Goal: Use online tool/utility: Utilize a website feature to perform a specific function

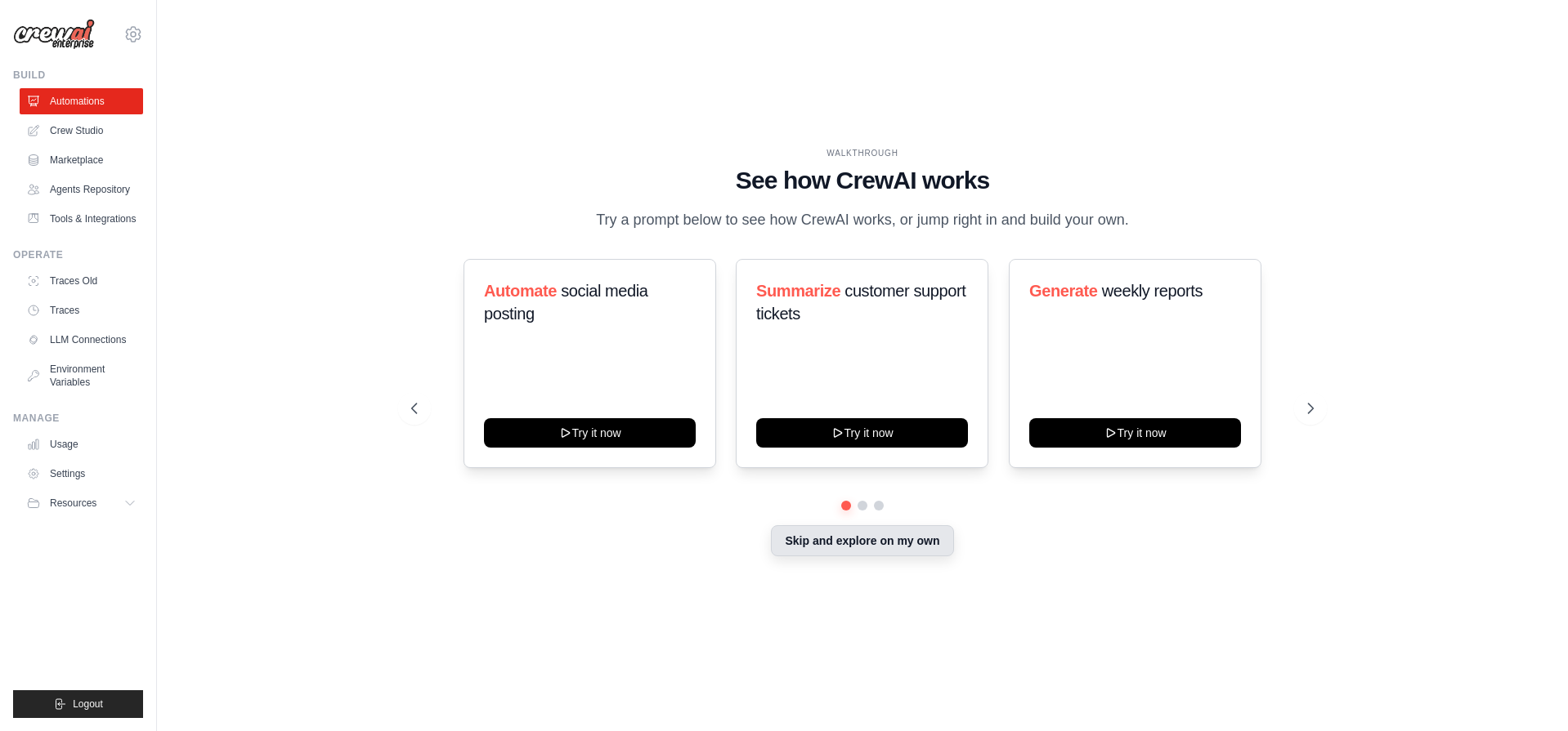
click at [828, 537] on button "Skip and explore on my own" at bounding box center [861, 541] width 182 height 31
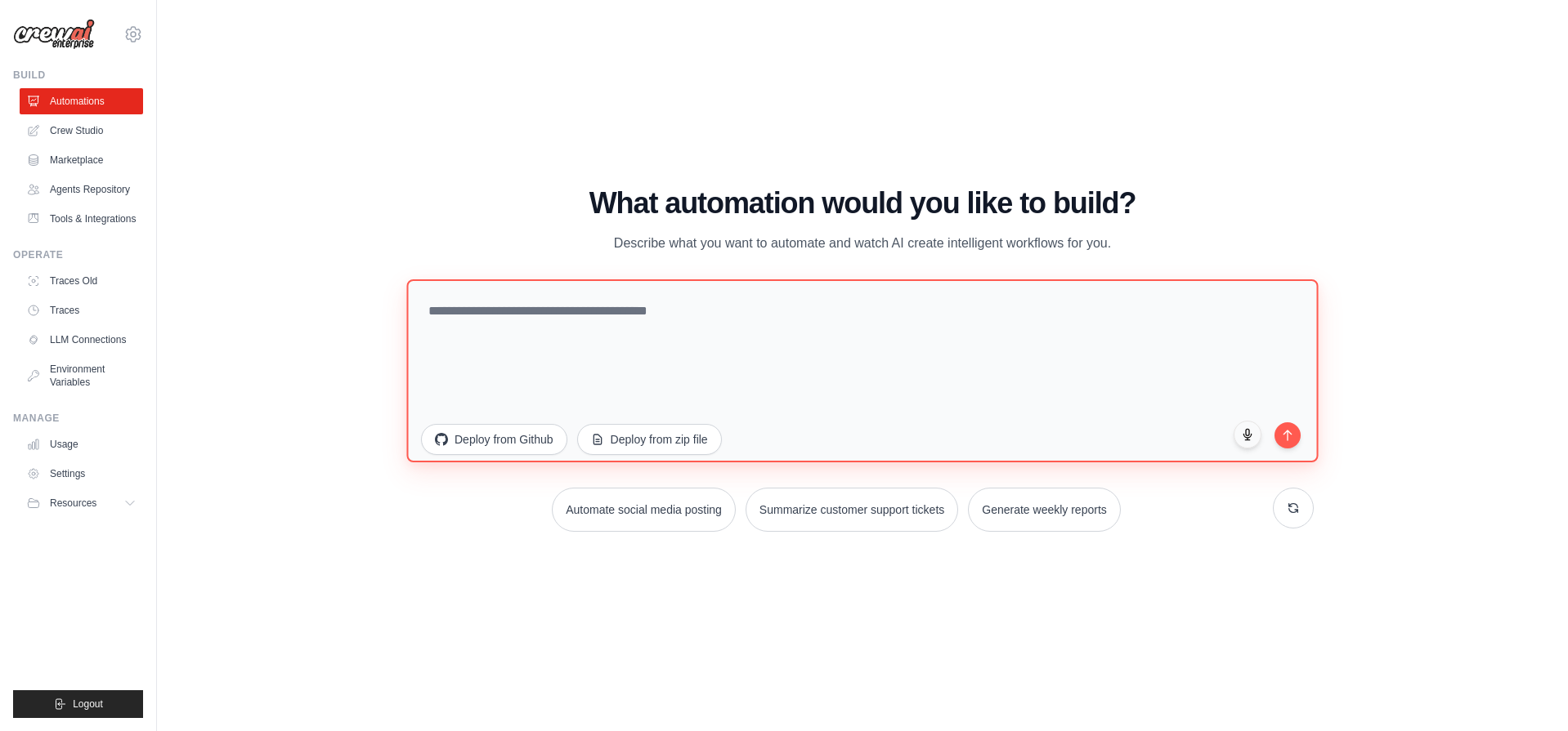
click at [532, 309] on textarea at bounding box center [861, 370] width 911 height 183
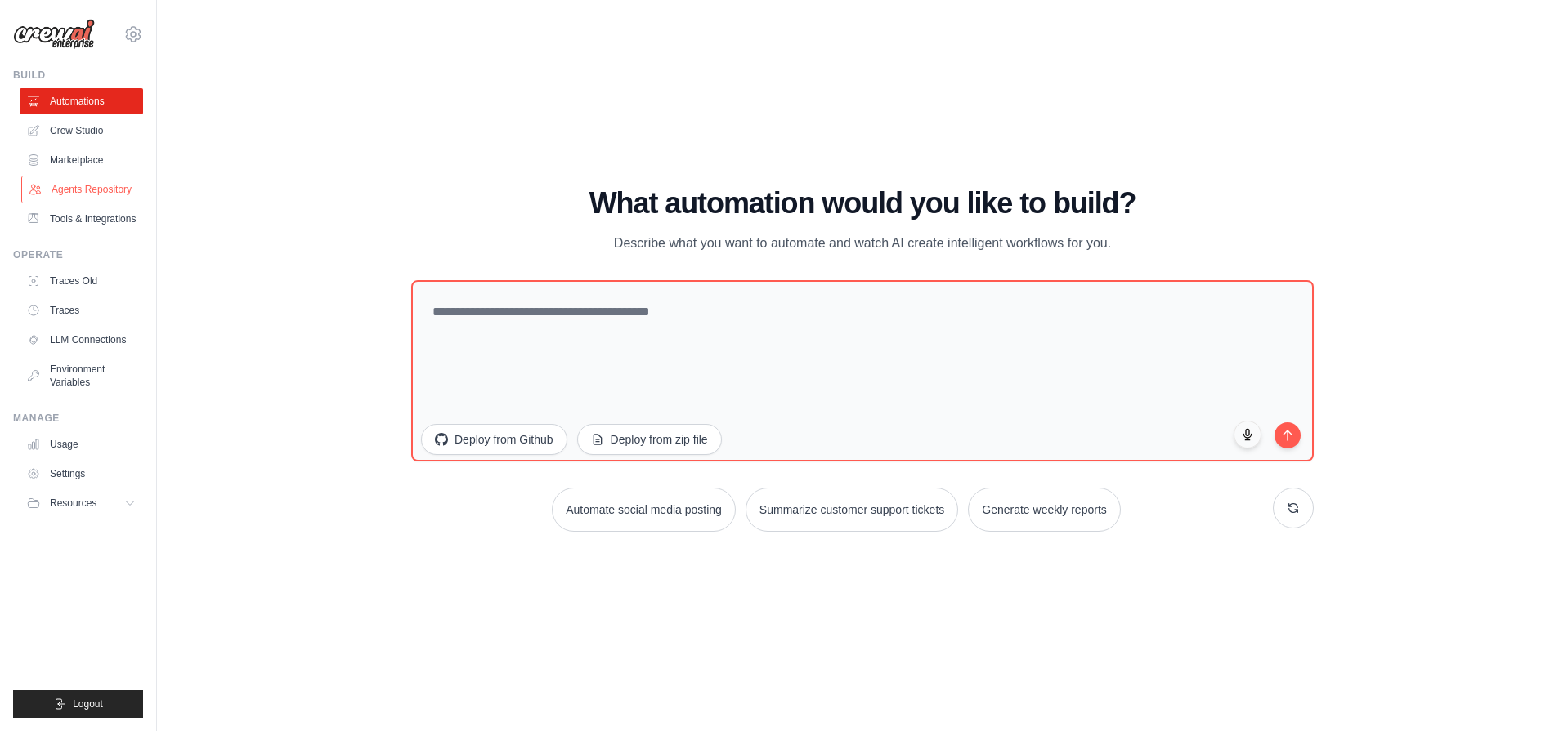
click at [94, 187] on link "Agents Repository" at bounding box center [84, 190] width 124 height 27
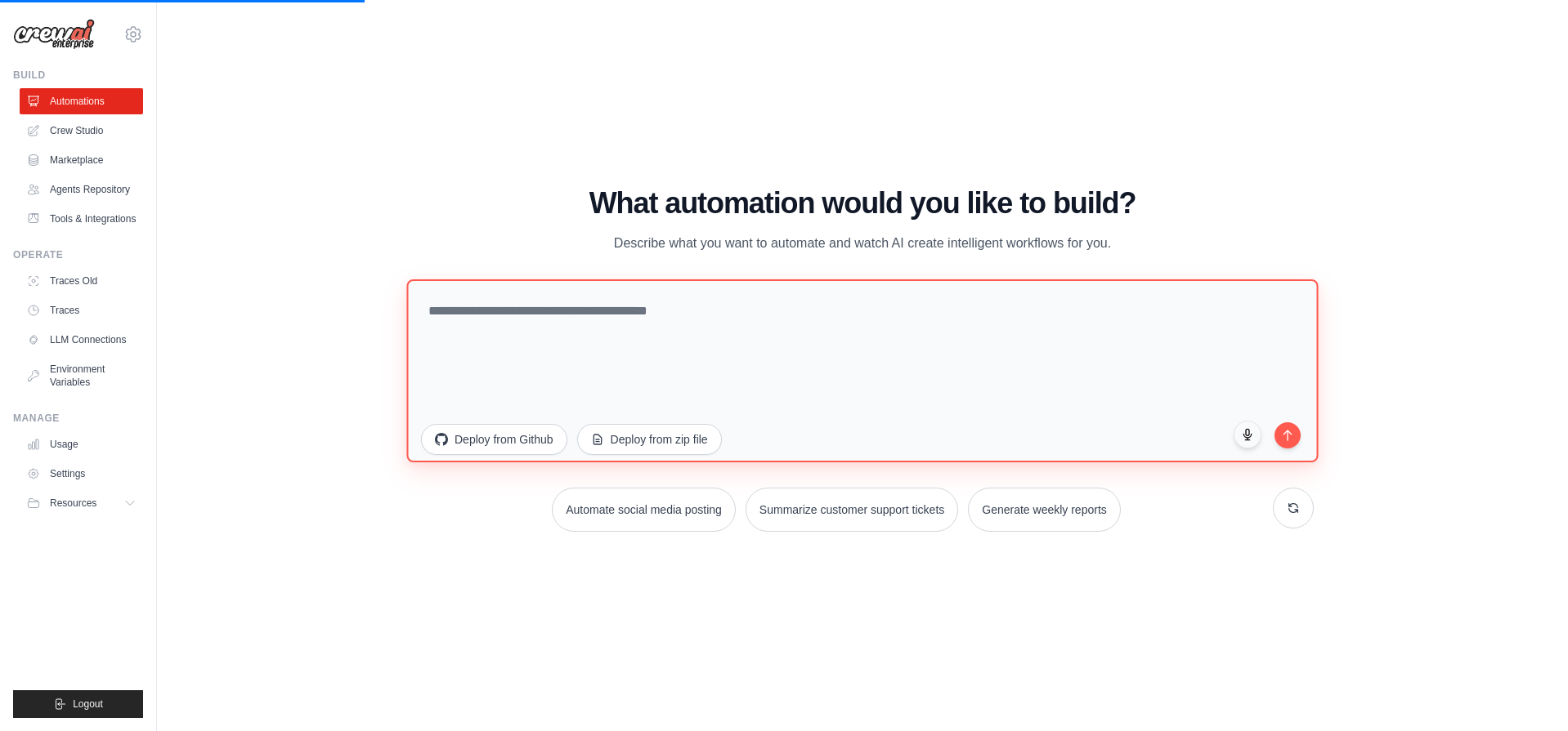
click at [529, 342] on textarea at bounding box center [861, 370] width 911 height 183
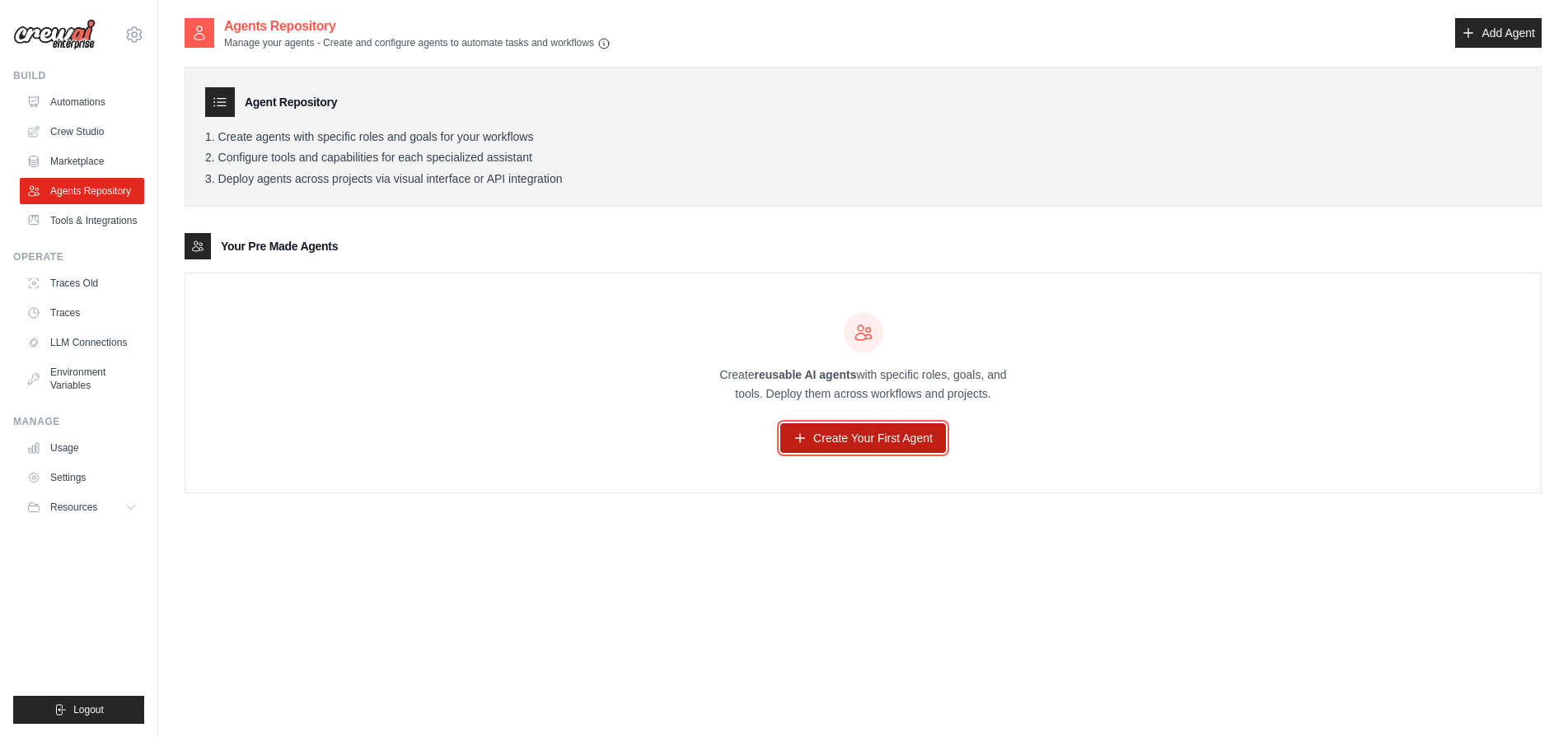
click at [858, 439] on link "Create Your First Agent" at bounding box center [862, 438] width 166 height 30
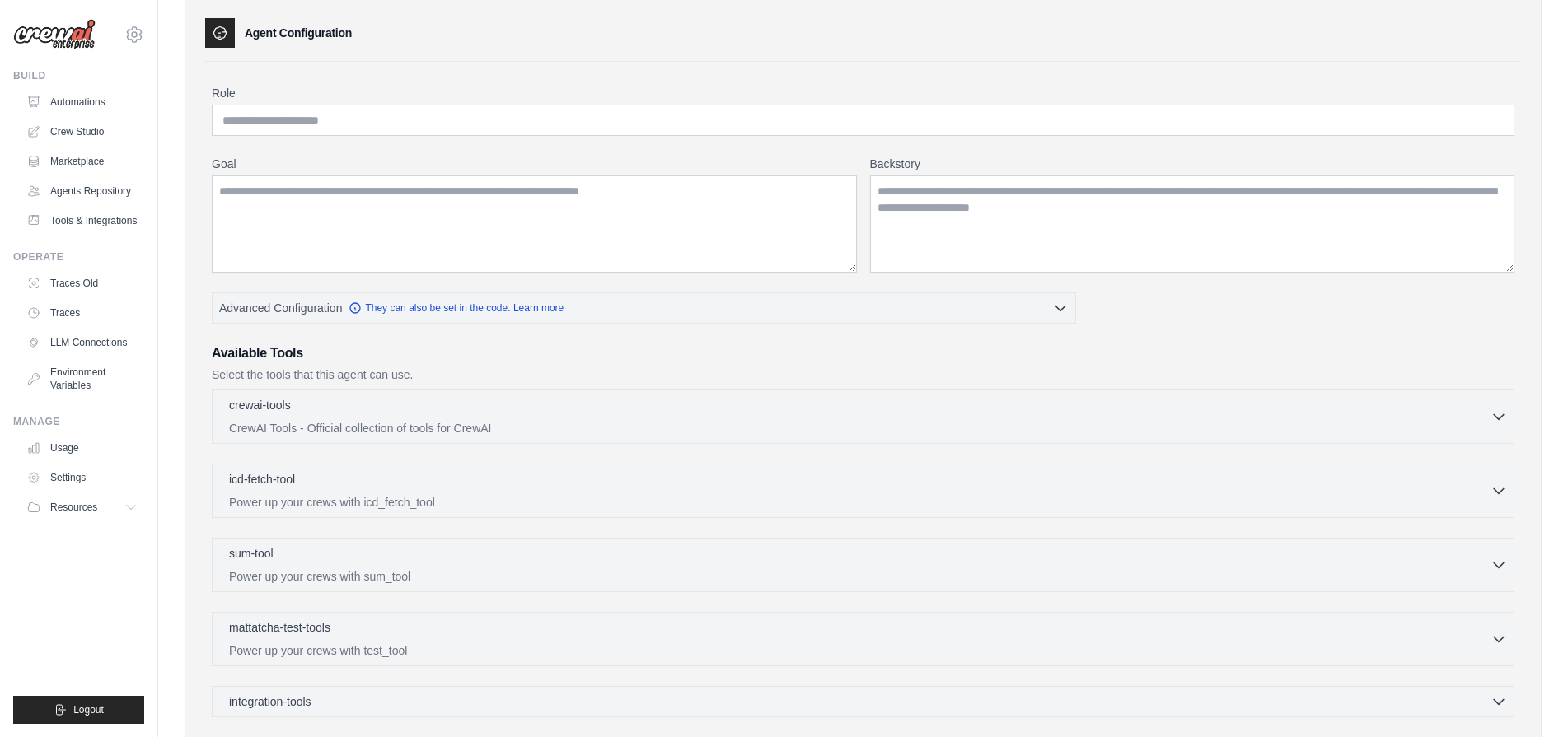
scroll to position [48, 0]
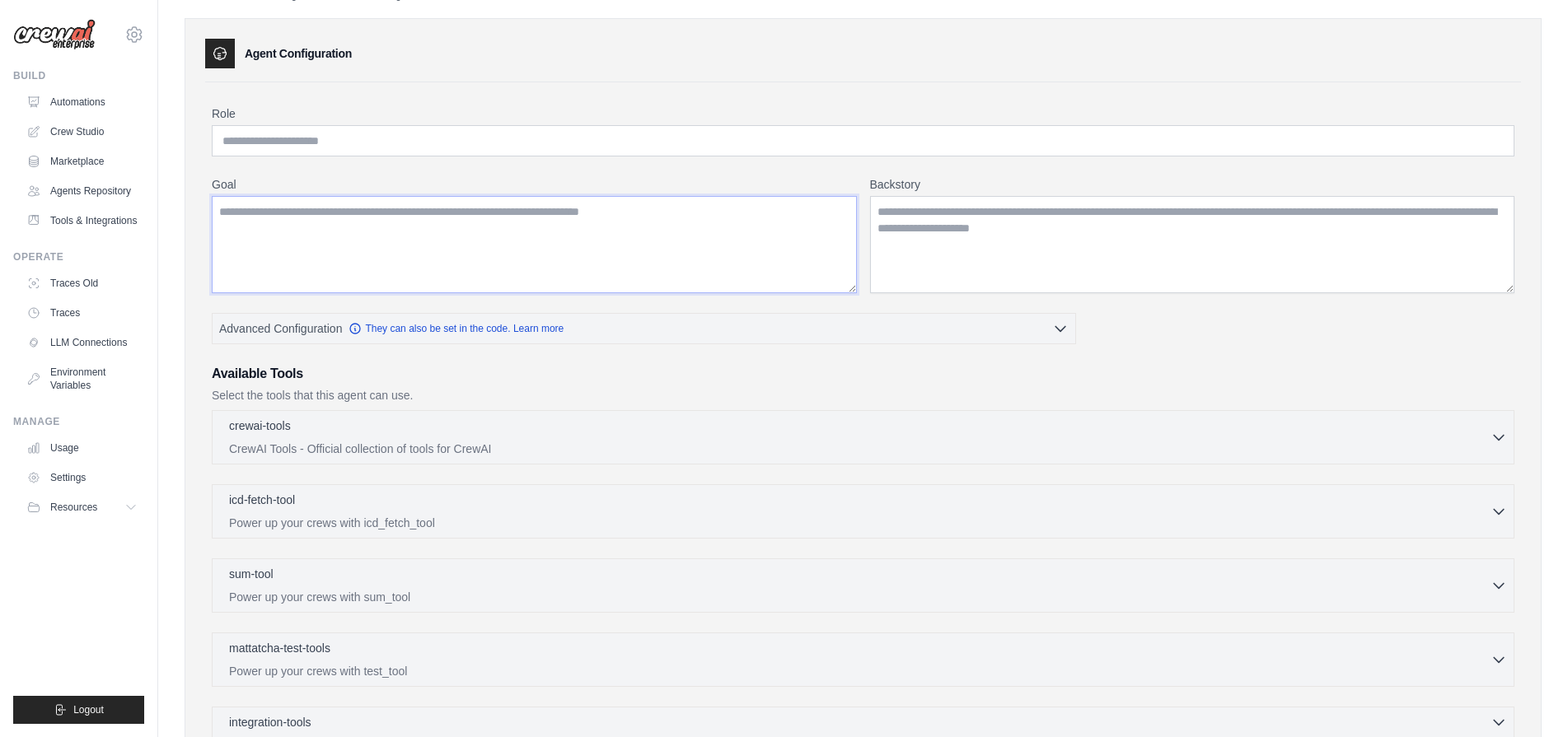
click at [464, 263] on textarea "Goal" at bounding box center [534, 245] width 645 height 97
click at [892, 233] on textarea "Backstory" at bounding box center [1192, 245] width 645 height 97
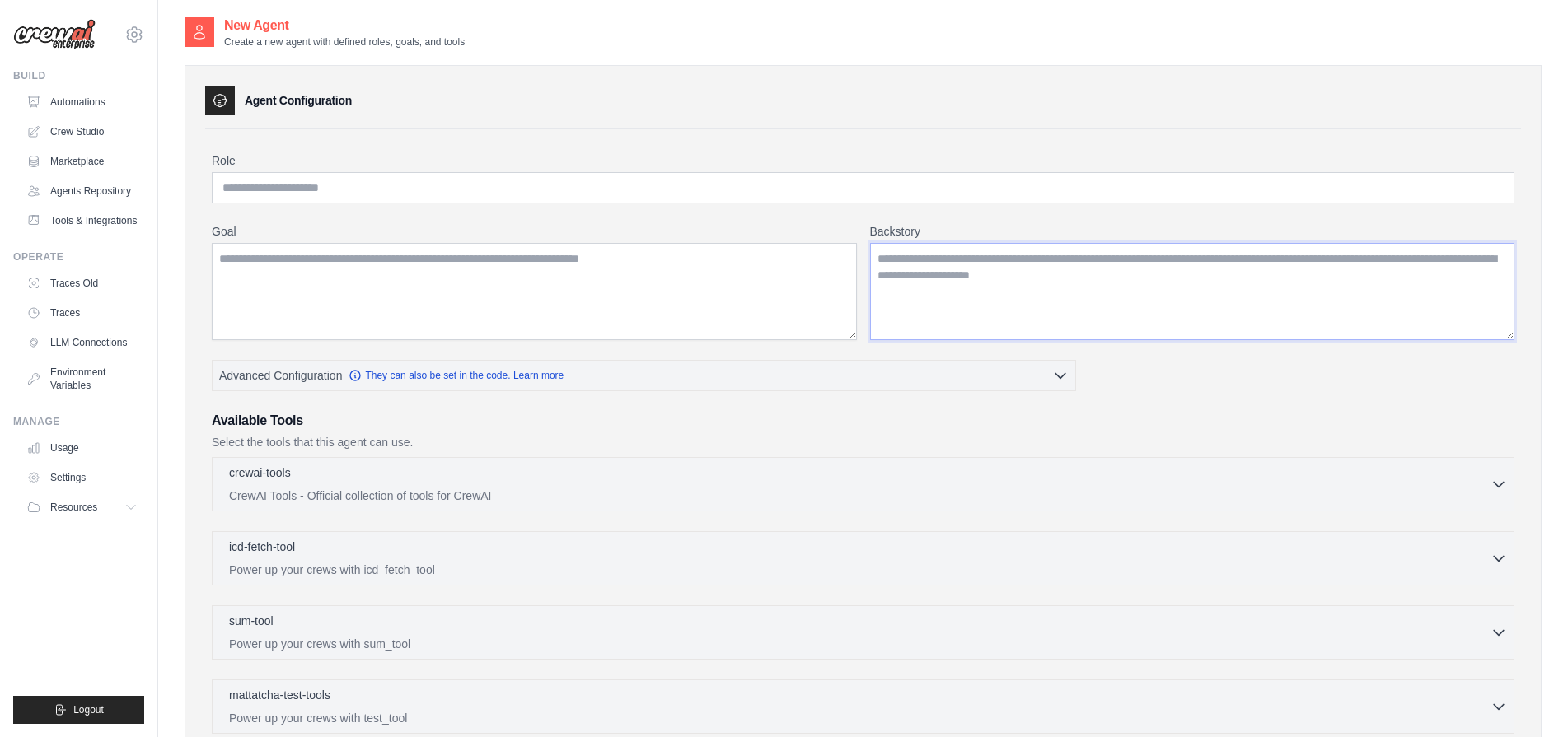
scroll to position [0, 0]
click at [282, 476] on p "crewai-tools" at bounding box center [260, 473] width 61 height 17
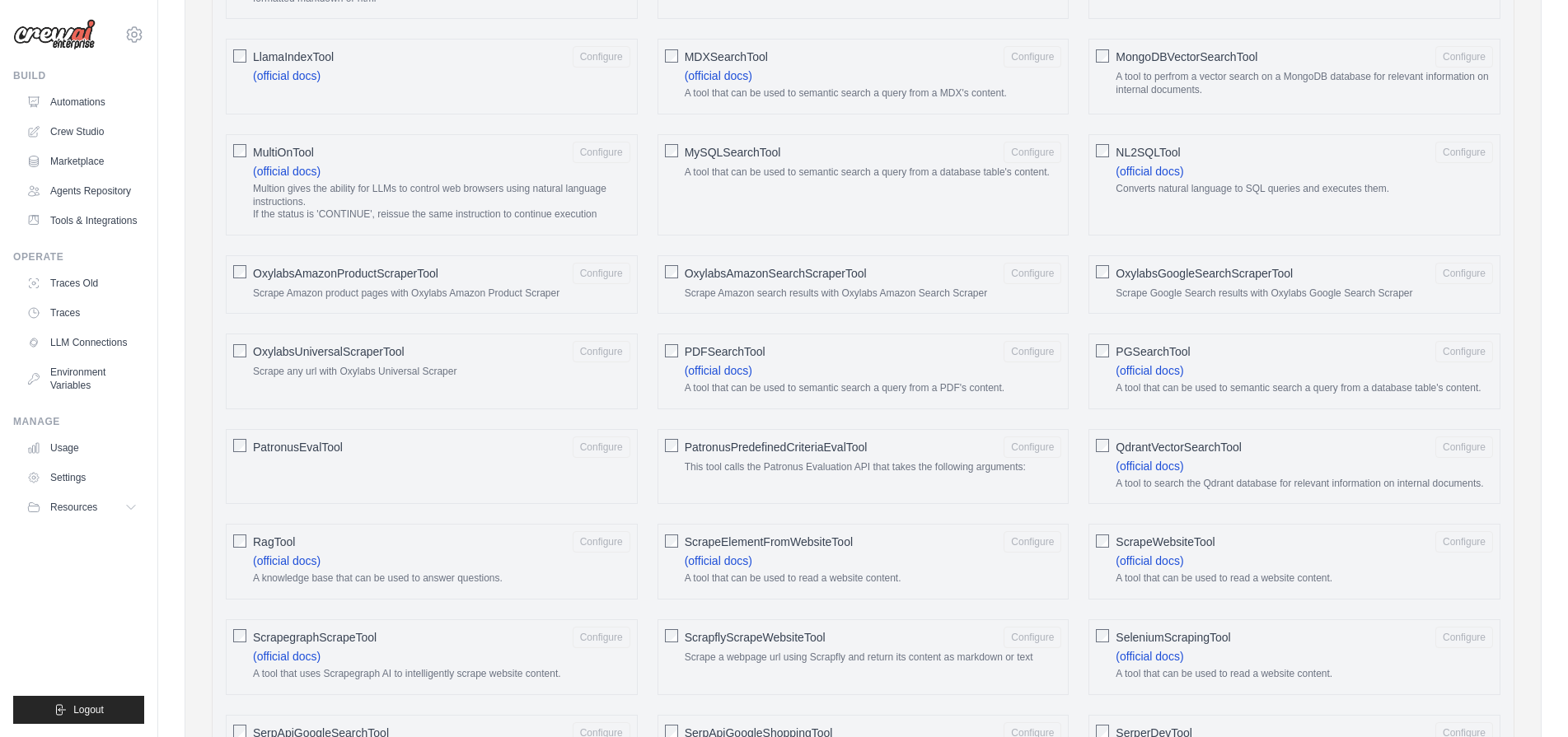
scroll to position [1417, 0]
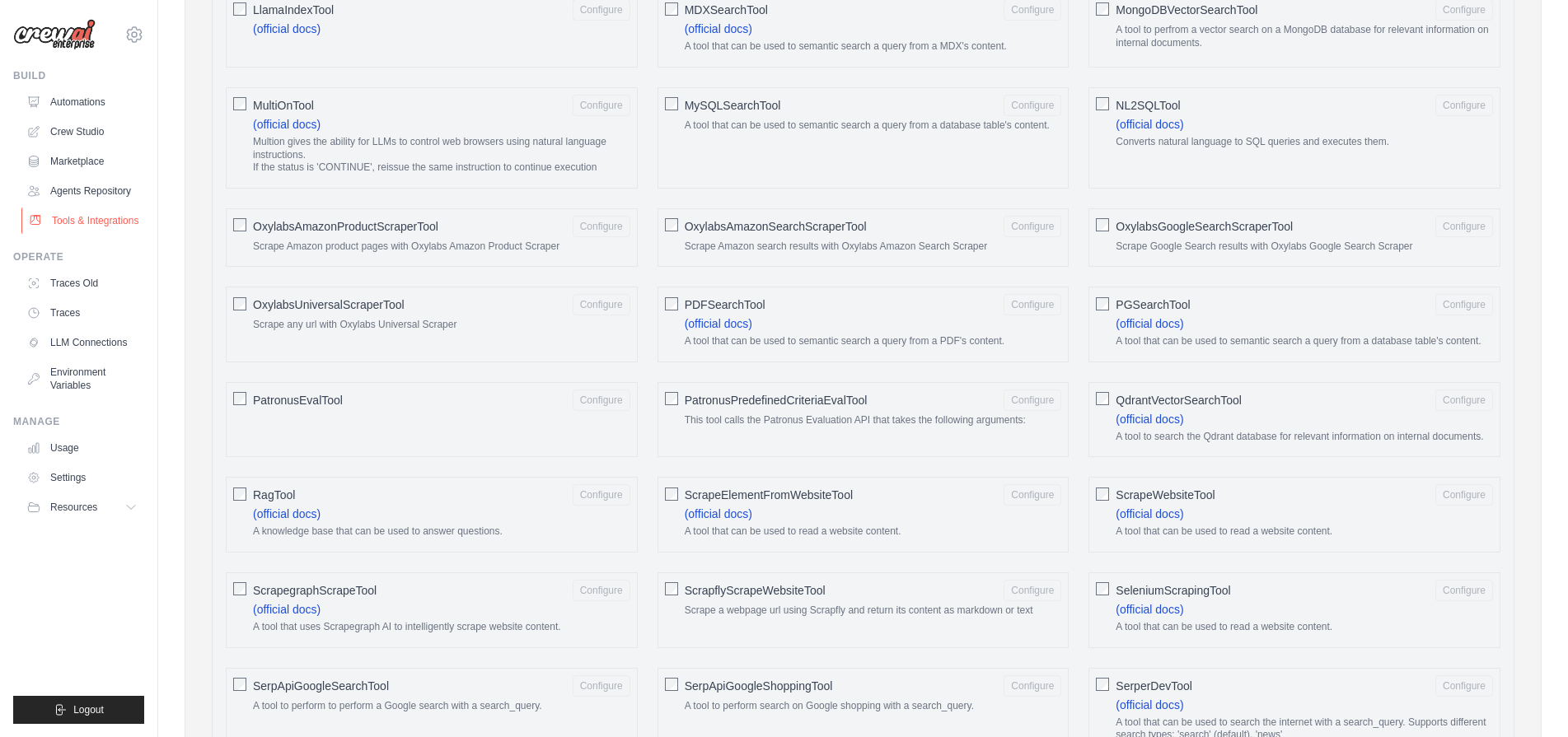
click at [93, 223] on link "Tools & Integrations" at bounding box center [84, 221] width 125 height 27
click at [74, 165] on link "Marketplace" at bounding box center [84, 161] width 125 height 27
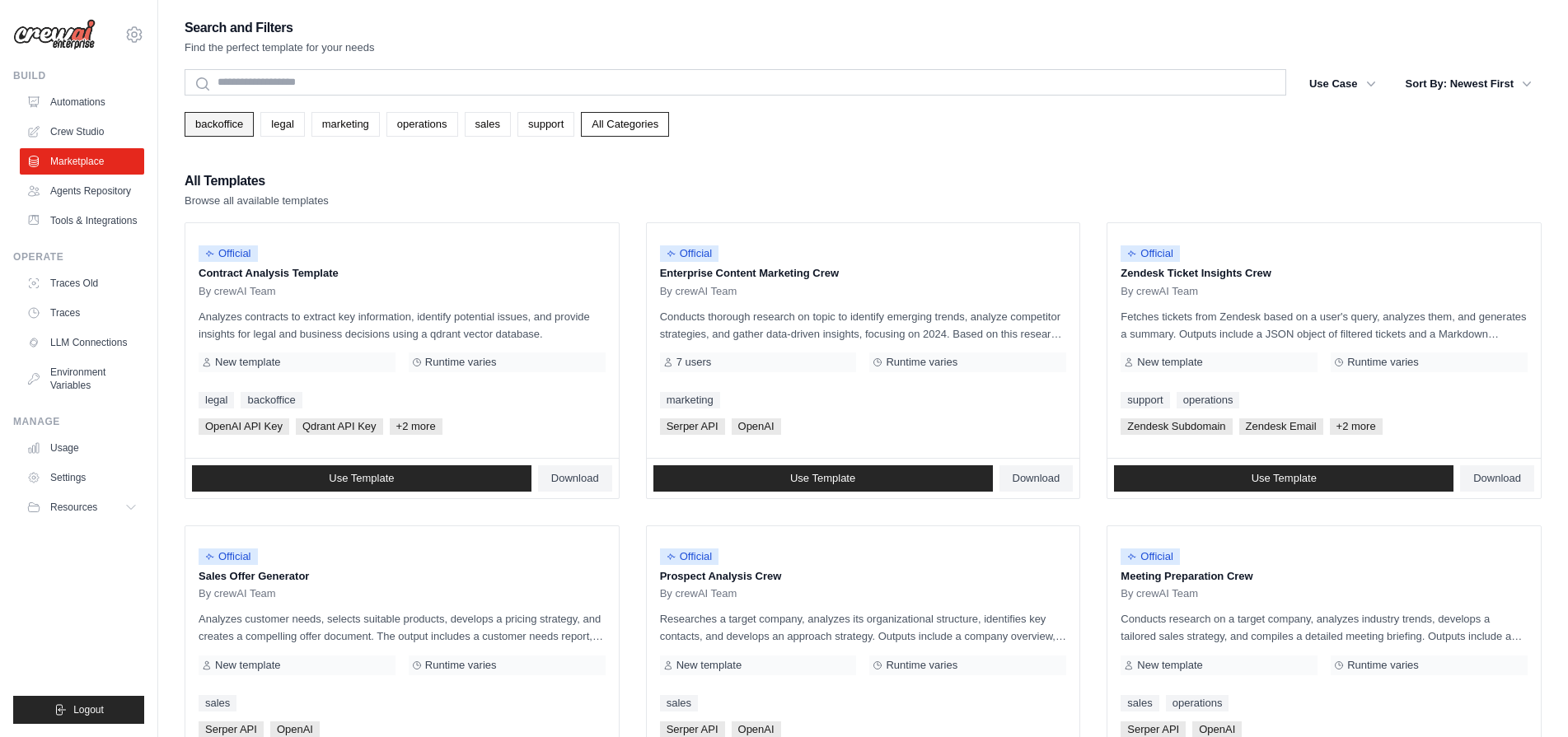
click at [232, 126] on link "backoffice" at bounding box center [219, 124] width 69 height 25
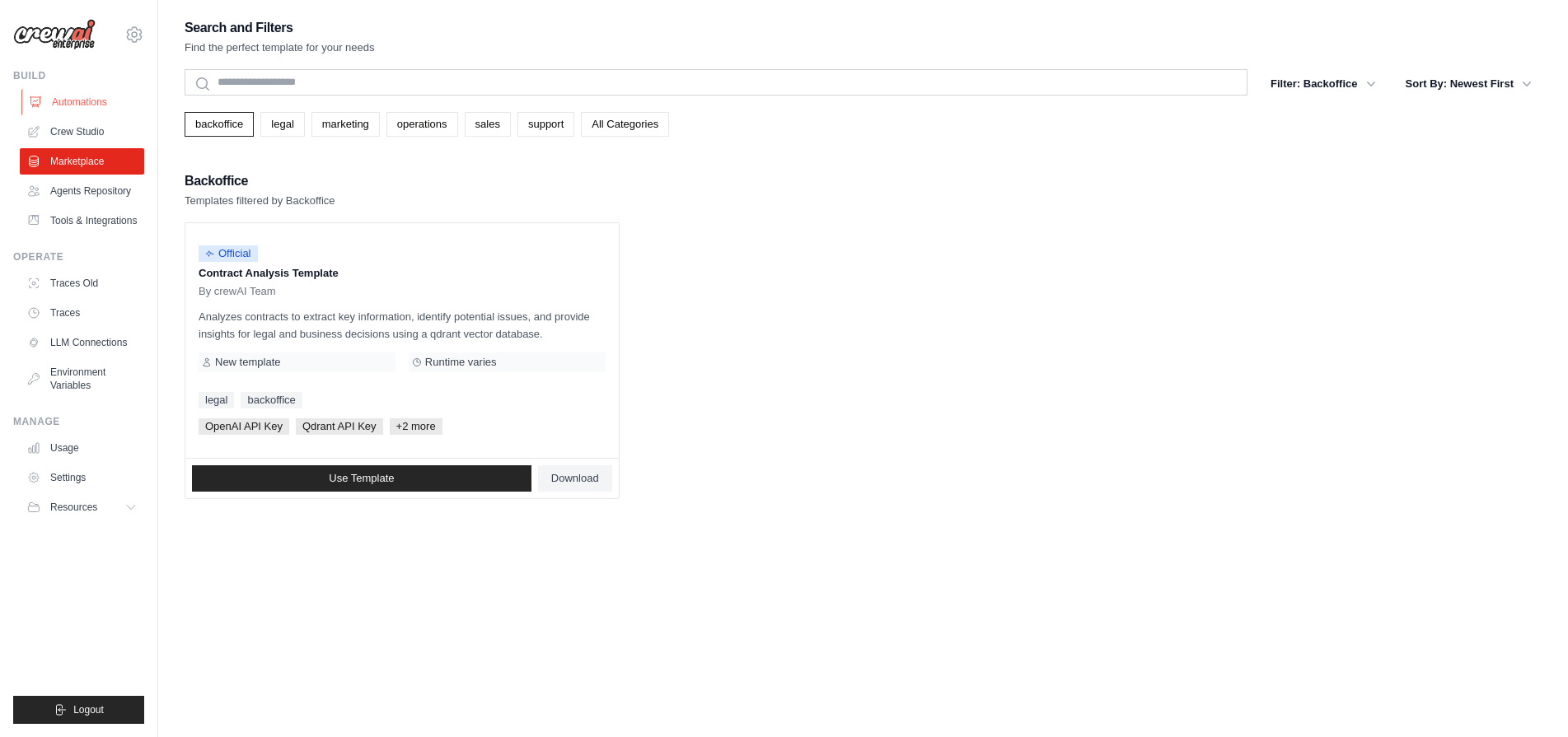
click at [91, 107] on link "Automations" at bounding box center [84, 102] width 125 height 27
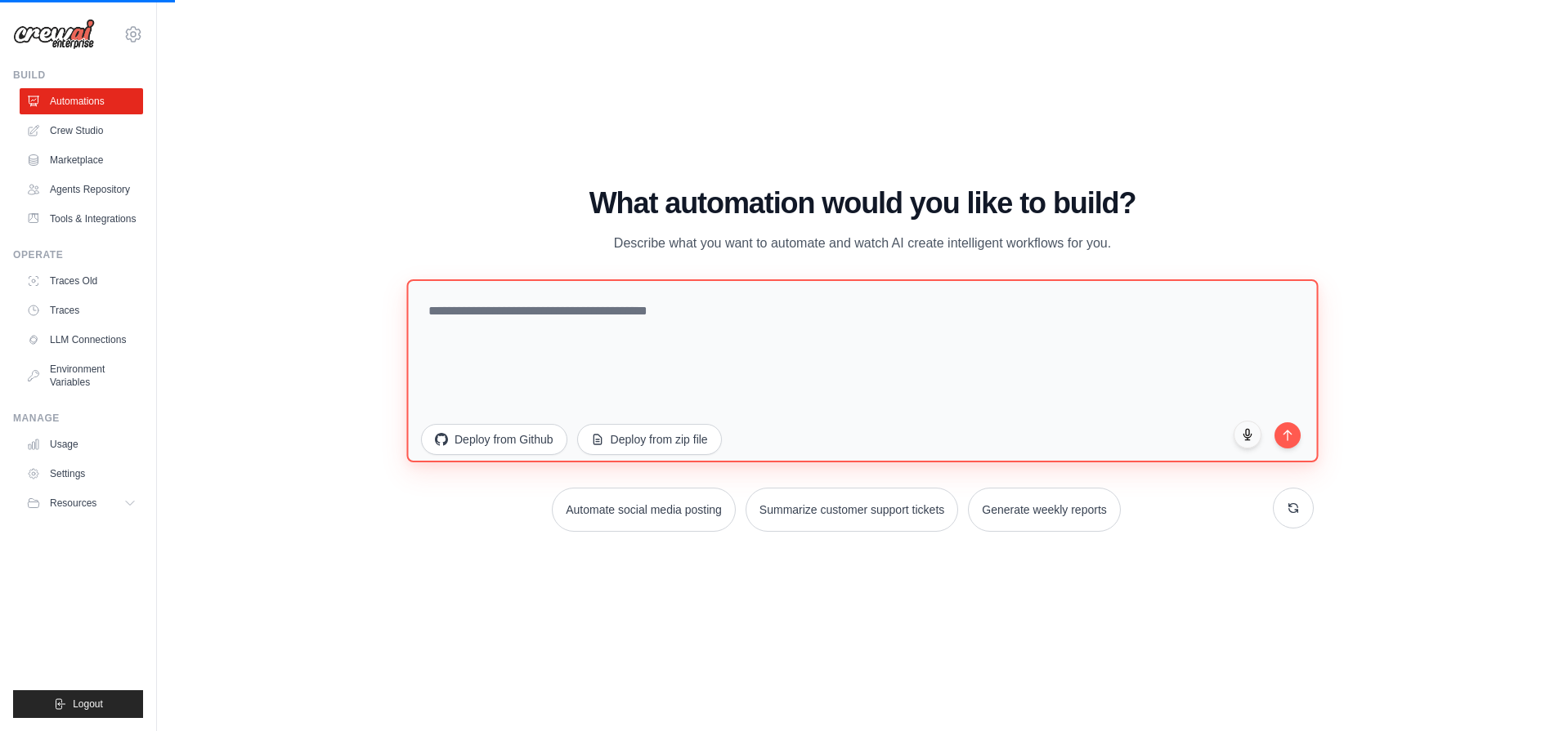
click at [529, 304] on textarea at bounding box center [861, 370] width 911 height 183
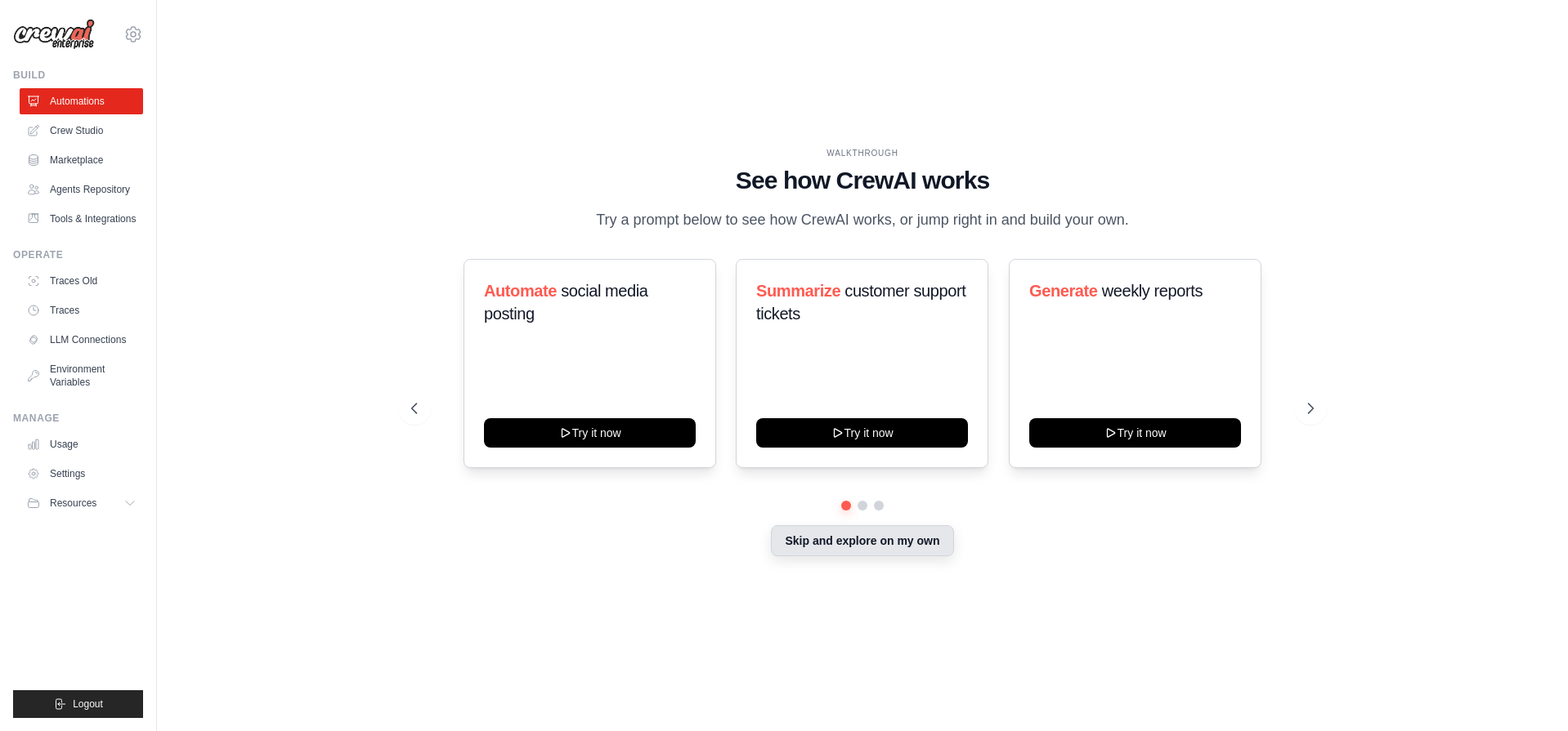
click at [813, 535] on button "Skip and explore on my own" at bounding box center [861, 541] width 182 height 31
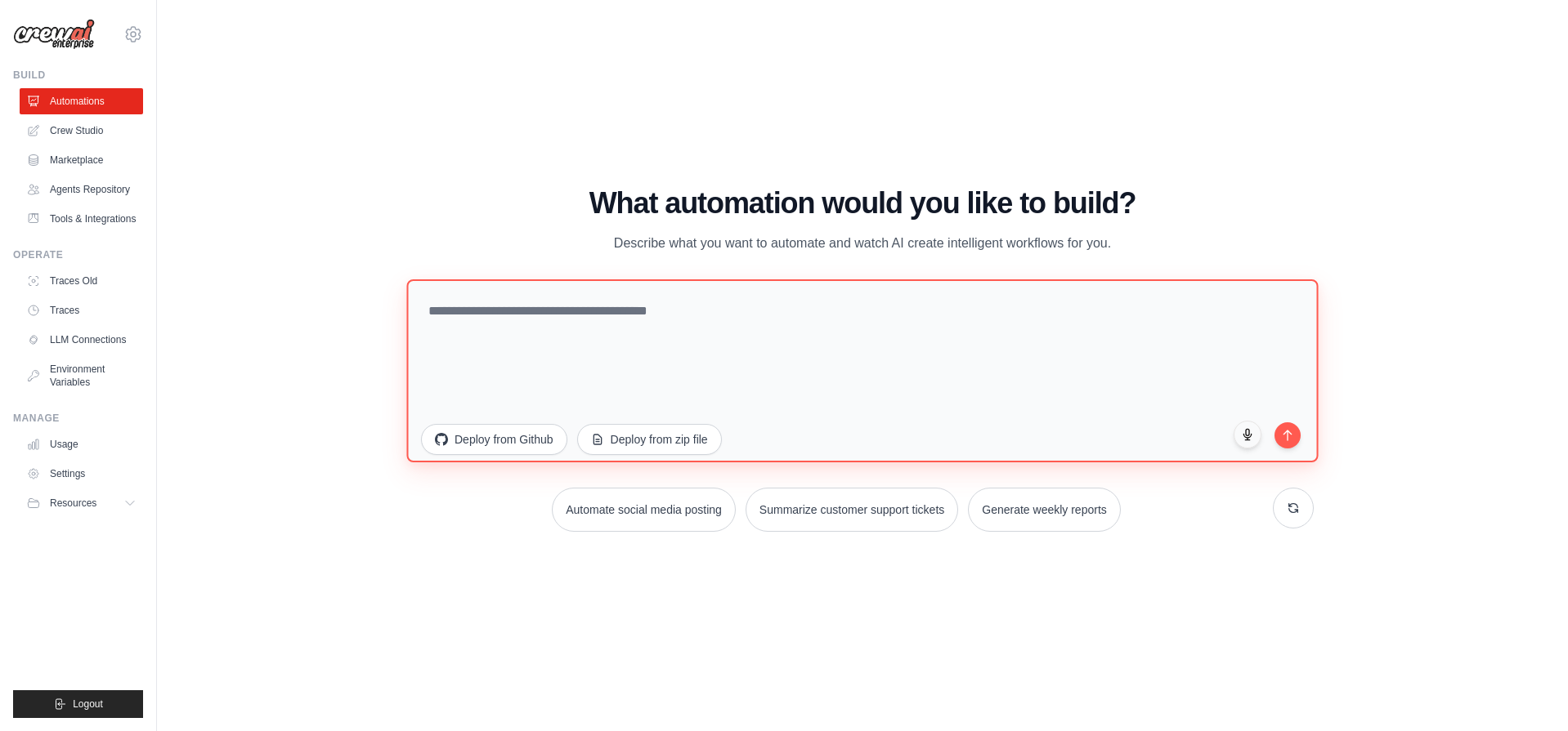
click at [661, 300] on textarea at bounding box center [861, 370] width 911 height 183
type textarea "*"
type textarea "**********"
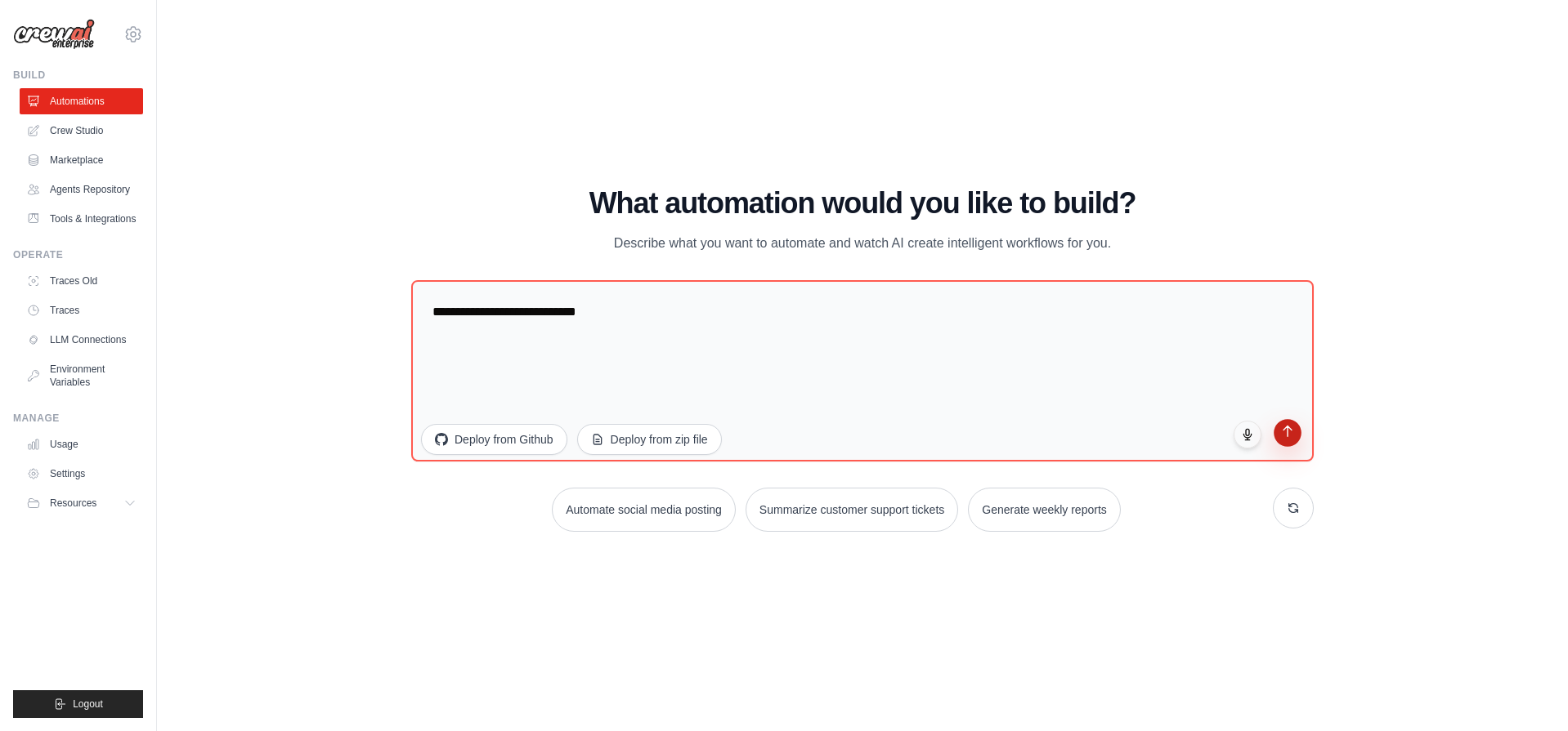
click at [1290, 436] on icon "submit" at bounding box center [1288, 431] width 14 height 14
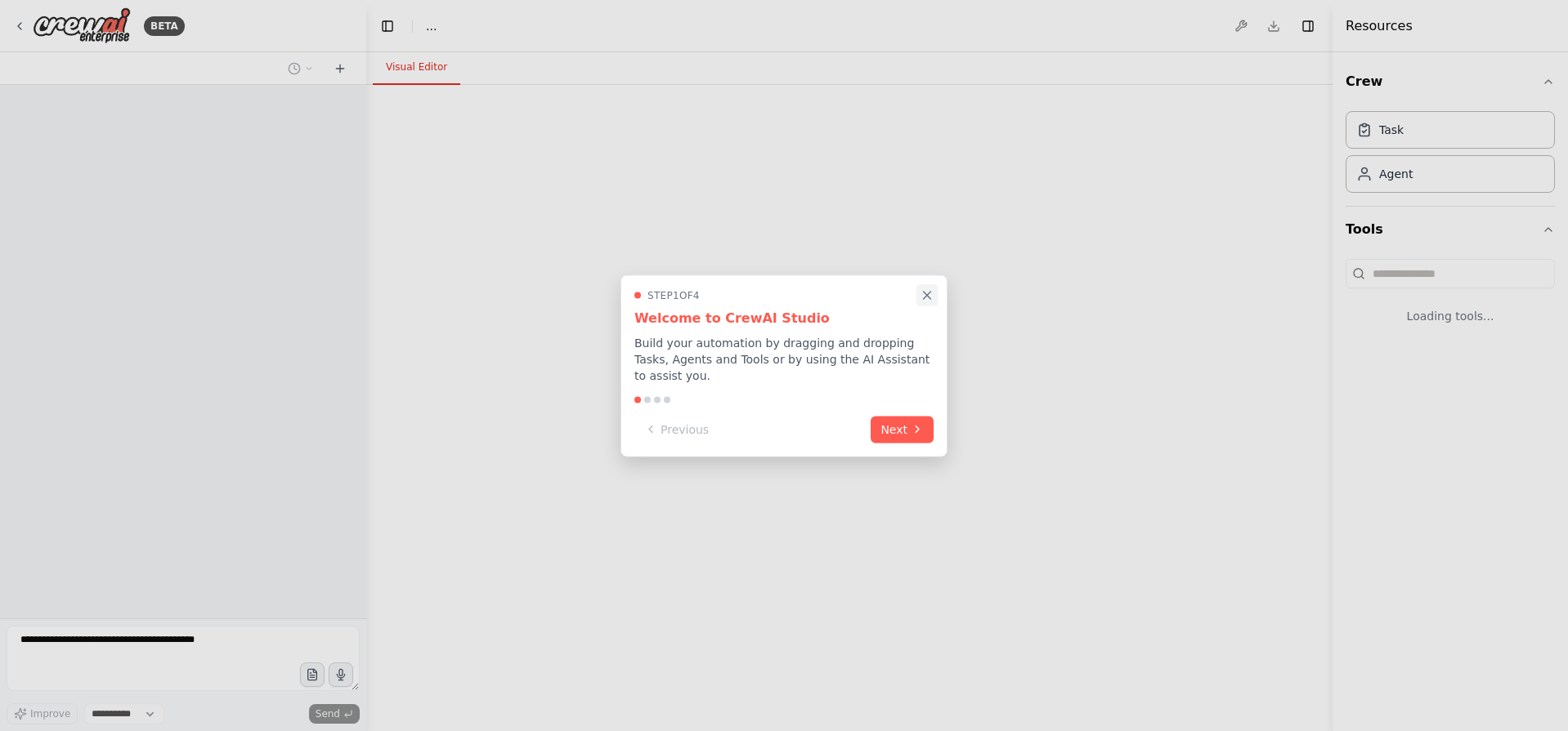
select select "****"
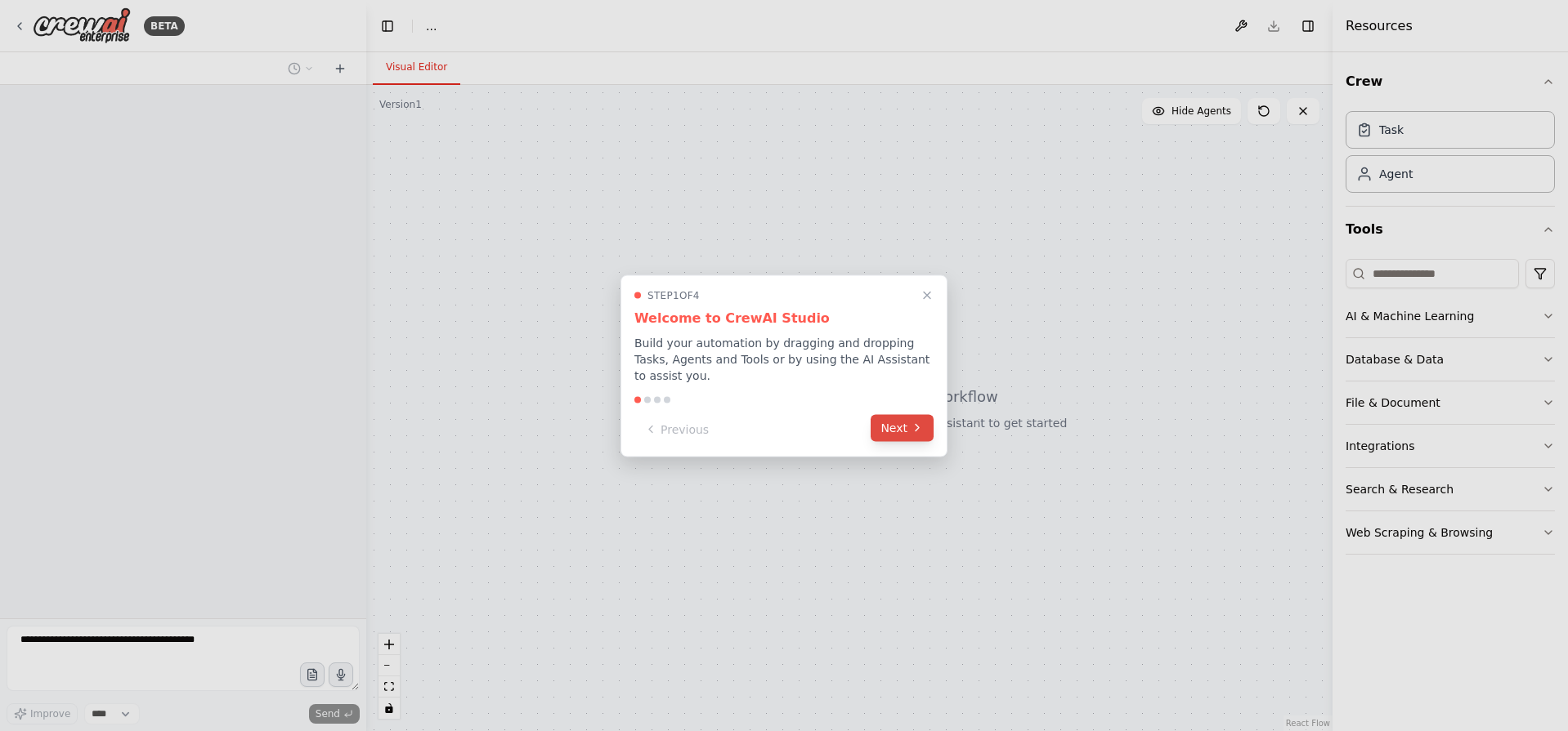
click at [912, 422] on icon at bounding box center [916, 427] width 13 height 13
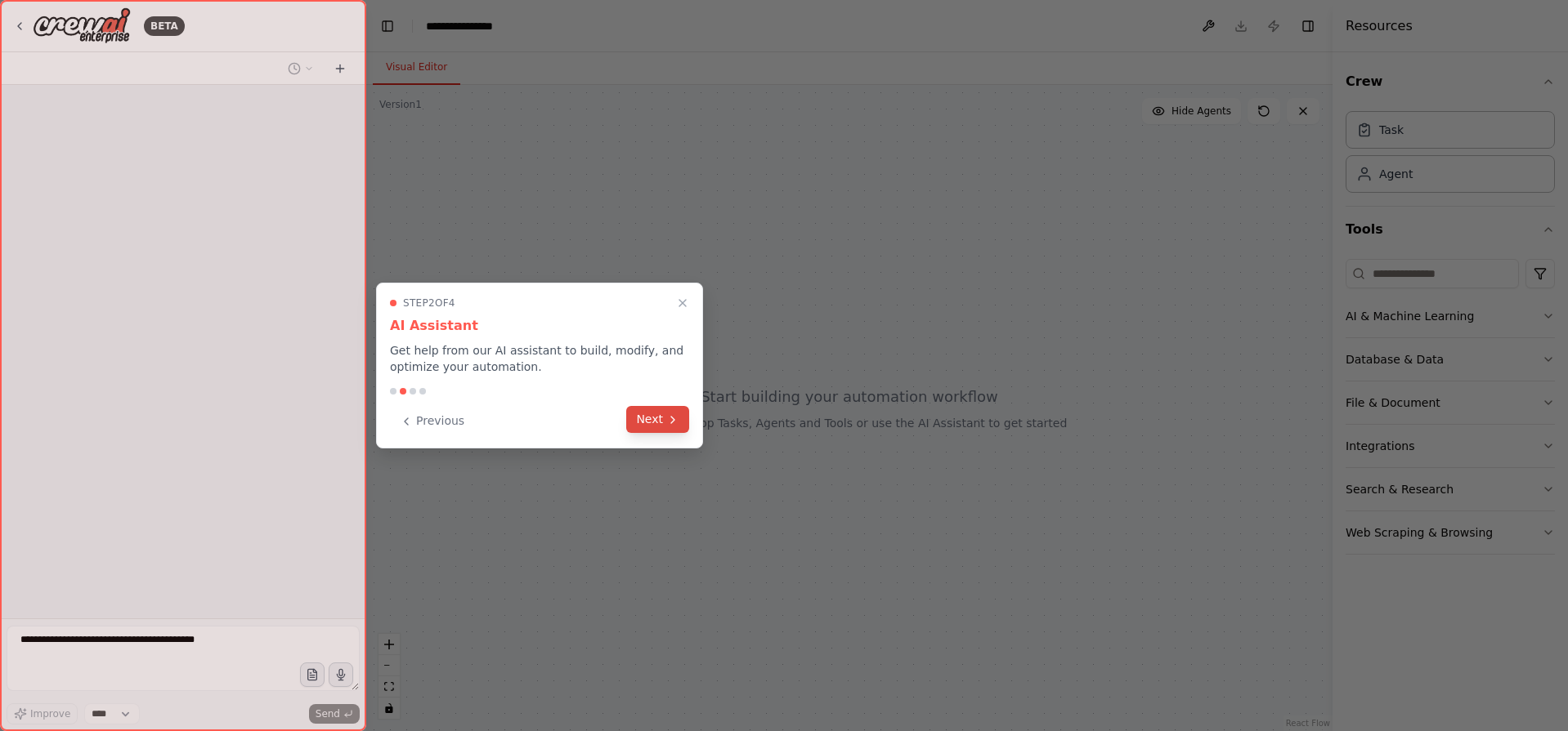
click at [650, 413] on button "Next" at bounding box center [658, 419] width 63 height 27
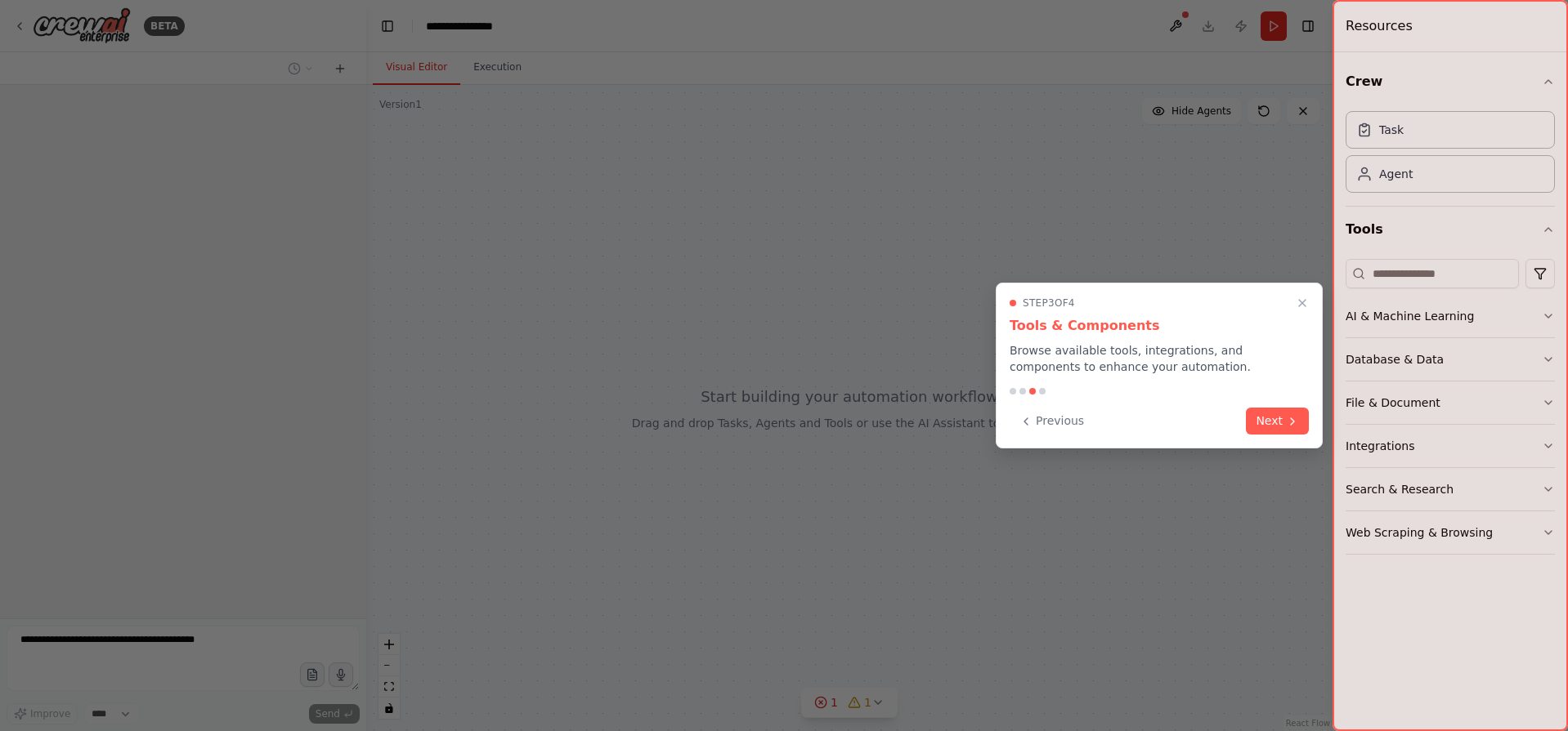
click at [1248, 410] on div "Previous Next" at bounding box center [1159, 421] width 299 height 27
click at [1268, 411] on button "Next" at bounding box center [1277, 419] width 63 height 27
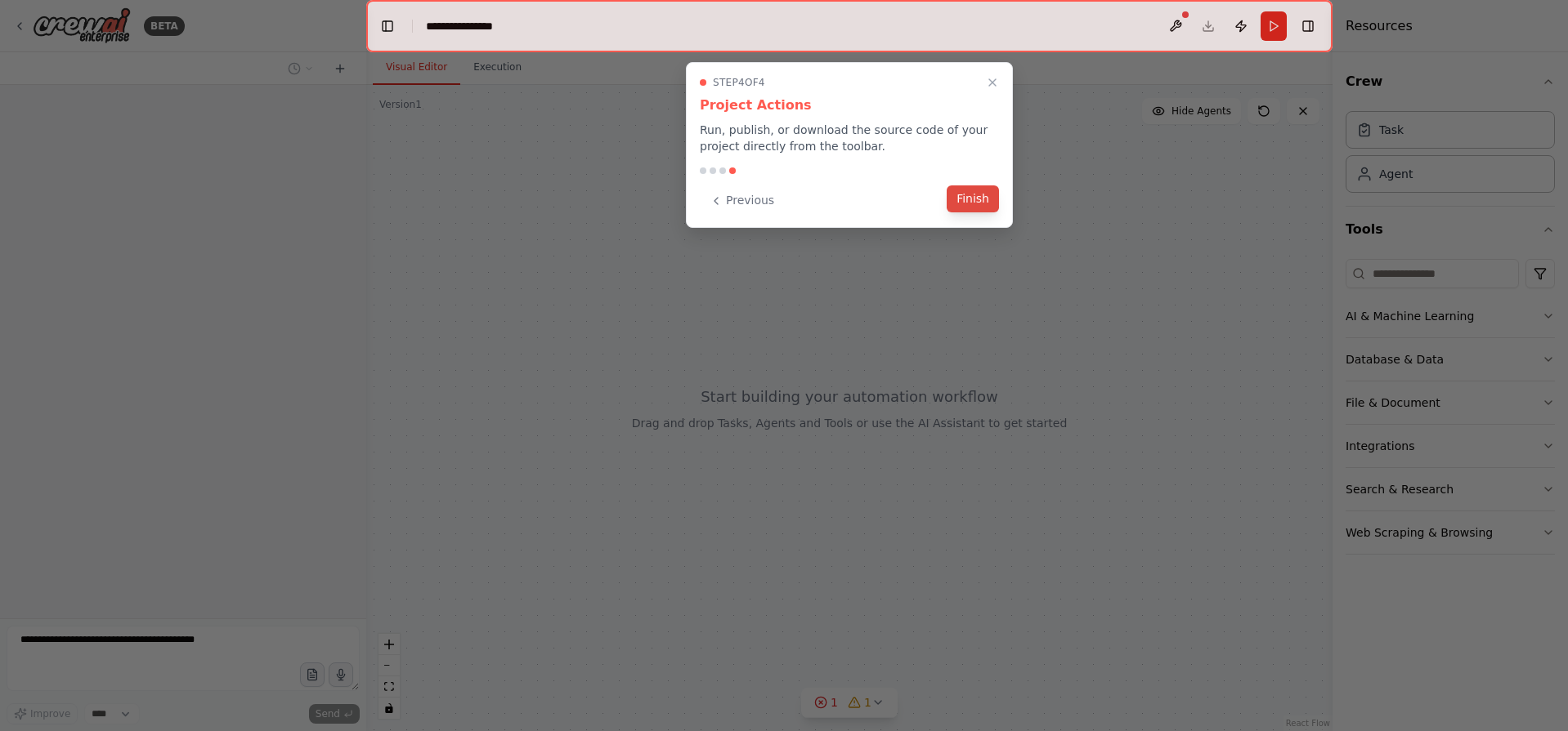
click at [986, 205] on button "Finish" at bounding box center [972, 198] width 52 height 27
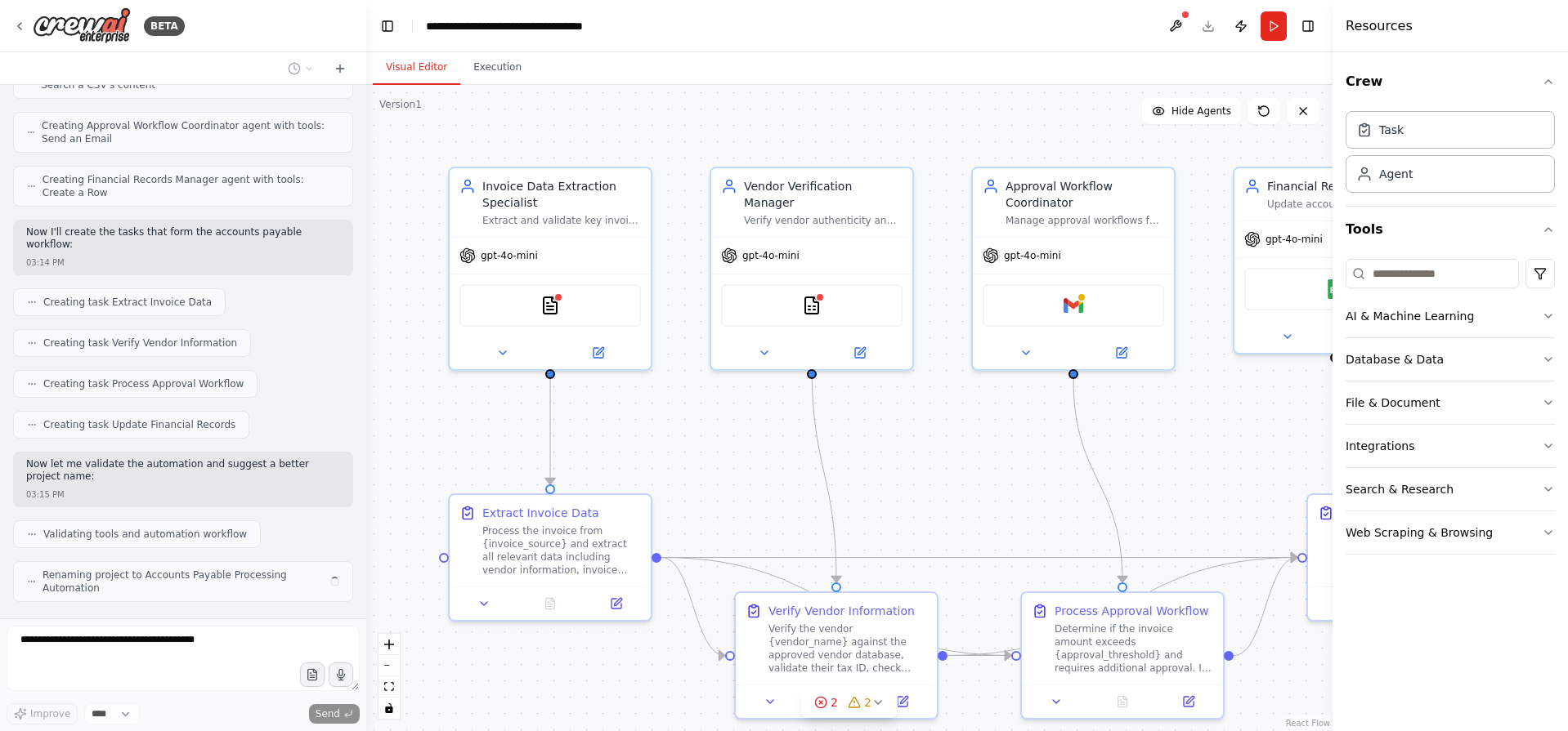
scroll to position [837, 0]
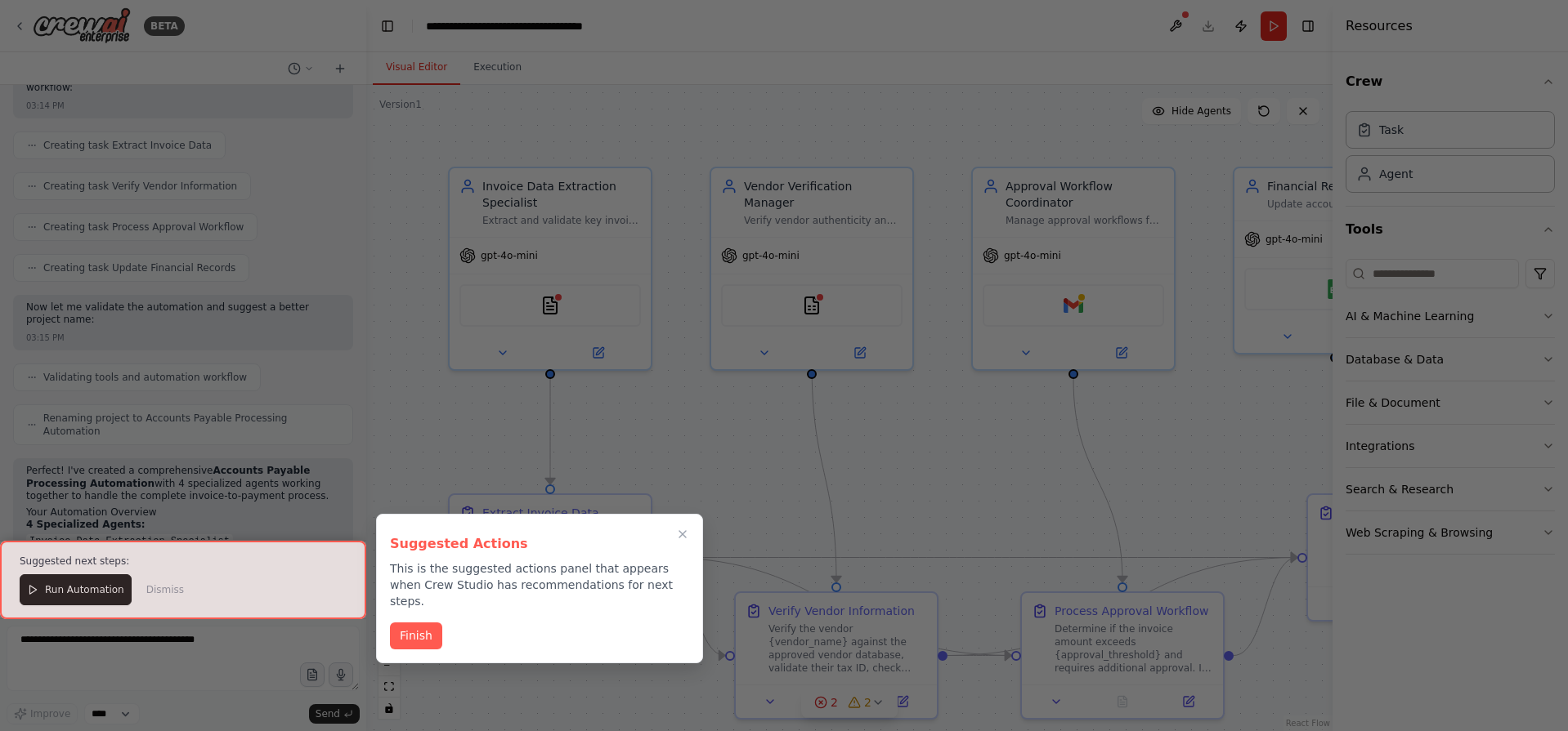
click at [1132, 432] on div at bounding box center [784, 366] width 1568 height 731
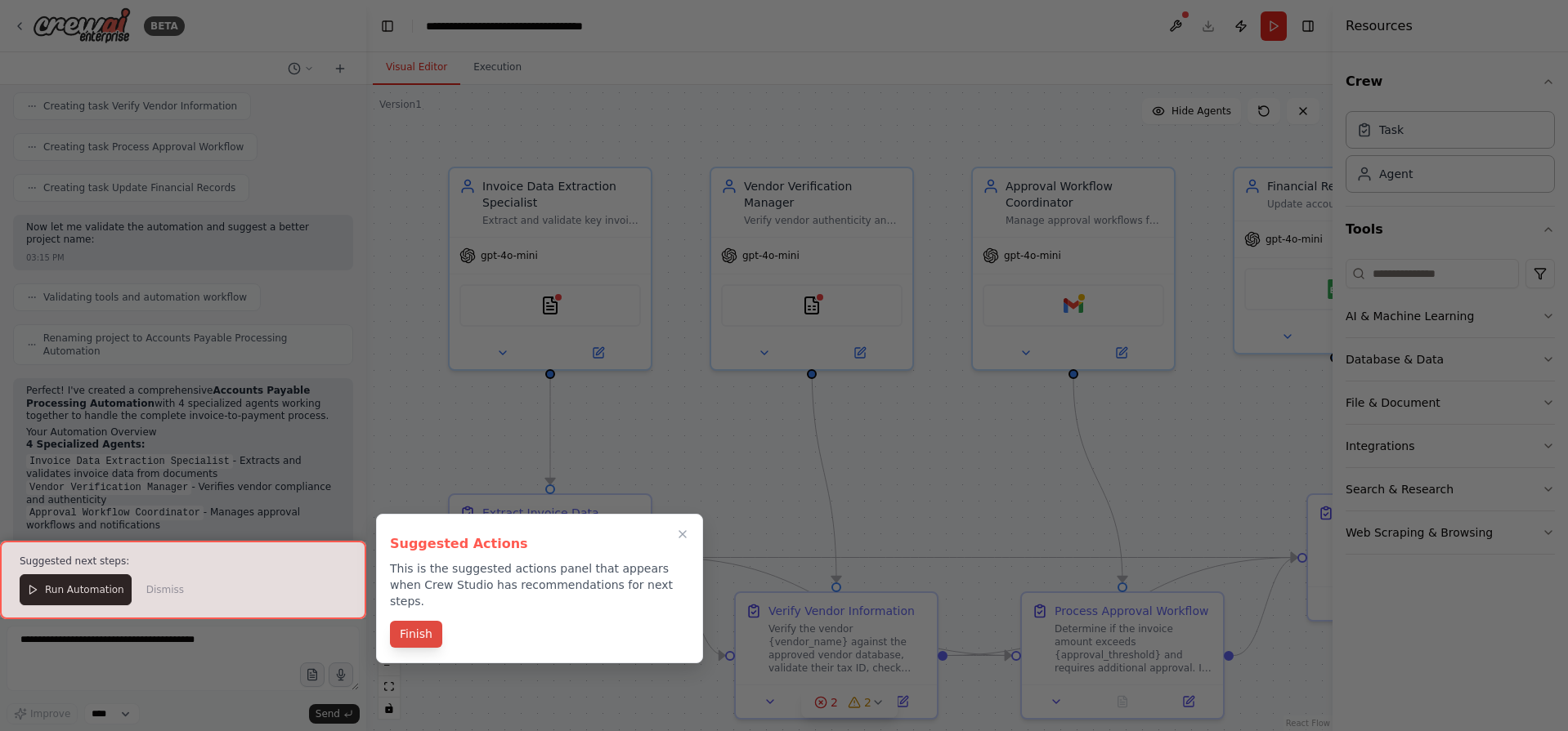
click at [420, 621] on button "Finish" at bounding box center [416, 634] width 52 height 27
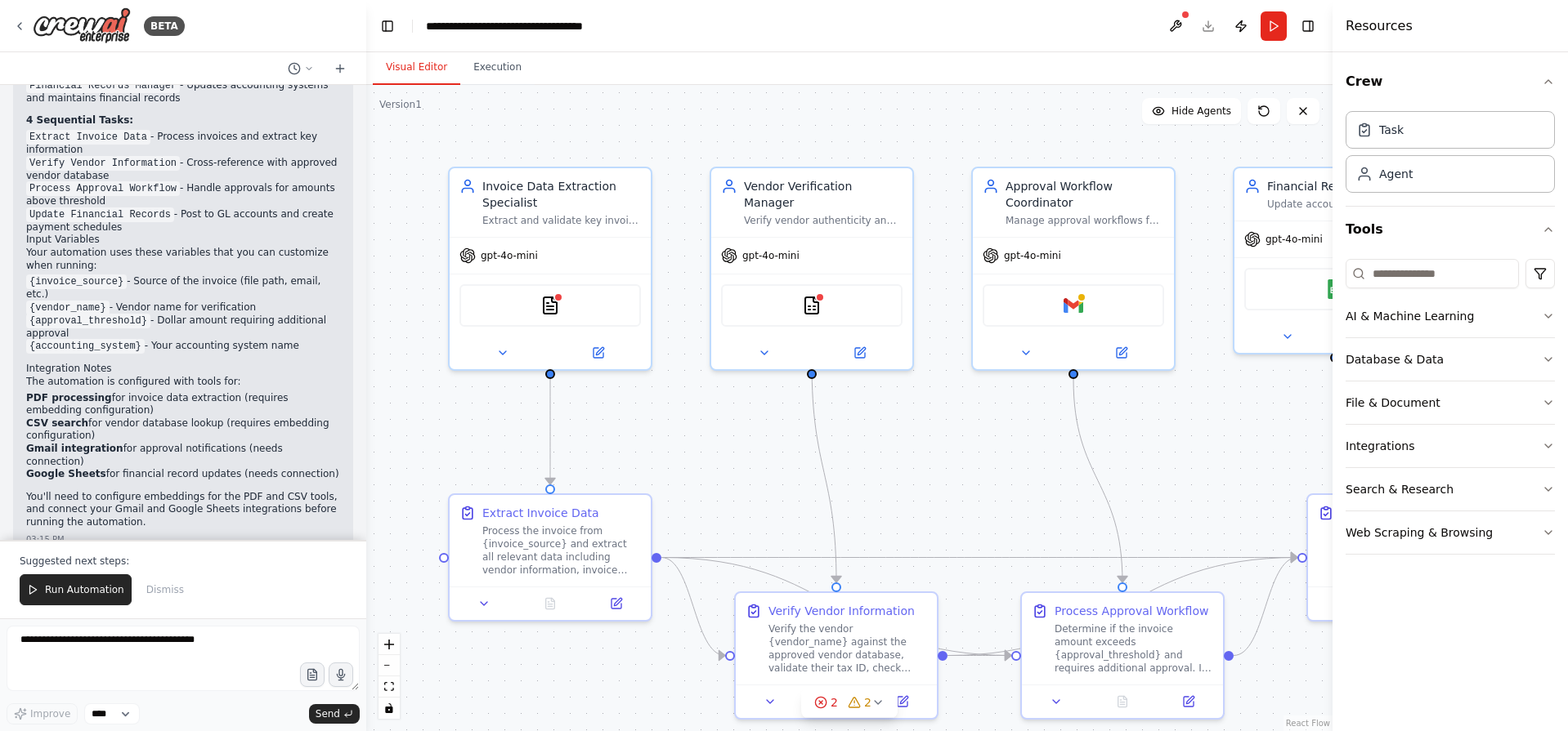
scroll to position [1593, 0]
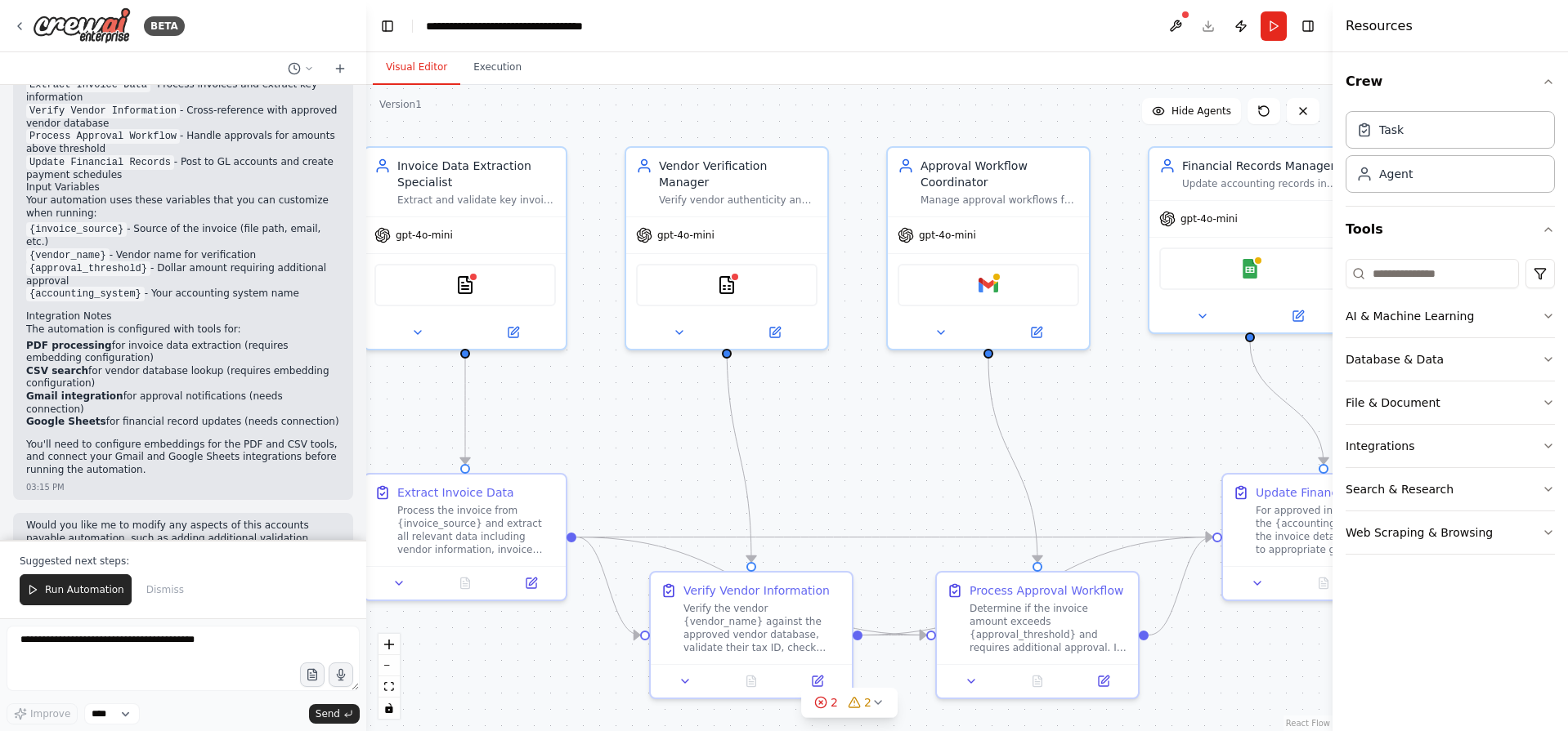
drag, startPoint x: 1172, startPoint y: 434, endPoint x: 1087, endPoint y: 414, distance: 87.3
click at [1087, 414] on div ".deletable-edge-delete-btn { width: 20px; height: 20px; border: 0px solid #ffff…" at bounding box center [849, 408] width 966 height 647
click at [313, 672] on icon "button" at bounding box center [314, 670] width 3 height 3
click at [91, 684] on textarea at bounding box center [183, 658] width 353 height 66
paste textarea "**********"
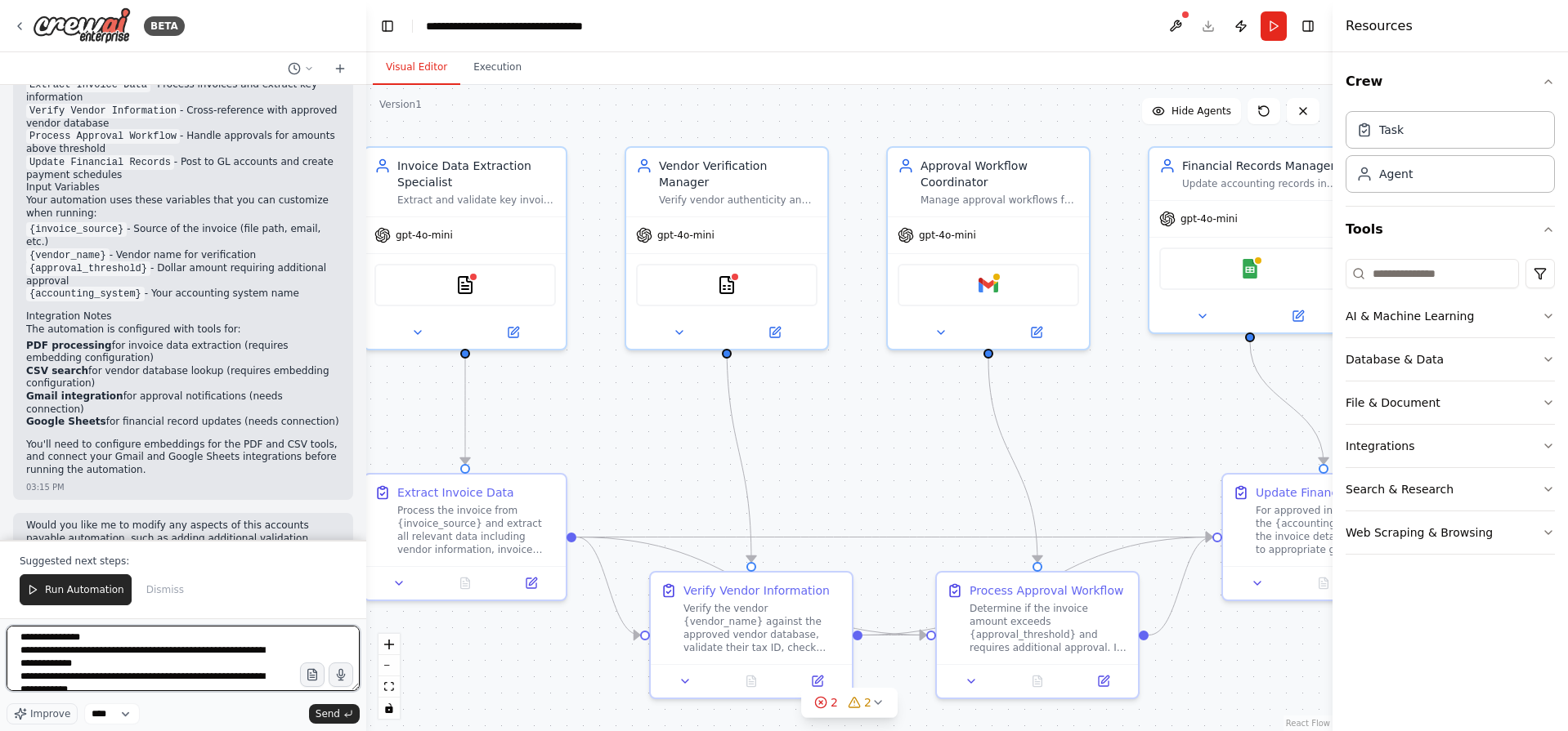
scroll to position [106, 0]
type textarea "**********"
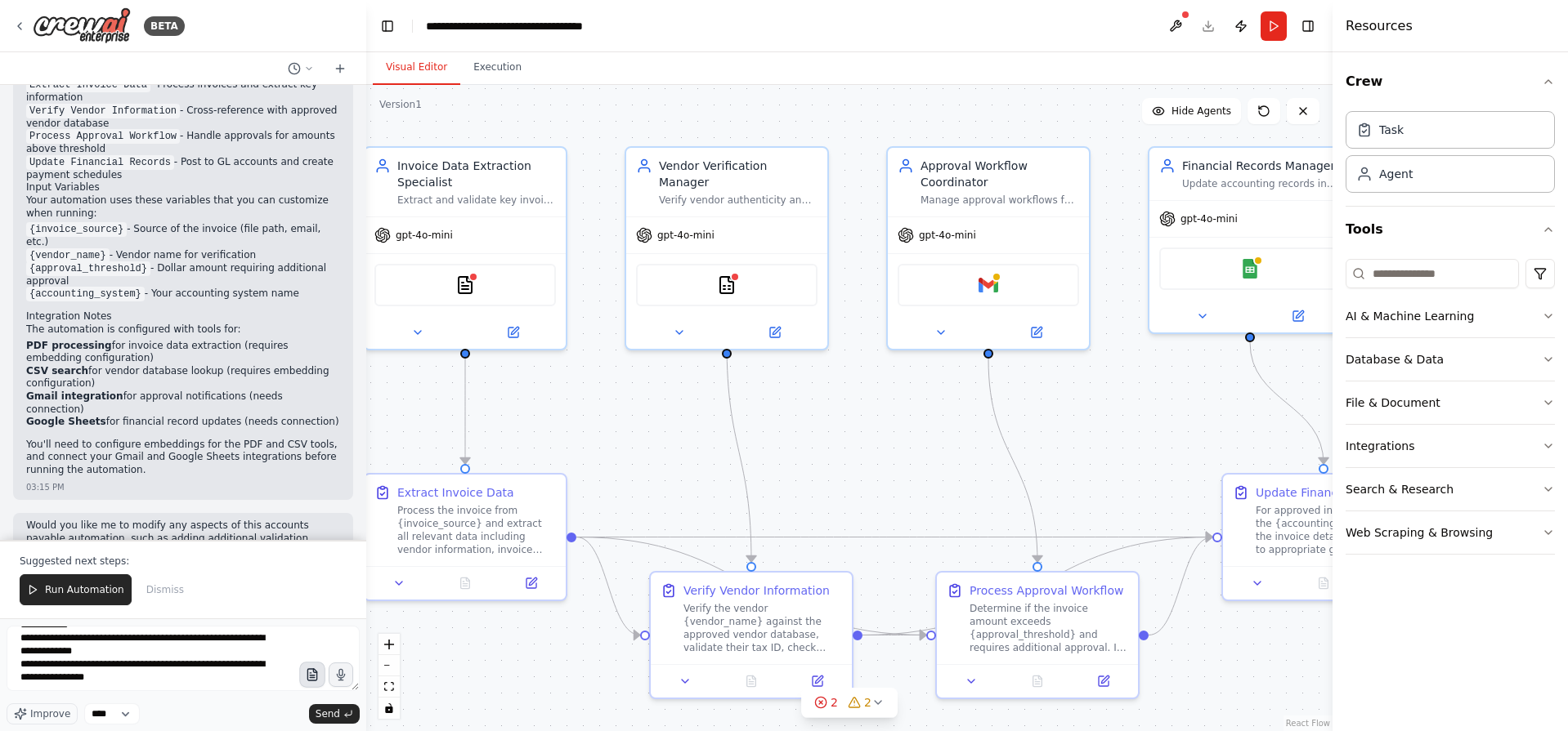
click at [309, 677] on icon "button" at bounding box center [312, 675] width 14 height 14
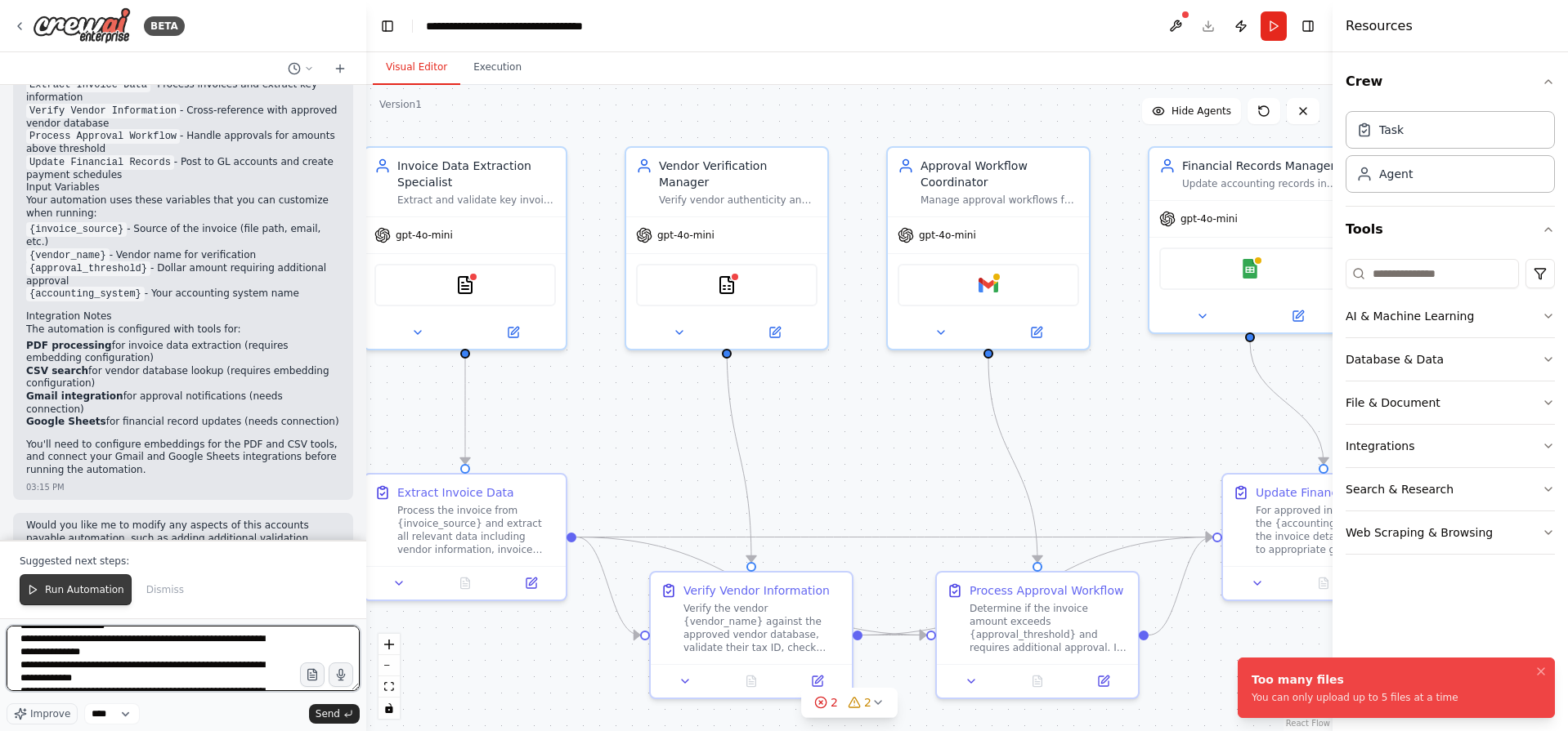
scroll to position [0, 0]
drag, startPoint x: 246, startPoint y: 681, endPoint x: -1, endPoint y: 594, distance: 261.9
click at [0, 594] on html "BETA Accounts payable automation 03:14 PM ▶ Thought process I'll help you build…" at bounding box center [784, 366] width 1568 height 731
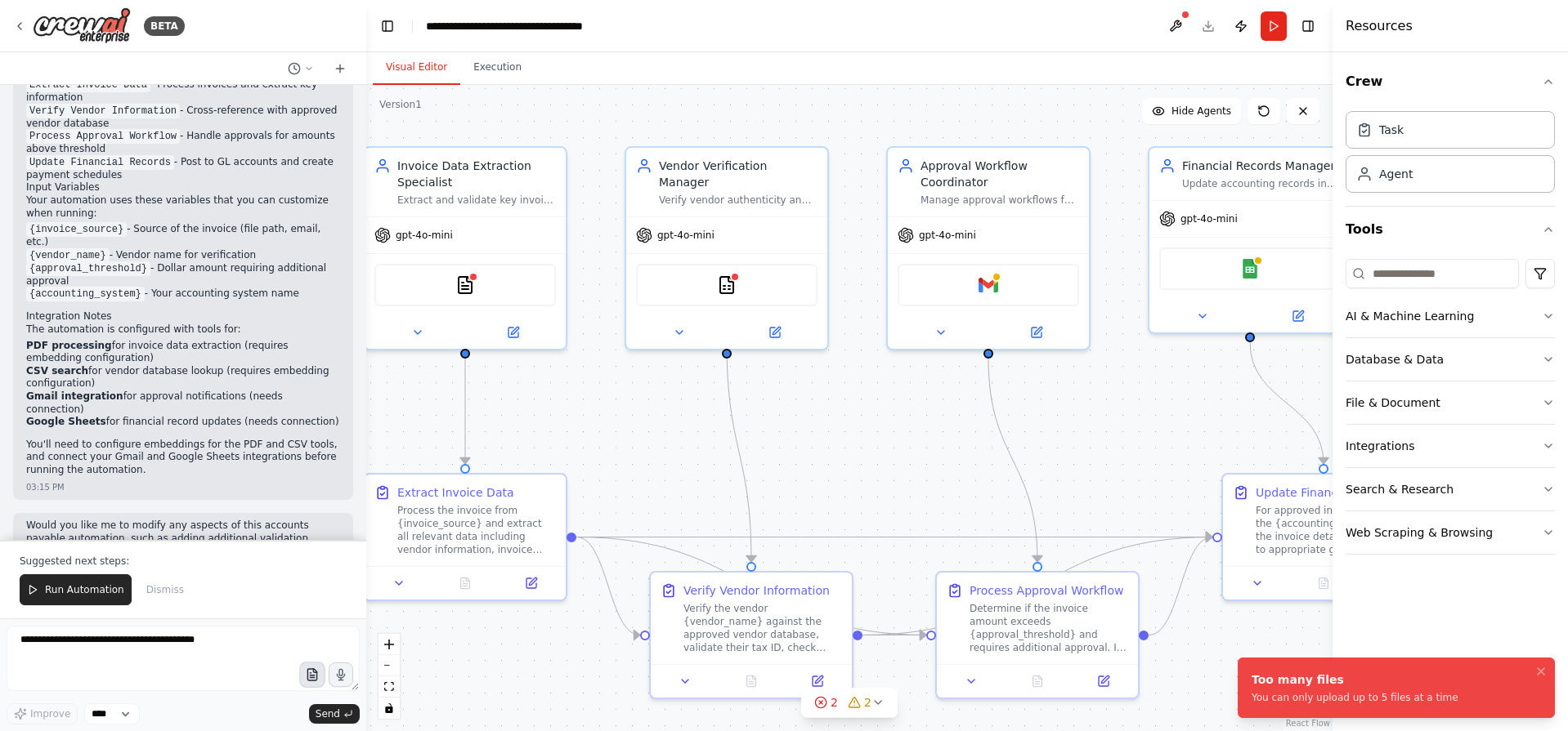
click at [310, 678] on icon "button" at bounding box center [312, 678] width 5 height 0
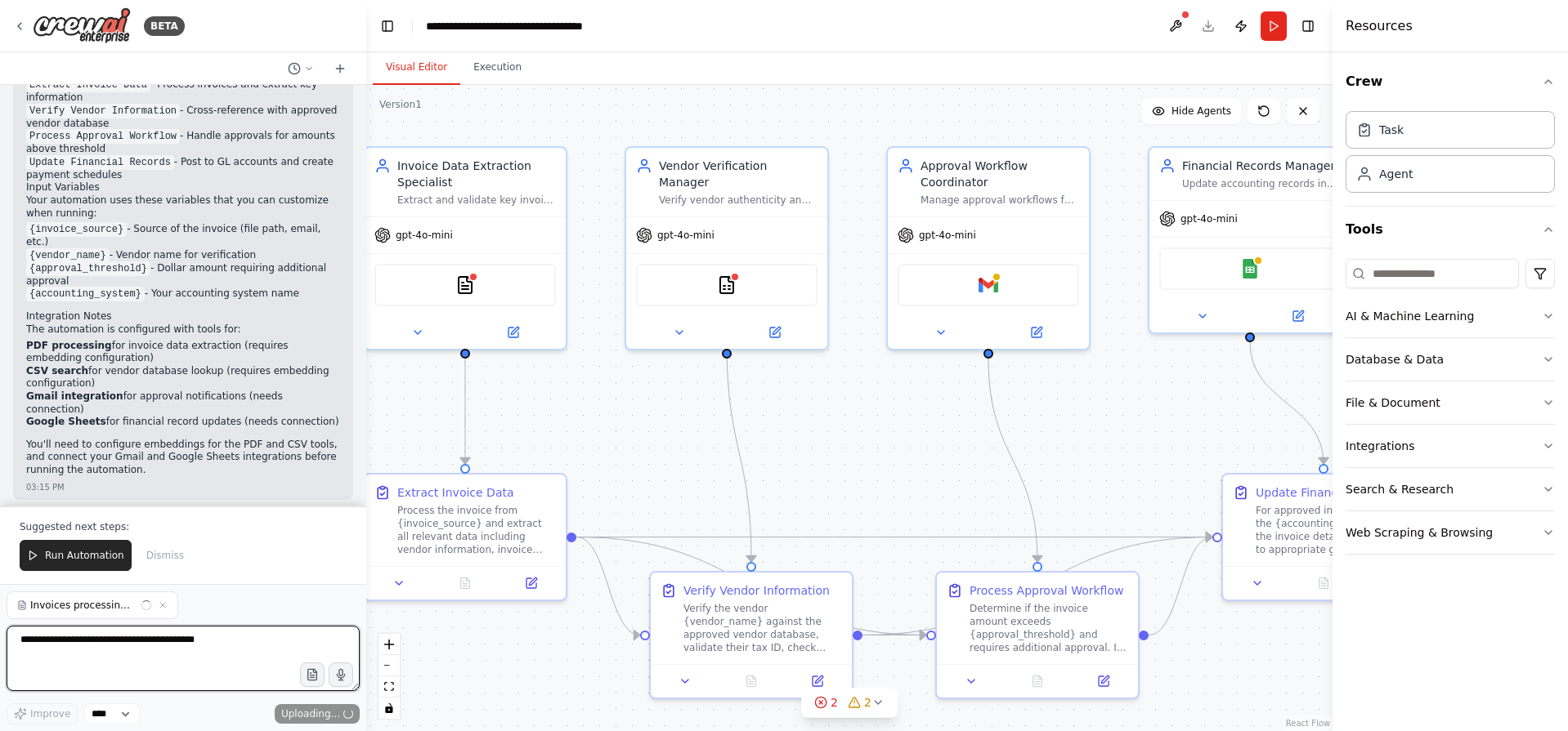
click at [212, 645] on textarea at bounding box center [183, 658] width 353 height 66
click at [181, 651] on textarea at bounding box center [183, 658] width 353 height 66
click at [337, 716] on span "Send" at bounding box center [327, 713] width 25 height 13
click at [329, 715] on span "Send" at bounding box center [327, 713] width 25 height 13
click at [165, 654] on textarea at bounding box center [183, 658] width 353 height 66
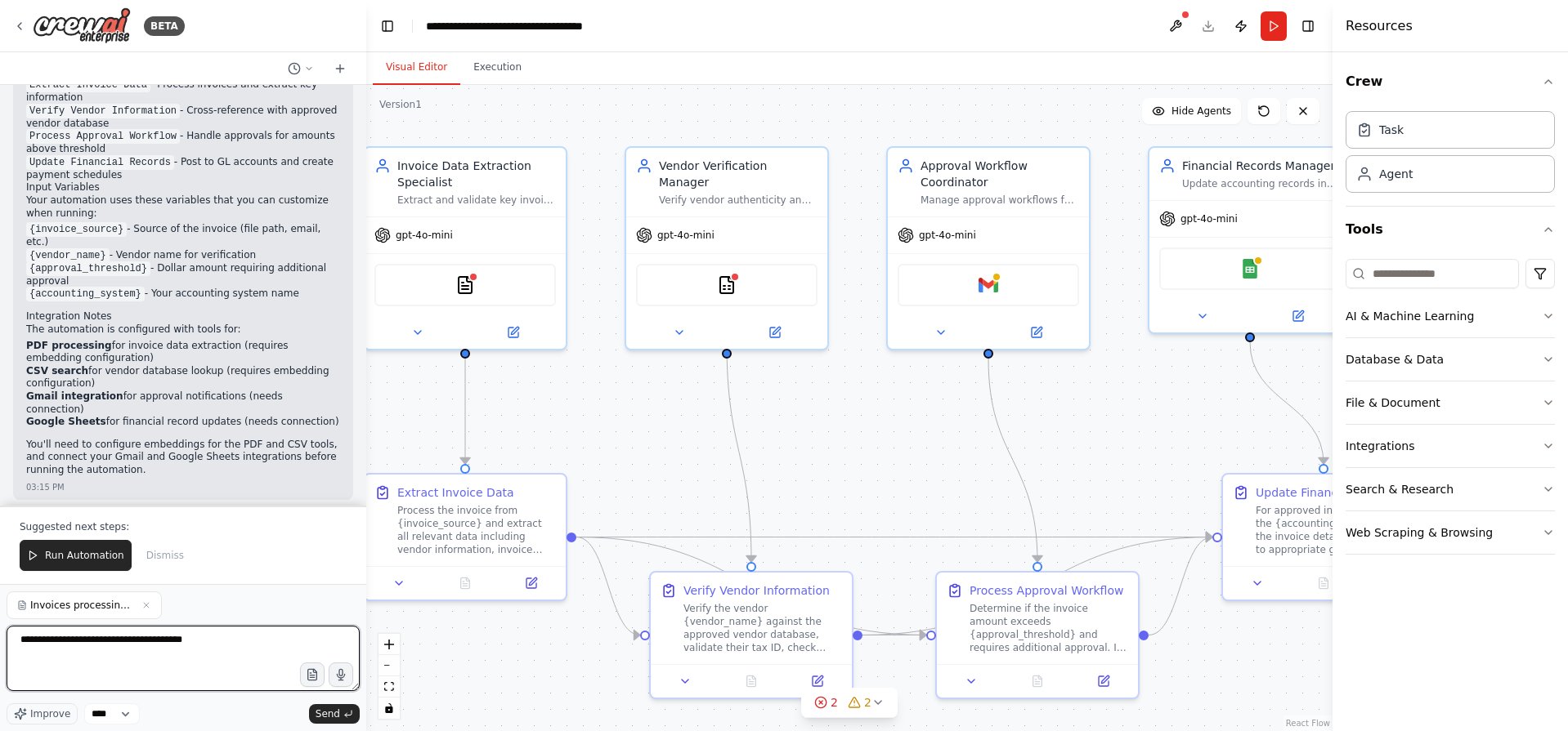
type textarea "**********"
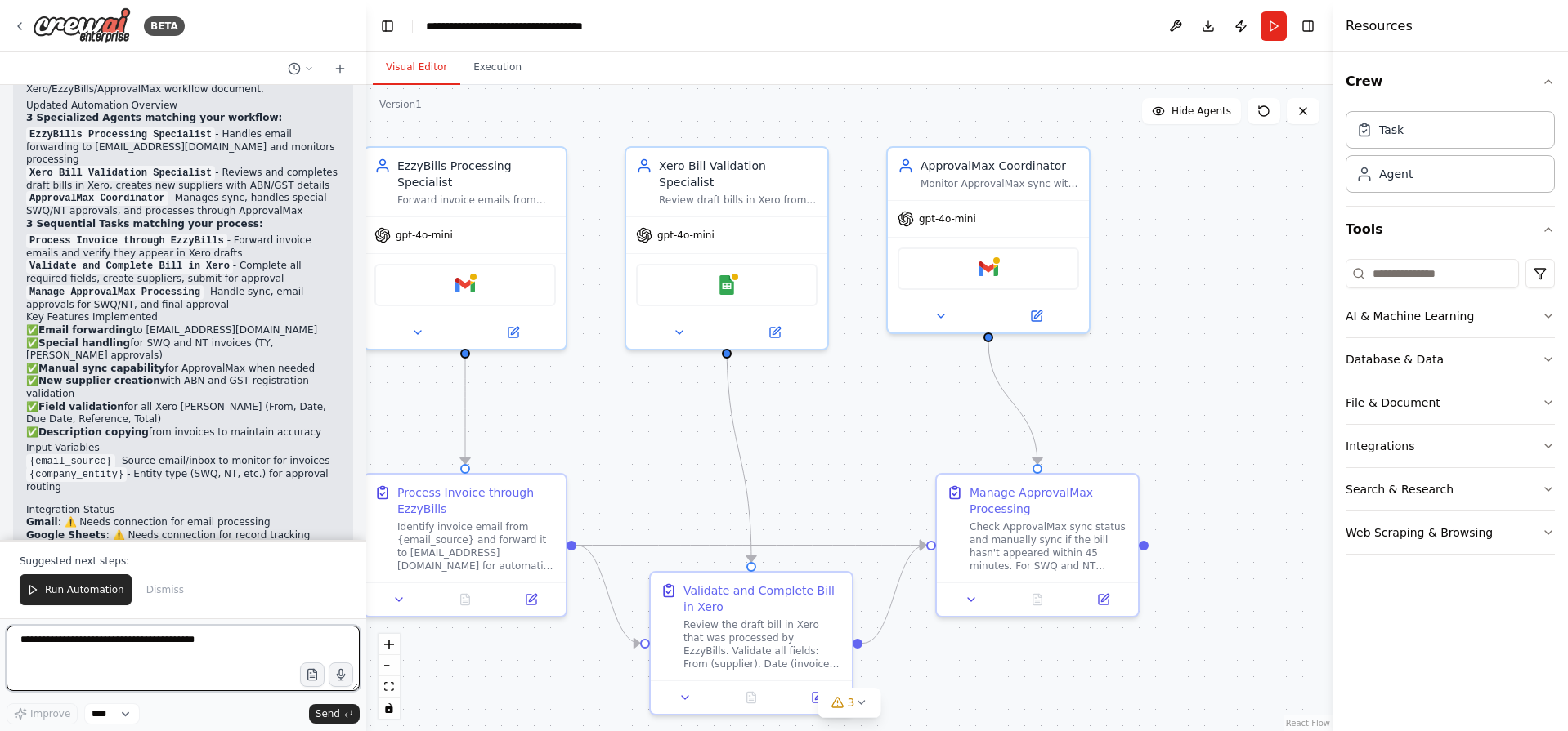
scroll to position [4042, 0]
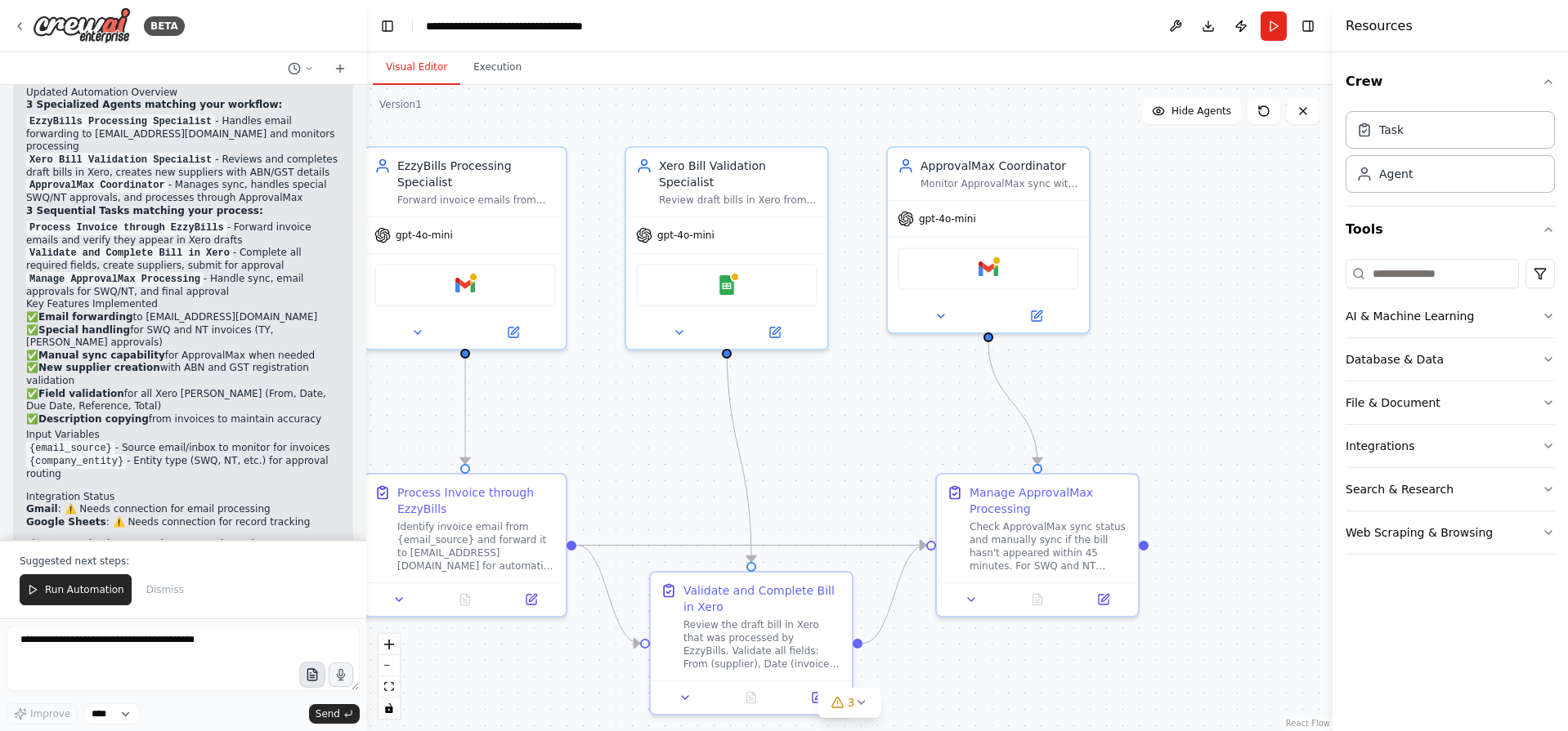
click at [315, 677] on icon "button" at bounding box center [312, 675] width 14 height 14
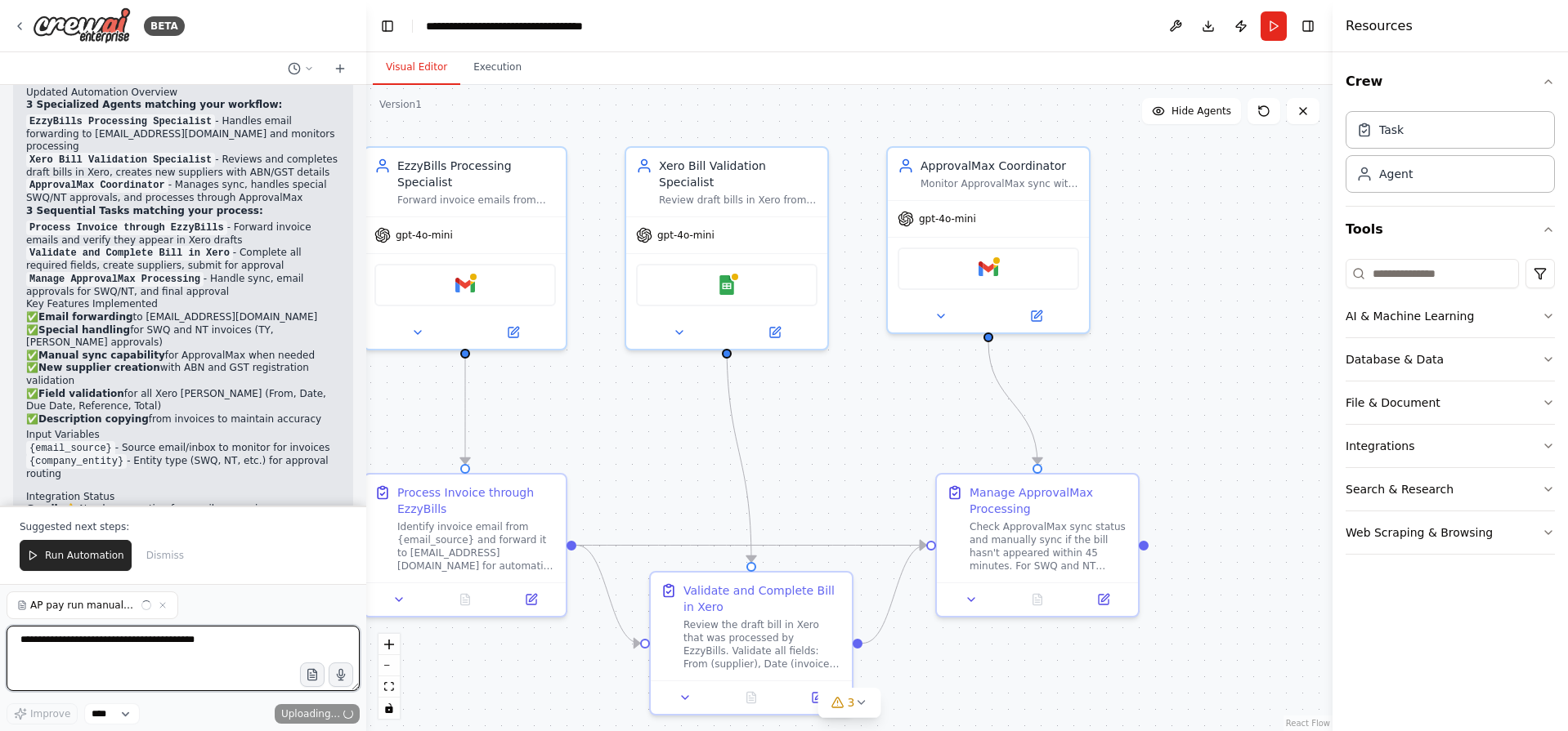
click at [105, 657] on textarea at bounding box center [183, 658] width 353 height 66
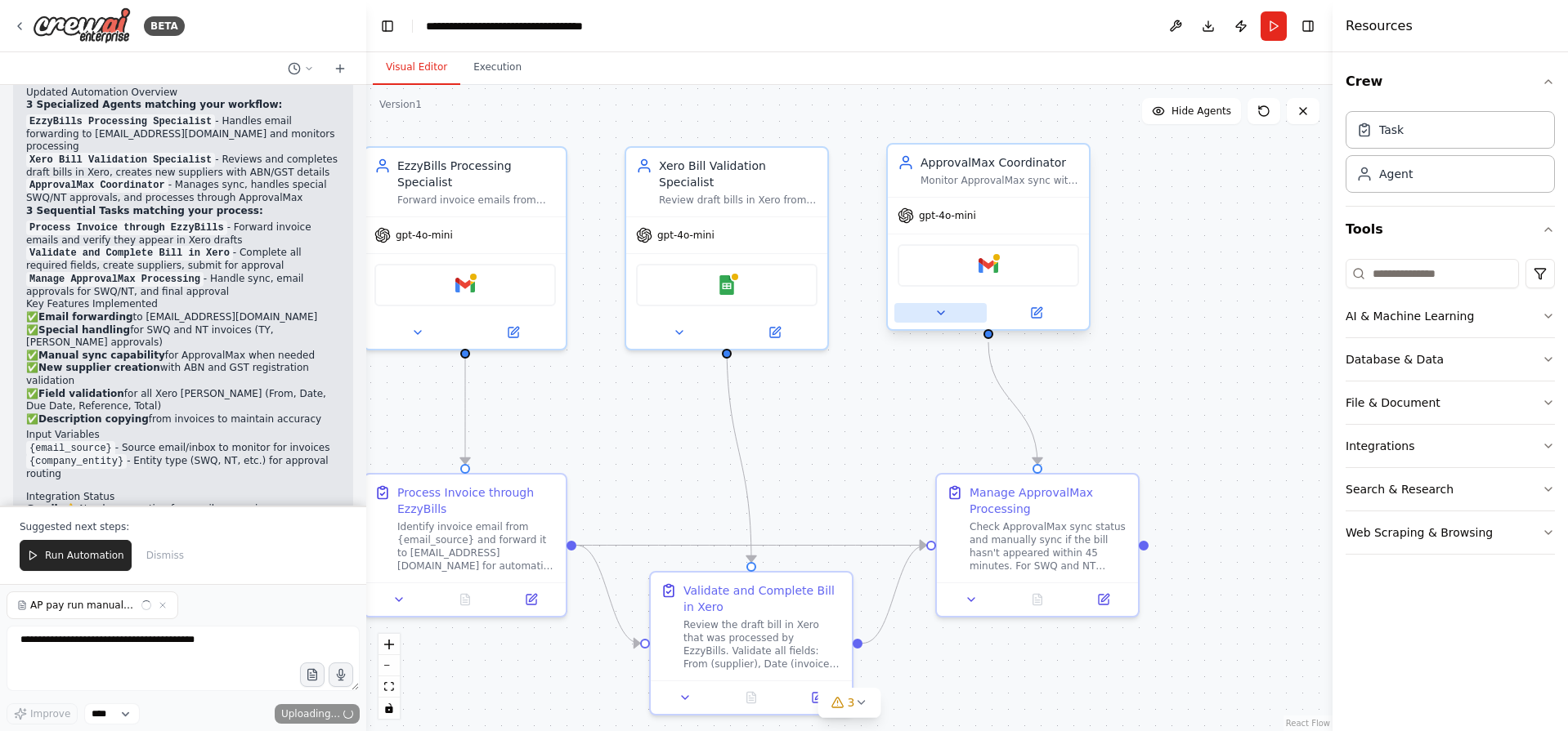
click at [937, 318] on icon at bounding box center [940, 312] width 13 height 13
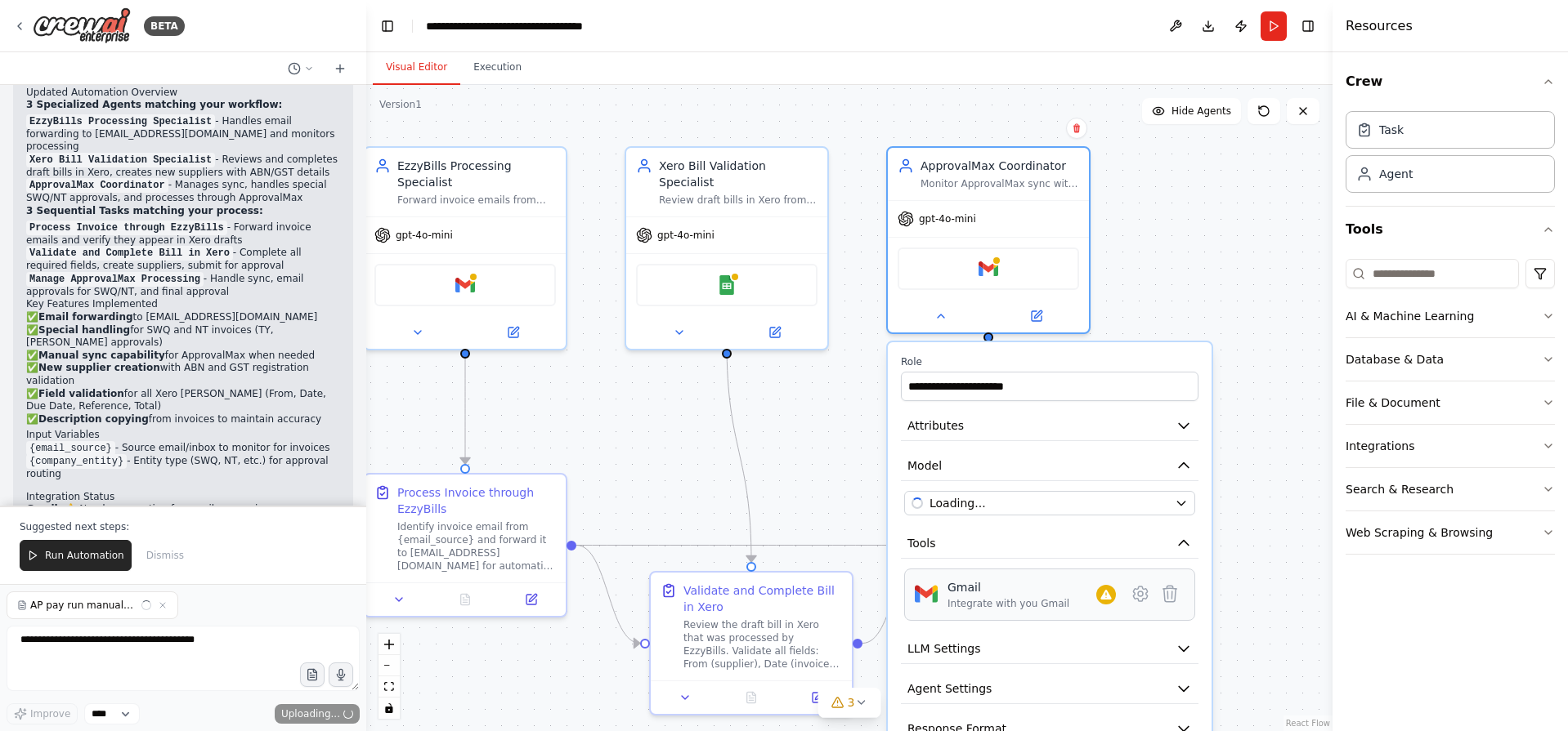
click at [1009, 608] on div "Integrate with you Gmail" at bounding box center [1009, 603] width 122 height 13
click at [1120, 603] on div "Gmail Integrate with you Gmail" at bounding box center [1049, 595] width 269 height 31
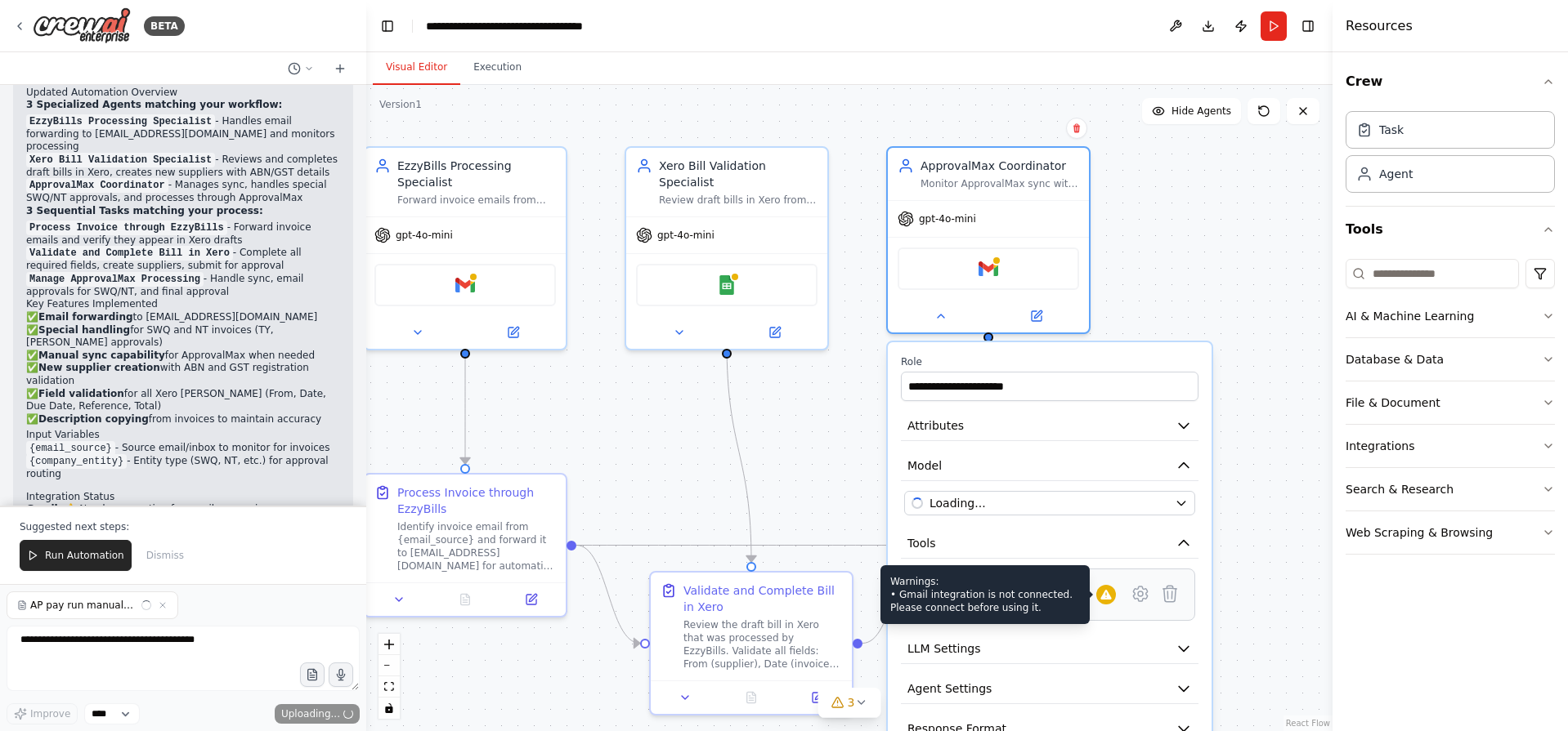
click at [1109, 601] on div at bounding box center [1106, 594] width 20 height 20
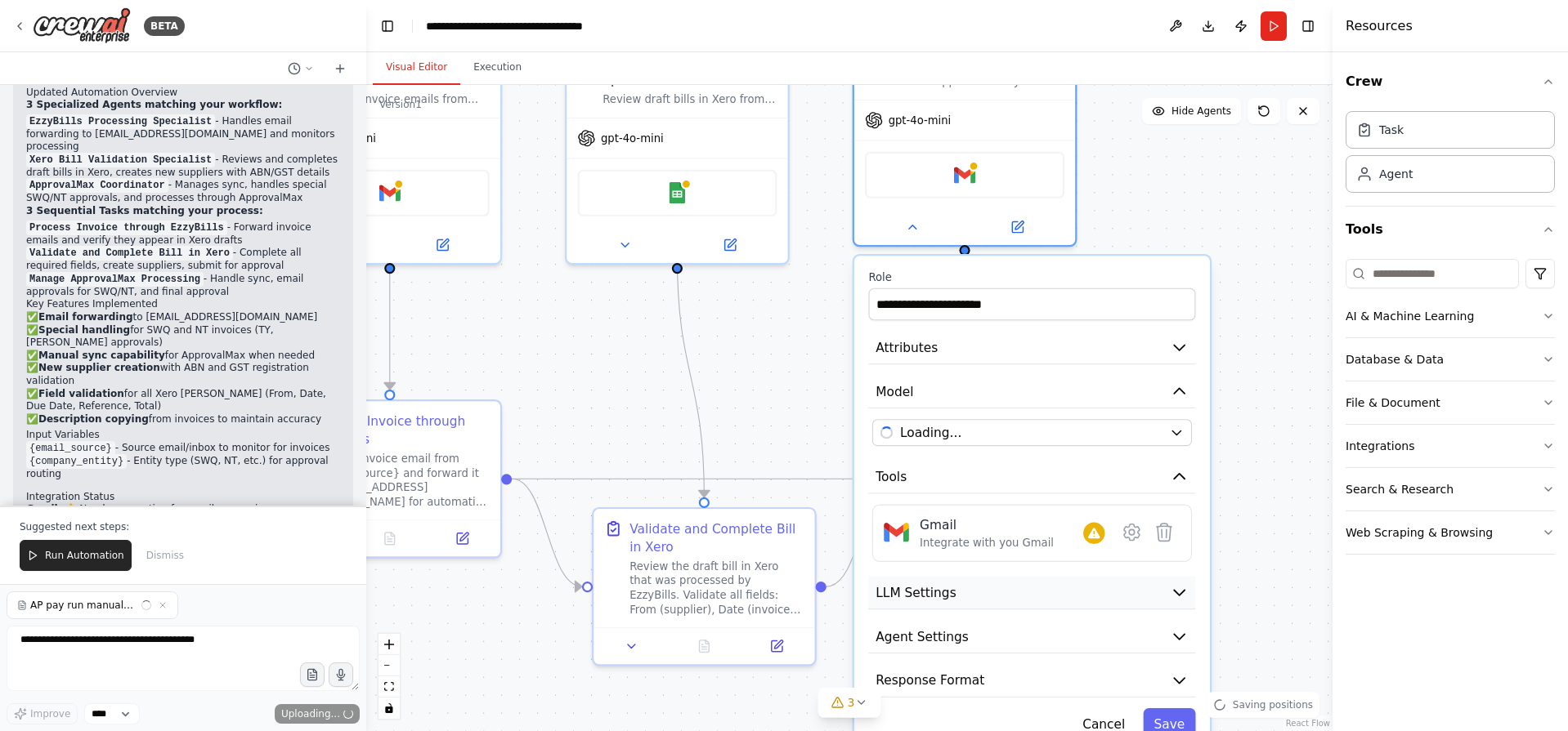
click at [958, 594] on button "LLM Settings" at bounding box center [1031, 592] width 327 height 33
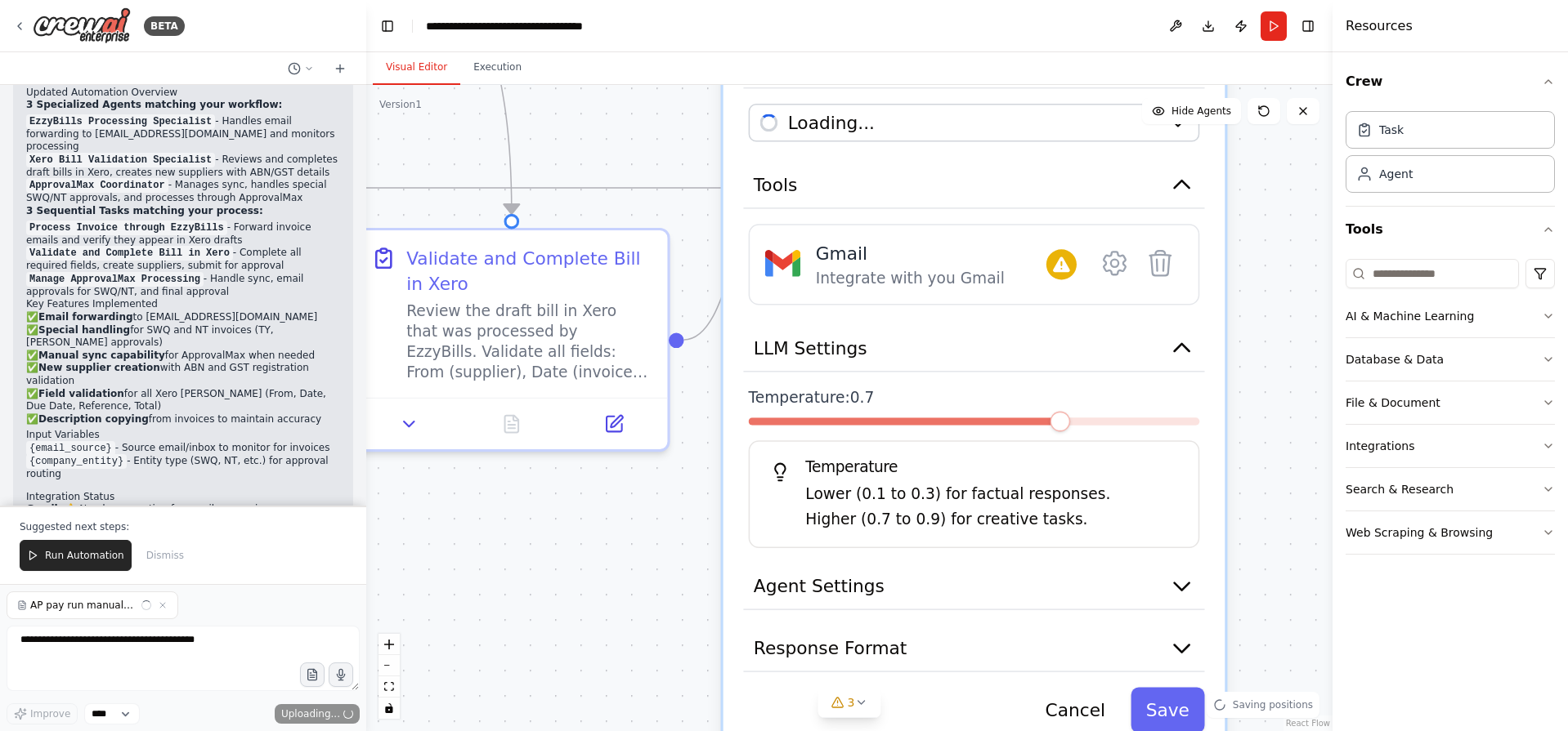
drag, startPoint x: 1306, startPoint y: 401, endPoint x: 1260, endPoint y: 39, distance: 364.9
click at [1260, 39] on main "**********" at bounding box center [849, 366] width 966 height 731
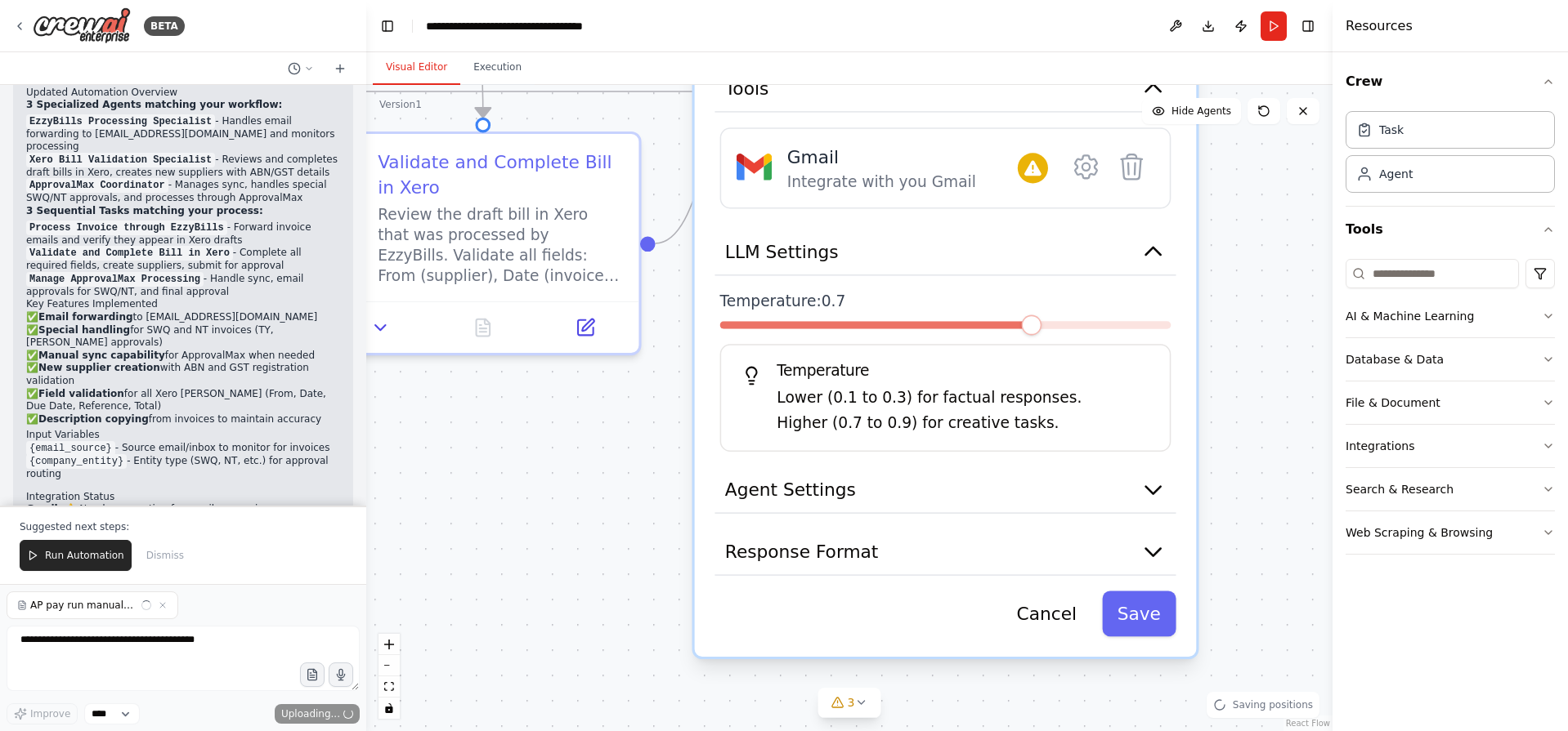
drag, startPoint x: 1252, startPoint y: 426, endPoint x: 1230, endPoint y: 345, distance: 83.9
click at [1230, 345] on div ".deletable-edge-delete-btn { width: 20px; height: 20px; border: 0px solid #ffff…" at bounding box center [849, 408] width 966 height 647
click at [909, 253] on button "LLM Settings" at bounding box center [945, 252] width 461 height 46
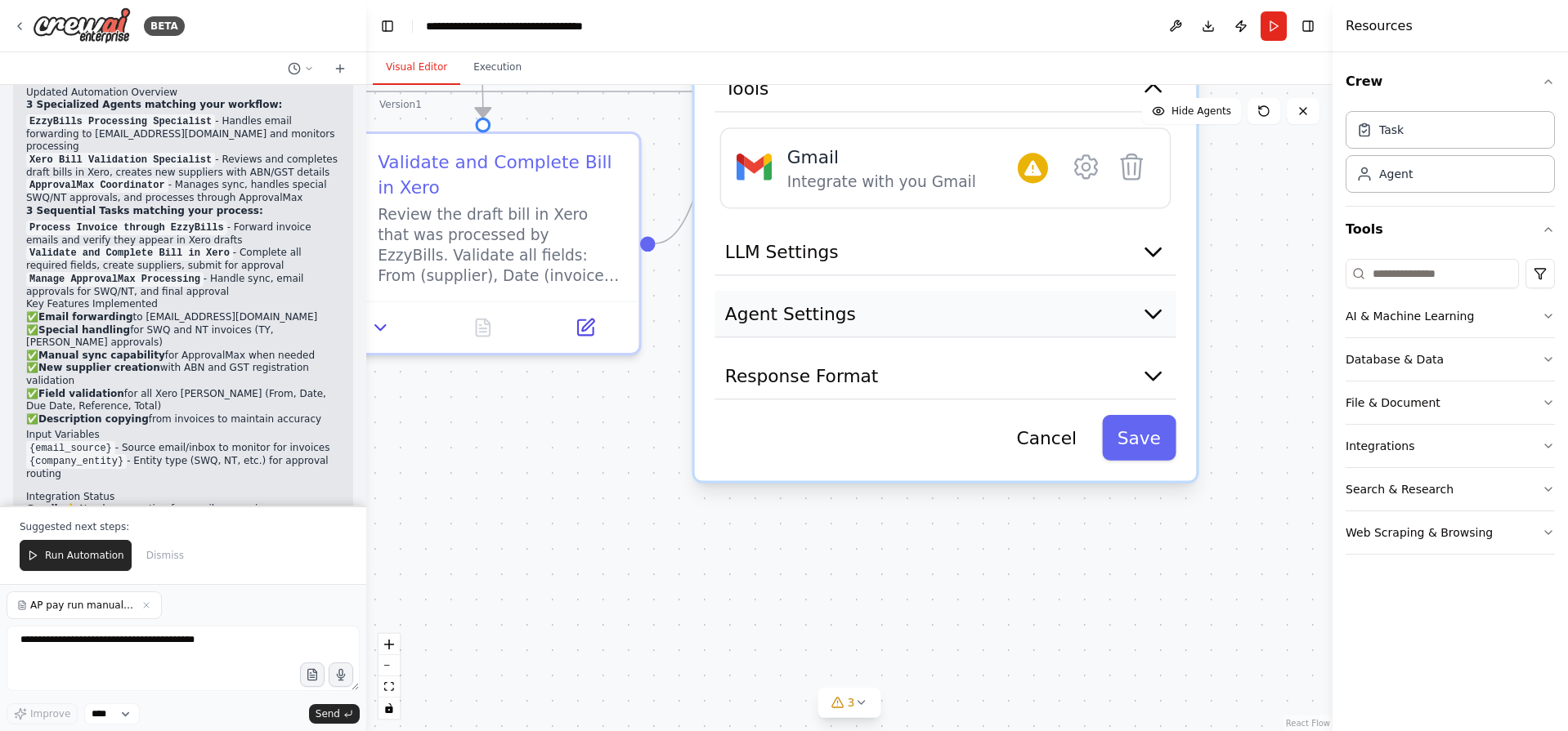
click at [925, 317] on button "Agent Settings" at bounding box center [945, 313] width 461 height 46
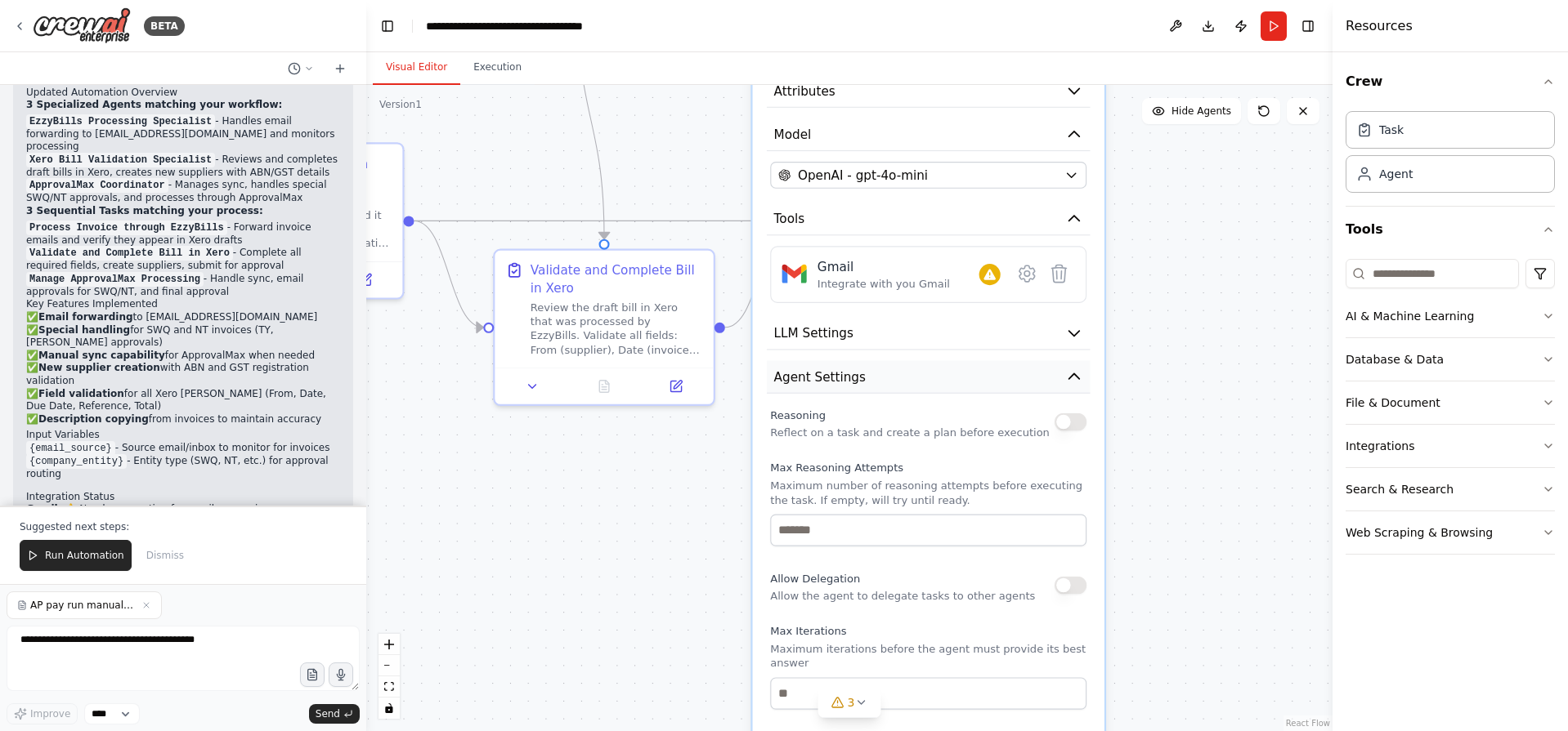
click at [900, 376] on button "Agent Settings" at bounding box center [928, 377] width 323 height 32
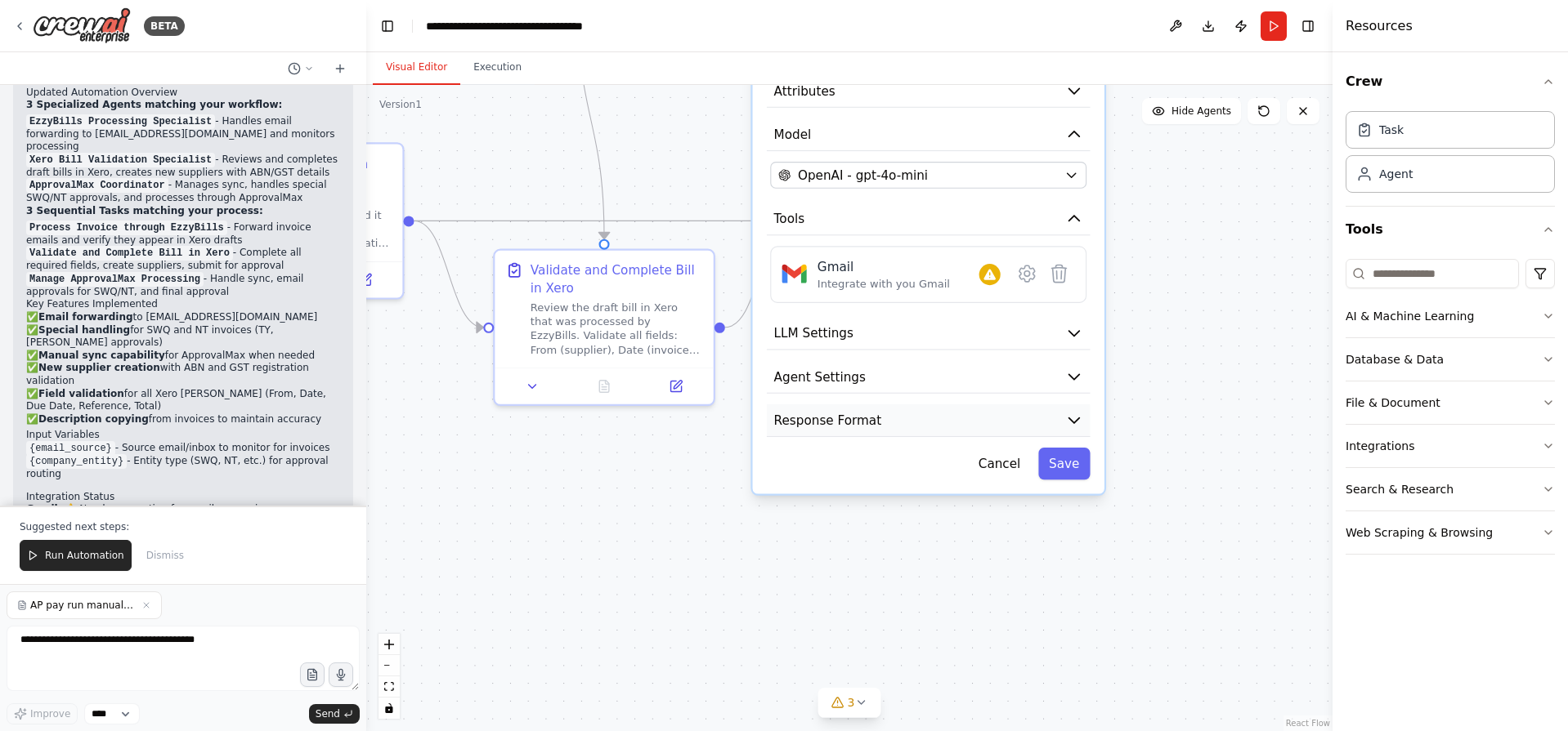
click at [905, 421] on button "Response Format" at bounding box center [928, 421] width 323 height 32
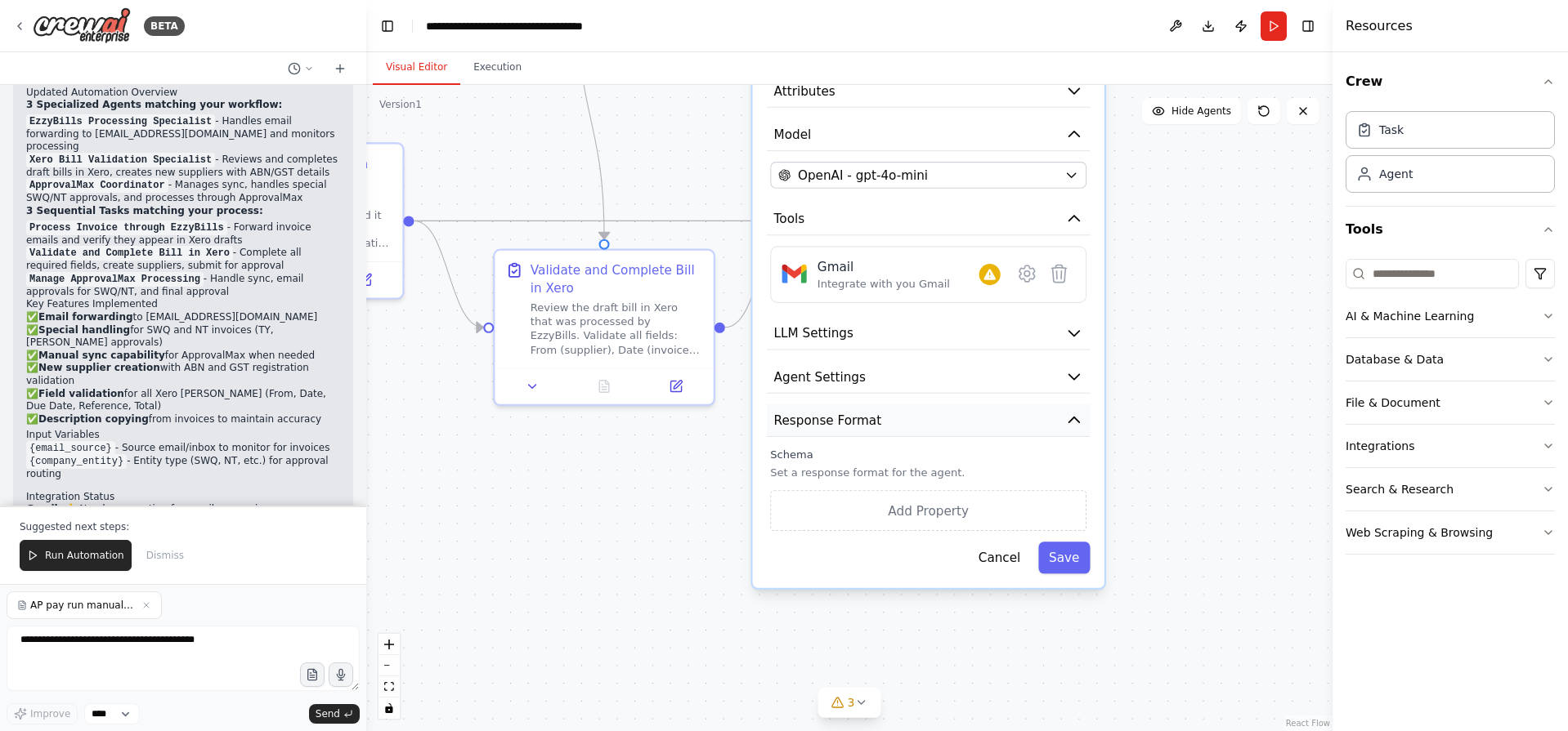
click at [905, 421] on button "Response Format" at bounding box center [928, 421] width 323 height 32
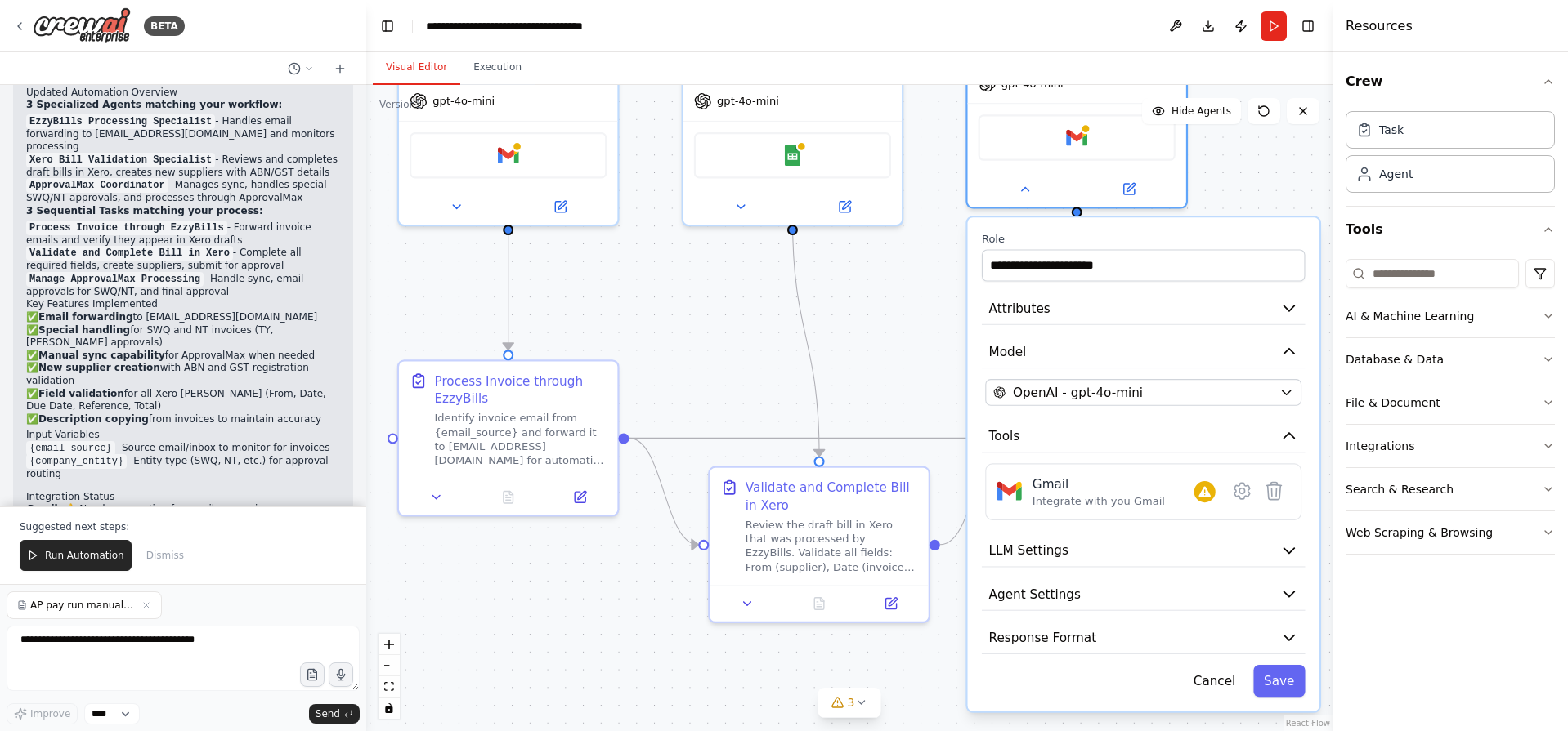
drag, startPoint x: 594, startPoint y: 455, endPoint x: 823, endPoint y: 748, distance: 371.9
click at [823, 730] on html "BETA Accounts payable automation 03:14 PM ▶ Thought process I'll help you build…" at bounding box center [784, 366] width 1568 height 731
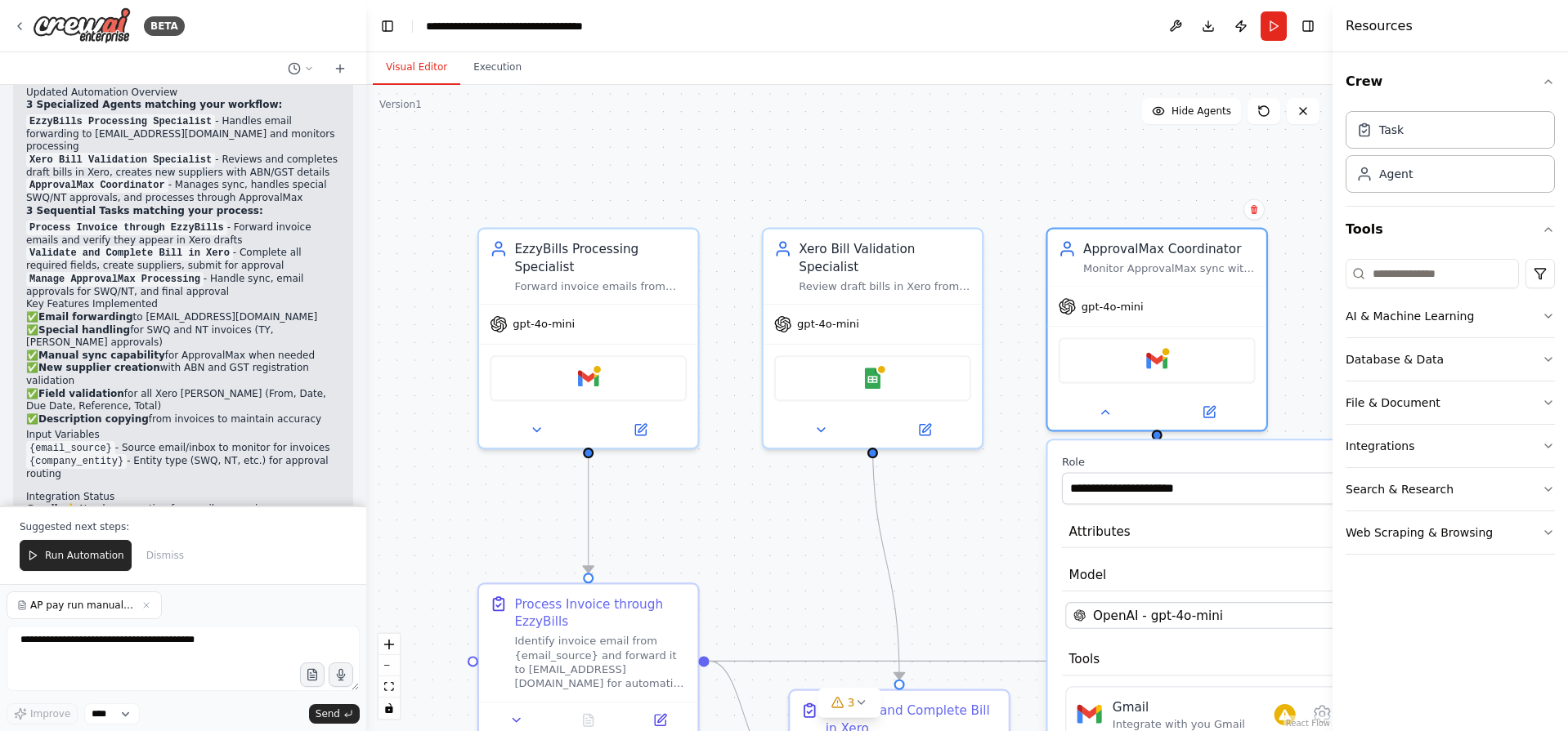
drag, startPoint x: 927, startPoint y: 389, endPoint x: 992, endPoint y: 536, distance: 160.7
click at [992, 536] on div ".deletable-edge-delete-btn { width: 20px; height: 20px; border: 0px solid #ffff…" at bounding box center [849, 408] width 966 height 647
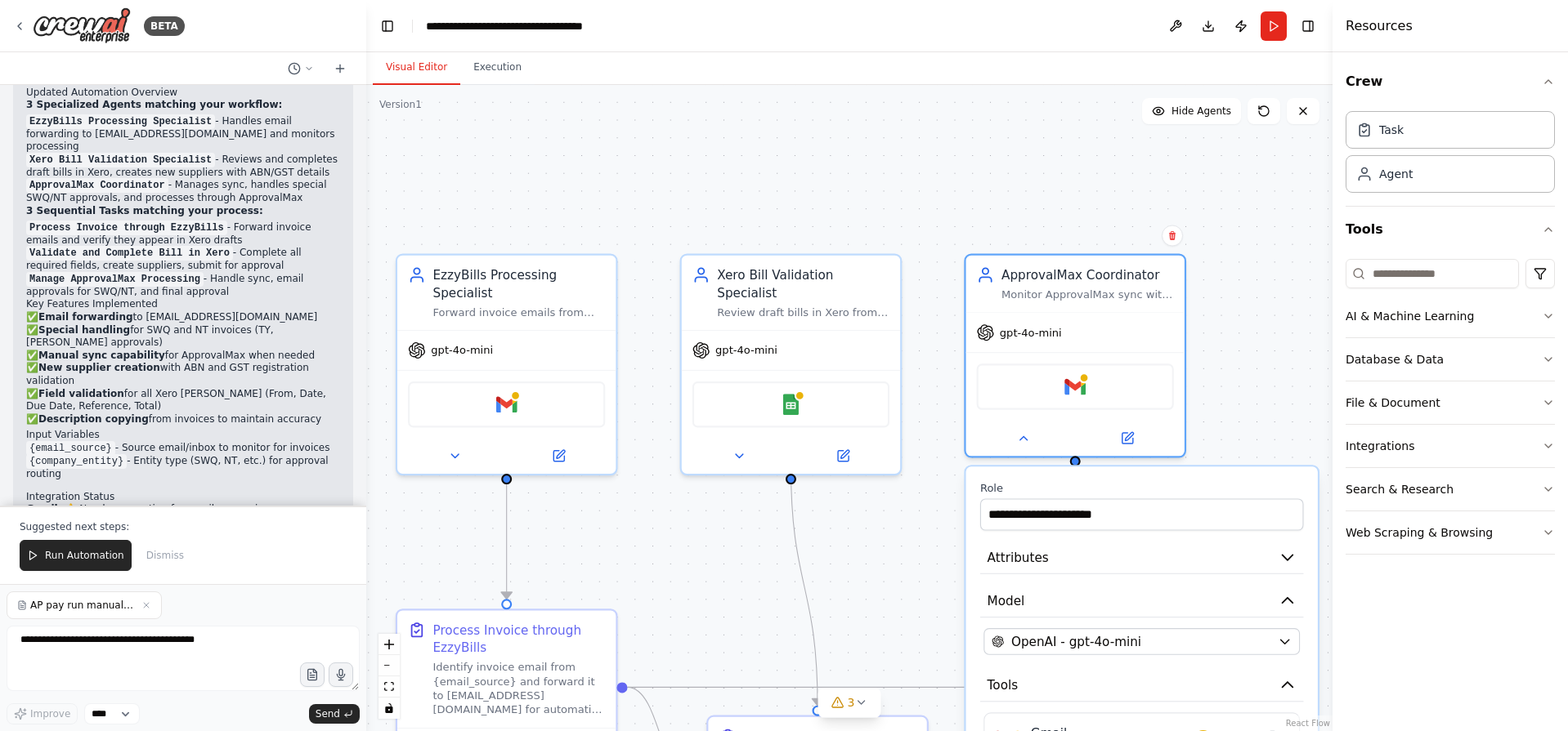
click at [822, 187] on div ".deletable-edge-delete-btn { width: 20px; height: 20px; border: 0px solid #ffff…" at bounding box center [849, 408] width 966 height 647
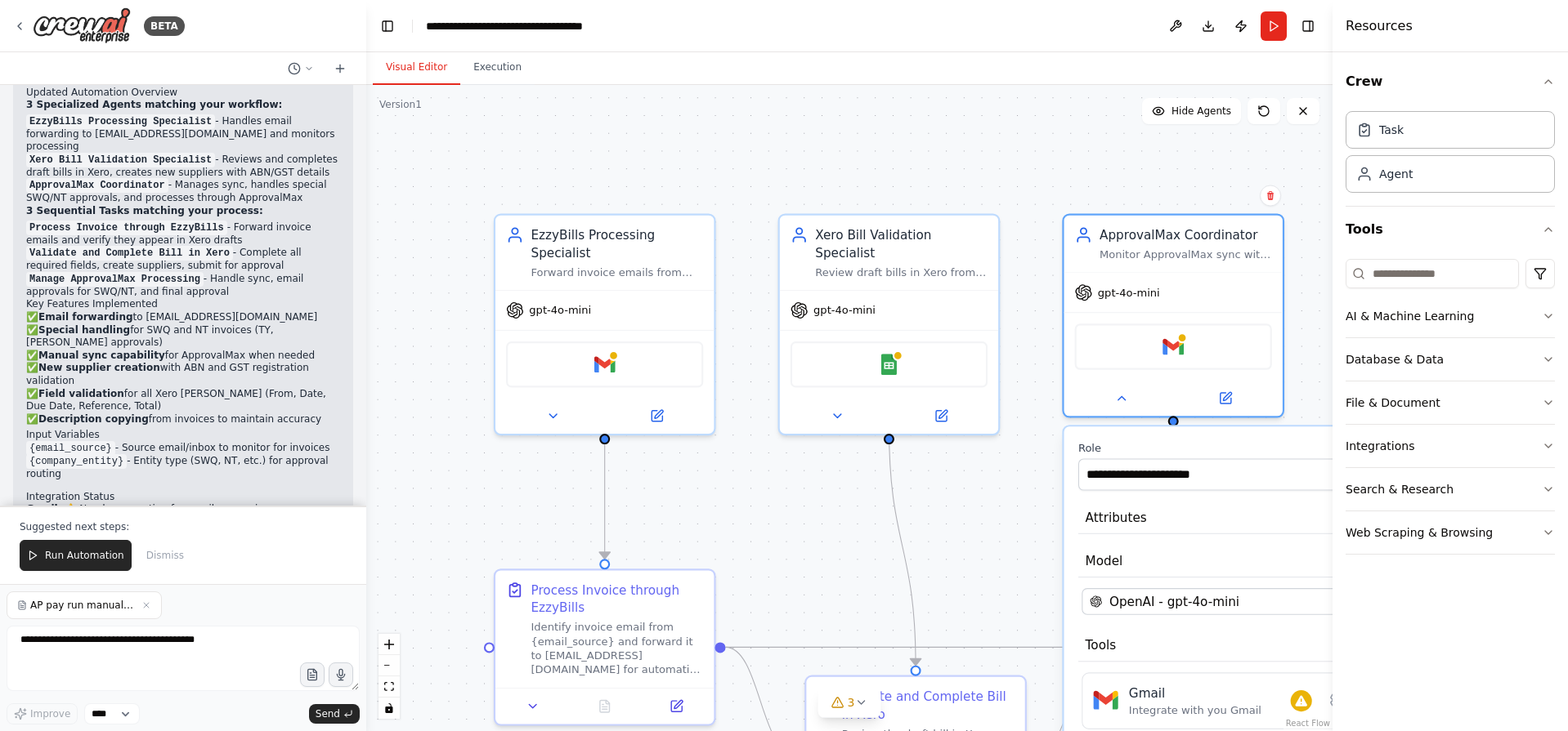
drag, startPoint x: 881, startPoint y: 194, endPoint x: 978, endPoint y: 153, distance: 105.3
click at [978, 153] on div ".deletable-edge-delete-btn { width: 20px; height: 20px; border: 0px solid #ffff…" at bounding box center [849, 408] width 966 height 647
click at [107, 657] on textarea at bounding box center [183, 658] width 353 height 66
type textarea "*******"
click at [322, 707] on span "Send" at bounding box center [327, 713] width 25 height 13
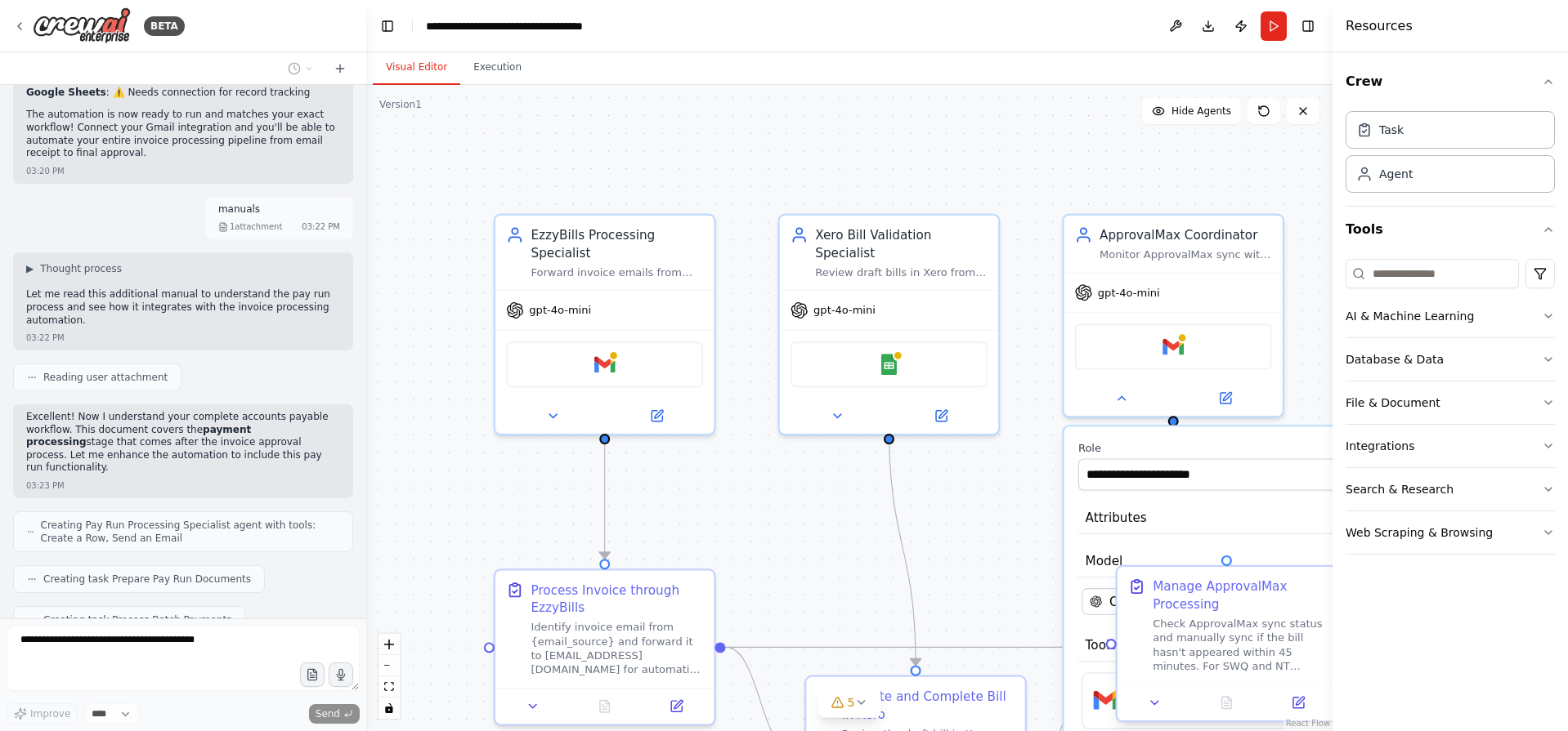
scroll to position [4513, 0]
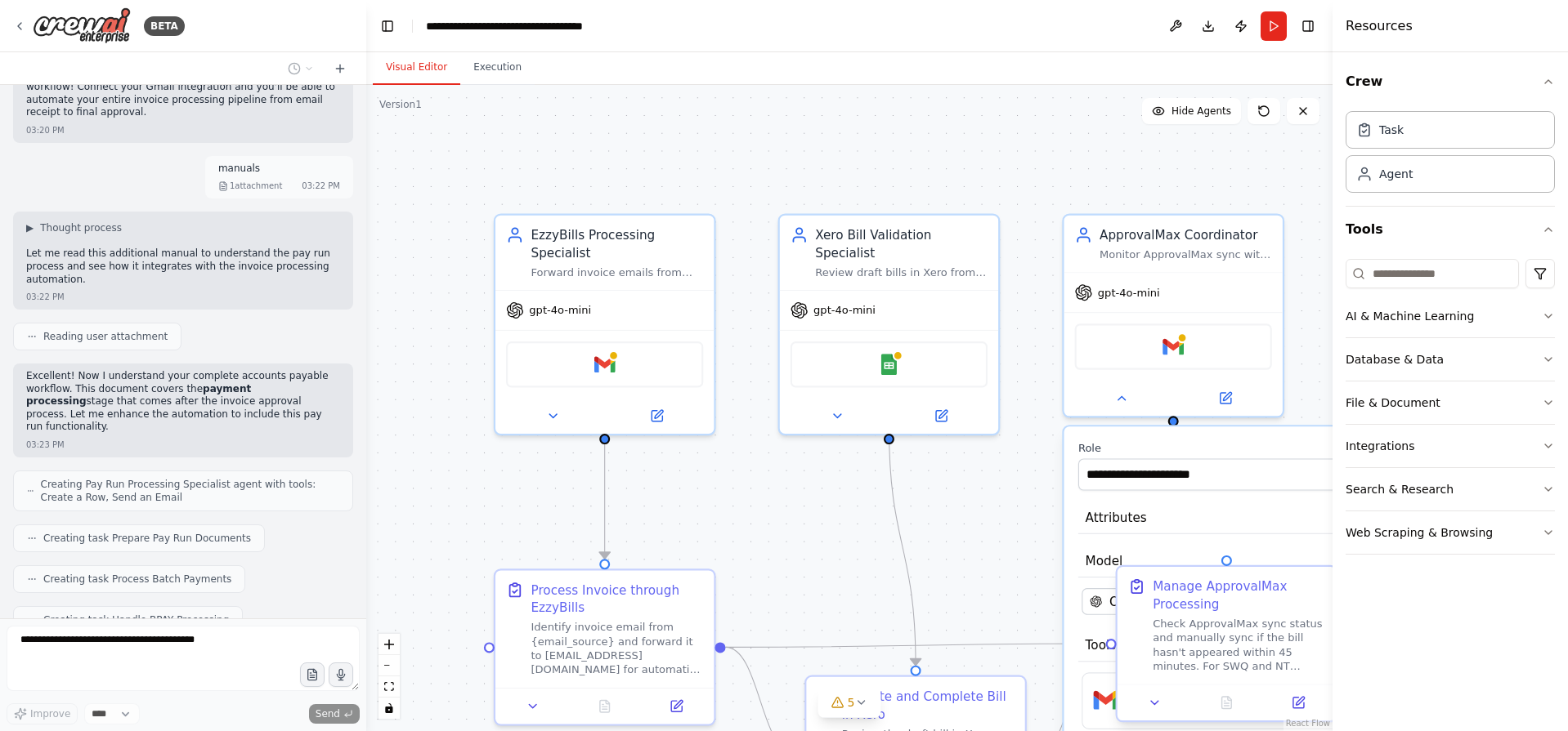
click at [1240, 596] on div "Manage ApprovalMax Processing" at bounding box center [1238, 595] width 172 height 35
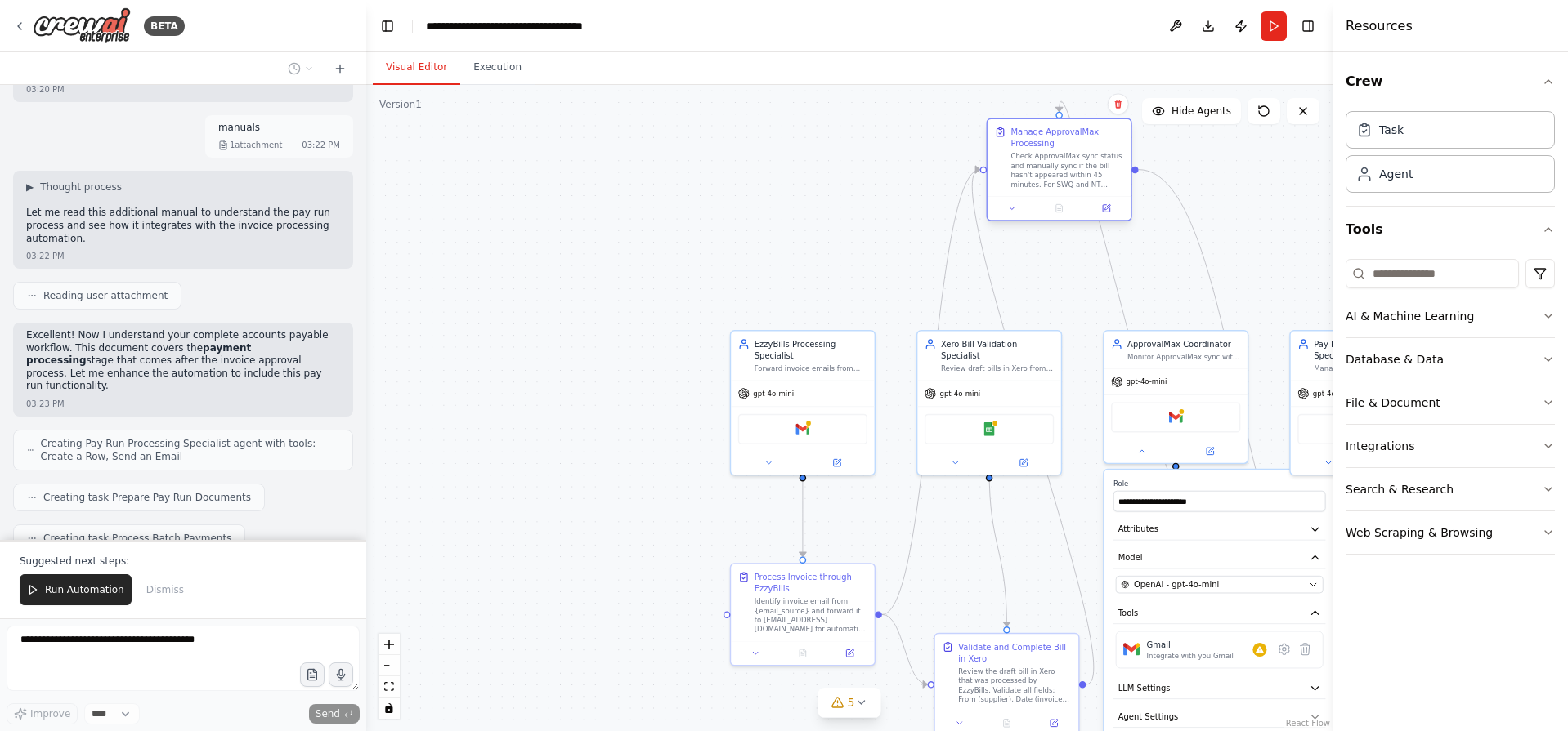
drag, startPoint x: 1199, startPoint y: 603, endPoint x: 1034, endPoint y: 155, distance: 477.4
click at [1034, 155] on div "Check ApprovalMax sync status and manually sync if the bill hasn't appeared wit…" at bounding box center [1067, 171] width 113 height 37
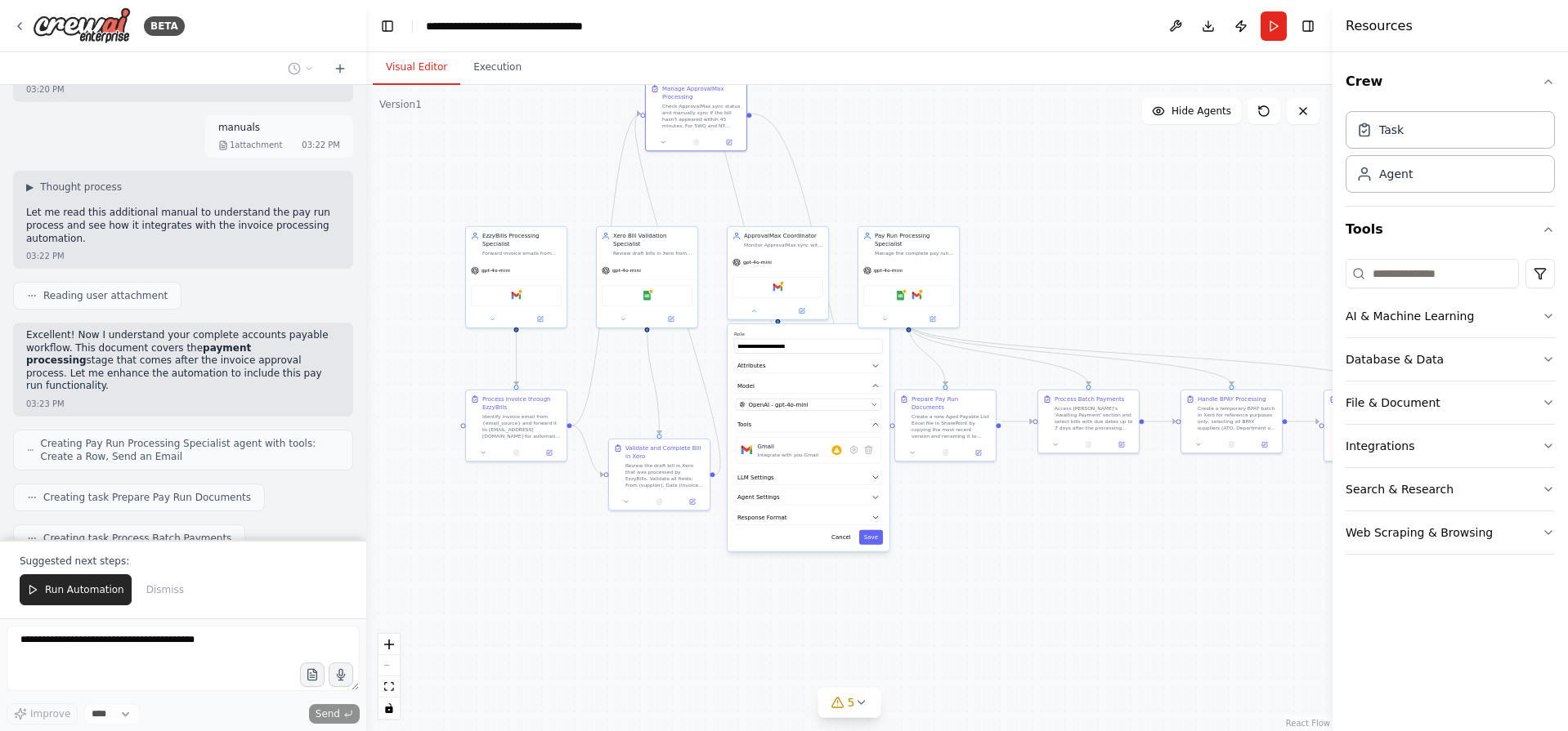
drag, startPoint x: 1111, startPoint y: 410, endPoint x: 696, endPoint y: 198, distance: 466.0
click at [696, 198] on div ".deletable-edge-delete-btn { width: 20px; height: 20px; border: 0px solid #ffff…" at bounding box center [849, 408] width 966 height 647
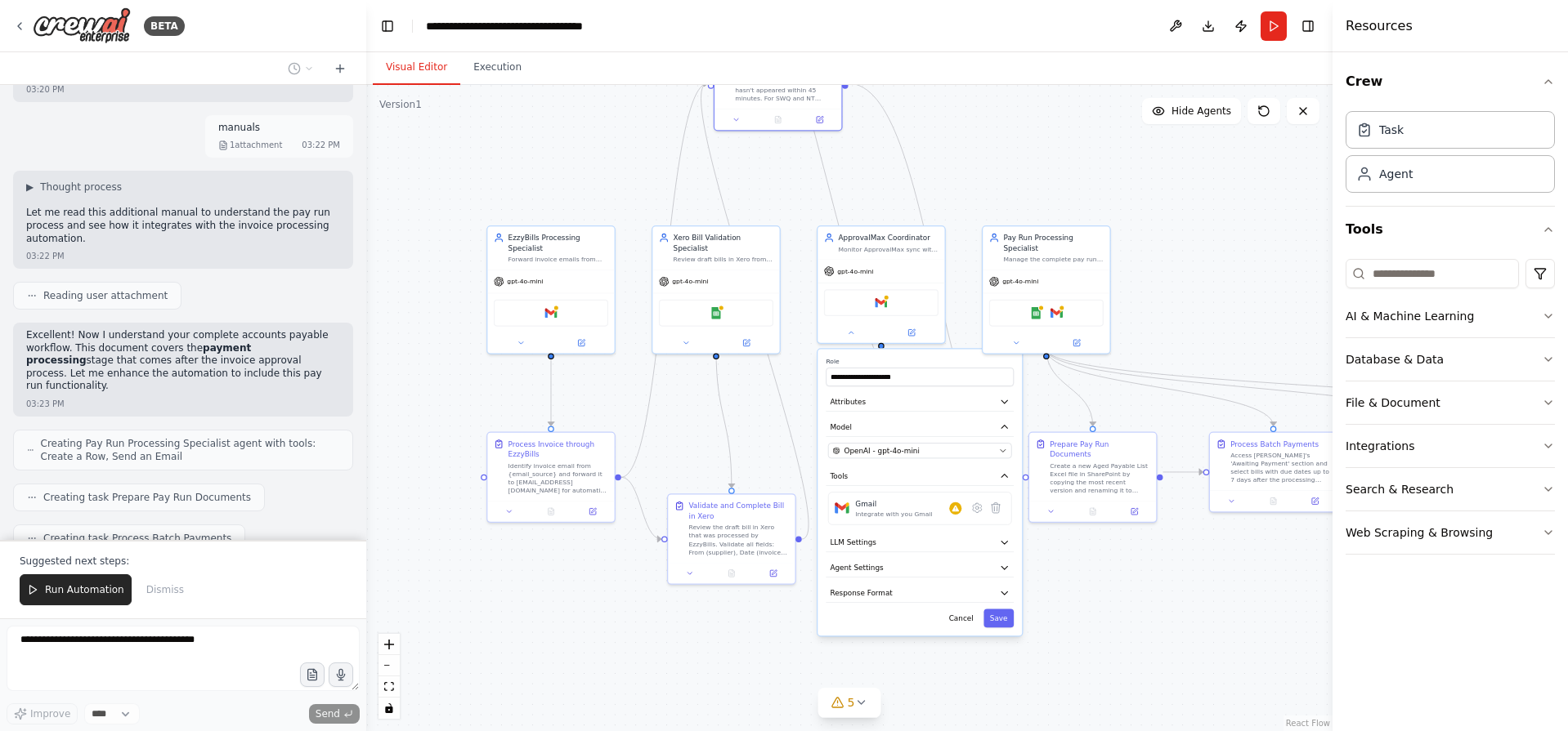
drag, startPoint x: 1031, startPoint y: 527, endPoint x: 1195, endPoint y: 627, distance: 192.1
click at [1195, 627] on div ".deletable-edge-delete-btn { width: 20px; height: 20px; border: 0px solid #ffff…" at bounding box center [849, 408] width 966 height 647
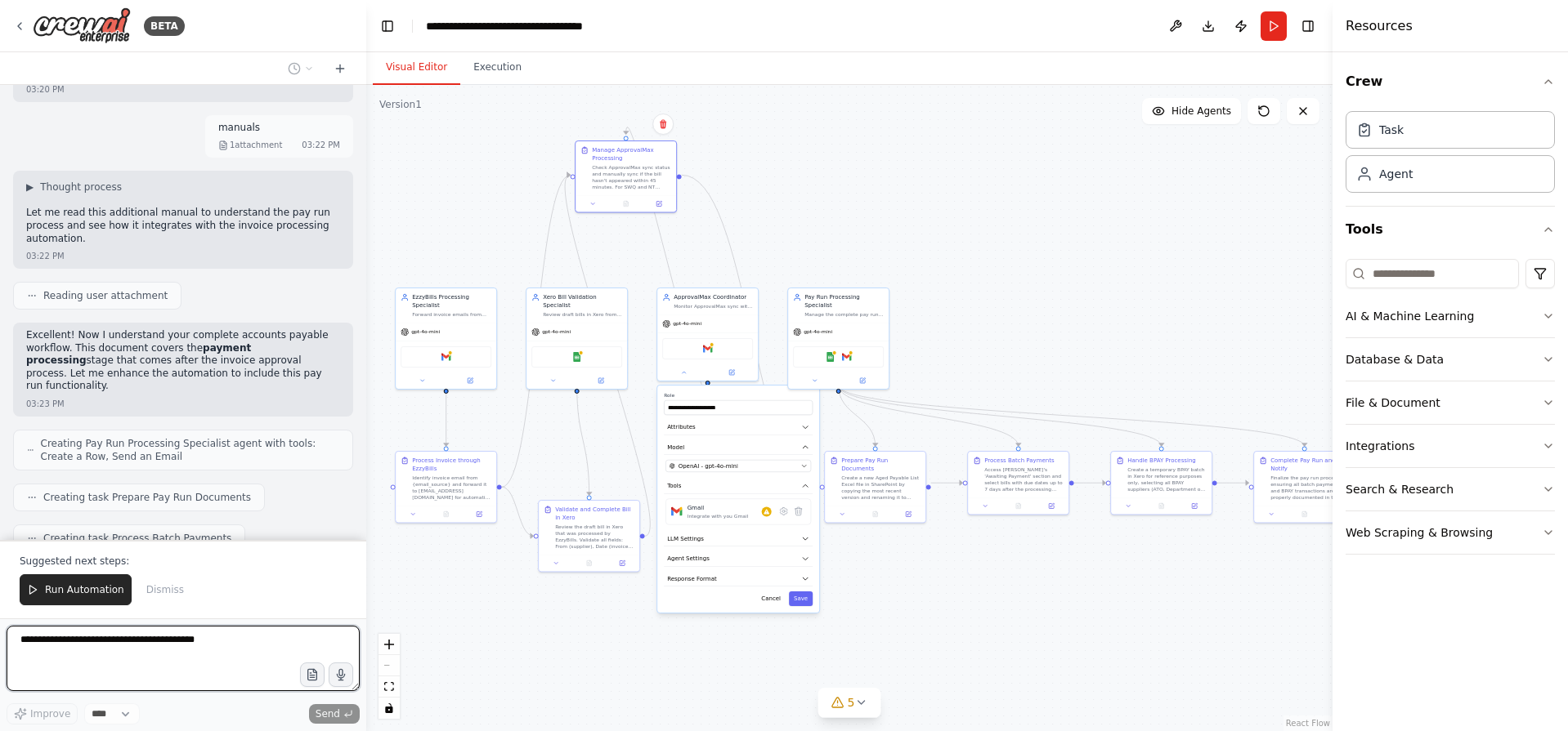
drag, startPoint x: 1213, startPoint y: 620, endPoint x: 975, endPoint y: 599, distance: 238.9
click at [975, 599] on div ".deletable-edge-delete-btn { width: 20px; height: 20px; border: 0px solid #ffff…" at bounding box center [849, 408] width 966 height 647
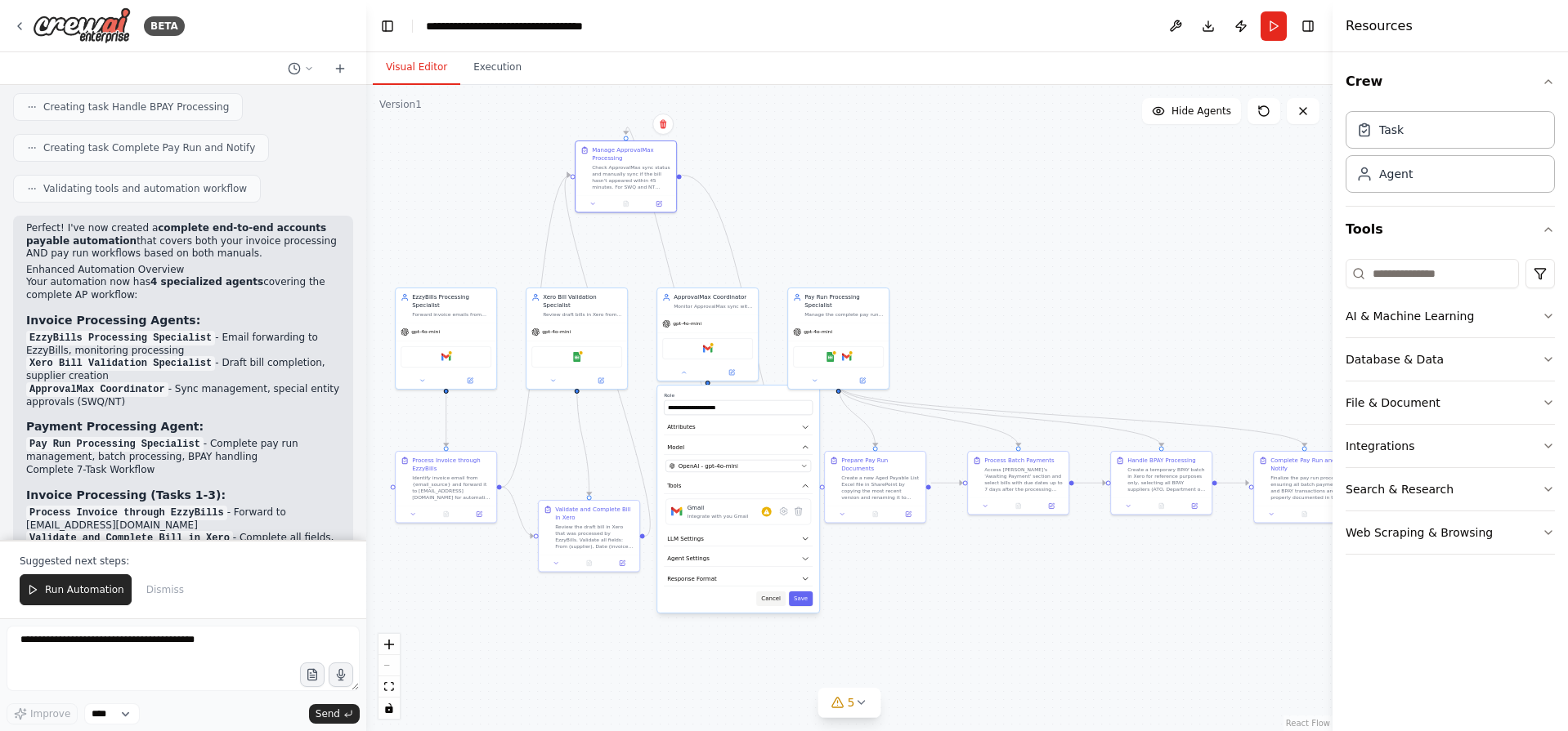
click at [771, 591] on button "Cancel" at bounding box center [771, 598] width 29 height 15
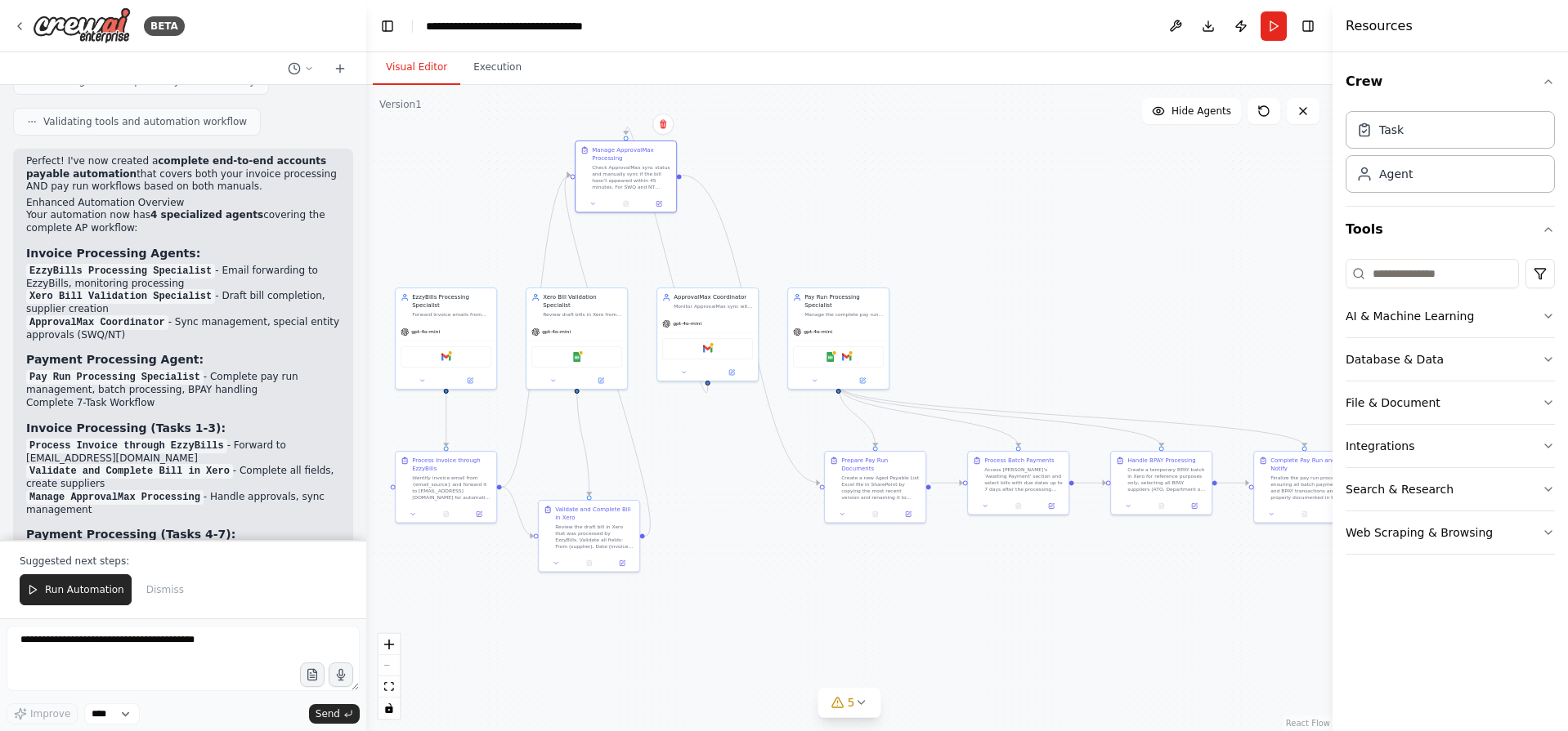
click at [890, 593] on div ".deletable-edge-delete-btn { width: 20px; height: 20px; border: 0px solid #ffff…" at bounding box center [849, 408] width 966 height 647
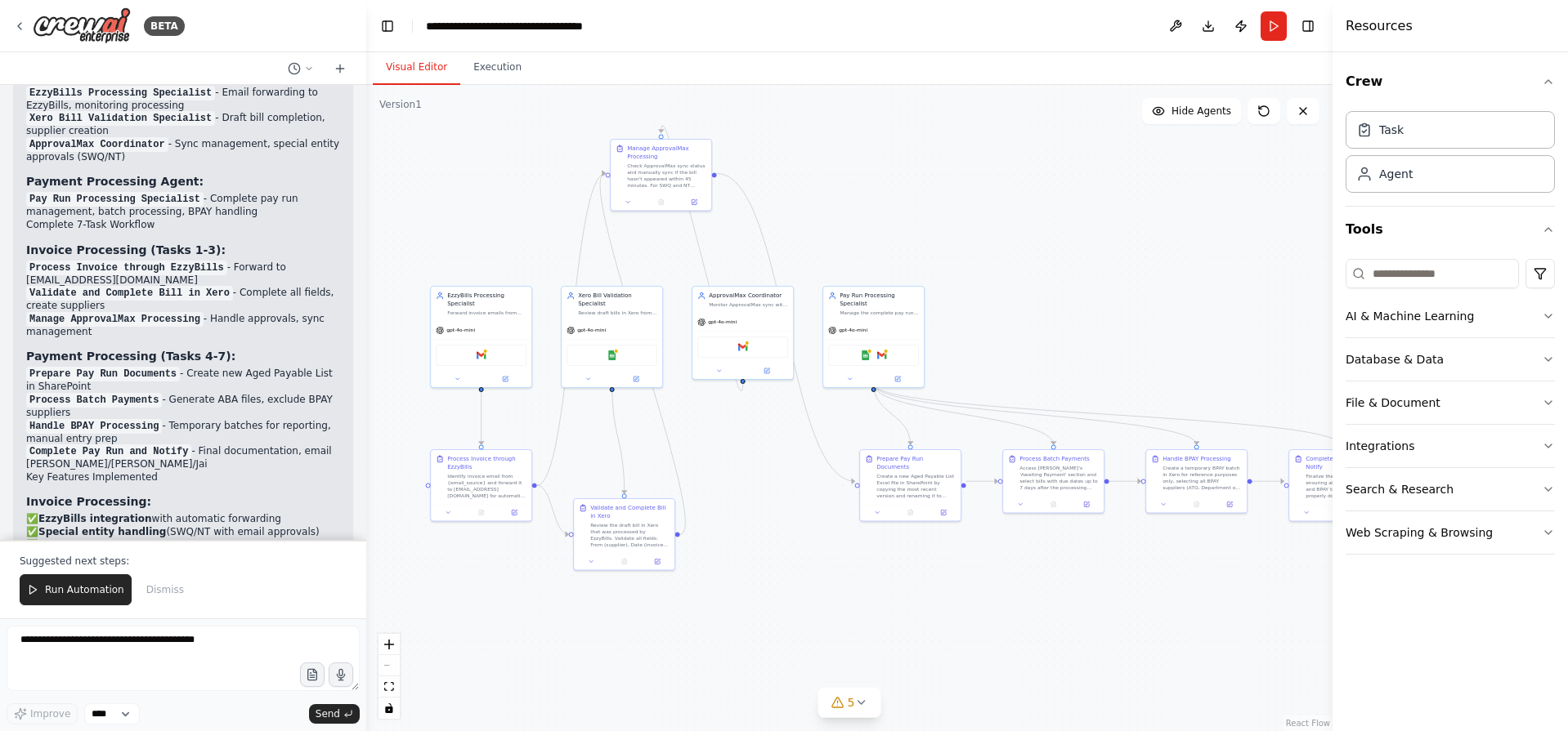
drag, startPoint x: 810, startPoint y: 581, endPoint x: 845, endPoint y: 580, distance: 35.0
click at [845, 580] on div ".deletable-edge-delete-btn { width: 20px; height: 20px; border: 0px solid #ffff…" at bounding box center [849, 408] width 966 height 647
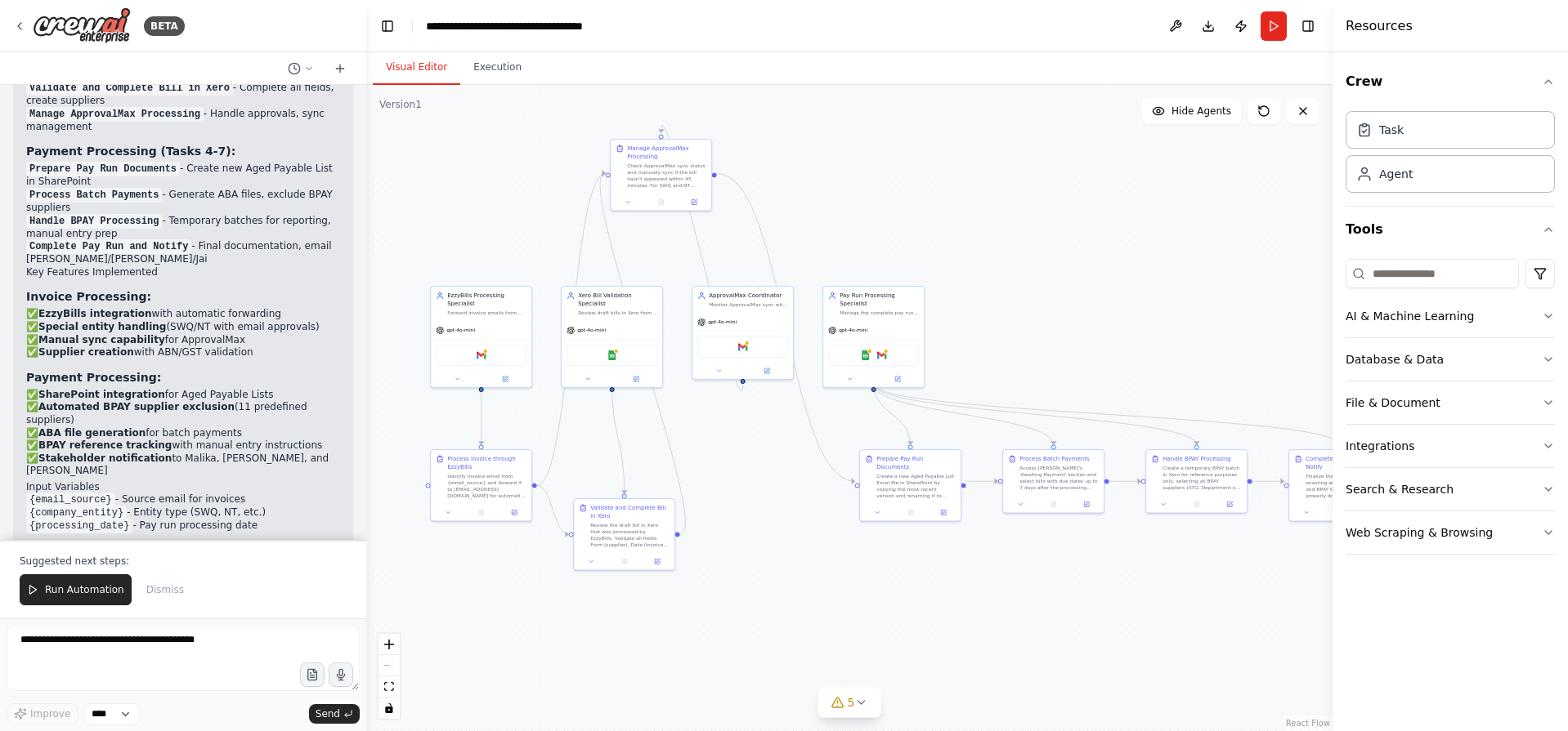
scroll to position [5488, 0]
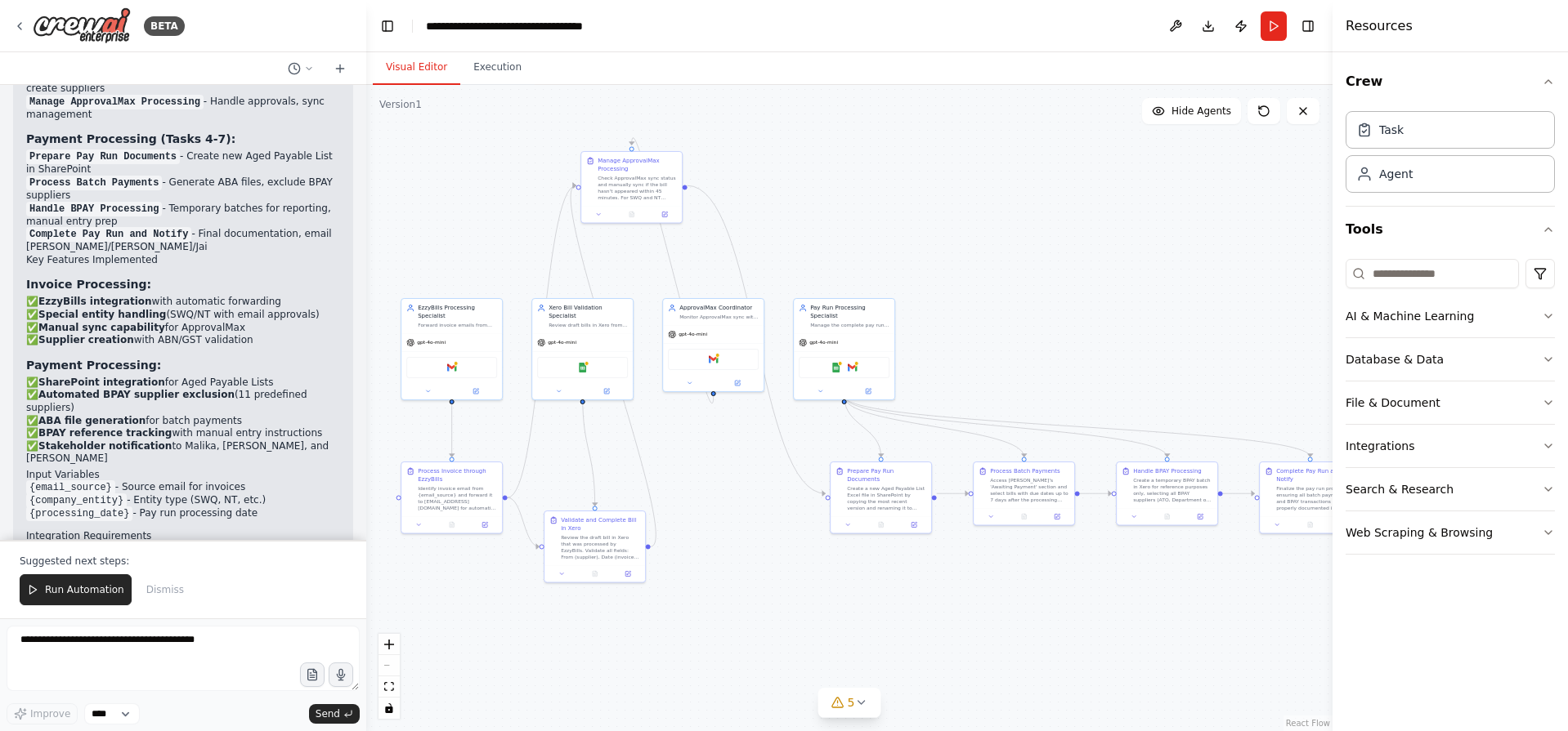
drag, startPoint x: 834, startPoint y: 582, endPoint x: 804, endPoint y: 594, distance: 32.3
click at [804, 594] on div ".deletable-edge-delete-btn { width: 20px; height: 20px; border: 0px solid #ffff…" at bounding box center [849, 408] width 966 height 647
drag, startPoint x: 993, startPoint y: 633, endPoint x: 977, endPoint y: 638, distance: 16.8
click at [977, 638] on div ".deletable-edge-delete-btn { width: 20px; height: 20px; border: 0px solid #ffff…" at bounding box center [849, 408] width 966 height 647
click at [1434, 305] on button "AI & Machine Learning" at bounding box center [1450, 315] width 209 height 42
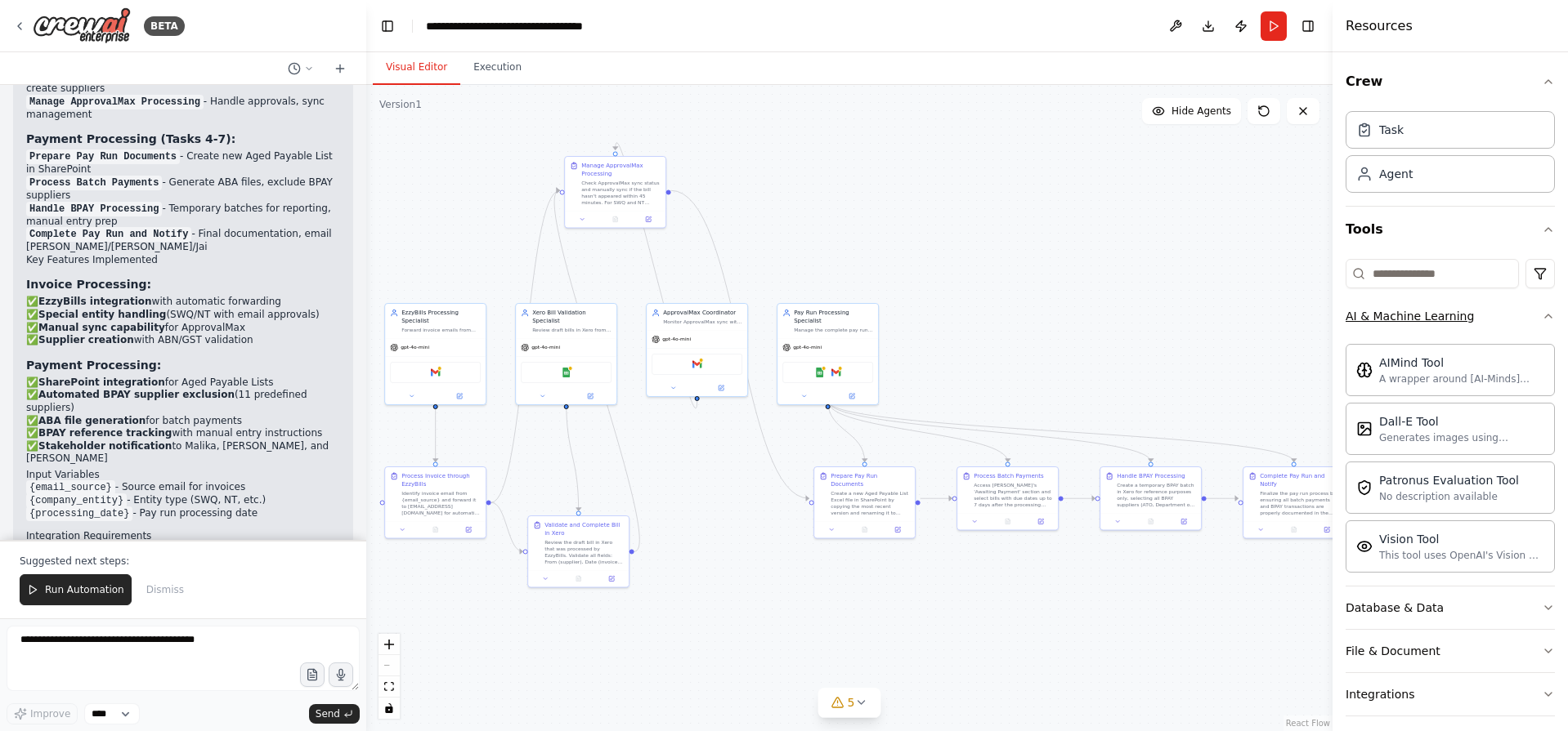
click at [1434, 305] on button "AI & Machine Learning" at bounding box center [1450, 315] width 209 height 42
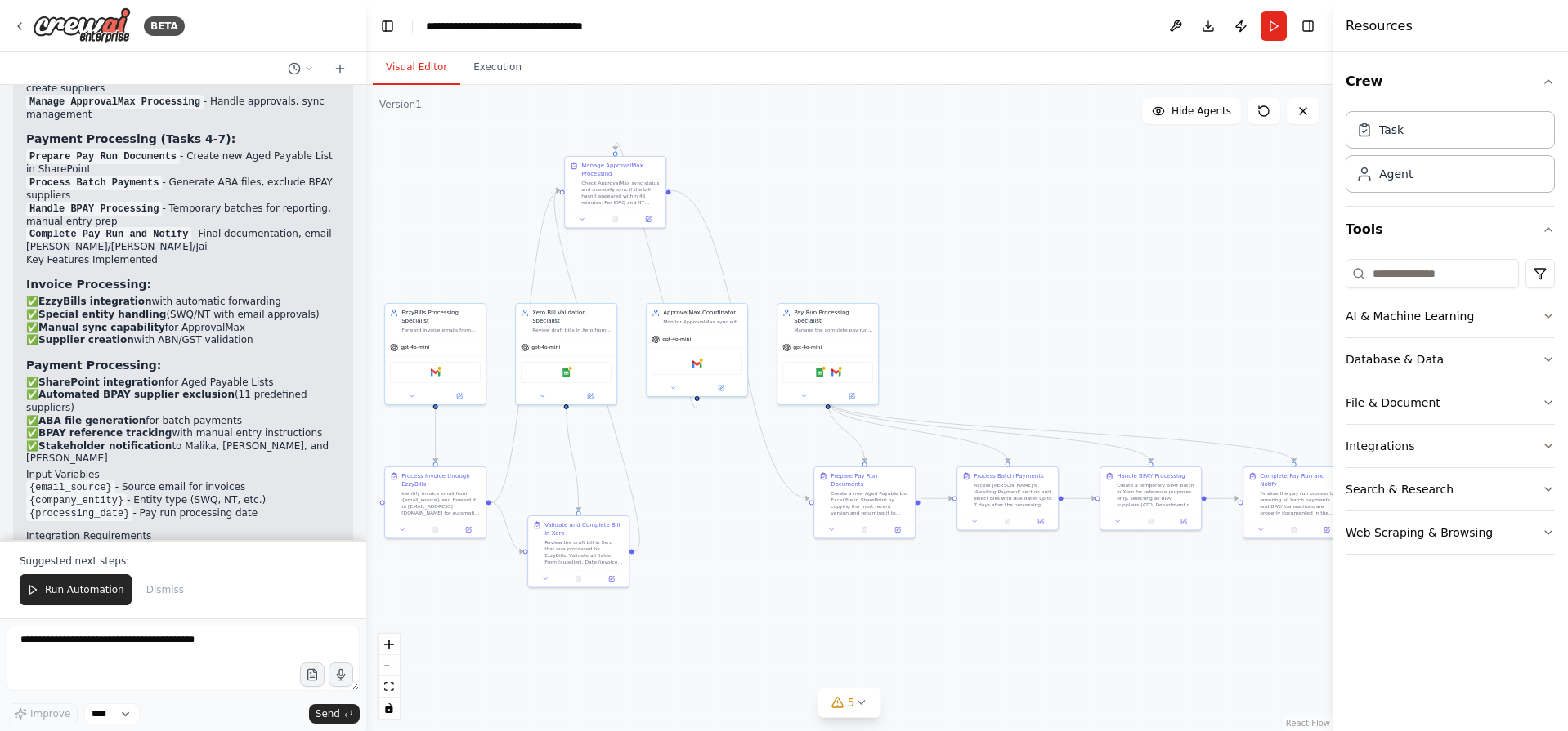
click at [1433, 413] on button "File & Document" at bounding box center [1450, 402] width 209 height 42
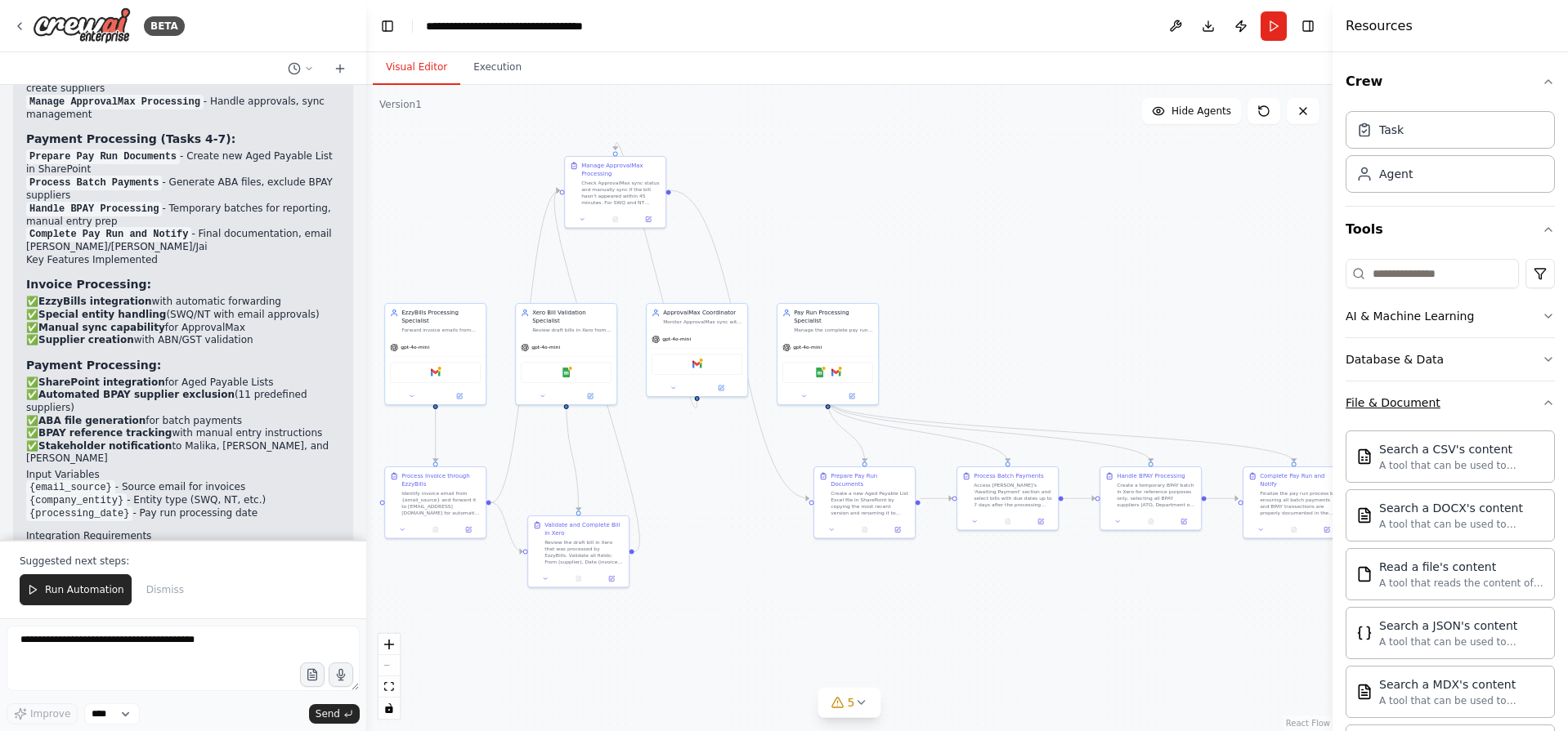
click at [1432, 404] on button "File & Document" at bounding box center [1450, 402] width 209 height 42
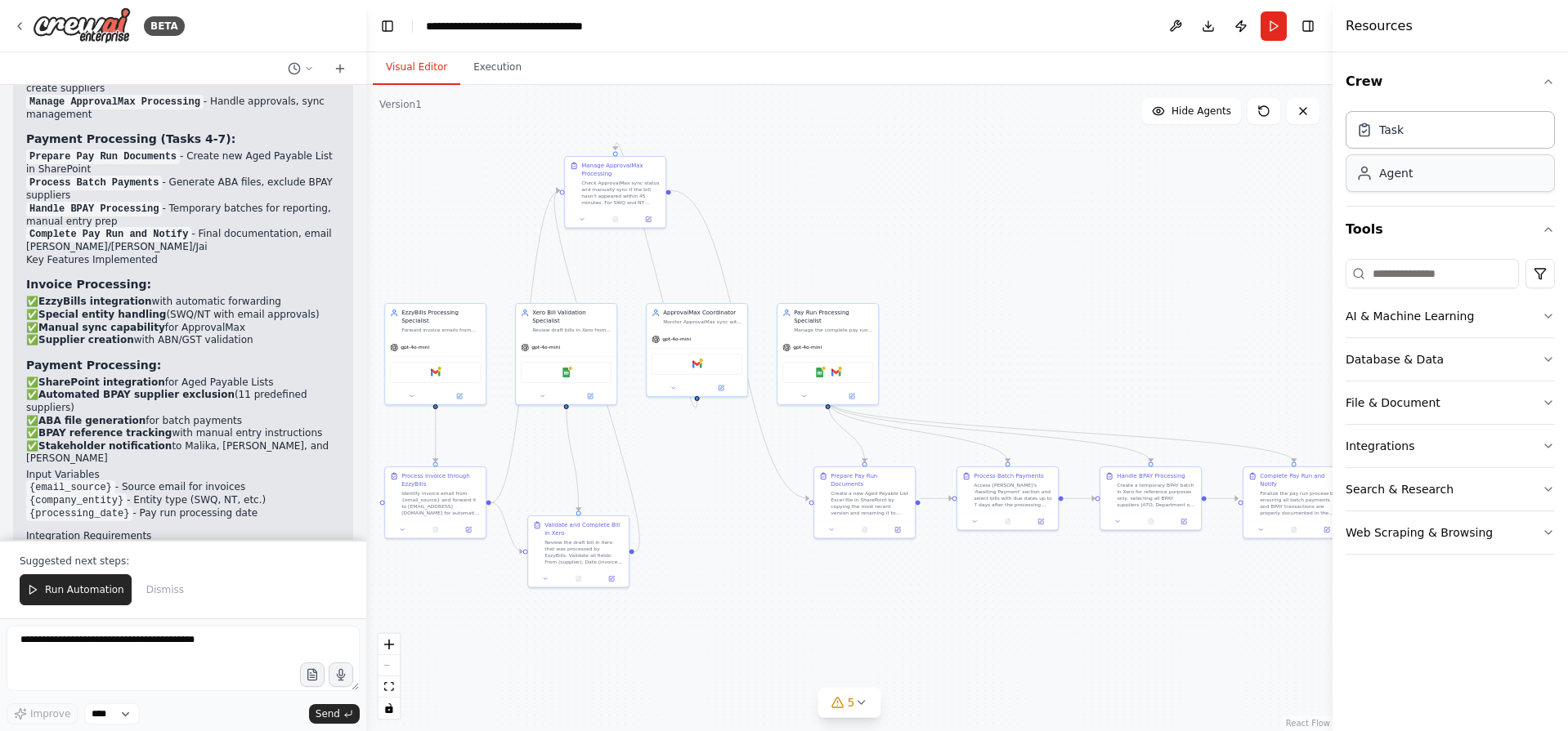
click at [1405, 180] on div "Agent" at bounding box center [1396, 173] width 33 height 17
click at [1402, 131] on div "Task" at bounding box center [1391, 129] width 25 height 17
click at [1414, 69] on button "Crew" at bounding box center [1450, 82] width 209 height 46
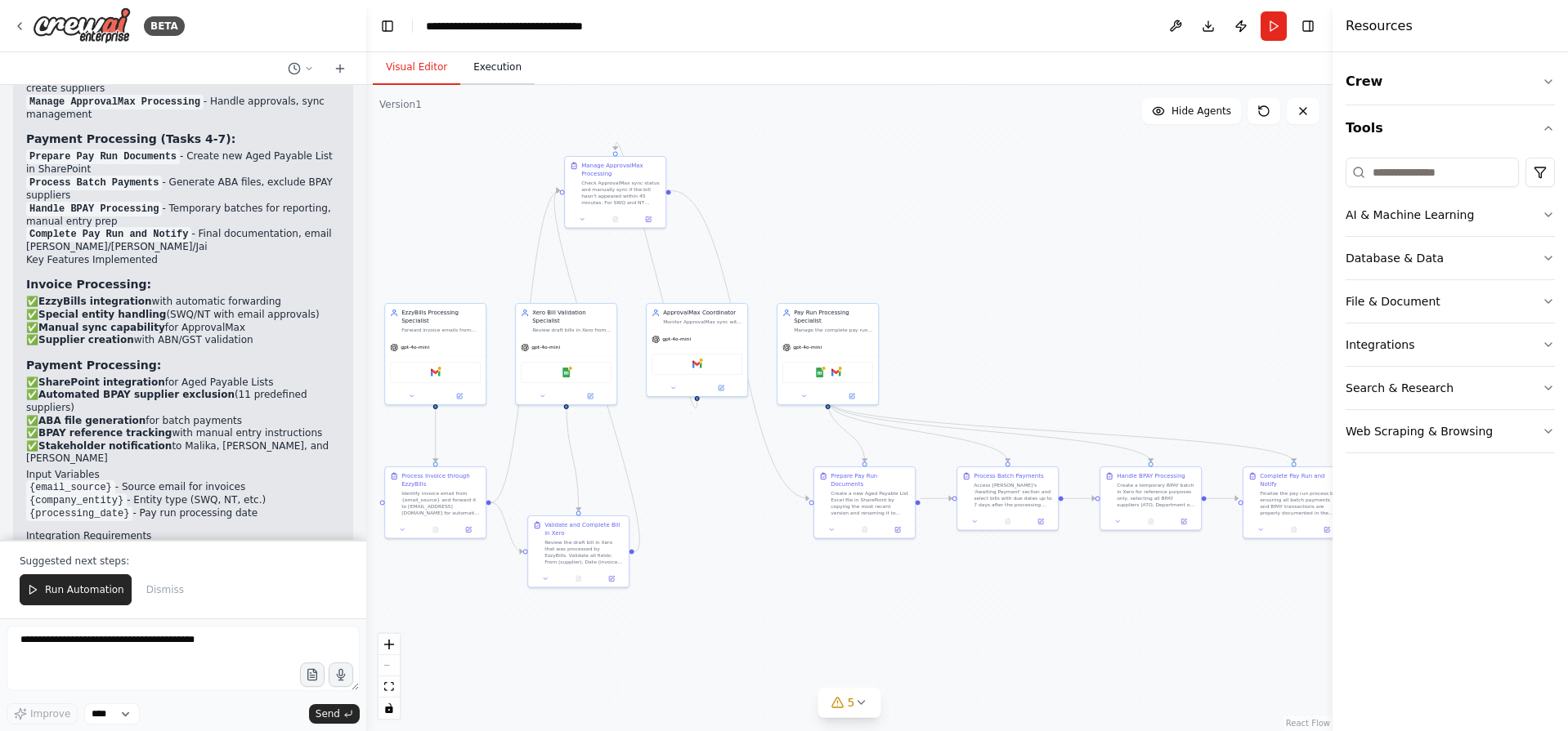
click at [487, 71] on button "Execution" at bounding box center [497, 68] width 75 height 34
click at [409, 64] on button "Visual Editor" at bounding box center [416, 68] width 87 height 34
click at [312, 674] on icon "button" at bounding box center [312, 675] width 14 height 14
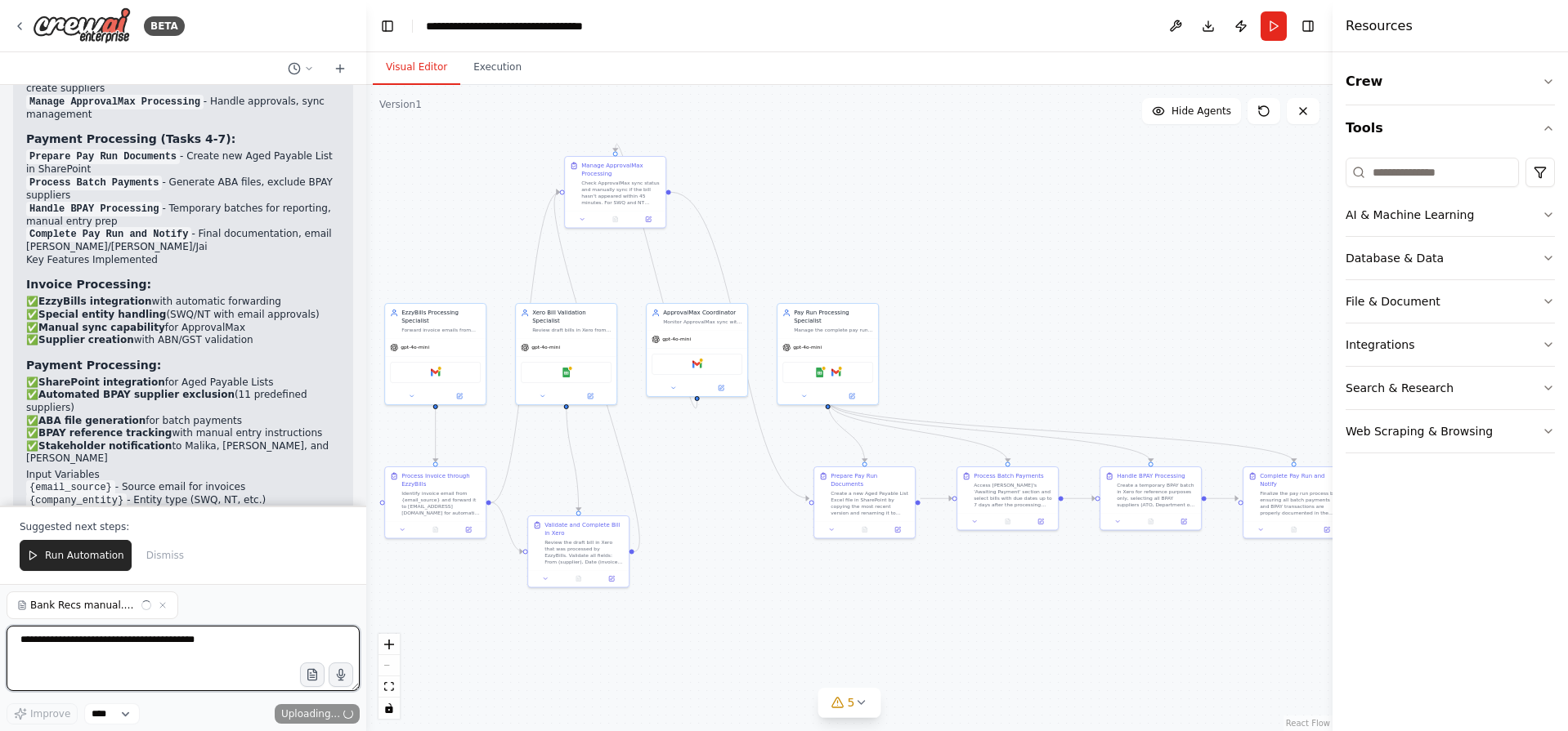
click at [148, 655] on textarea at bounding box center [183, 658] width 353 height 66
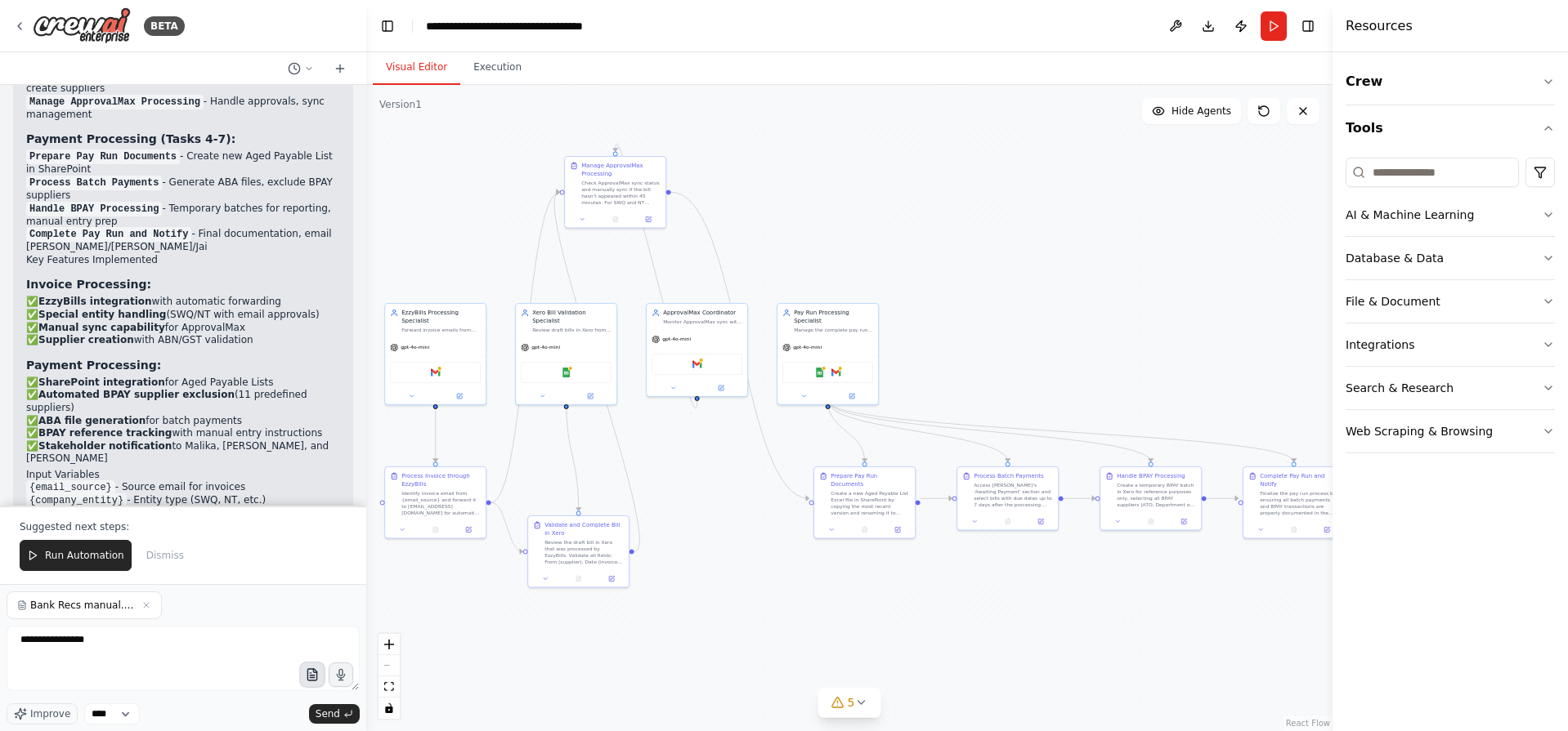
click at [309, 681] on icon "button" at bounding box center [312, 675] width 9 height 12
click at [315, 606] on icon "button" at bounding box center [319, 605] width 10 height 10
click at [315, 675] on icon "button" at bounding box center [312, 675] width 14 height 14
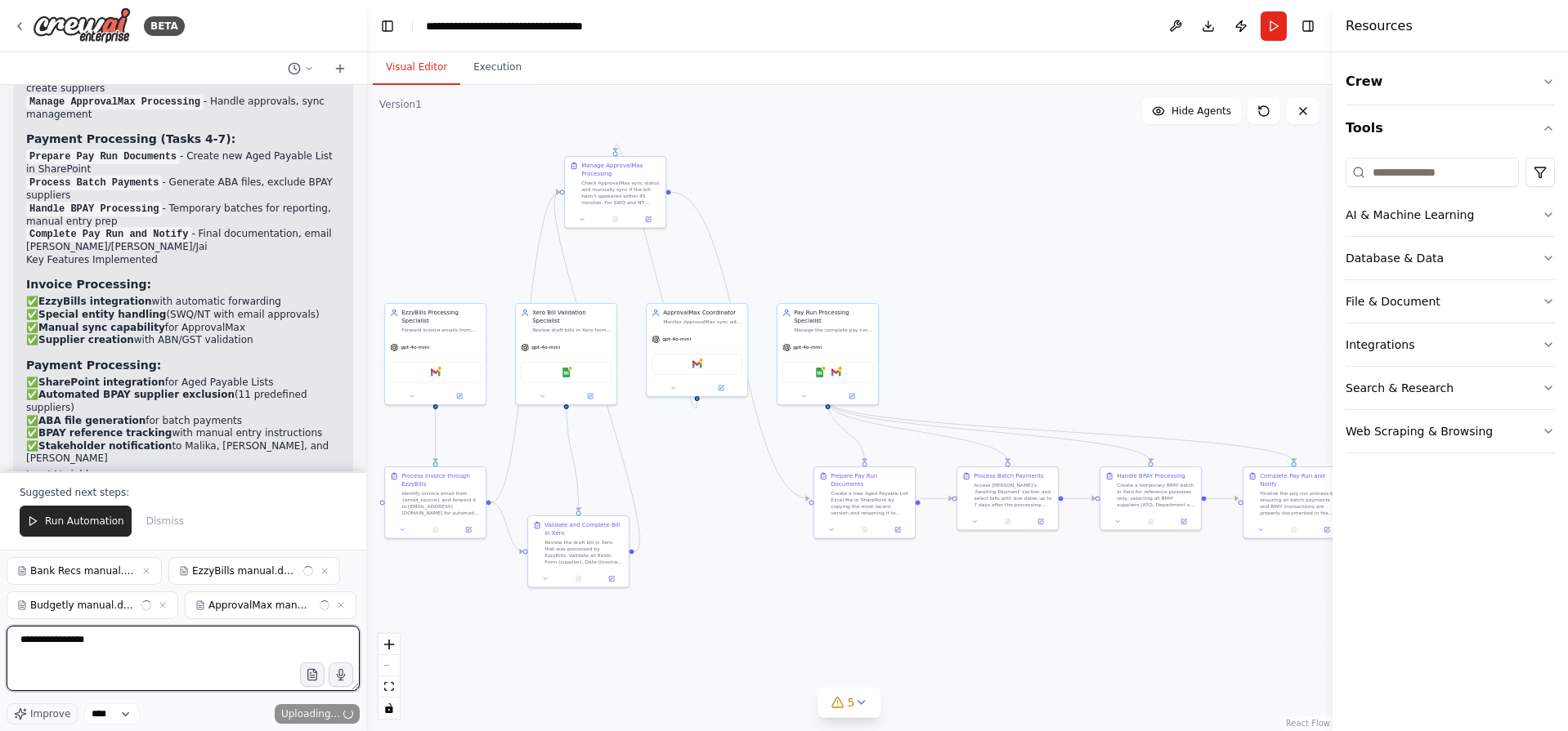
click at [129, 643] on textarea "**********" at bounding box center [183, 658] width 353 height 66
drag, startPoint x: 115, startPoint y: 643, endPoint x: 76, endPoint y: 651, distance: 39.8
click at [76, 651] on textarea "**********" at bounding box center [183, 658] width 353 height 66
type textarea "**********"
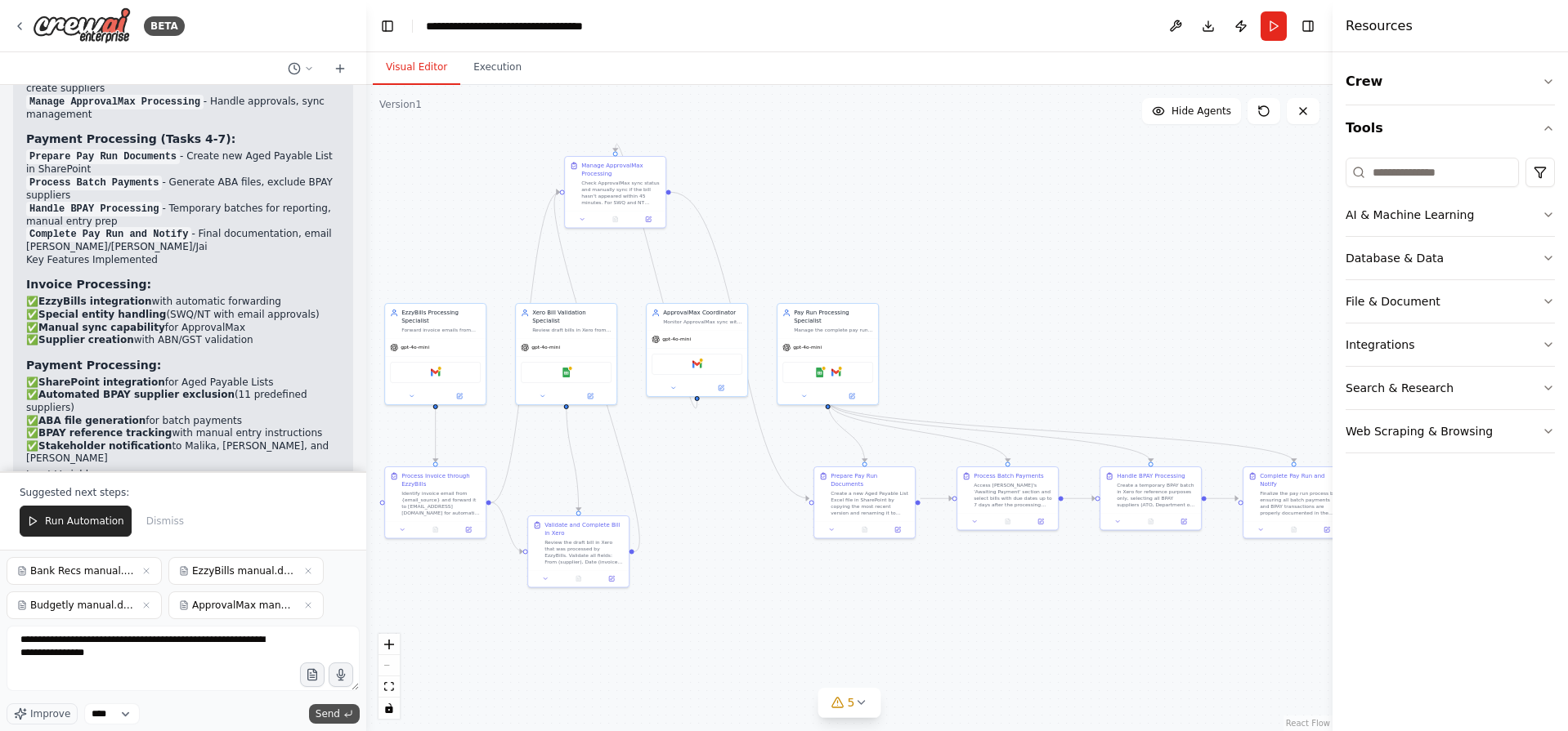
click at [339, 717] on span "Send" at bounding box center [327, 713] width 25 height 13
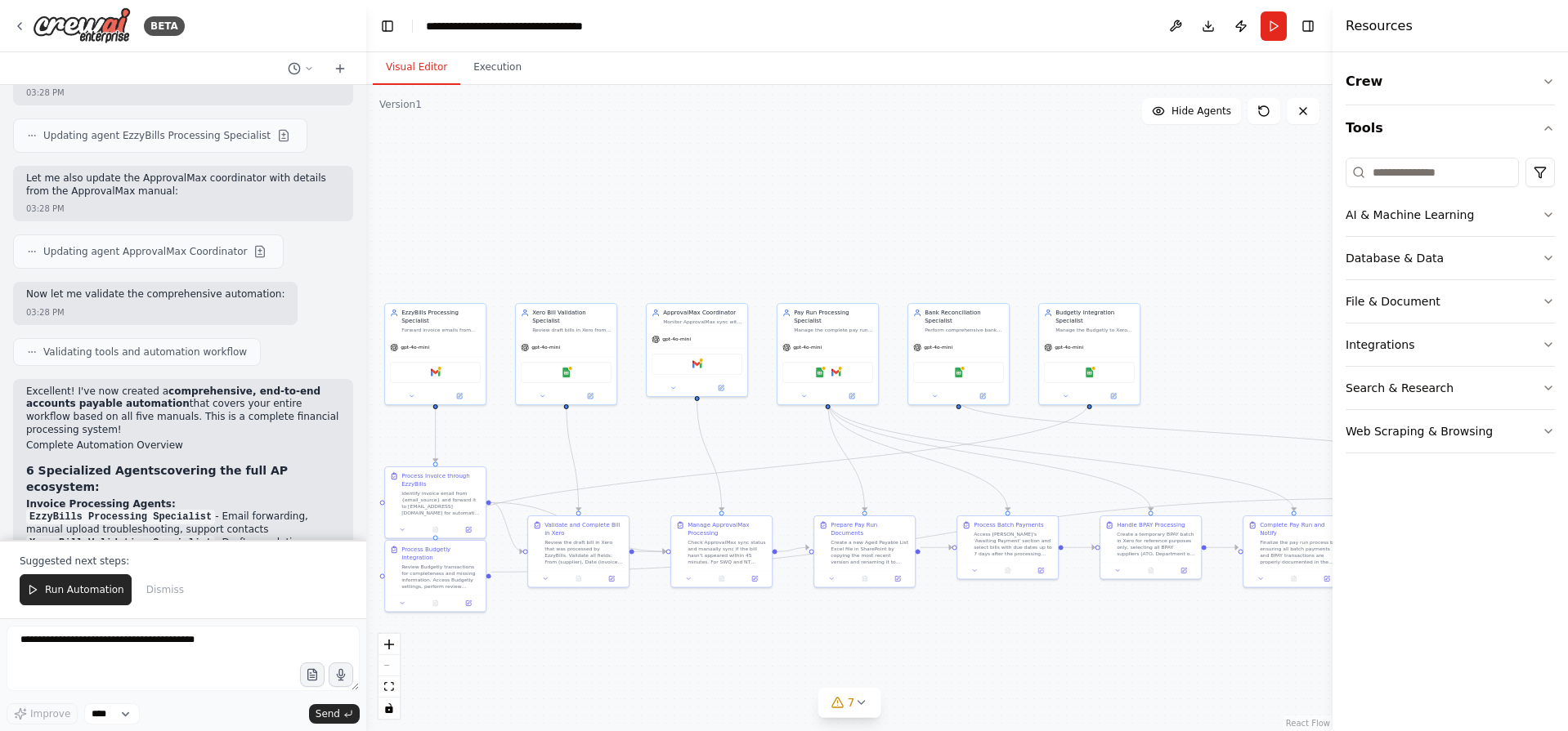
scroll to position [6782, 0]
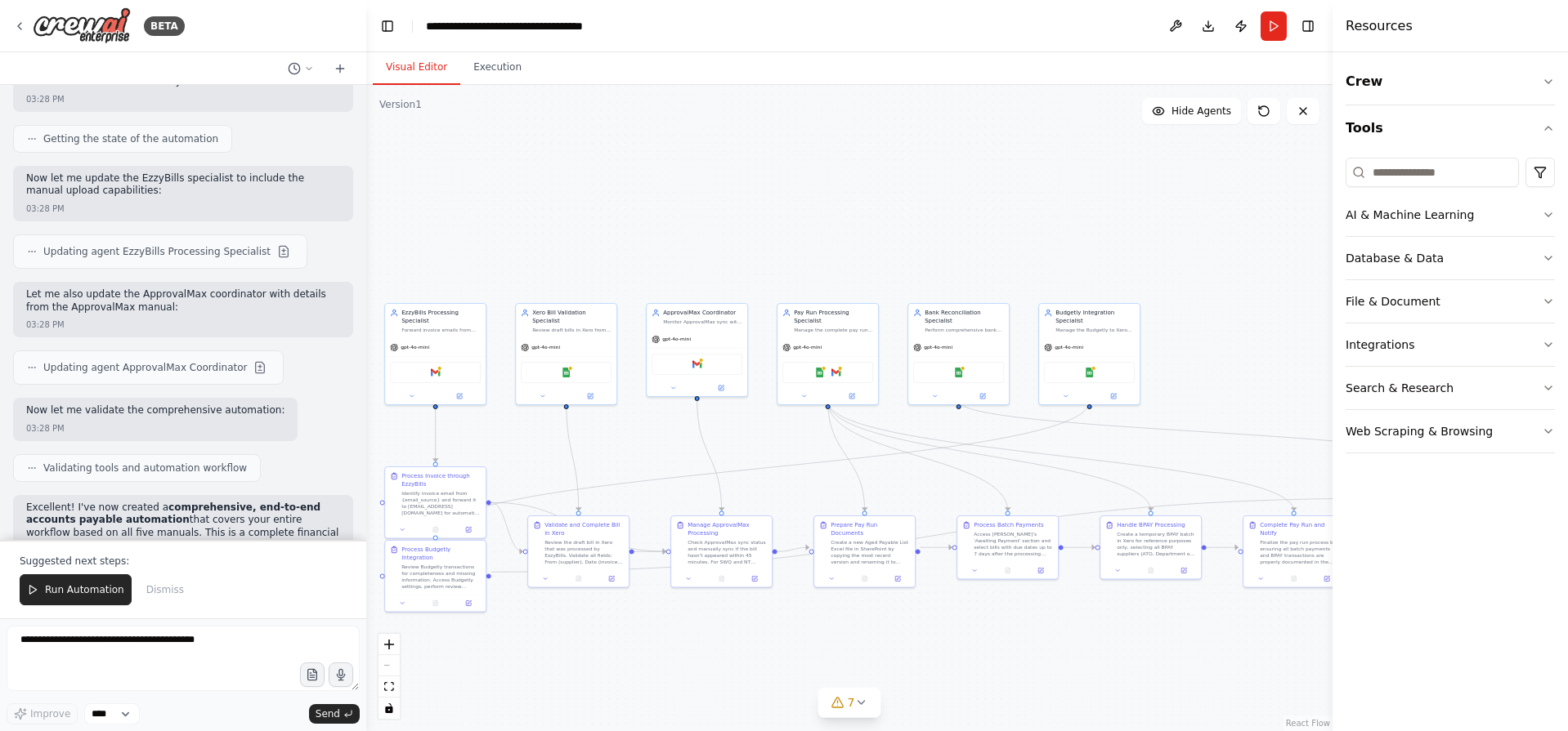
drag, startPoint x: 211, startPoint y: 496, endPoint x: 25, endPoint y: 357, distance: 232.2
copy div "Excellent! I've now created a comprehensive, end-to-end accounts payable automa…"
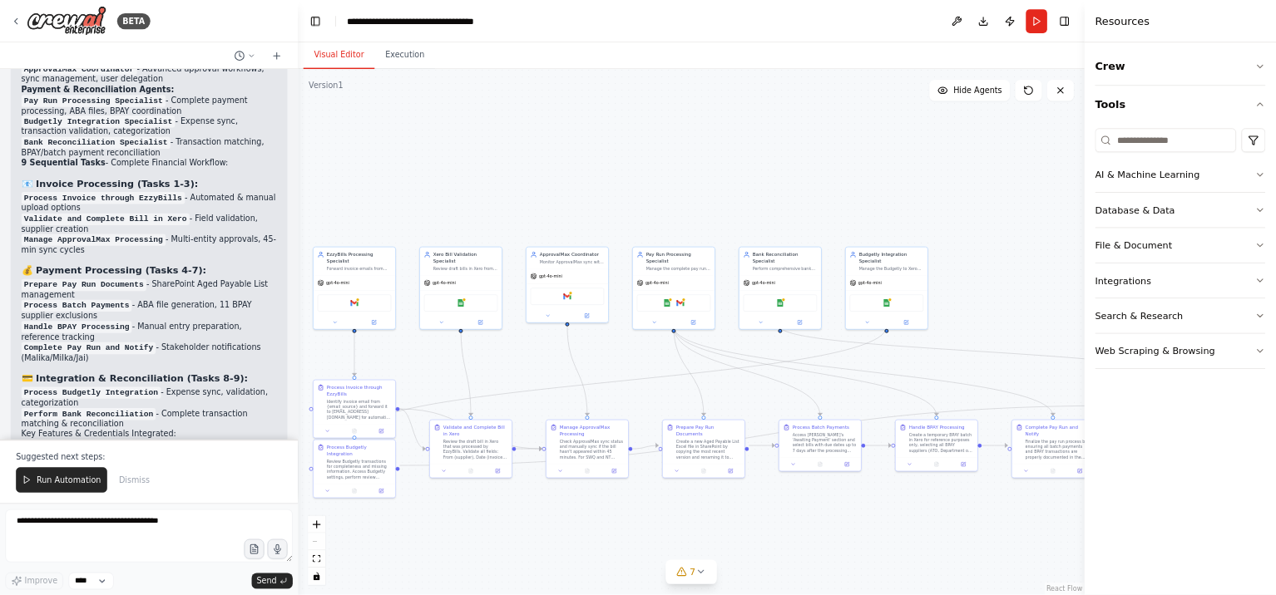
scroll to position [7548, 0]
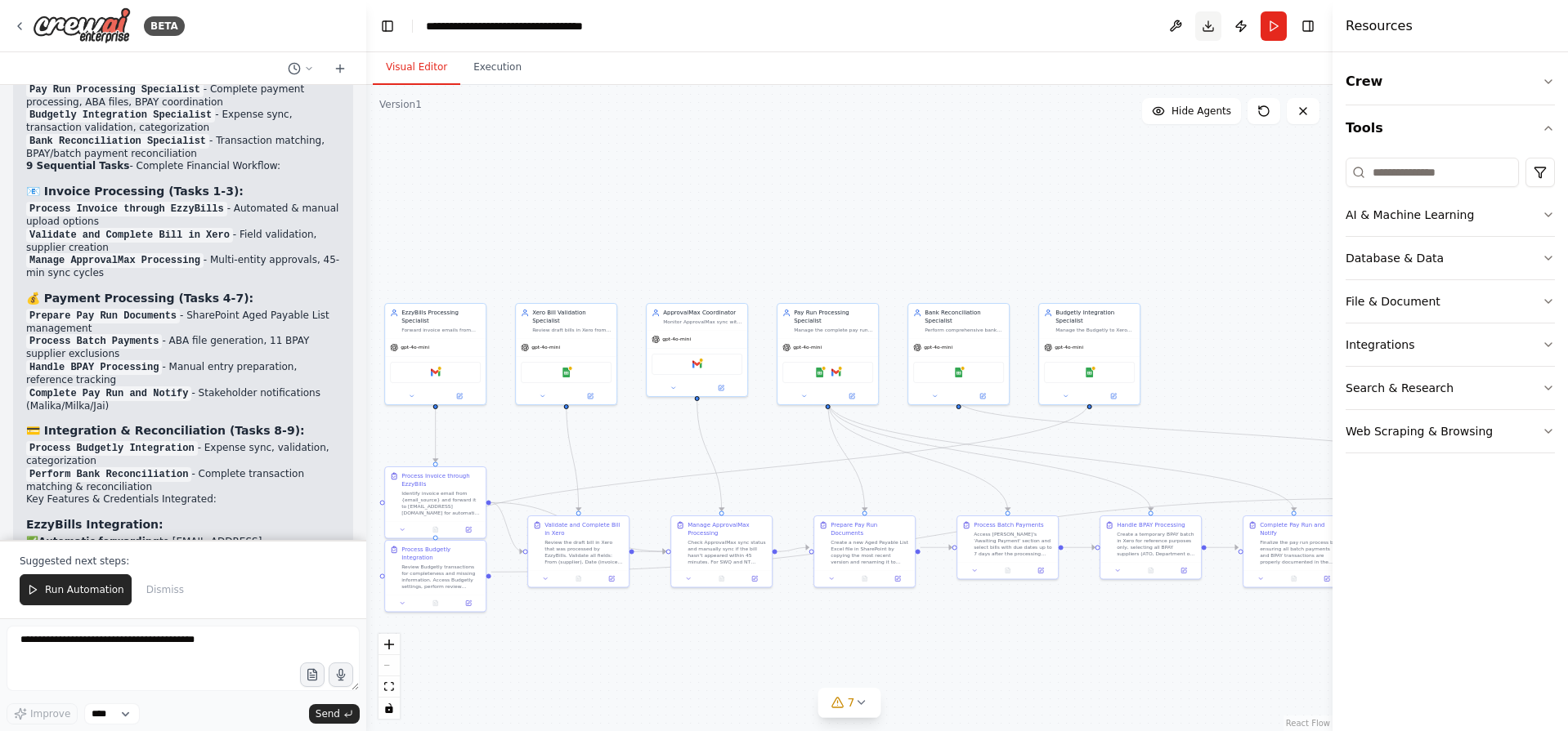
click at [1208, 30] on button "Download" at bounding box center [1208, 27] width 27 height 29
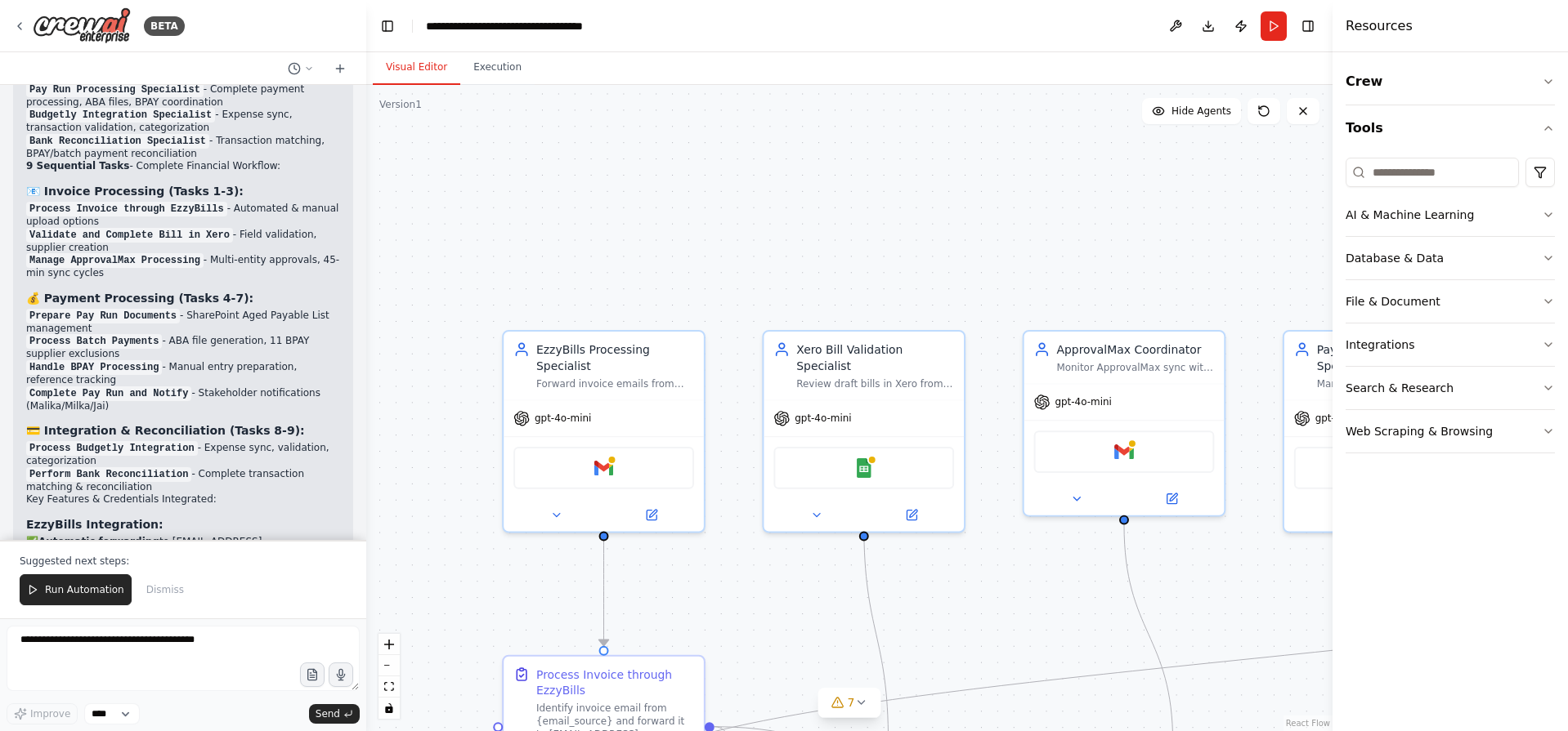
drag, startPoint x: 628, startPoint y: 150, endPoint x: 738, endPoint y: 65, distance: 139.0
click at [738, 65] on div "Visual Editor Execution Version 1 Show Tools Hide Agents .deletable-edge-delete…" at bounding box center [849, 391] width 966 height 679
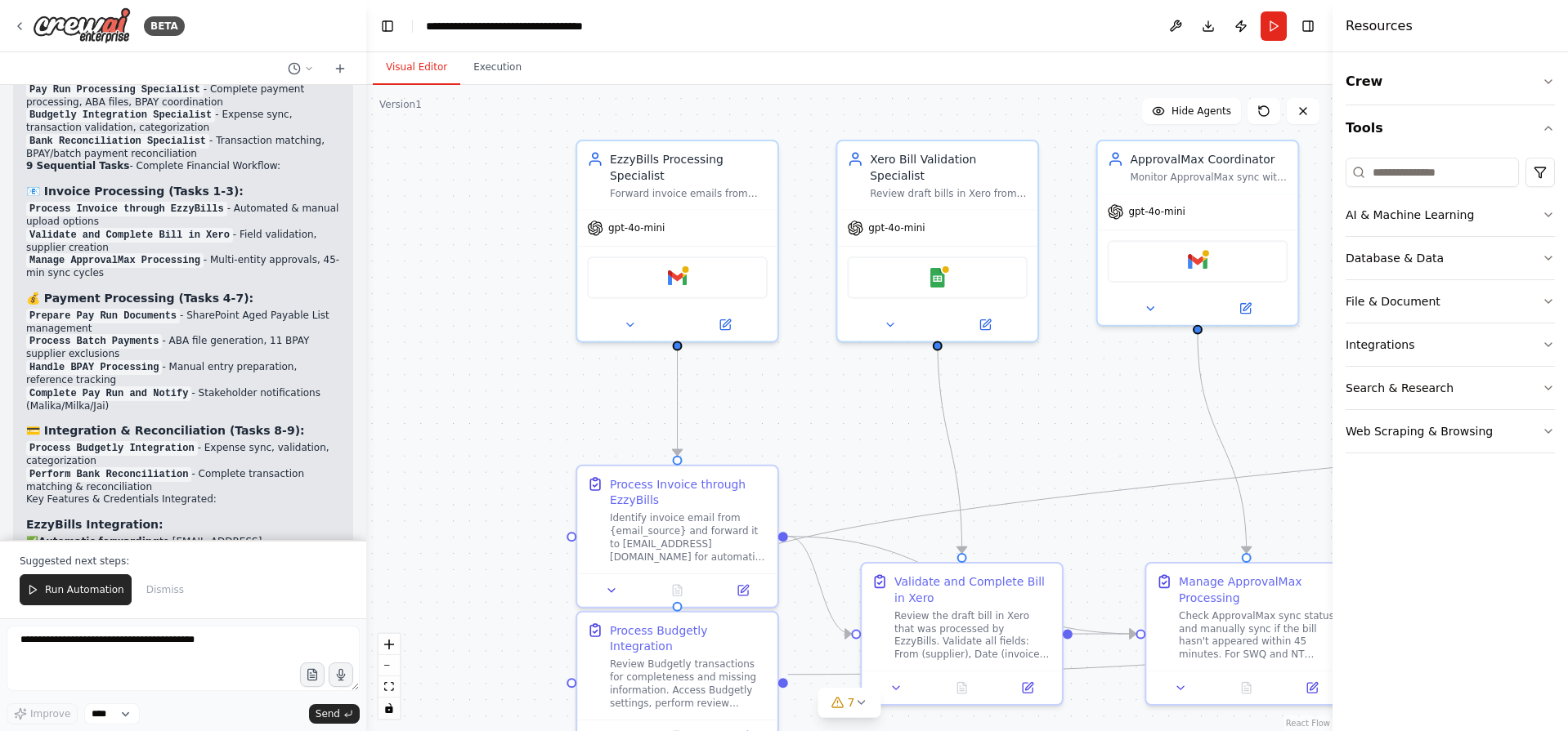
drag, startPoint x: 790, startPoint y: 128, endPoint x: 847, endPoint y: 15, distance: 126.6
click at [847, 13] on main "**********" at bounding box center [849, 366] width 966 height 731
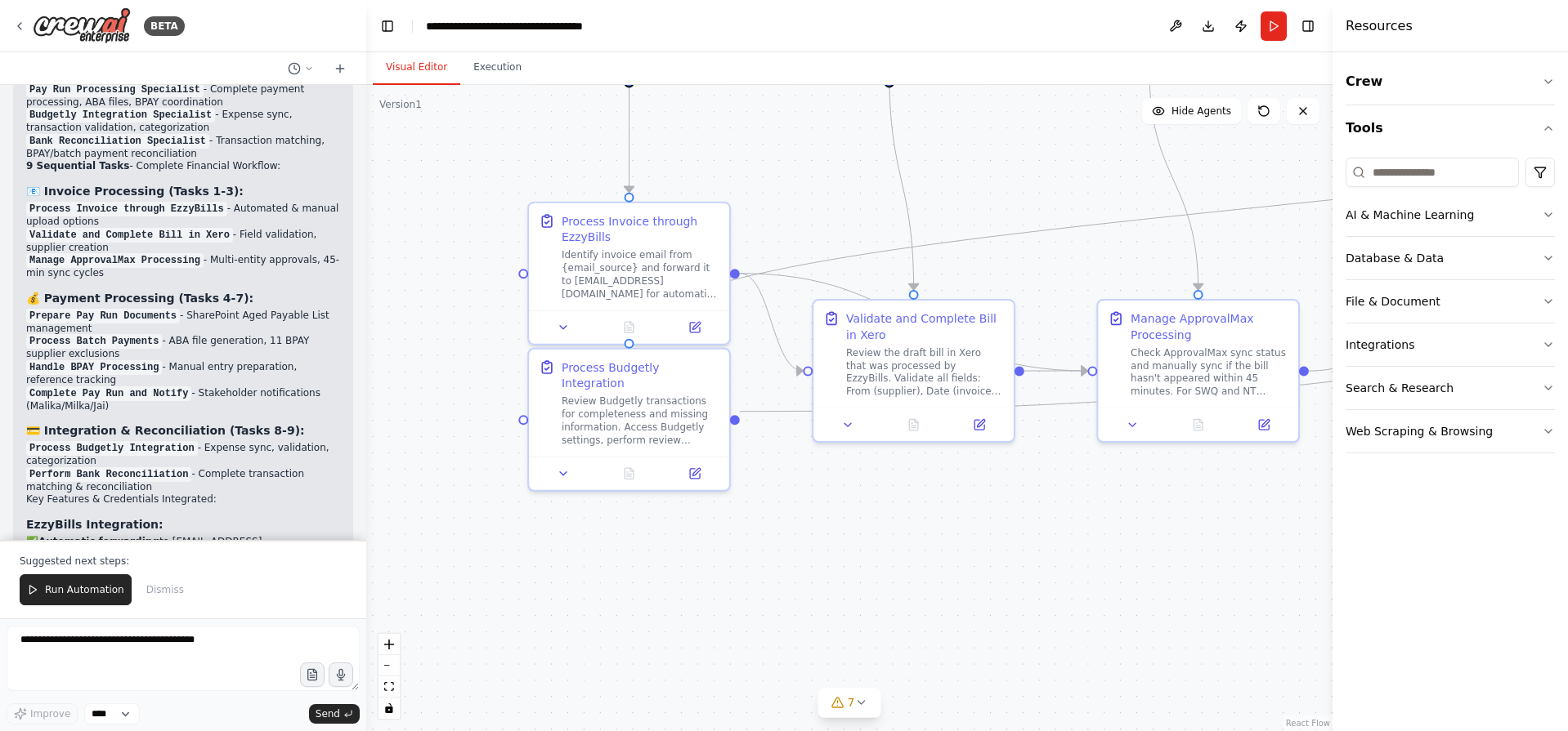
drag, startPoint x: 867, startPoint y: 235, endPoint x: 813, endPoint y: 151, distance: 99.9
click at [813, 151] on div ".deletable-edge-delete-btn { width: 20px; height: 20px; border: 0px solid #ffff…" at bounding box center [849, 408] width 966 height 647
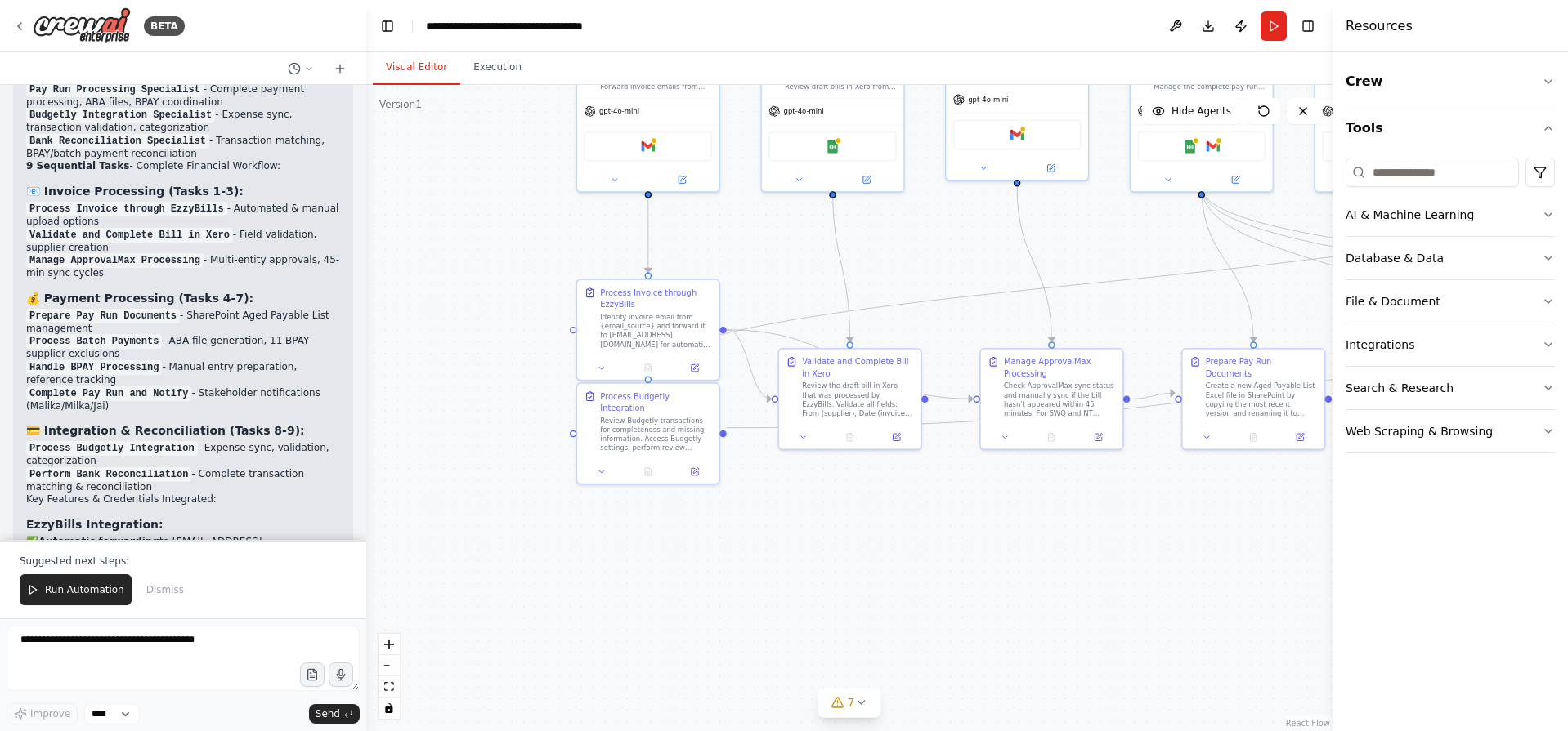
drag, startPoint x: 862, startPoint y: 574, endPoint x: 846, endPoint y: 640, distance: 67.9
click at [821, 561] on div ".deletable-edge-delete-btn { width: 20px; height: 20px; border: 0px solid #ffff…" at bounding box center [849, 408] width 966 height 647
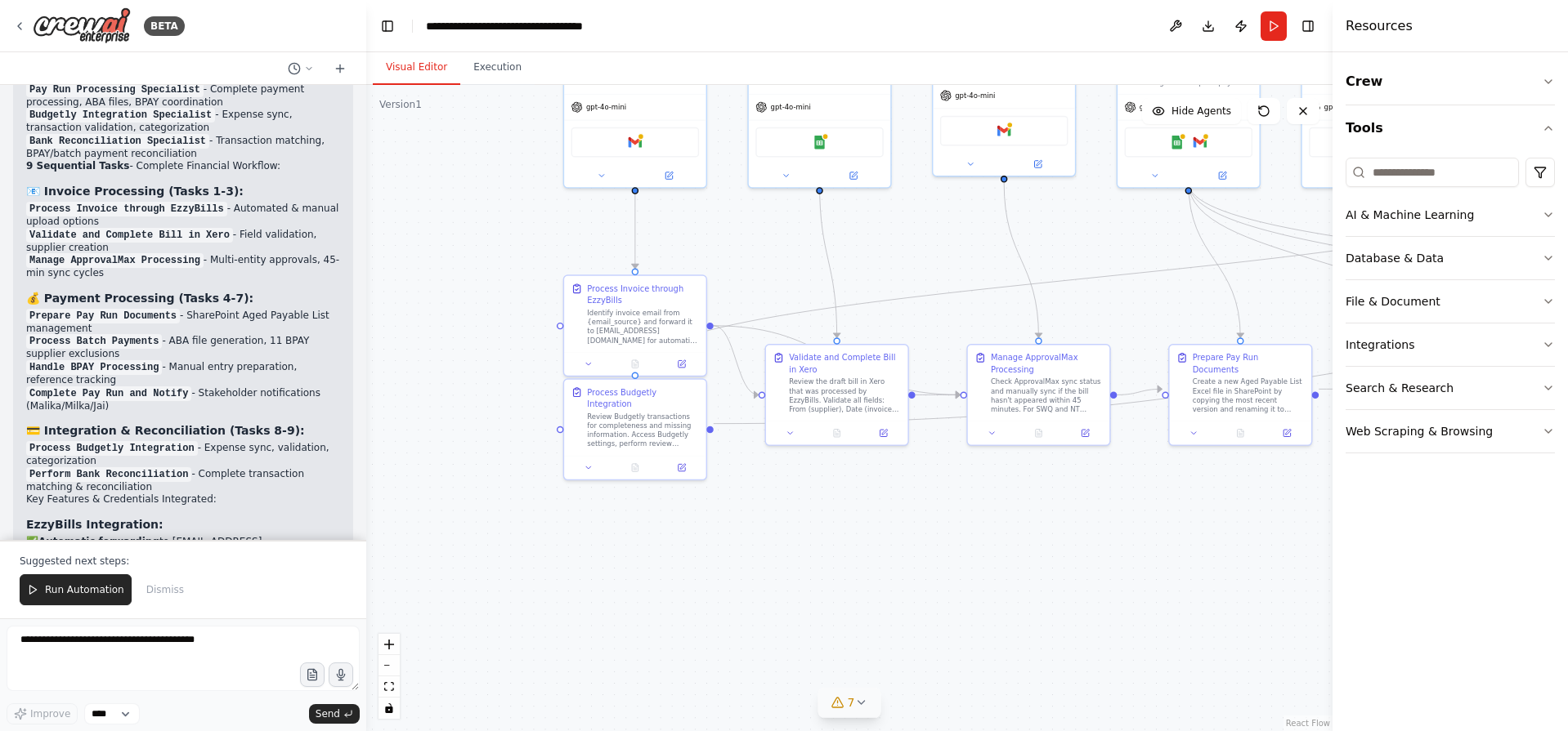
click at [859, 707] on icon at bounding box center [860, 702] width 13 height 13
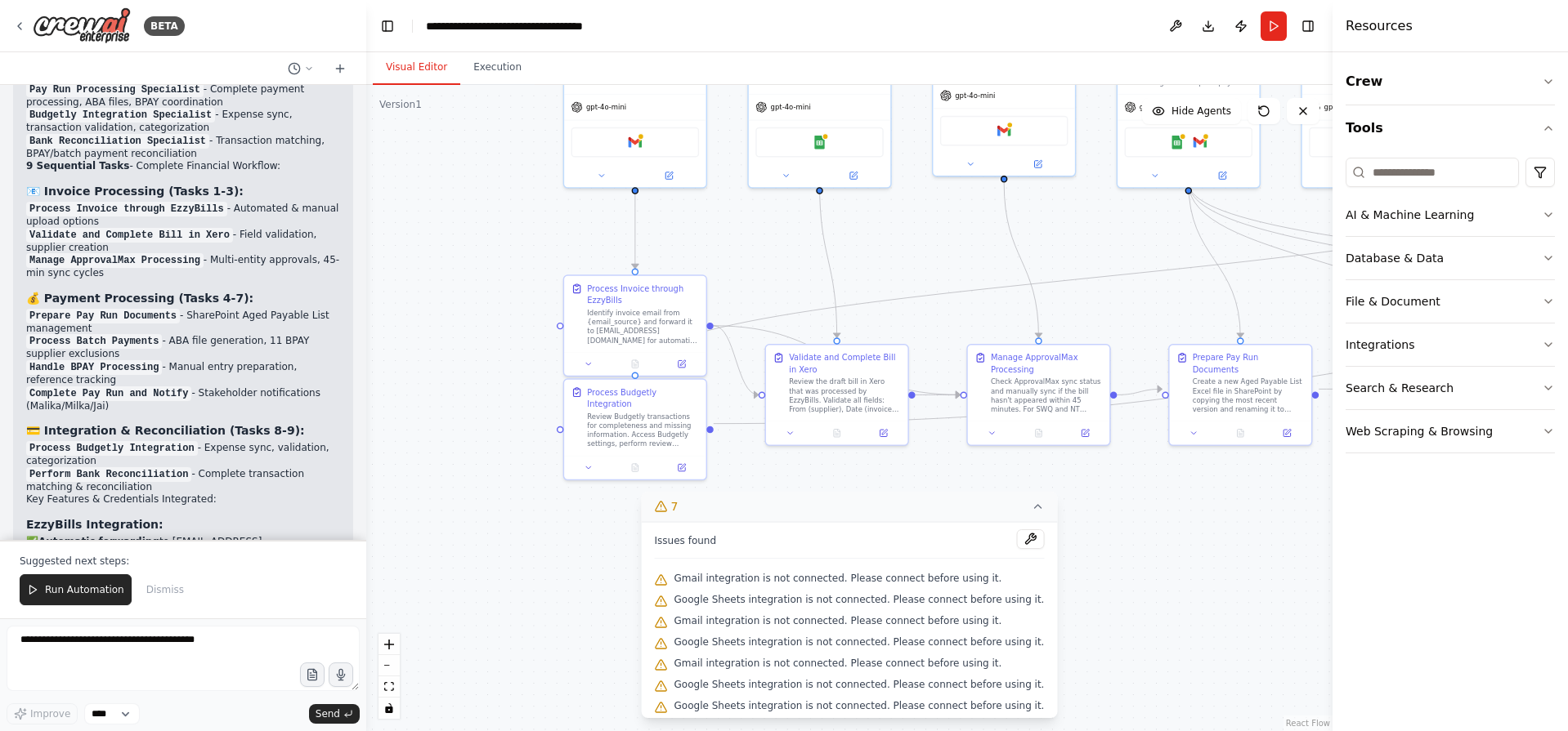
click at [582, 581] on div ".deletable-edge-delete-btn { width: 20px; height: 20px; border: 0px solid #ffff…" at bounding box center [849, 408] width 966 height 647
click at [1111, 508] on div ".deletable-edge-delete-btn { width: 20px; height: 20px; border: 0px solid #ffff…" at bounding box center [849, 408] width 966 height 647
click at [1021, 515] on button "7" at bounding box center [849, 507] width 416 height 30
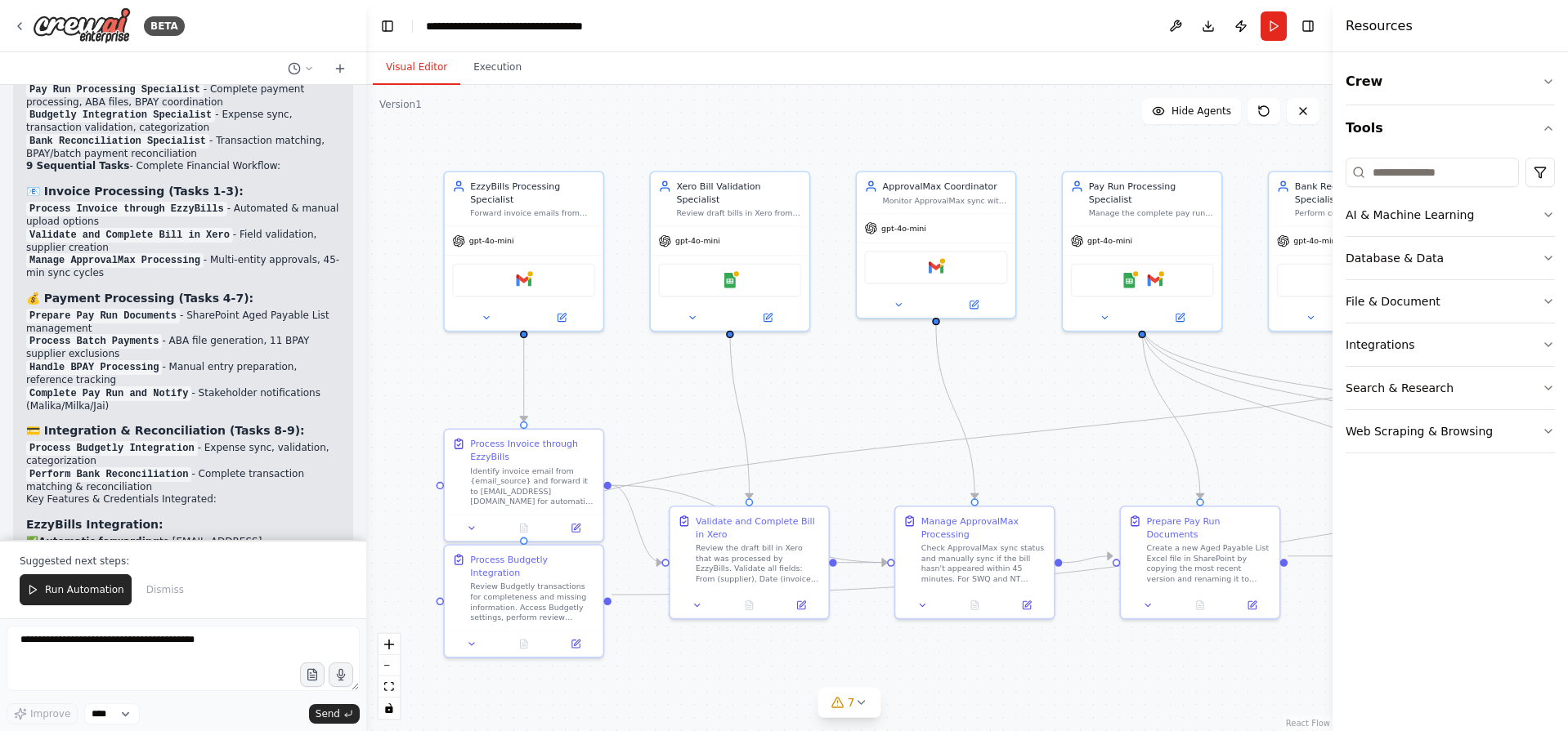
drag, startPoint x: 982, startPoint y: 573, endPoint x: 893, endPoint y: 759, distance: 206.2
click at [893, 730] on html "BETA Accounts payable automation 03:14 PM ▶ Thought process I'll help you build…" at bounding box center [784, 366] width 1568 height 731
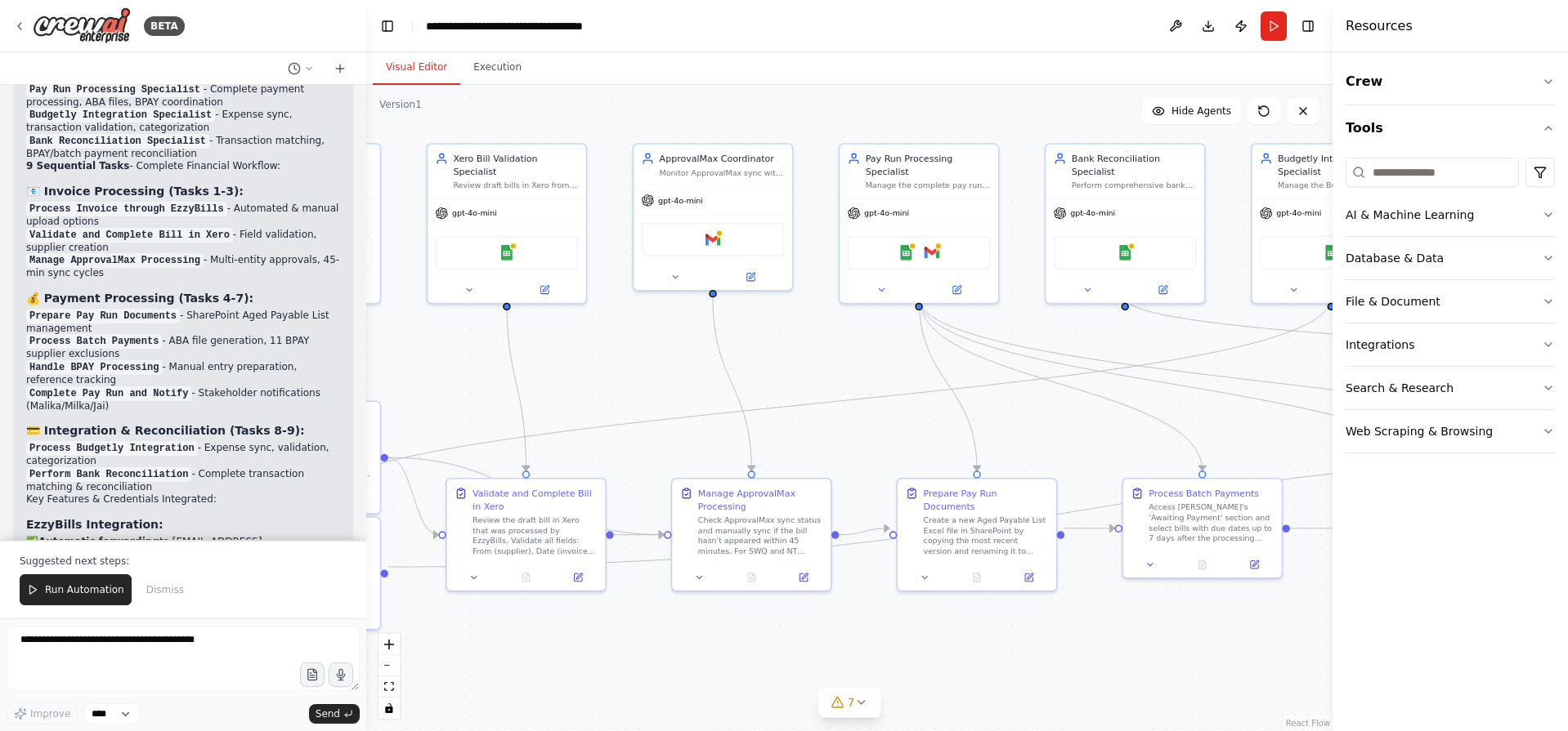
drag, startPoint x: 1177, startPoint y: 681, endPoint x: 871, endPoint y: 650, distance: 307.6
click at [869, 650] on div ".deletable-edge-delete-btn { width: 20px; height: 20px; border: 0px solid #ffff…" at bounding box center [849, 408] width 966 height 647
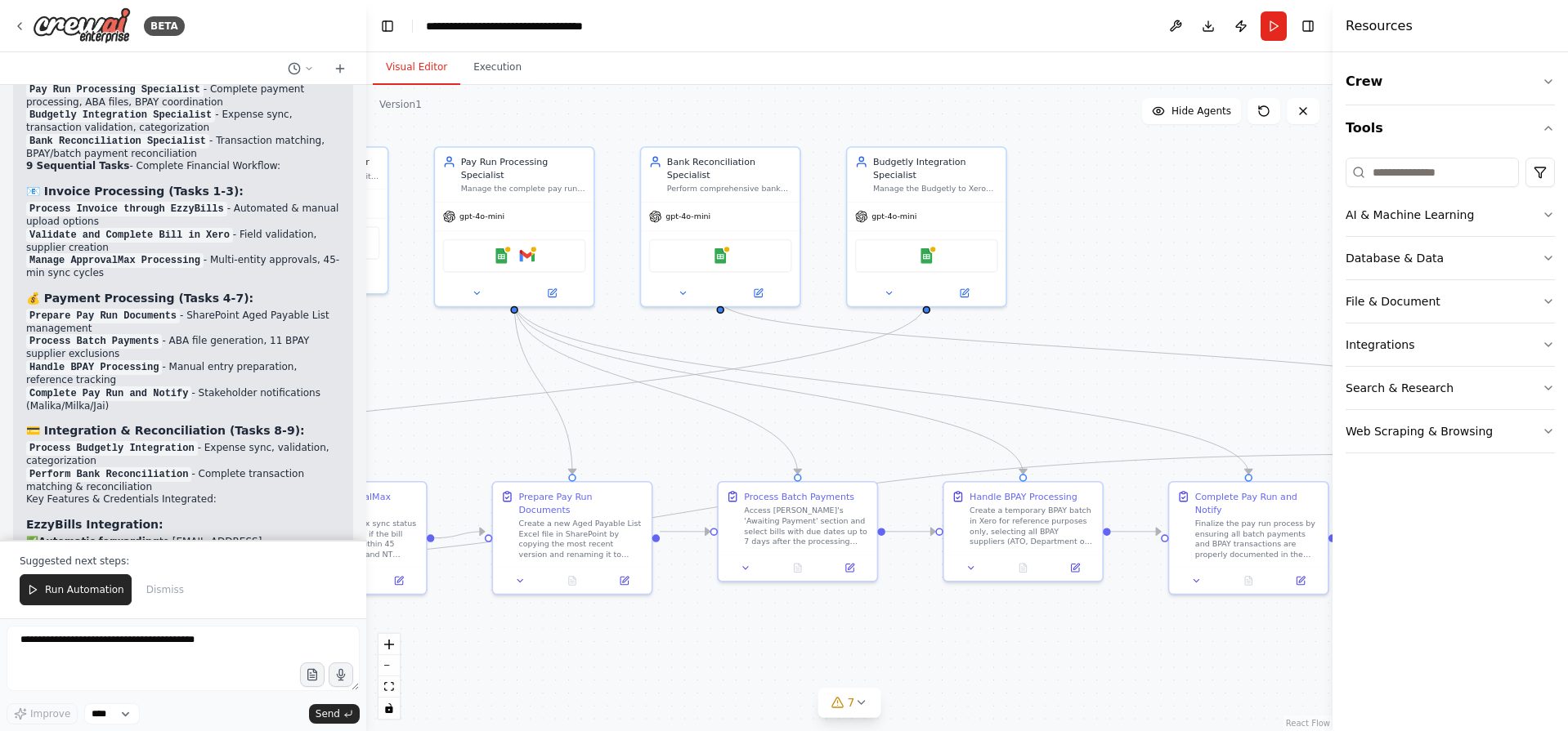
drag, startPoint x: 1017, startPoint y: 662, endPoint x: 856, endPoint y: 676, distance: 161.6
click at [856, 676] on div ".deletable-edge-delete-btn { width: 20px; height: 20px; border: 0px solid #ffff…" at bounding box center [849, 408] width 966 height 647
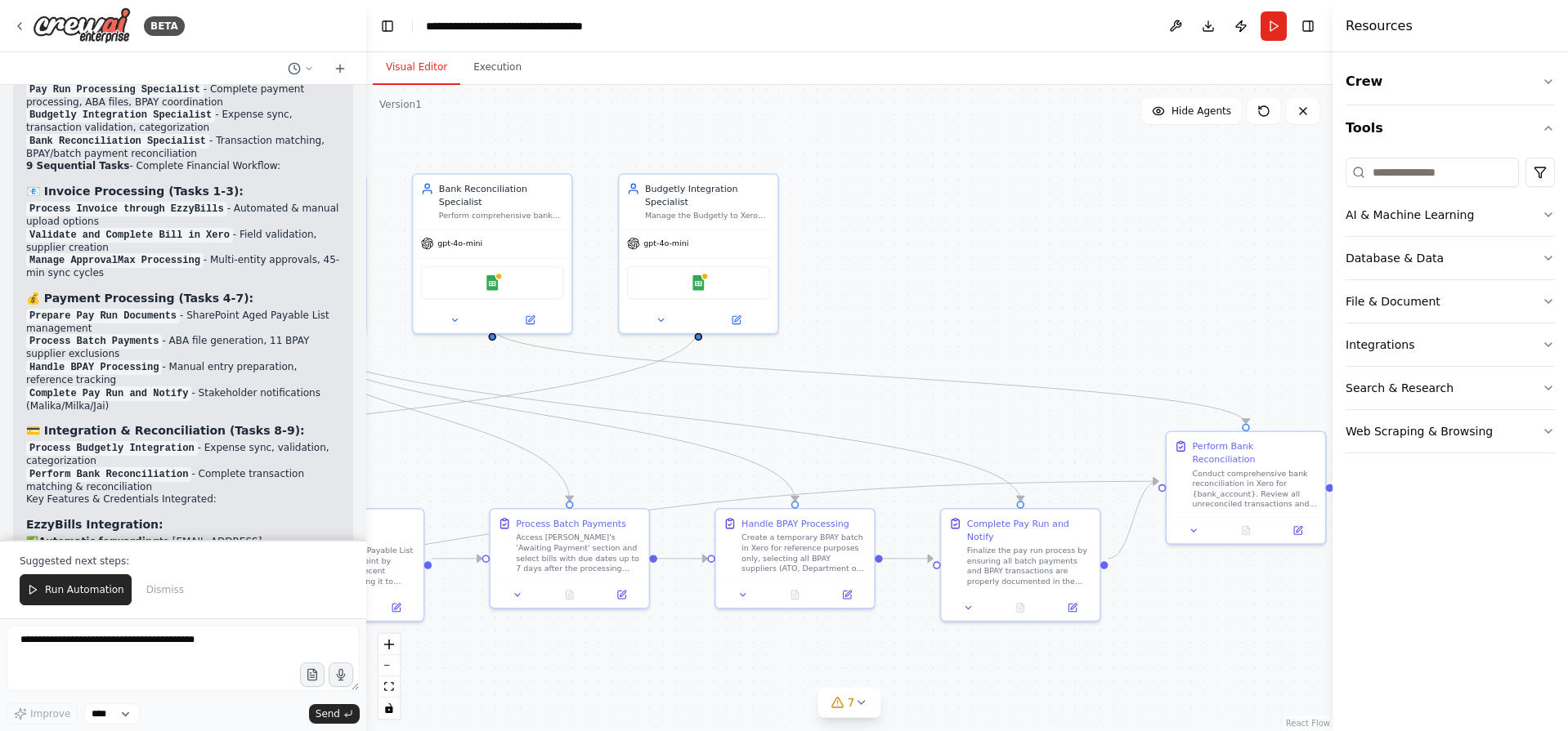
drag, startPoint x: 958, startPoint y: 660, endPoint x: 896, endPoint y: 668, distance: 62.5
click at [870, 672] on div ".deletable-edge-delete-btn { width: 20px; height: 20px; border: 0px solid #ffff…" at bounding box center [849, 408] width 966 height 647
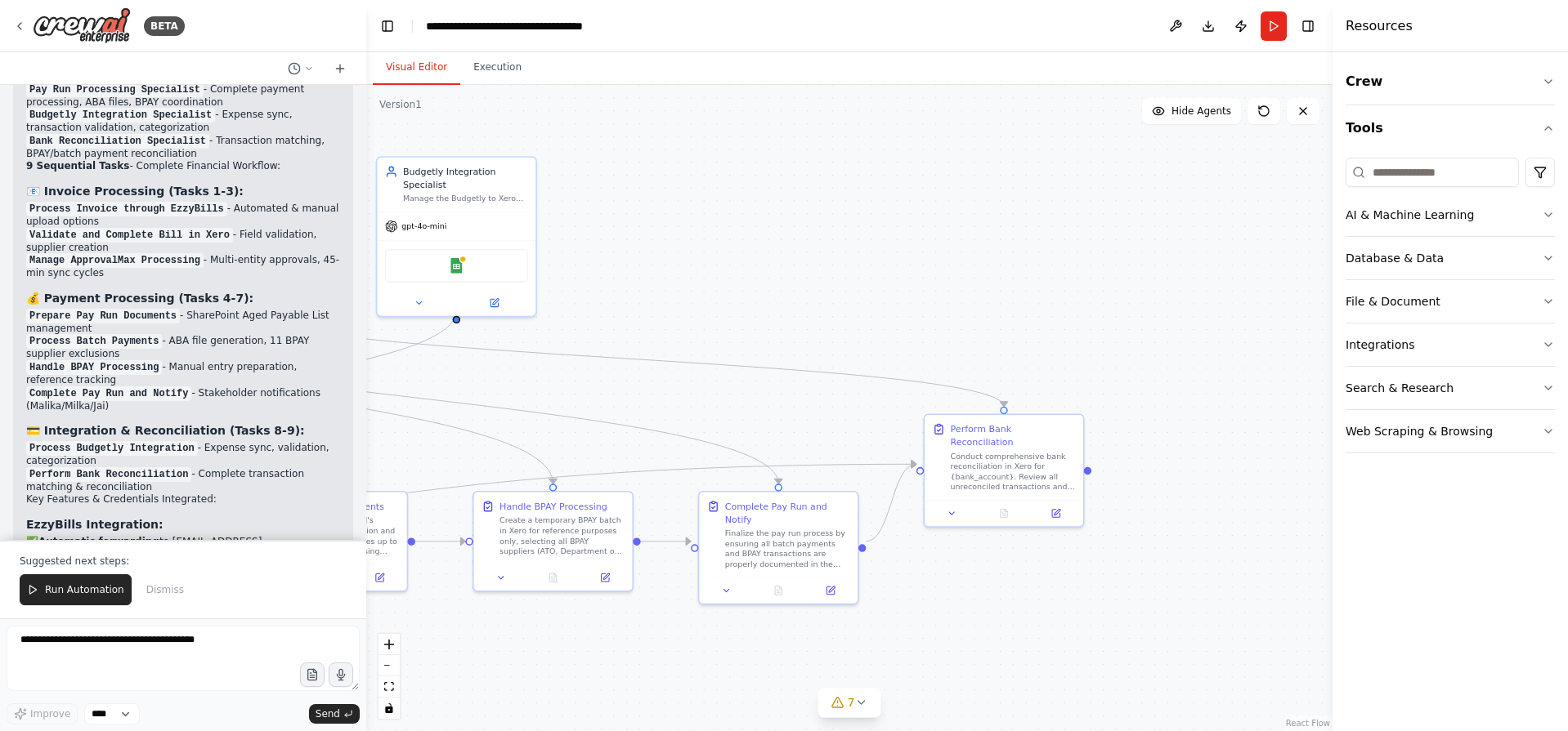
drag, startPoint x: 1029, startPoint y: 655, endPoint x: 887, endPoint y: 631, distance: 144.0
click at [871, 628] on div ".deletable-edge-delete-btn { width: 20px; height: 20px; border: 0px solid #ffff…" at bounding box center [849, 408] width 966 height 647
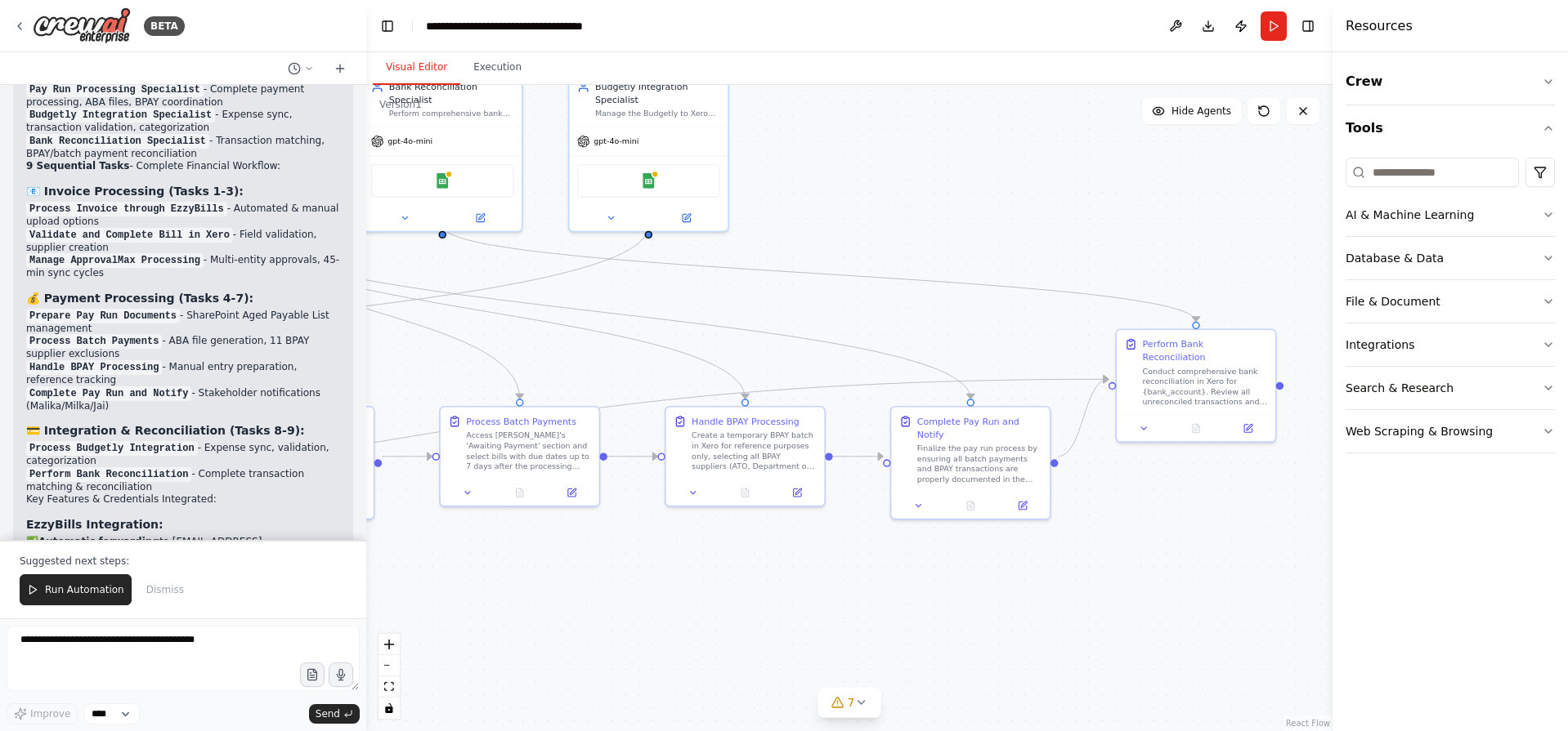
drag, startPoint x: 1109, startPoint y: 597, endPoint x: 1272, endPoint y: 571, distance: 165.1
click at [1272, 571] on div ".deletable-edge-delete-btn { width: 20px; height: 20px; border: 0px solid #ffff…" at bounding box center [849, 408] width 966 height 647
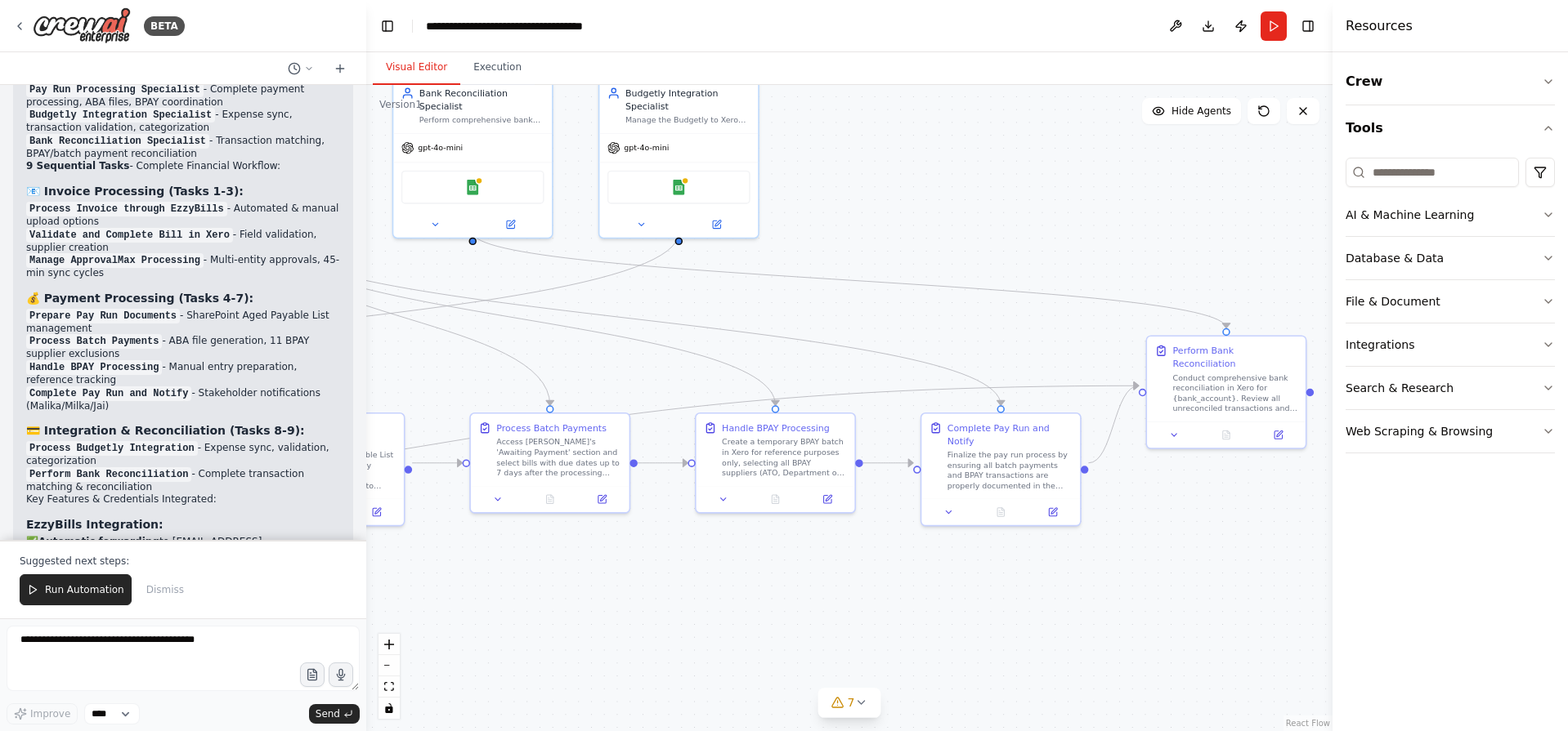
drag, startPoint x: 808, startPoint y: 580, endPoint x: 913, endPoint y: 603, distance: 107.5
click at [913, 603] on div ".deletable-edge-delete-btn { width: 20px; height: 20px; border: 0px solid #ffff…" at bounding box center [849, 408] width 966 height 647
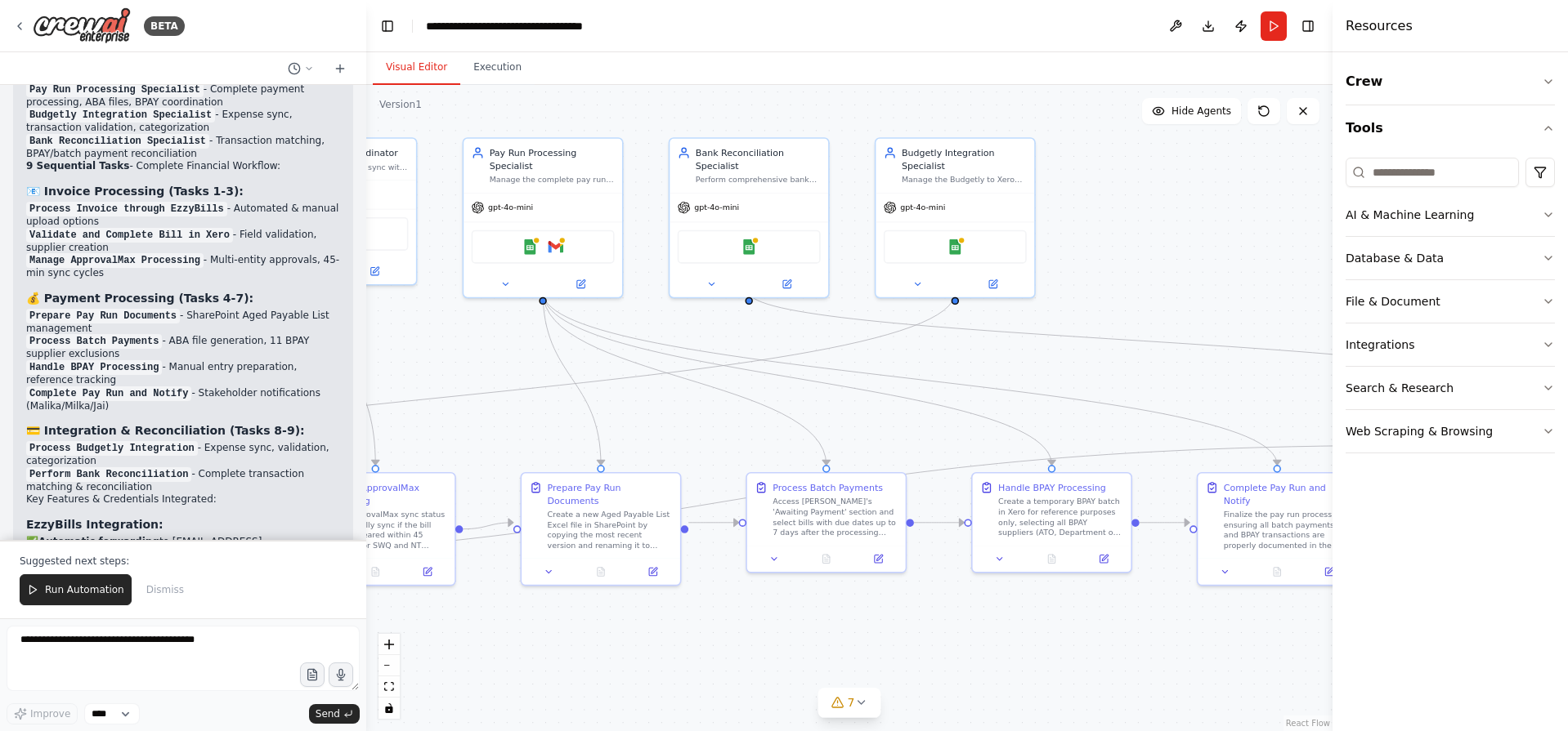
drag, startPoint x: 705, startPoint y: 590, endPoint x: 934, endPoint y: 647, distance: 236.0
click at [926, 646] on div ".deletable-edge-delete-btn { width: 20px; height: 20px; border: 0px solid #ffff…" at bounding box center [849, 408] width 966 height 647
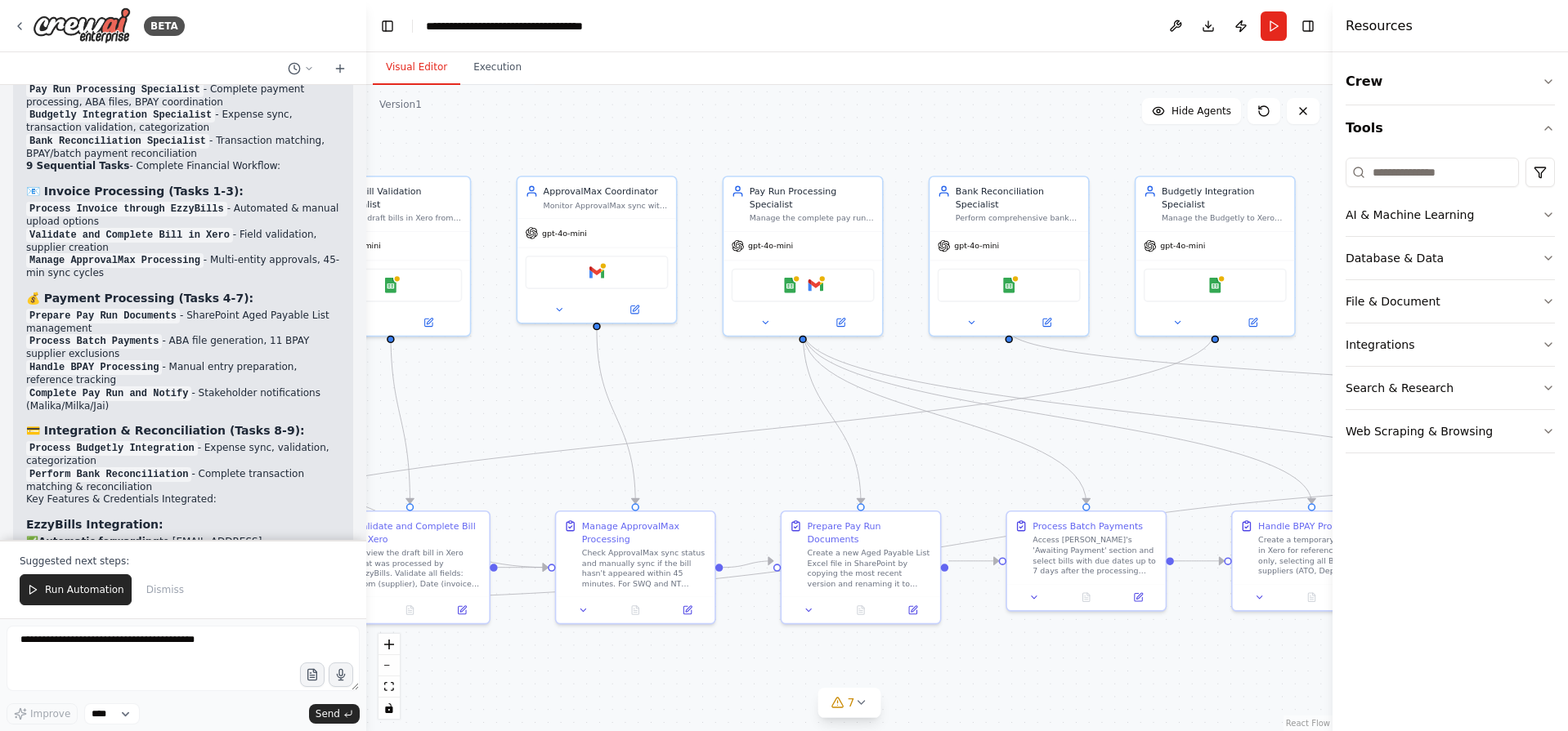
drag, startPoint x: 944, startPoint y: 662, endPoint x: 1007, endPoint y: 667, distance: 63.2
click at [1007, 667] on div ".deletable-edge-delete-btn { width: 20px; height: 20px; border: 0px solid #ffff…" at bounding box center [849, 408] width 966 height 647
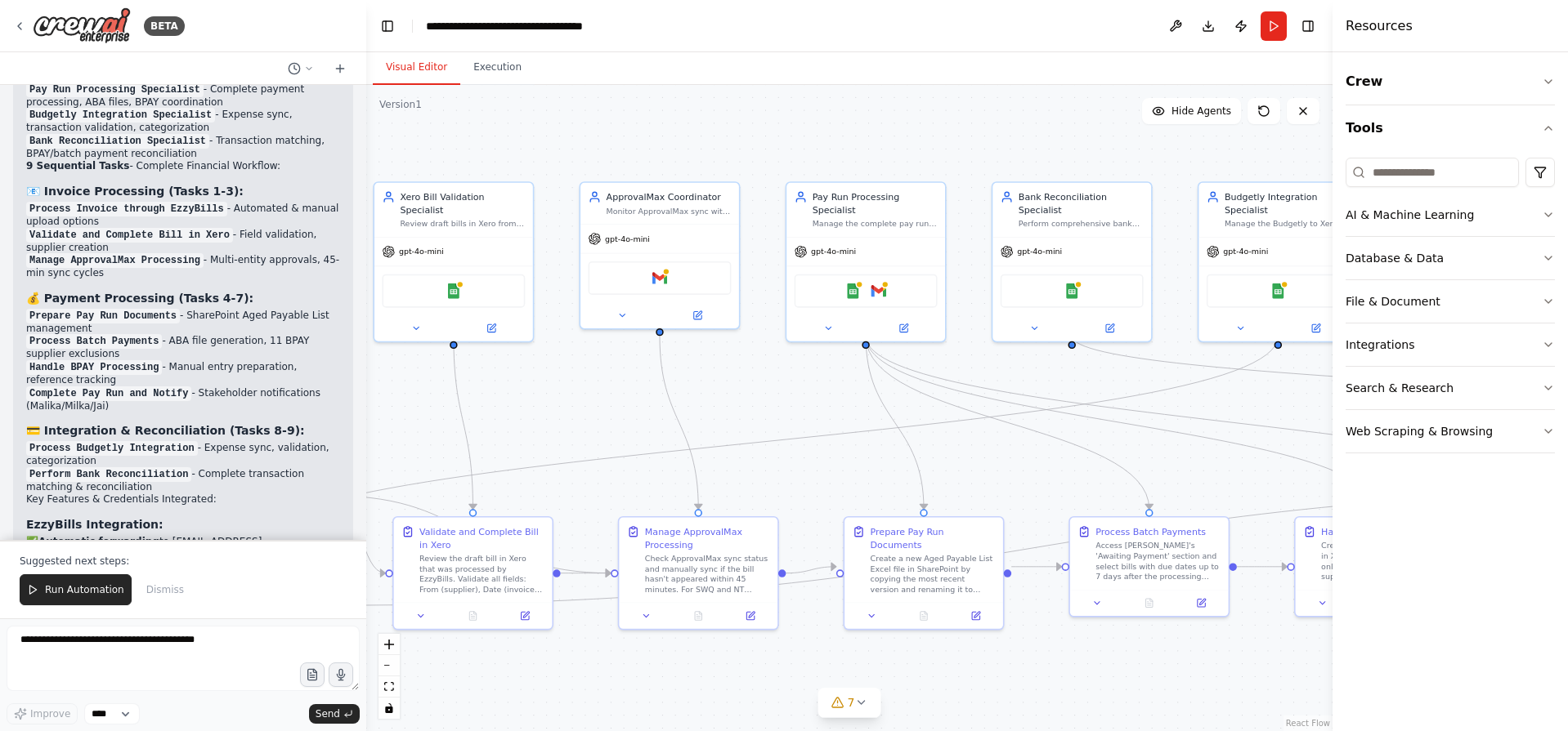
drag, startPoint x: 929, startPoint y: 697, endPoint x: 967, endPoint y: 700, distance: 38.1
click at [967, 700] on div ".deletable-edge-delete-btn { width: 20px; height: 20px; border: 0px solid #ffff…" at bounding box center [849, 408] width 966 height 647
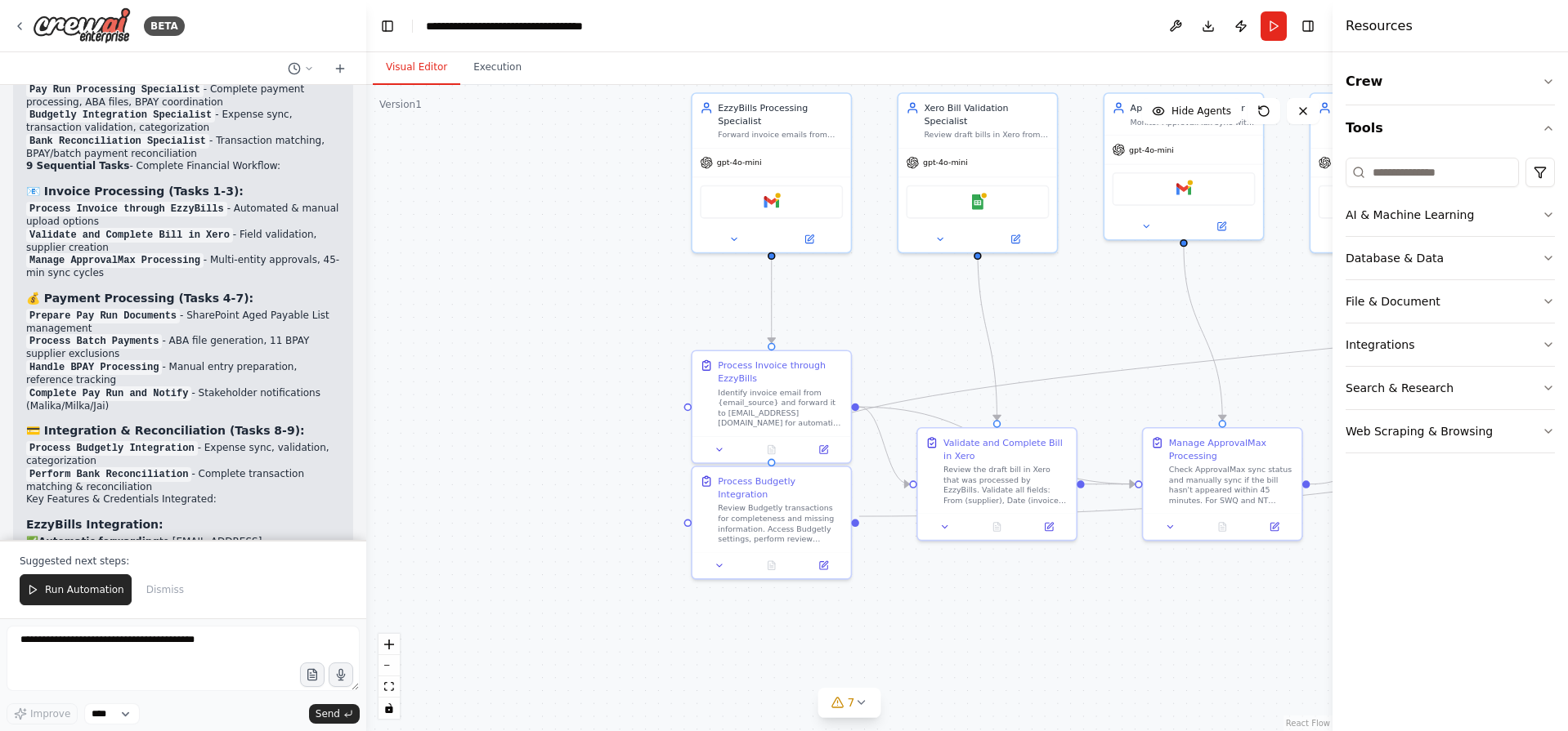
drag, startPoint x: 665, startPoint y: 672, endPoint x: 939, endPoint y: 560, distance: 296.0
click at [939, 560] on div ".deletable-edge-delete-btn { width: 20px; height: 20px; border: 0px solid #ffff…" at bounding box center [849, 408] width 966 height 647
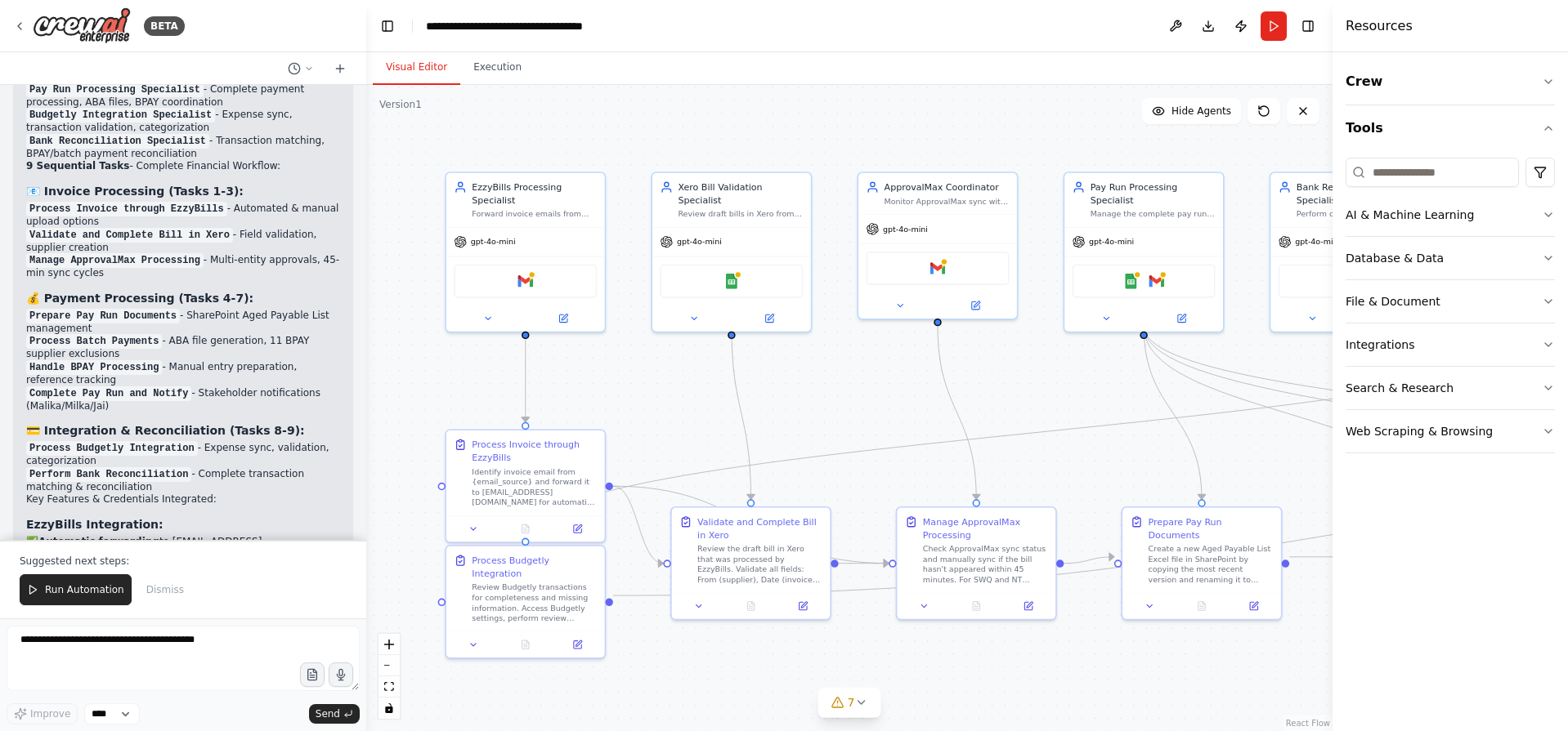
drag, startPoint x: 950, startPoint y: 628, endPoint x: 833, endPoint y: 720, distance: 148.8
click at [833, 720] on div ".deletable-edge-delete-btn { width: 20px; height: 20px; border: 0px solid #ffff…" at bounding box center [849, 408] width 966 height 647
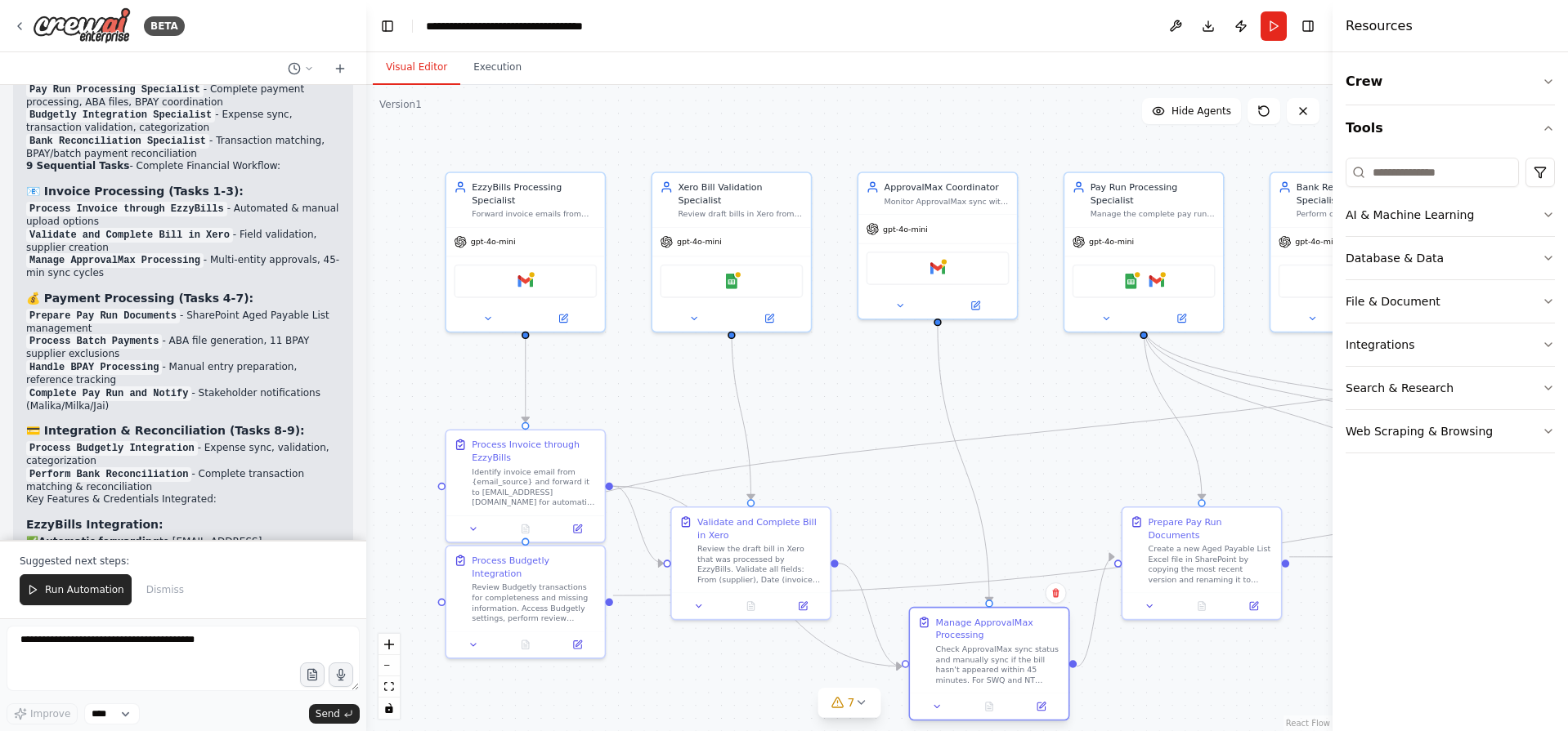
drag, startPoint x: 980, startPoint y: 539, endPoint x: 993, endPoint y: 633, distance: 94.9
click at [993, 633] on div "Manage ApprovalMax Processing Check ApprovalMax sync status and manually sync i…" at bounding box center [998, 650] width 125 height 70
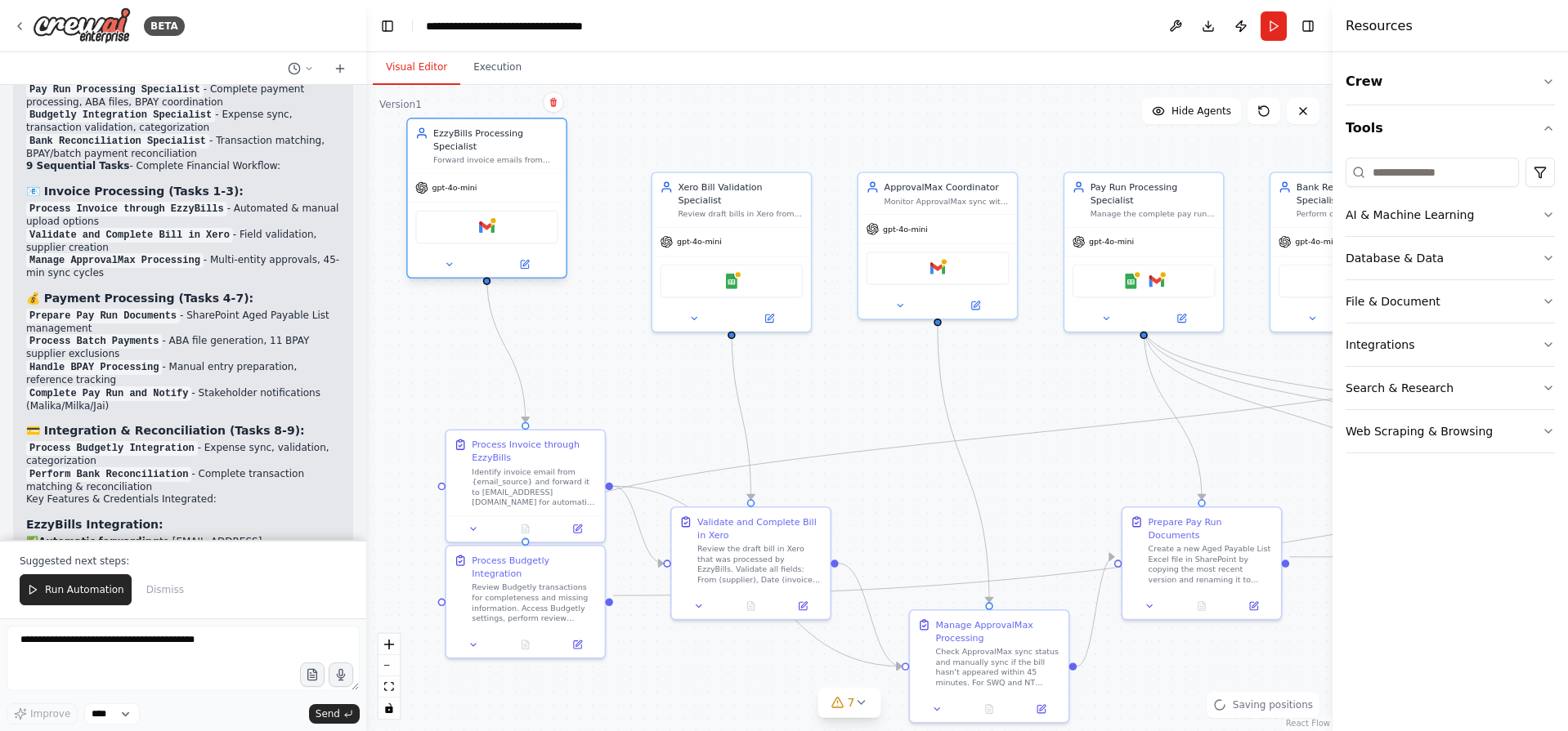
drag, startPoint x: 528, startPoint y: 238, endPoint x: 487, endPoint y: 180, distance: 71.0
click at [487, 180] on div "gpt-4o-mini" at bounding box center [487, 188] width 158 height 28
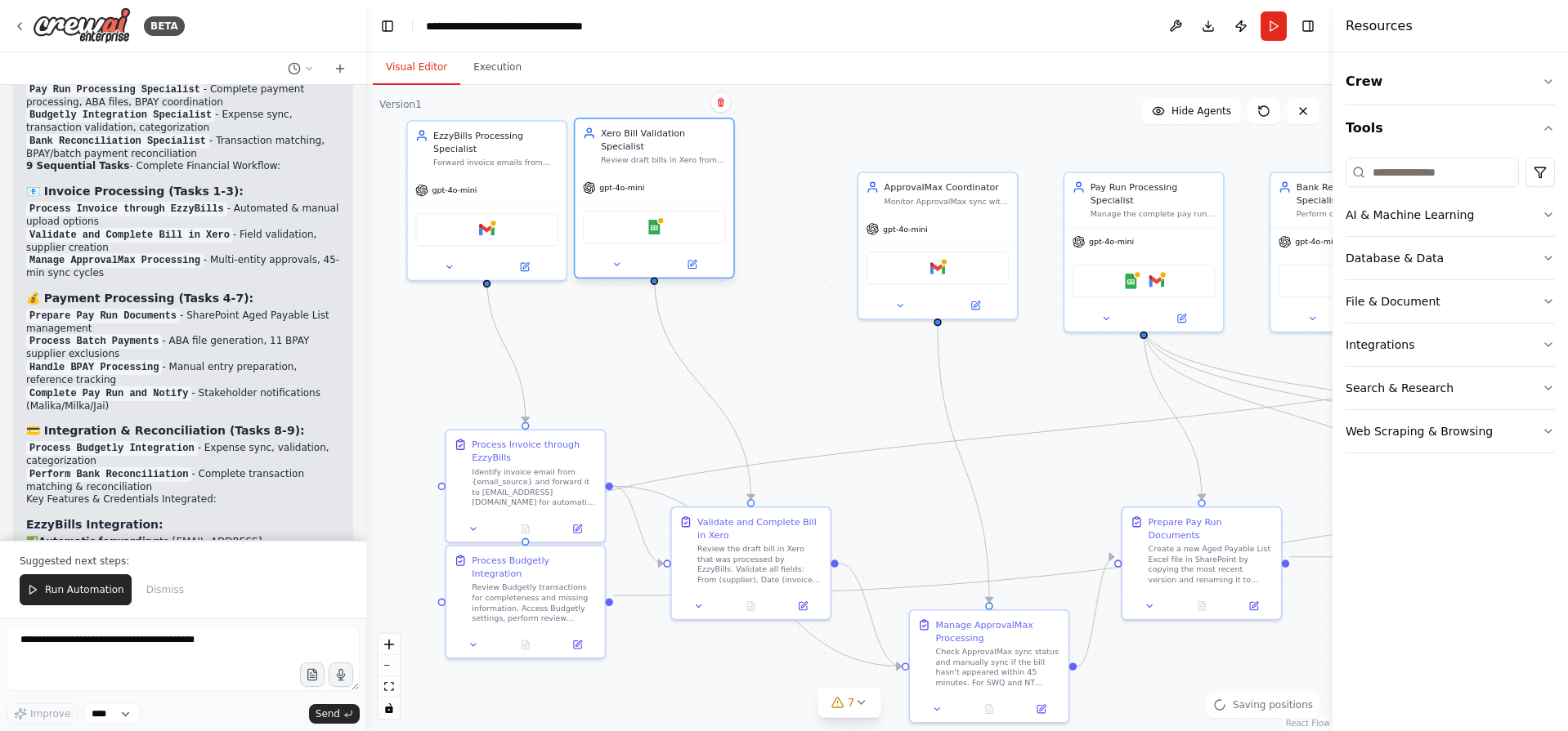
drag, startPoint x: 726, startPoint y: 258, endPoint x: 649, endPoint y: 204, distance: 94.0
click at [649, 211] on div "Google Sheets" at bounding box center [655, 228] width 144 height 33
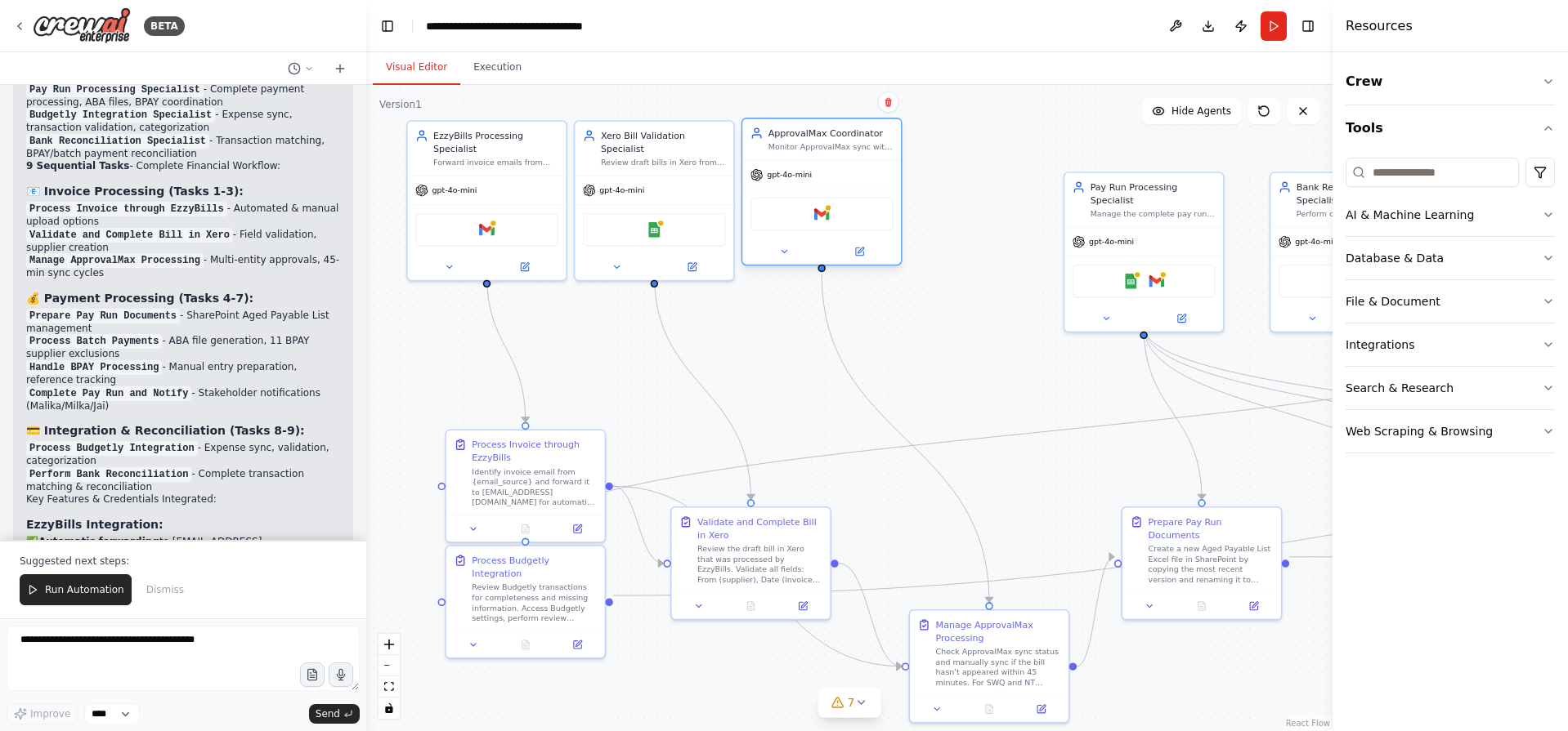
drag, startPoint x: 928, startPoint y: 231, endPoint x: 800, endPoint y: 177, distance: 138.9
click at [800, 177] on div "gpt-4o-mini" at bounding box center [821, 175] width 158 height 28
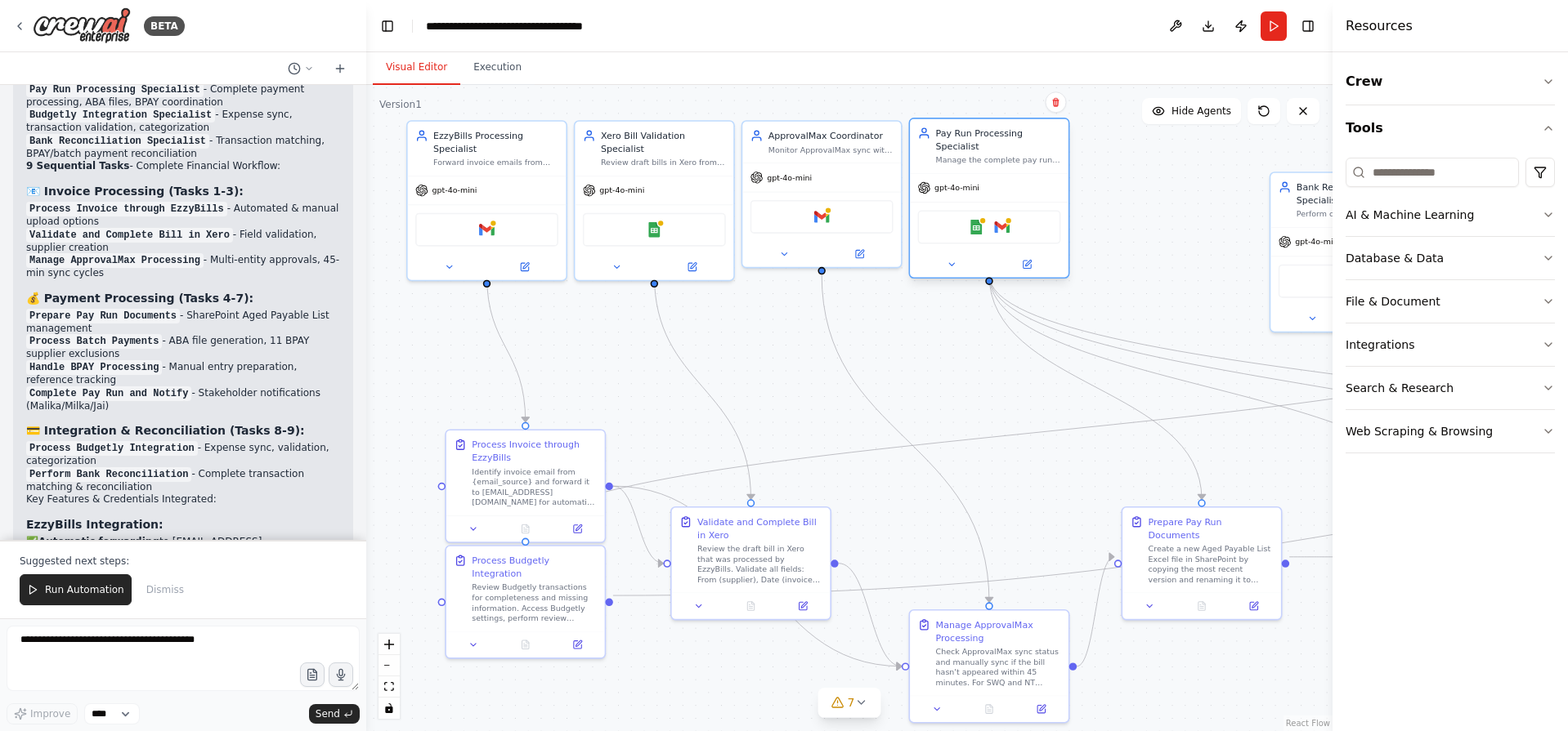
drag, startPoint x: 1148, startPoint y: 254, endPoint x: 984, endPoint y: 201, distance: 172.4
click at [984, 211] on div "Google Sheets Gmail" at bounding box center [990, 228] width 144 height 33
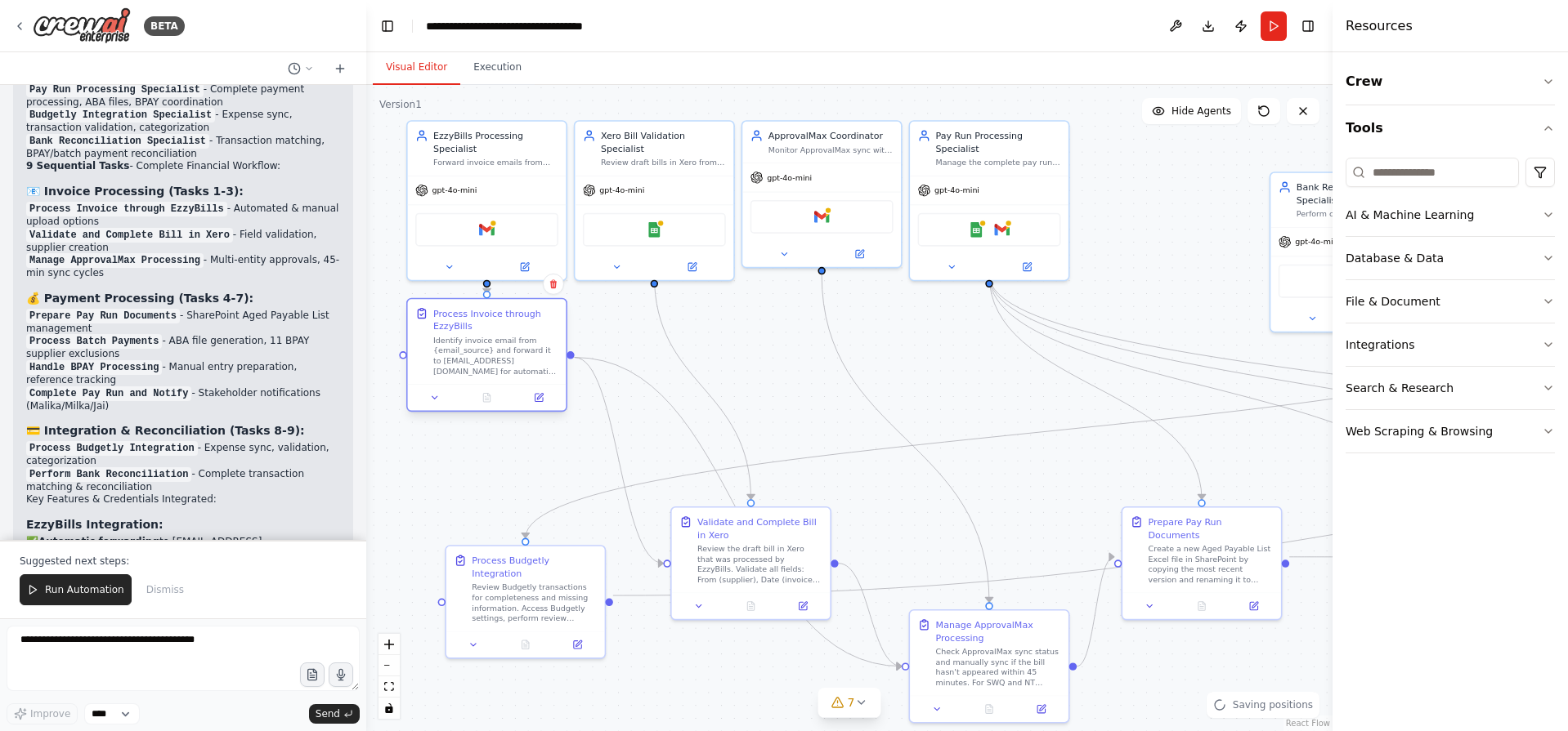
drag, startPoint x: 529, startPoint y: 480, endPoint x: 492, endPoint y: 364, distance: 121.8
click at [492, 364] on div "Identify invoice email from {email_source} and forward it to PaniriAgricultural…" at bounding box center [495, 356] width 125 height 41
click at [479, 449] on div ".deletable-edge-delete-btn { width: 20px; height: 20px; border: 0px solid #ffff…" at bounding box center [849, 408] width 966 height 647
drag, startPoint x: 530, startPoint y: 590, endPoint x: 490, endPoint y: 501, distance: 97.6
click at [490, 502] on div "Review Budgetly transactions for completeness and missing information. Access B…" at bounding box center [495, 523] width 125 height 41
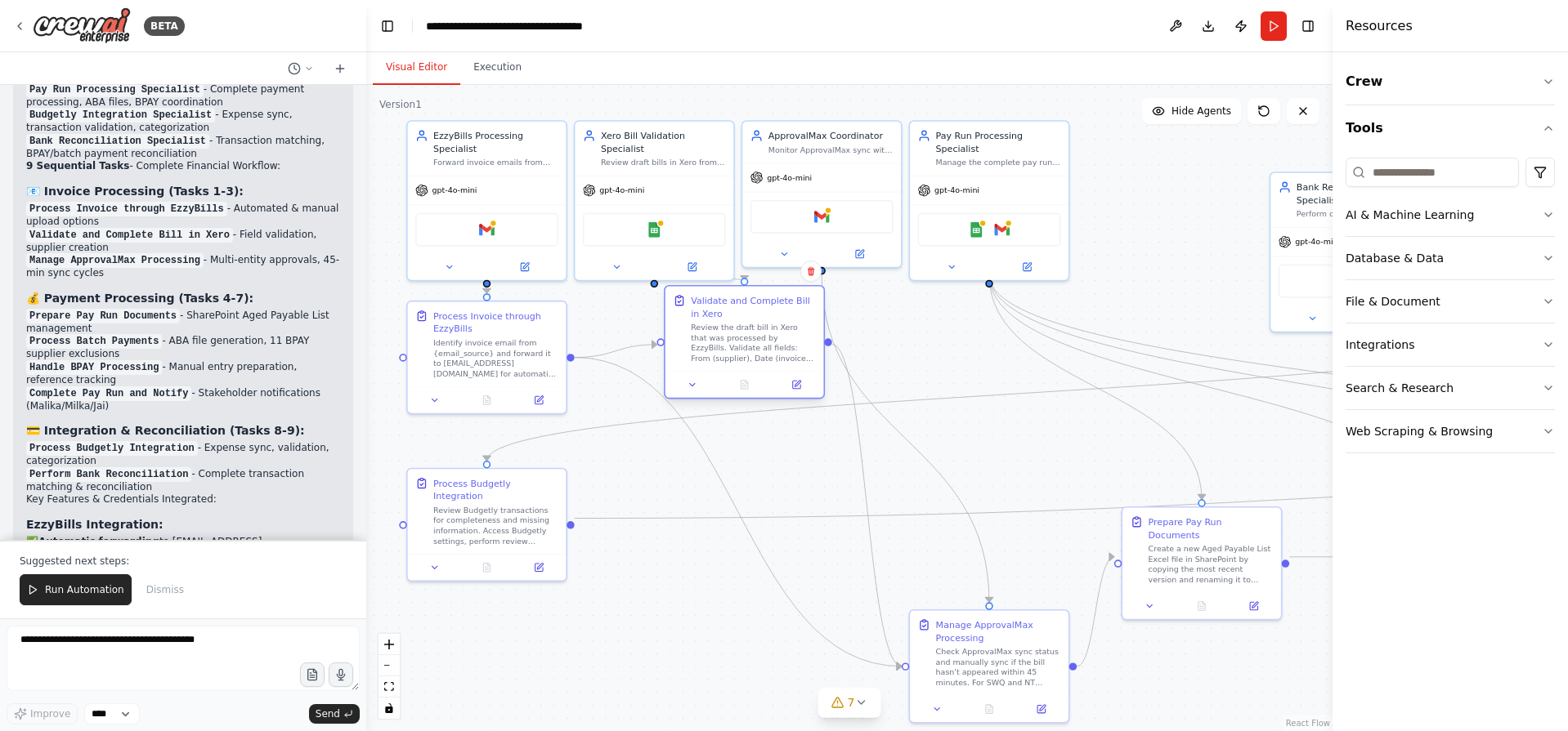
drag, startPoint x: 788, startPoint y: 568, endPoint x: 769, endPoint y: 348, distance: 220.8
click at [775, 347] on div "Review the draft bill in Xero that was processed by EzzyBills. Validate all fie…" at bounding box center [753, 343] width 125 height 41
drag, startPoint x: 527, startPoint y: 367, endPoint x: 490, endPoint y: 358, distance: 38.1
click at [490, 358] on div "Identify invoice email from {email_source} and forward it to PaniriAgricultural…" at bounding box center [457, 343] width 125 height 41
drag, startPoint x: 773, startPoint y: 356, endPoint x: 741, endPoint y: 362, distance: 32.6
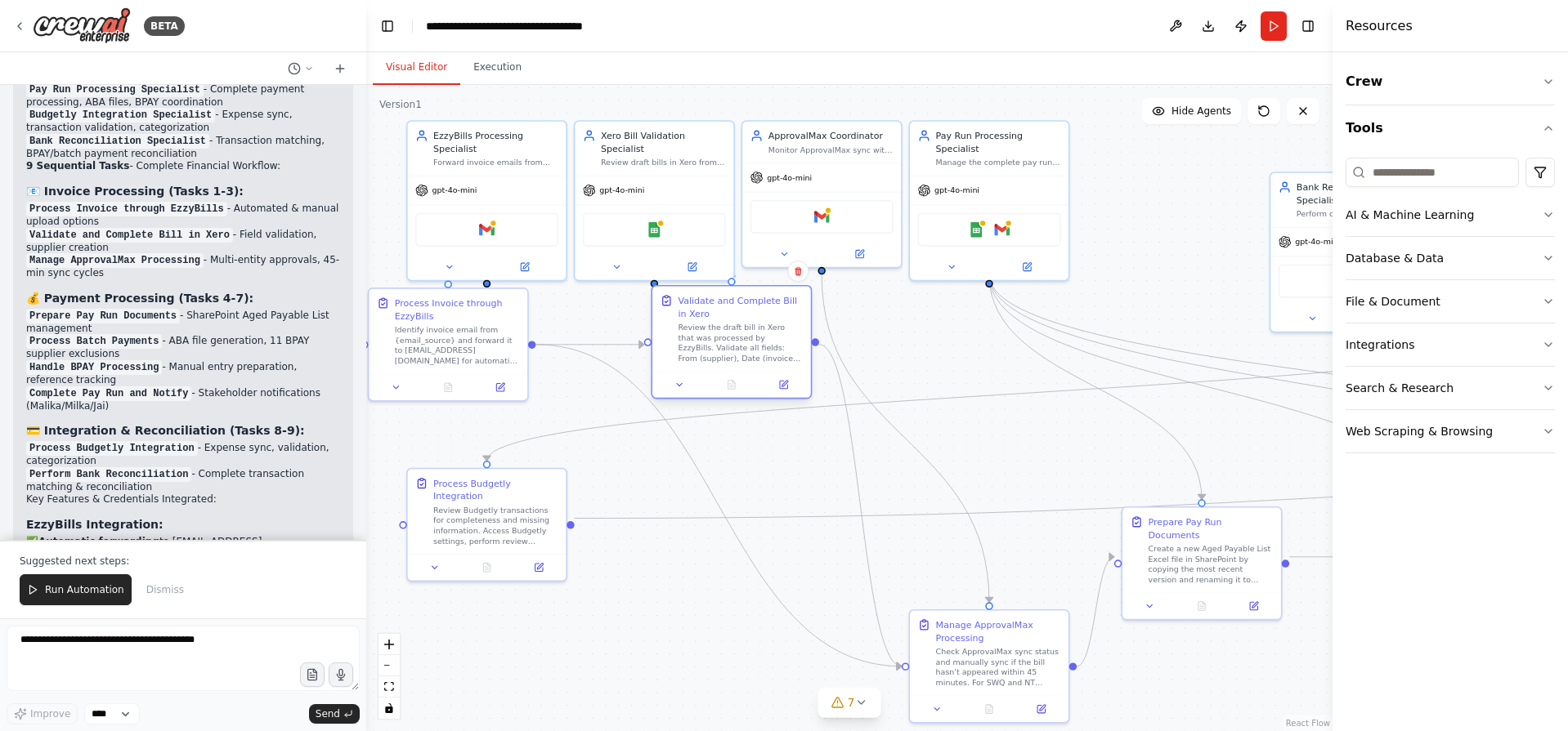
click at [741, 362] on div "Review the draft bill in Xero that was processed by EzzyBills. Validate all fie…" at bounding box center [739, 343] width 125 height 41
drag, startPoint x: 500, startPoint y: 529, endPoint x: 486, endPoint y: 531, distance: 14.1
click at [486, 531] on div "Review Budgetly transactions for completeness and missing information. Access B…" at bounding box center [482, 523] width 125 height 41
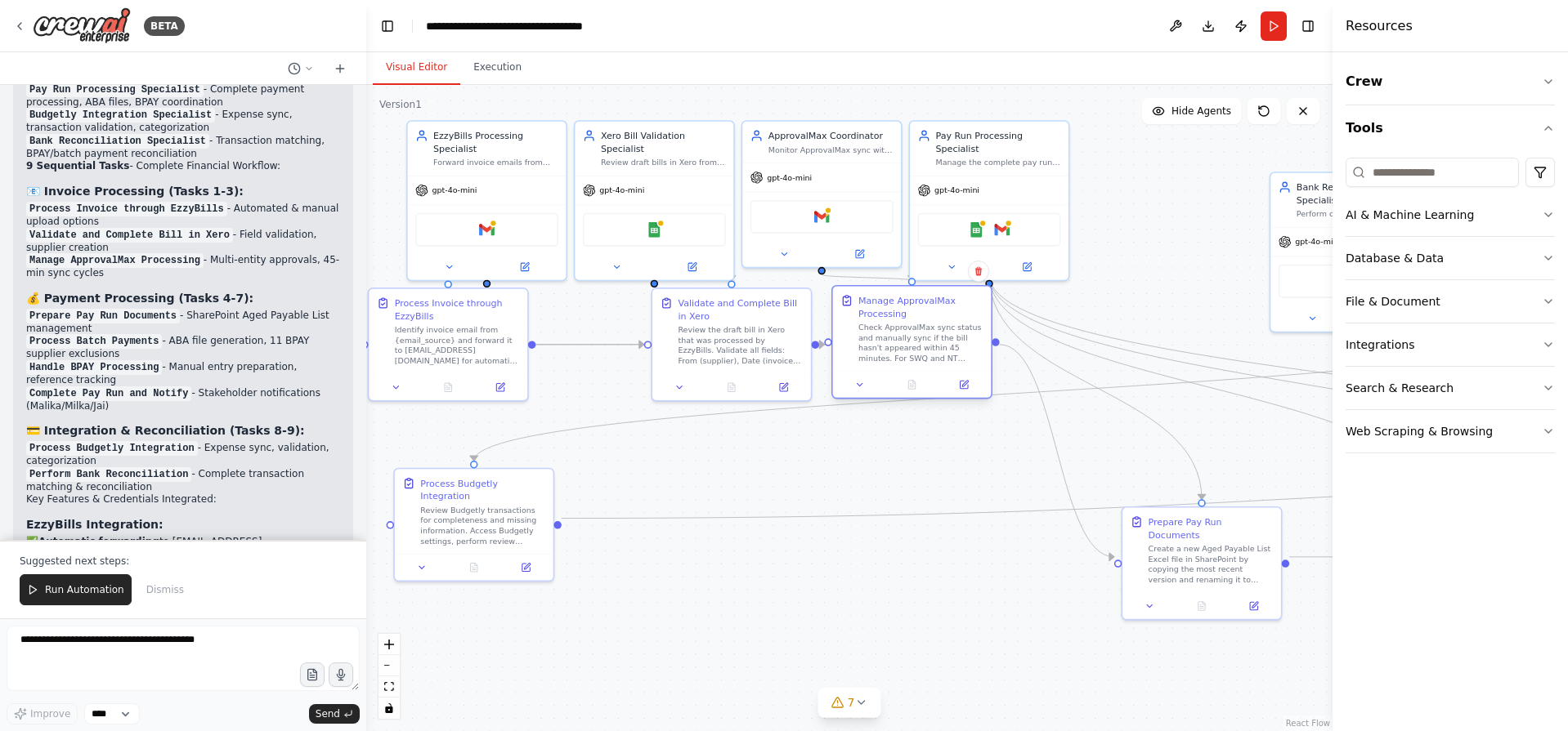
drag, startPoint x: 1002, startPoint y: 647, endPoint x: 927, endPoint y: 317, distance: 338.4
click at [927, 317] on div "Manage ApprovalMax Processing Check ApprovalMax sync status and manually sync i…" at bounding box center [920, 328] width 125 height 70
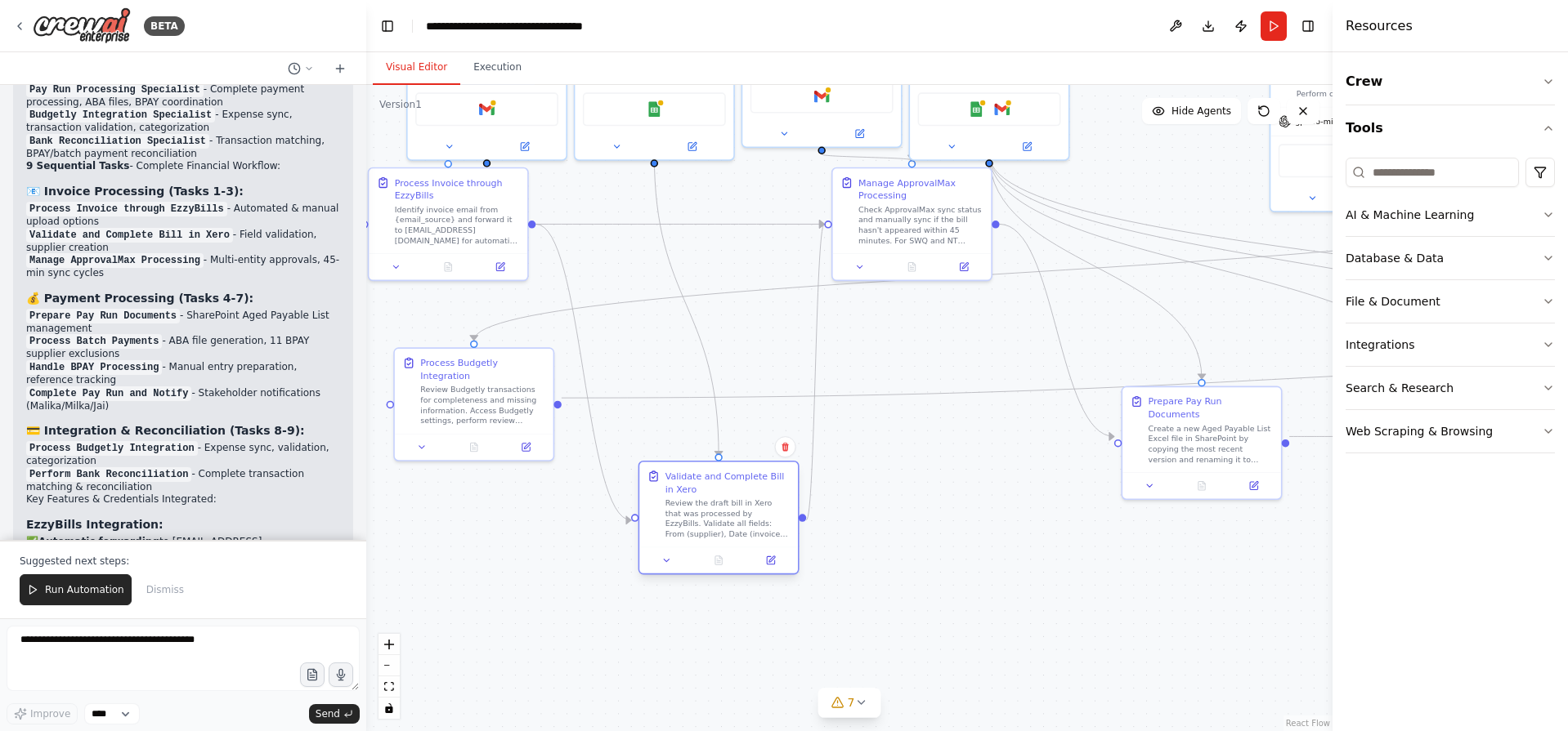
drag, startPoint x: 764, startPoint y: 339, endPoint x: 734, endPoint y: 515, distance: 178.5
click at [734, 515] on div "Review the draft bill in Xero that was processed by EzzyBills. Validate all fie…" at bounding box center [727, 519] width 125 height 41
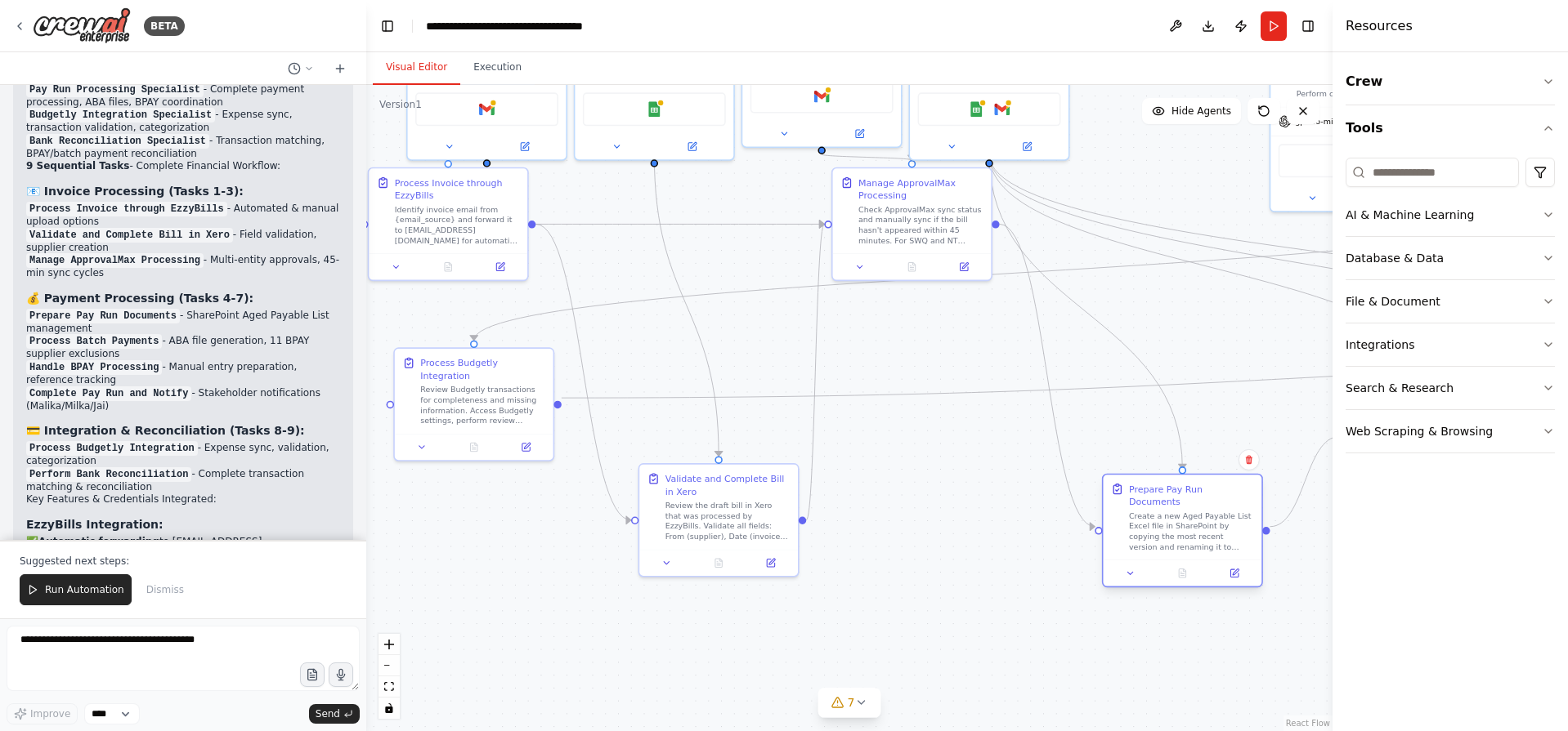
click at [1157, 555] on div "Prepare Pay Run Documents Create a new Aged Payable List Excel file in SharePoi…" at bounding box center [1183, 531] width 161 height 114
click at [1143, 531] on div at bounding box center [1183, 534] width 148 height 16
click at [1133, 547] on div at bounding box center [1169, 560] width 158 height 27
click at [889, 620] on div ".deletable-edge-delete-btn { width: 20px; height: 20px; border: 0px solid #ffff…" at bounding box center [849, 408] width 966 height 647
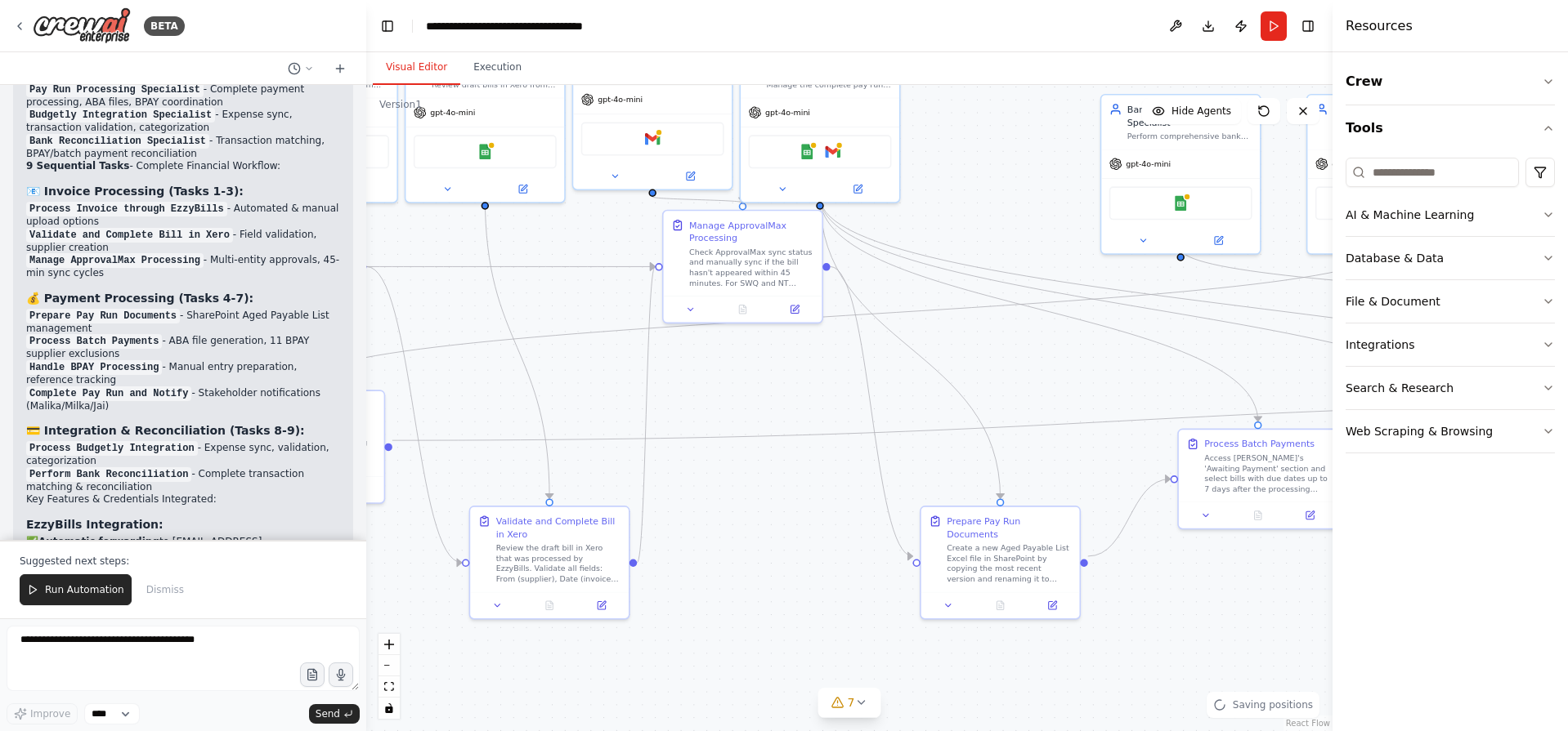
drag, startPoint x: 859, startPoint y: 620, endPoint x: 706, endPoint y: 670, distance: 161.0
click at [705, 677] on div ".deletable-edge-delete-btn { width: 20px; height: 20px; border: 0px solid #ffff…" at bounding box center [849, 408] width 966 height 647
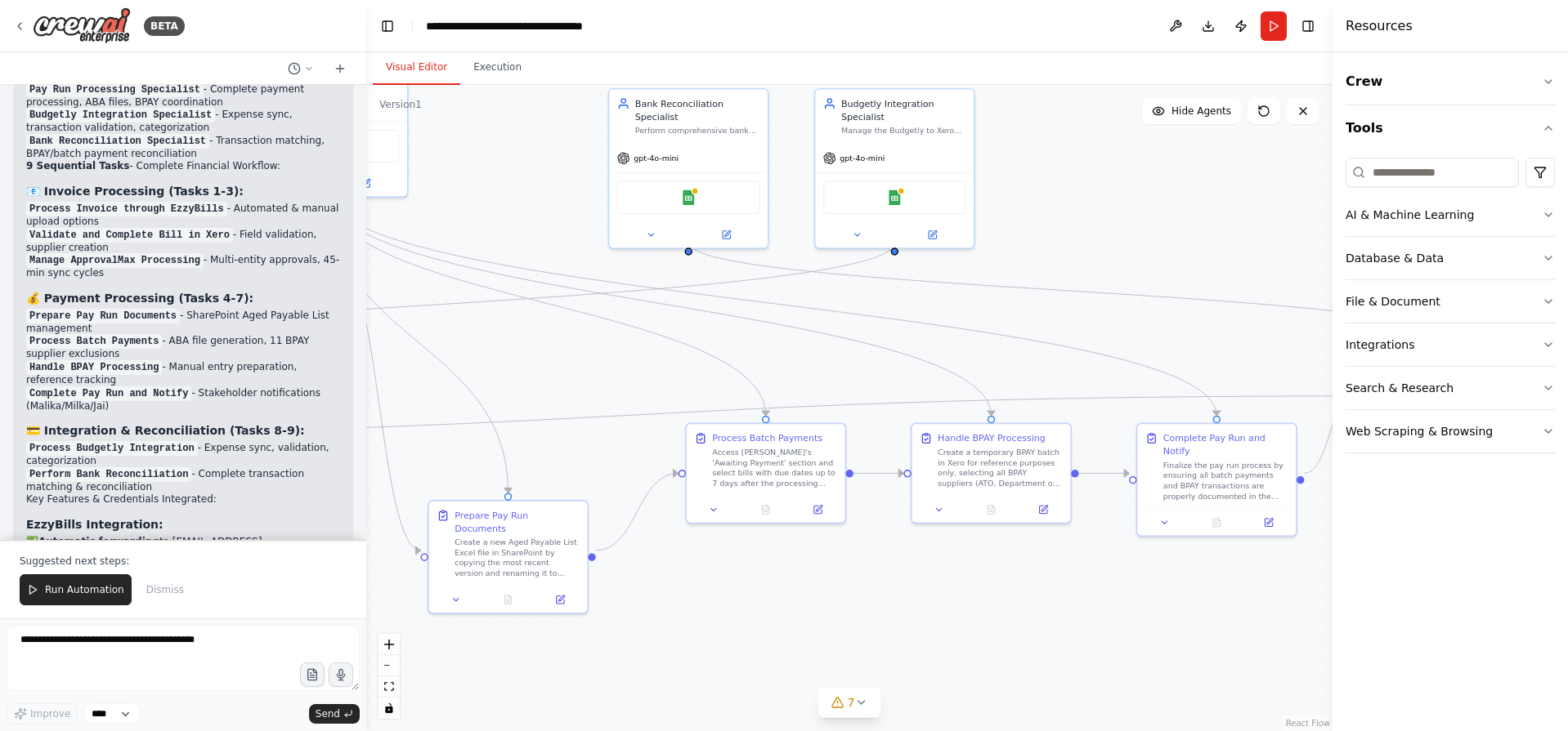
drag, startPoint x: 1179, startPoint y: 613, endPoint x: 740, endPoint y: 590, distance: 439.6
click at [740, 590] on div ".deletable-edge-delete-btn { width: 20px; height: 20px; border: 0px solid #ffff…" at bounding box center [849, 408] width 966 height 647
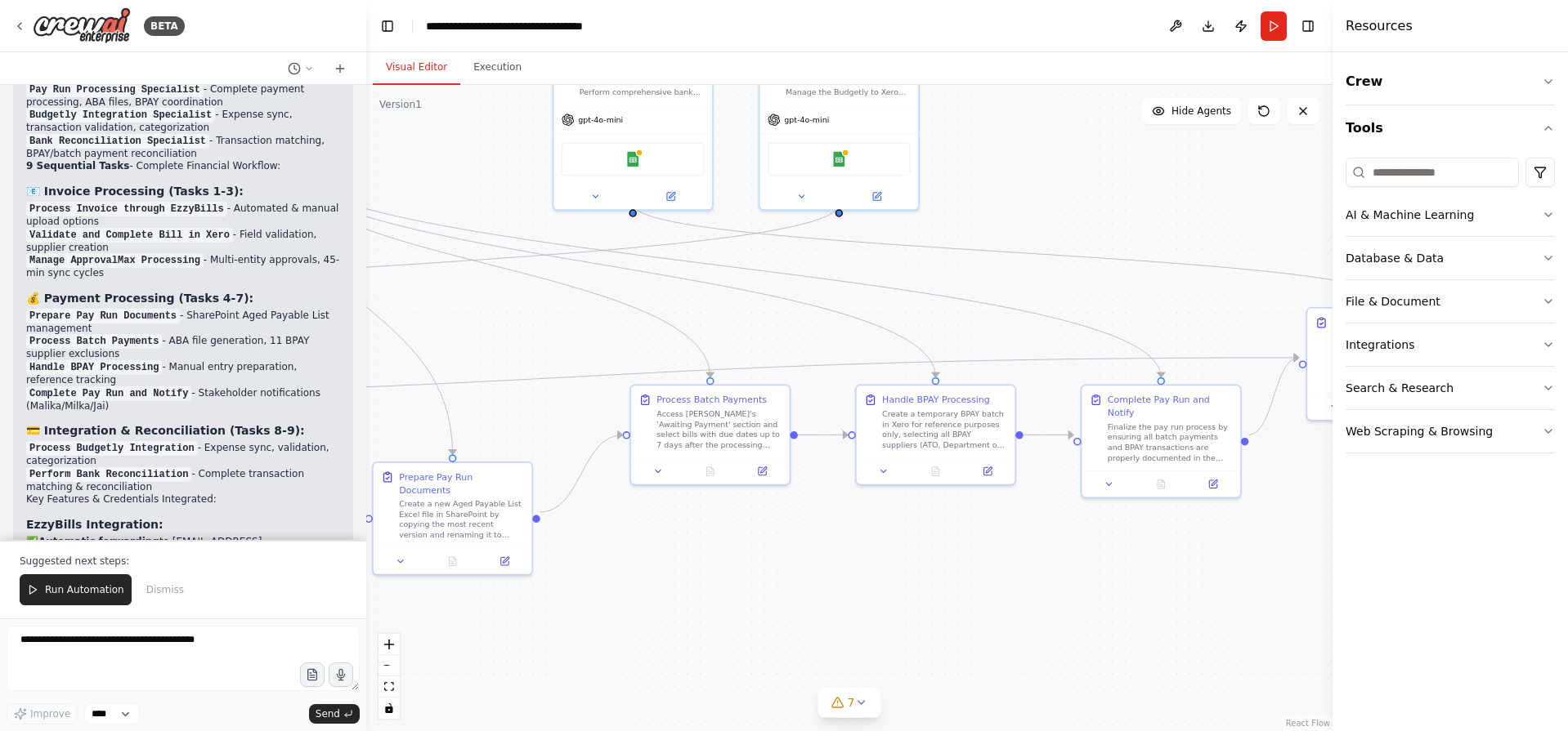
drag, startPoint x: 808, startPoint y: 582, endPoint x: 998, endPoint y: 565, distance: 190.8
click at [1101, 569] on div ".deletable-edge-delete-btn { width: 20px; height: 20px; border: 0px solid #ffff…" at bounding box center [849, 408] width 966 height 647
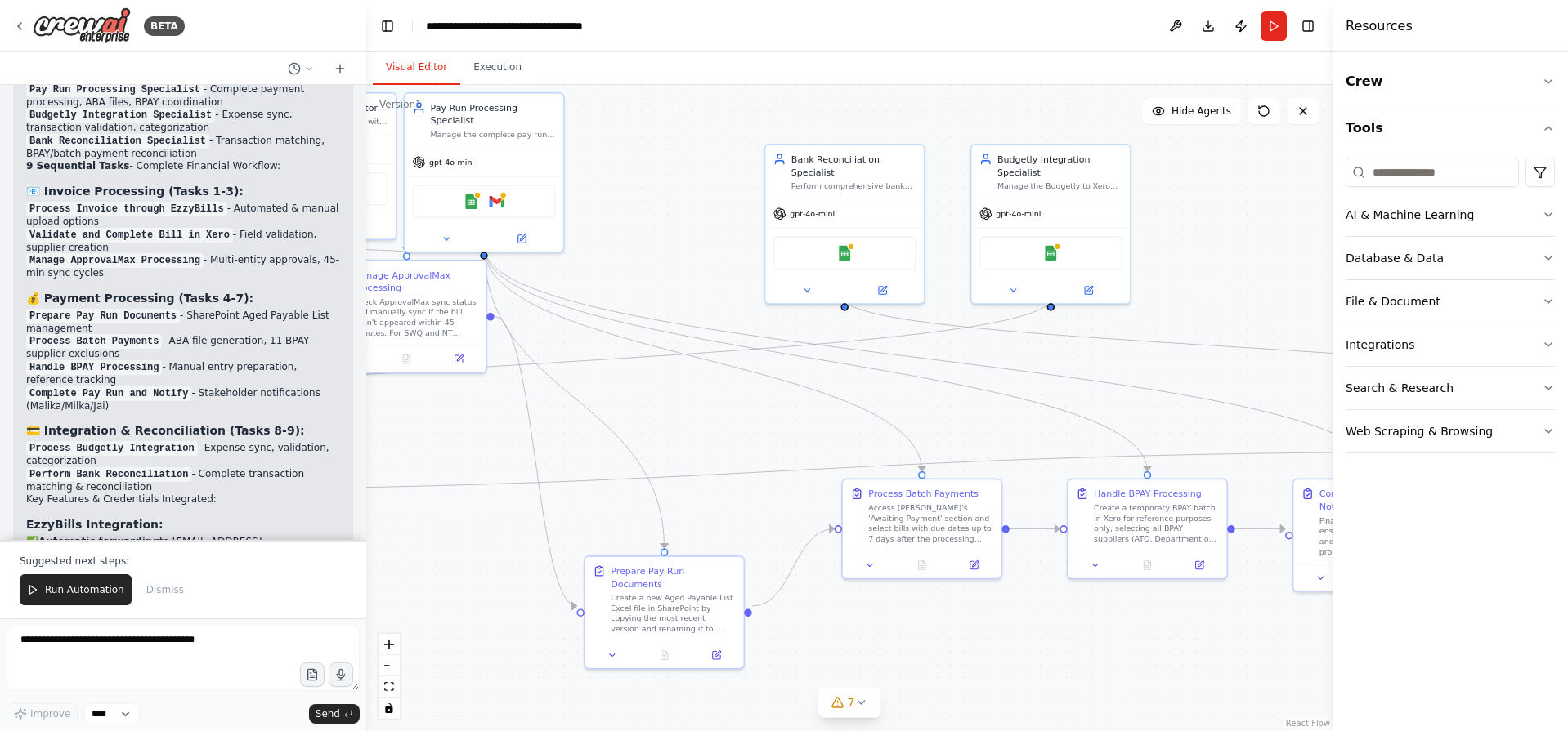
drag, startPoint x: 896, startPoint y: 591, endPoint x: 1064, endPoint y: 715, distance: 208.8
click at [1063, 713] on div ".deletable-edge-delete-btn { width: 20px; height: 20px; border: 0px solid #ffff…" at bounding box center [849, 408] width 966 height 647
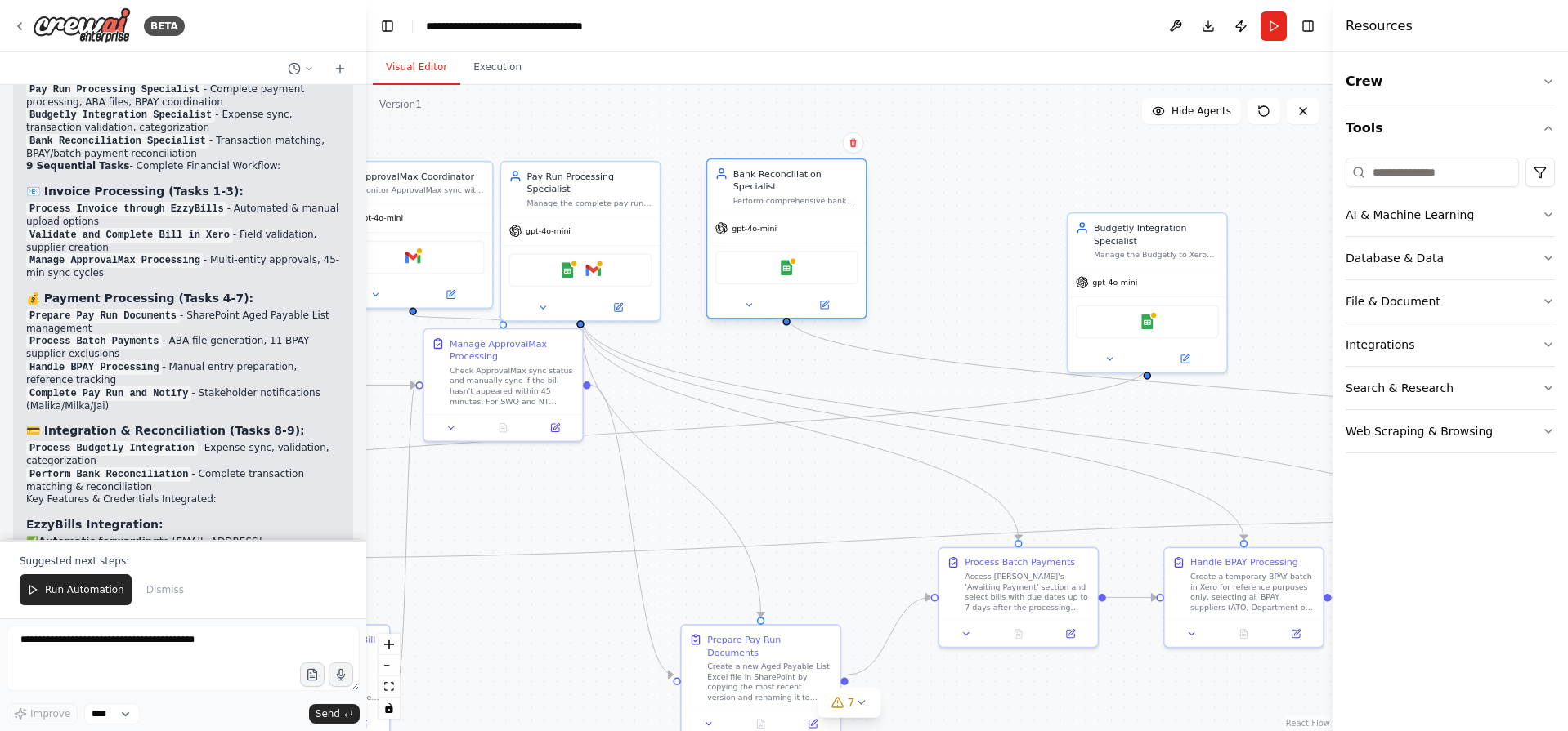
drag, startPoint x: 947, startPoint y: 261, endPoint x: 786, endPoint y: 214, distance: 167.7
click at [786, 214] on div "gpt-4o-mini" at bounding box center [785, 228] width 158 height 28
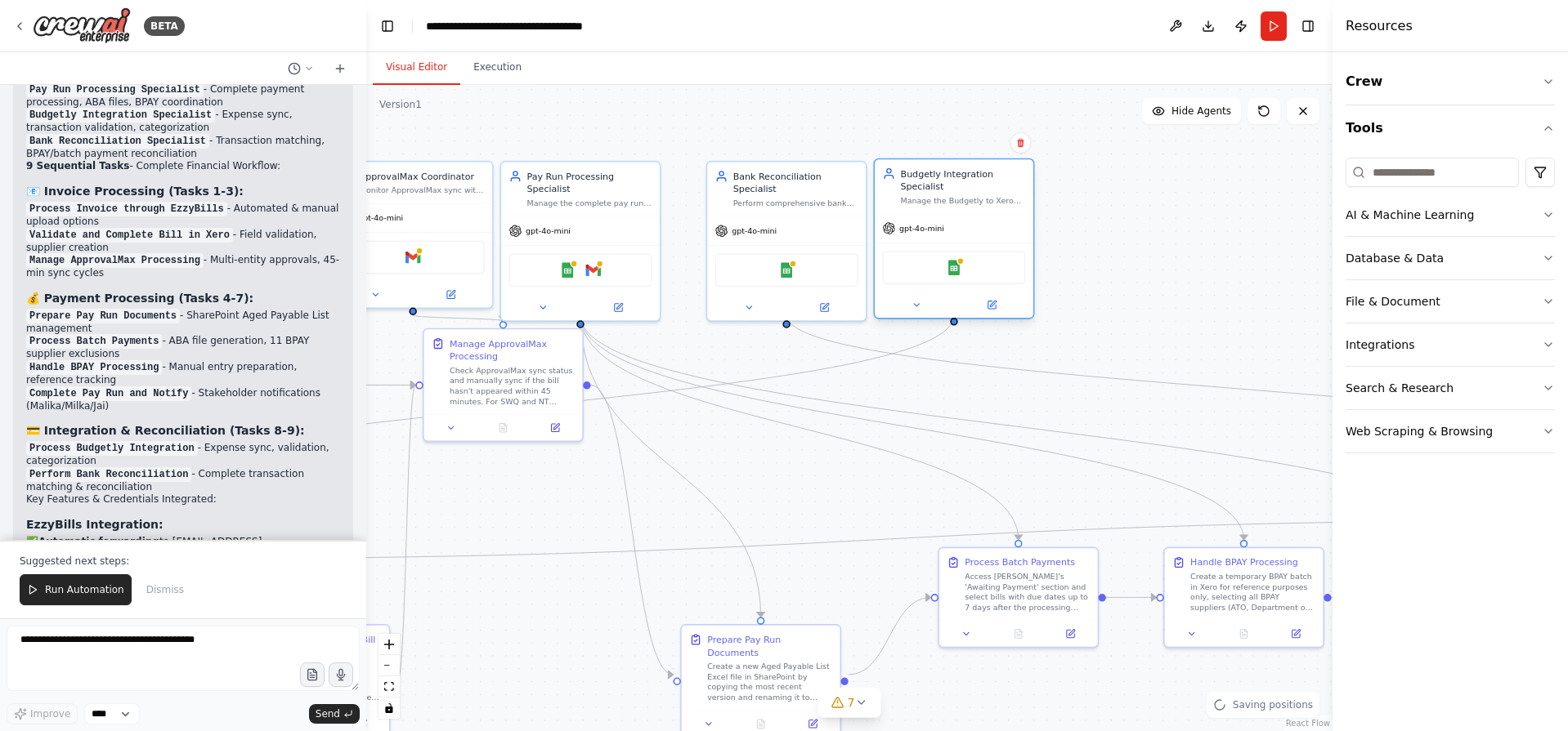
drag, startPoint x: 1199, startPoint y: 248, endPoint x: 1019, endPoint y: 201, distance: 186.0
click at [1019, 214] on div "gpt-4o-mini" at bounding box center [954, 228] width 158 height 28
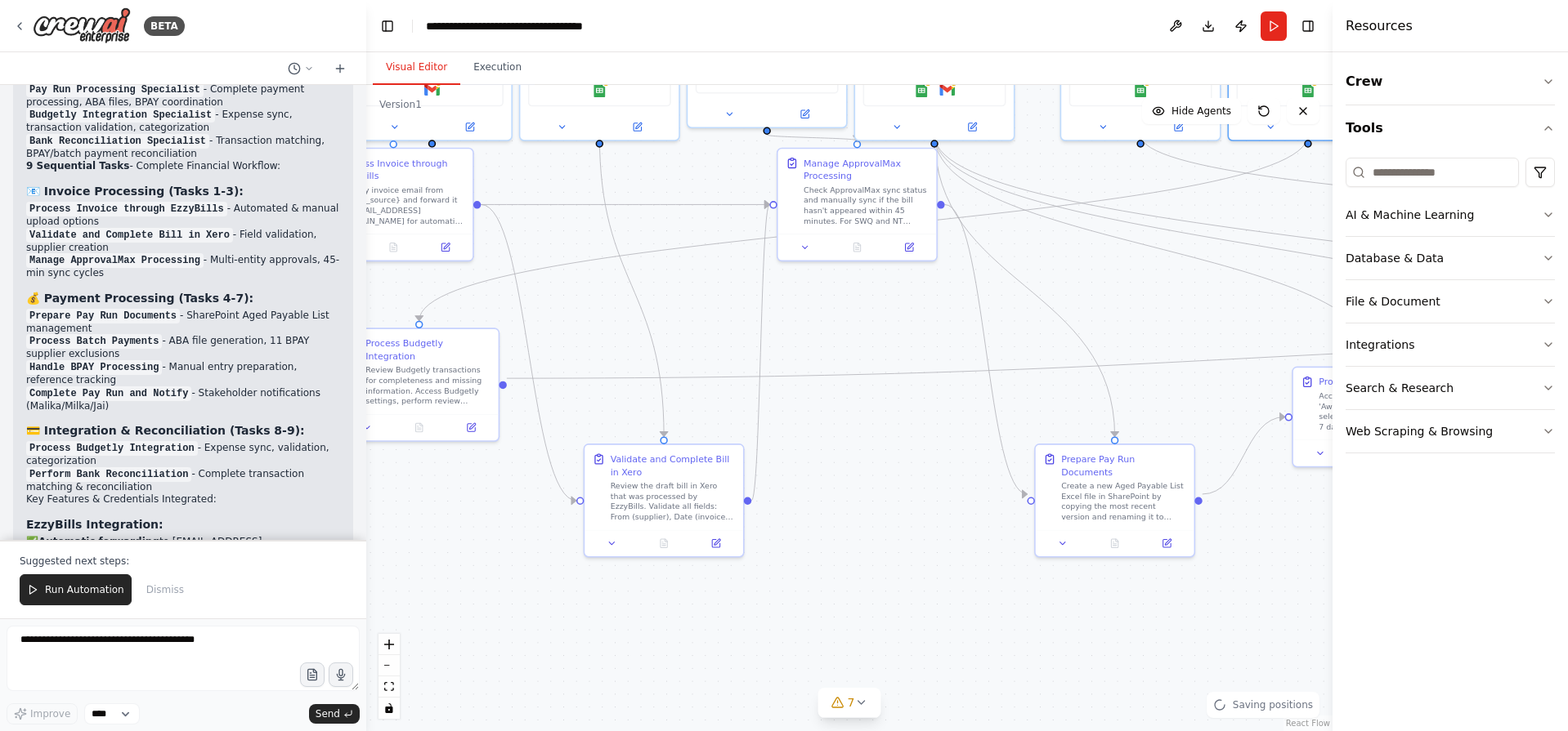
drag, startPoint x: 502, startPoint y: 497, endPoint x: 816, endPoint y: 341, distance: 350.6
click at [816, 341] on div ".deletable-edge-delete-btn { width: 20px; height: 20px; border: 0px solid #ffff…" at bounding box center [849, 408] width 966 height 647
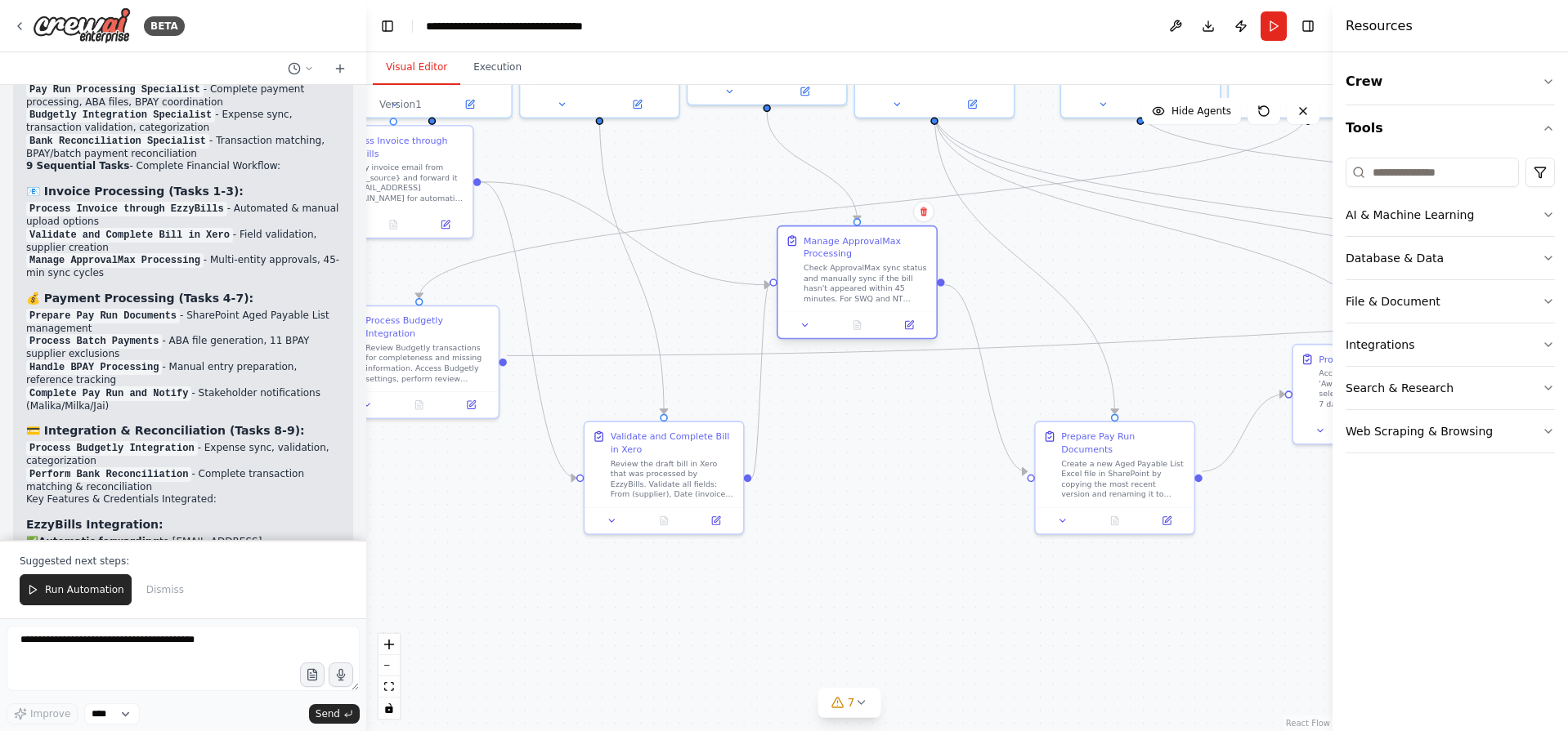
drag, startPoint x: 846, startPoint y: 212, endPoint x: 843, endPoint y: 299, distance: 87.1
click at [843, 299] on div "Check ApprovalMax sync status and manually sync if the bill hasn't appeared wit…" at bounding box center [865, 284] width 125 height 41
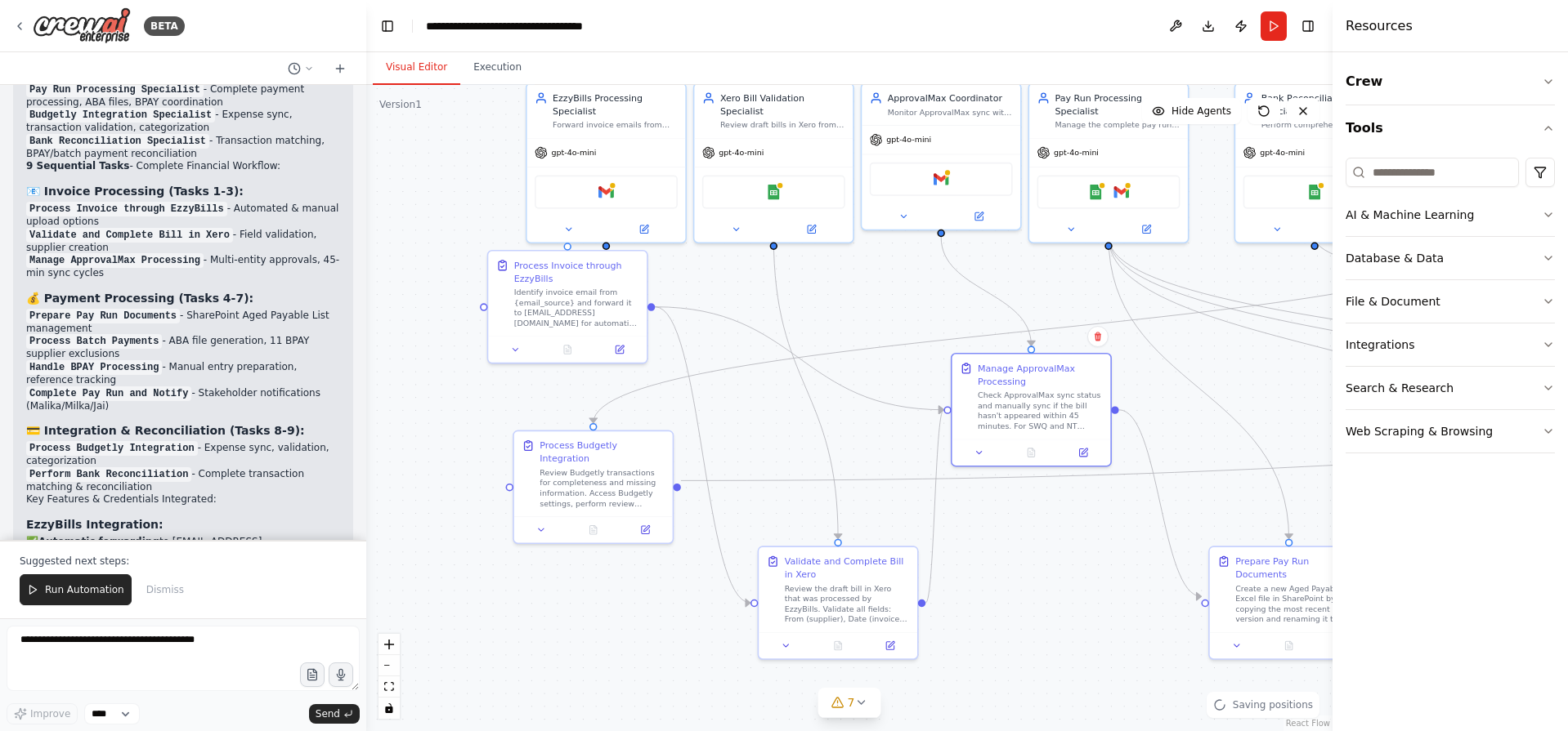
drag, startPoint x: 934, startPoint y: 586, endPoint x: 1064, endPoint y: 662, distance: 150.6
click at [1077, 702] on div ".deletable-edge-delete-btn { width: 20px; height: 20px; border: 0px solid #ffff…" at bounding box center [849, 408] width 966 height 647
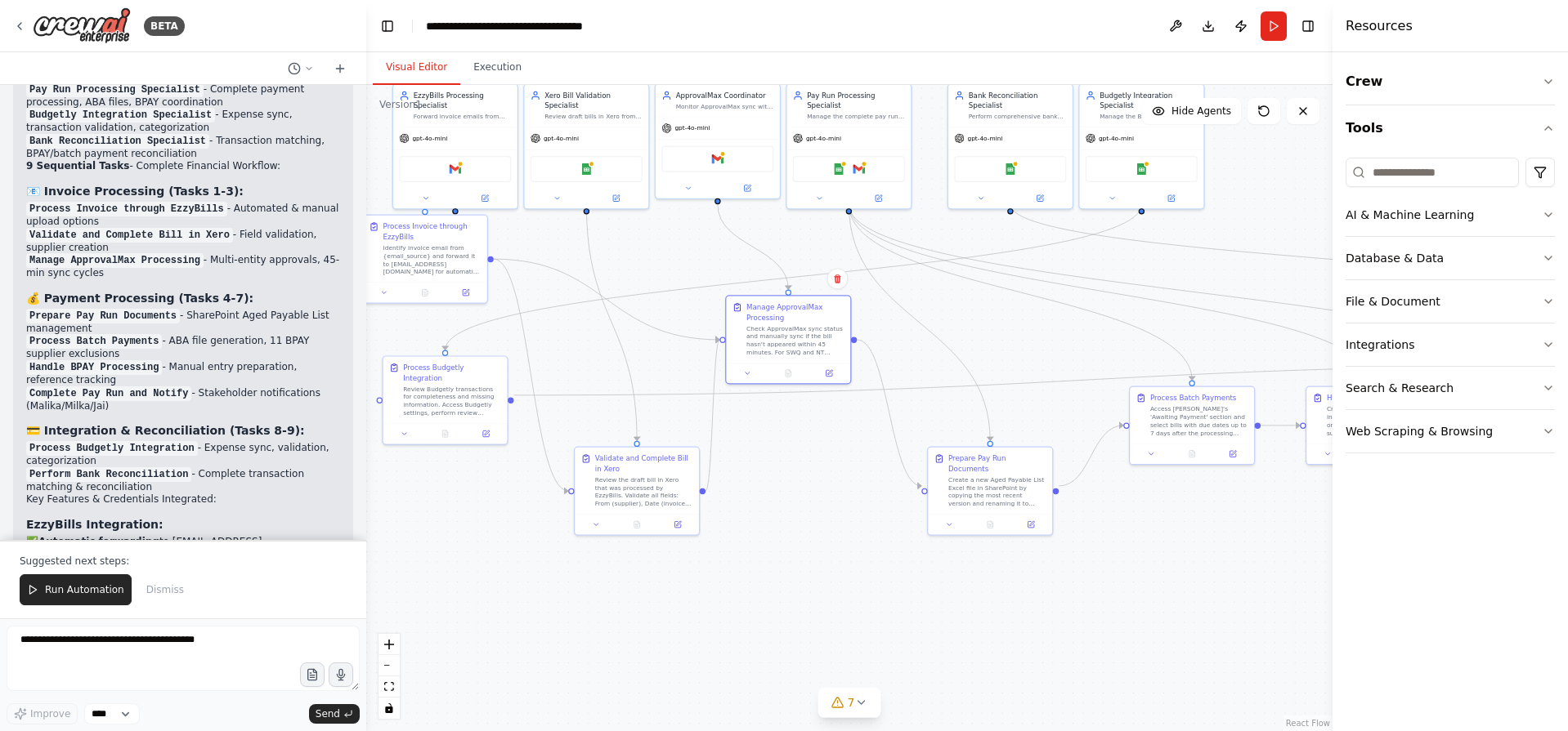
drag, startPoint x: 1093, startPoint y: 619, endPoint x: 842, endPoint y: 499, distance: 278.2
click at [842, 499] on div ".deletable-edge-delete-btn { width: 20px; height: 20px; border: 0px solid #ffff…" at bounding box center [849, 408] width 966 height 647
drag, startPoint x: 1018, startPoint y: 494, endPoint x: 913, endPoint y: 513, distance: 106.7
click at [913, 513] on div "Prepare Pay Run Documents Create a new Aged Payable List Excel file in SharePoi…" at bounding box center [885, 495] width 124 height 66
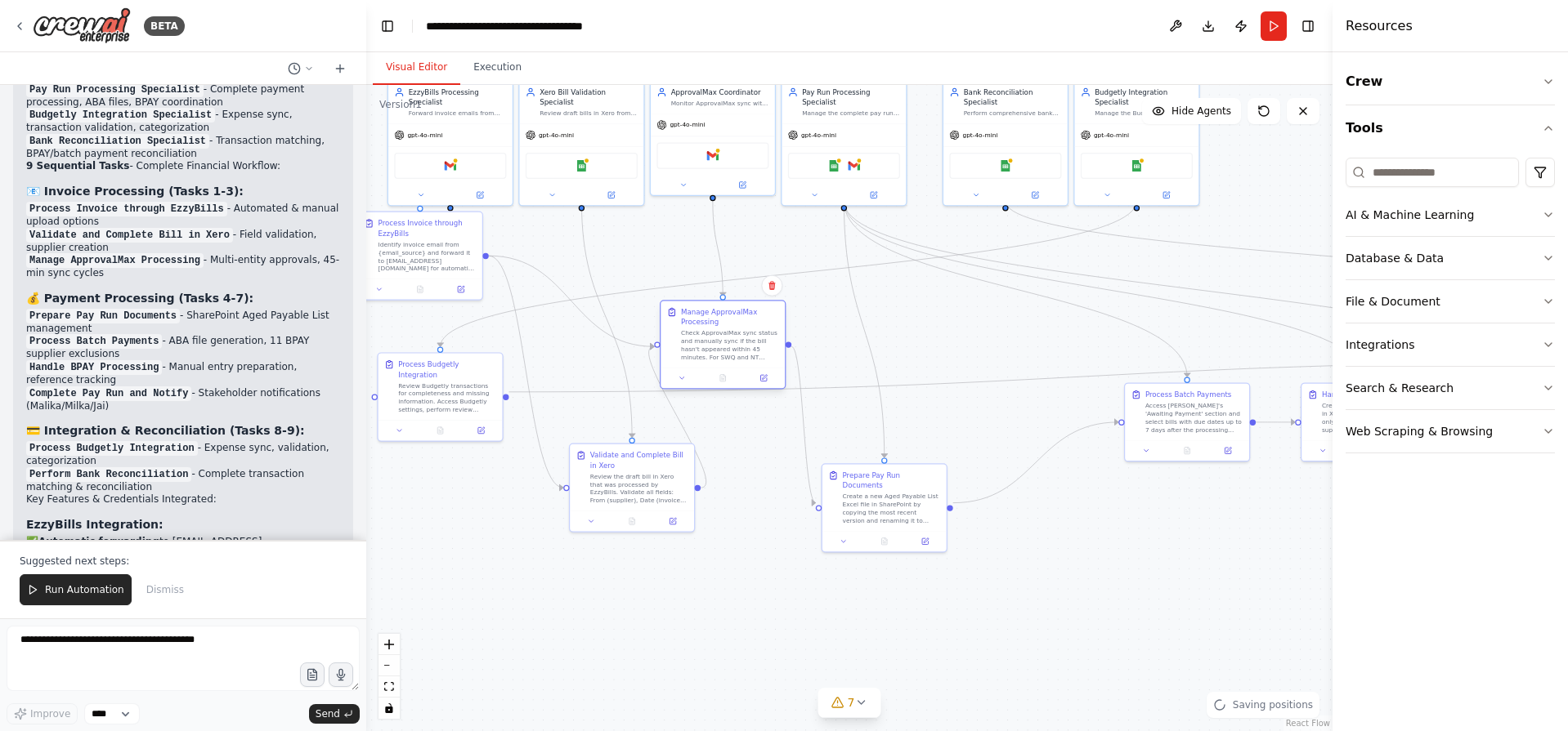
drag, startPoint x: 785, startPoint y: 340, endPoint x: 722, endPoint y: 354, distance: 64.5
click at [722, 354] on div "Check ApprovalMax sync status and manually sync if the bill hasn't appeared wit…" at bounding box center [730, 345] width 98 height 32
drag, startPoint x: 629, startPoint y: 487, endPoint x: 578, endPoint y: 500, distance: 52.6
click at [578, 500] on div "Review the draft bill in Xero that was processed by EzzyBills. Validate all fie…" at bounding box center [599, 496] width 98 height 32
click at [456, 562] on div ".deletable-edge-delete-btn { width: 20px; height: 20px; border: 0px solid #ffff…" at bounding box center [849, 408] width 966 height 647
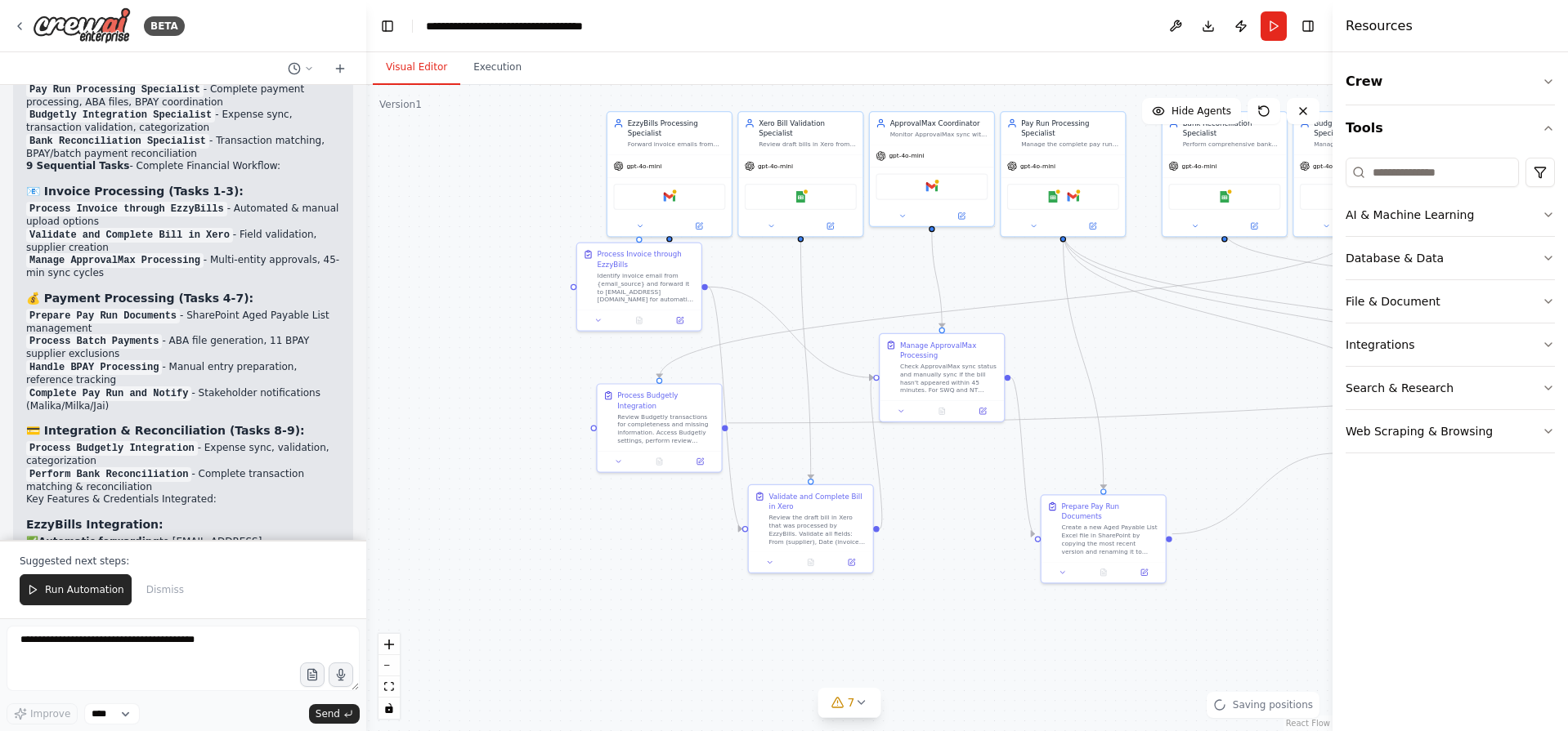
drag, startPoint x: 456, startPoint y: 562, endPoint x: 695, endPoint y: 595, distance: 241.3
click at [695, 595] on div ".deletable-edge-delete-btn { width: 20px; height: 20px; border: 0px solid #ffff…" at bounding box center [849, 408] width 966 height 647
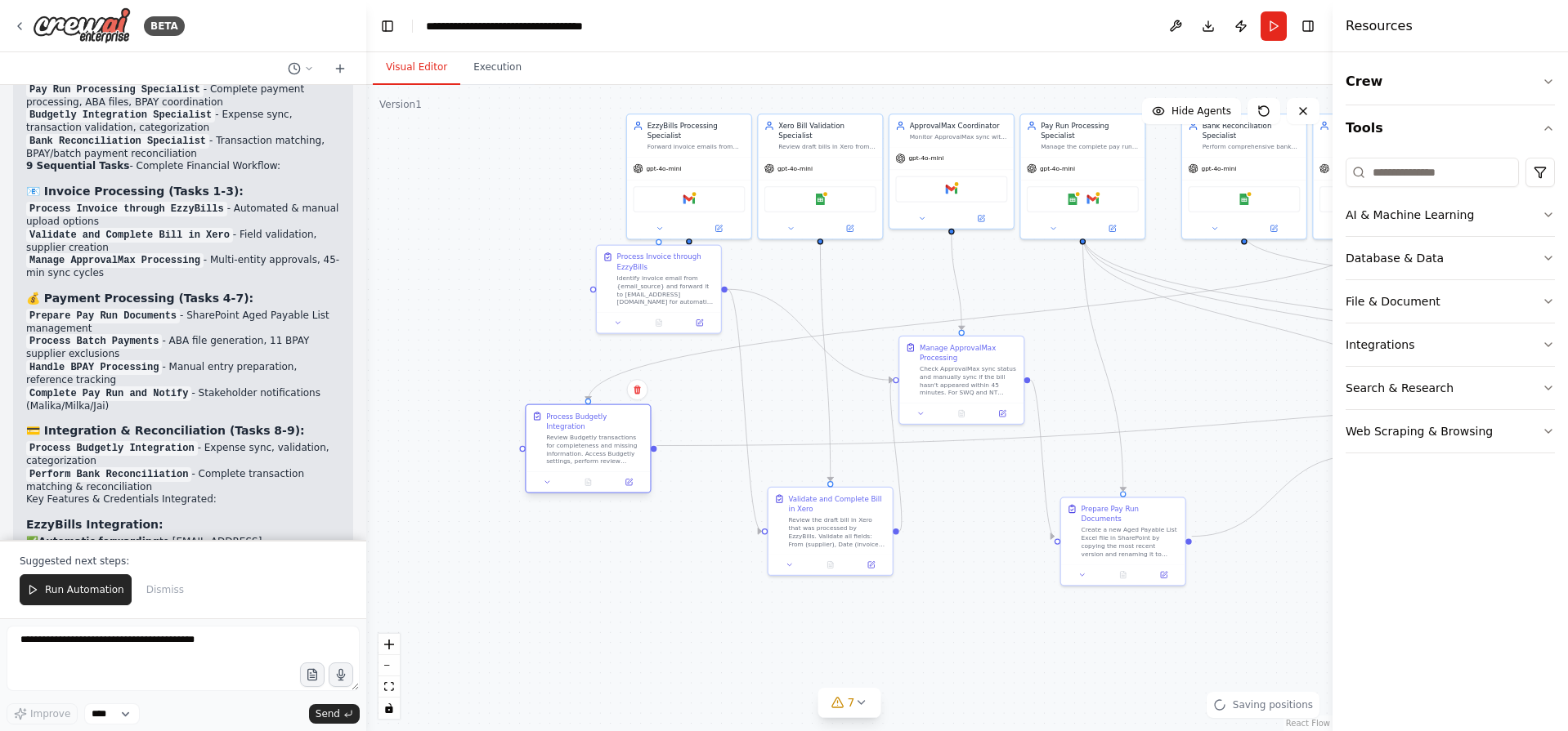
drag, startPoint x: 701, startPoint y: 434, endPoint x: 605, endPoint y: 459, distance: 99.2
click at [605, 459] on div "Process Budgetly Integration Review Budgetly transactions for completeness and …" at bounding box center [589, 437] width 124 height 66
drag, startPoint x: 679, startPoint y: 301, endPoint x: 610, endPoint y: 326, distance: 73.4
click at [610, 326] on div "Identify invoice email from {email_source} and forward it to PaniriAgricultural…" at bounding box center [595, 318] width 98 height 32
drag, startPoint x: 707, startPoint y: 168, endPoint x: 590, endPoint y: 187, distance: 118.5
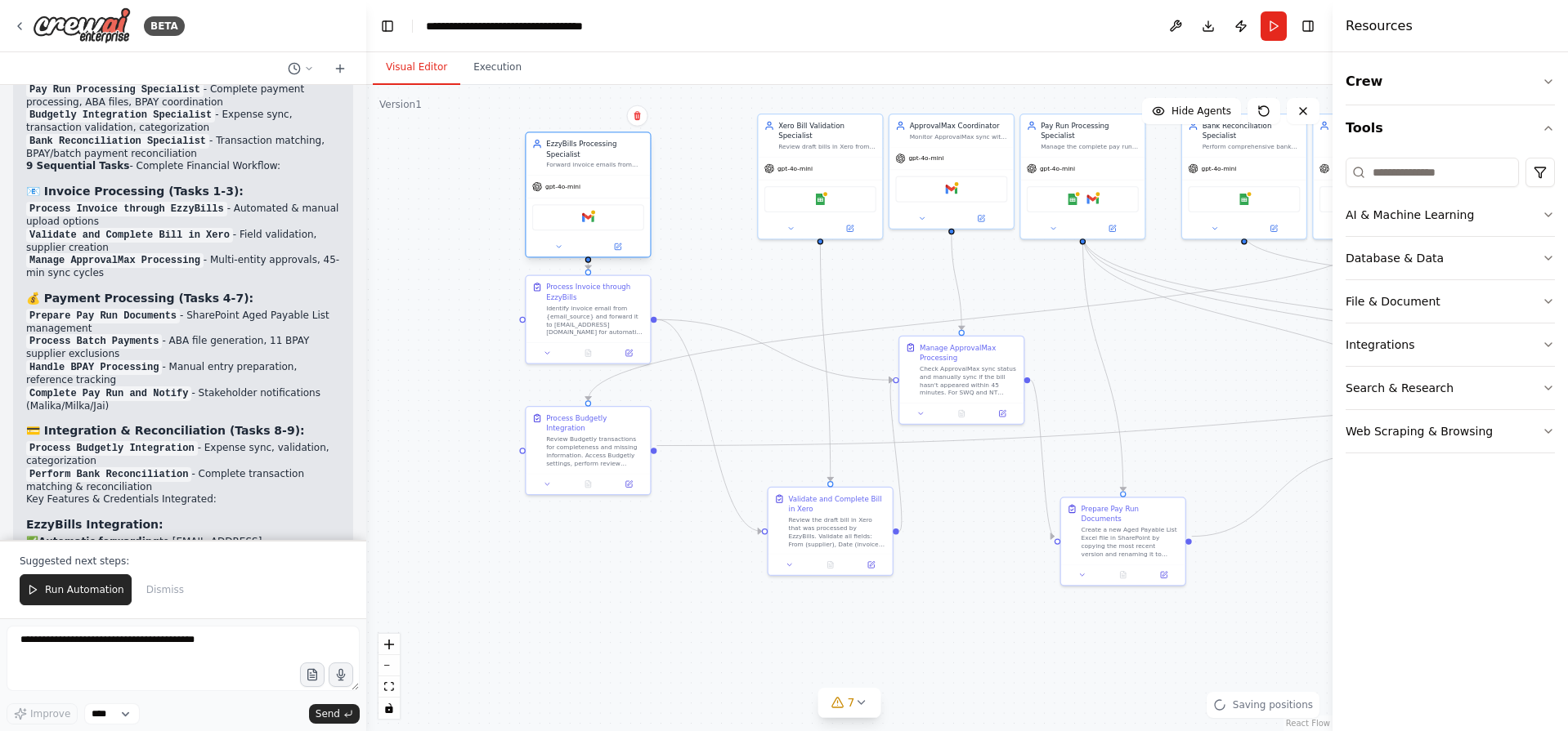
click at [590, 197] on div "Gmail" at bounding box center [589, 217] width 124 height 39
drag, startPoint x: 826, startPoint y: 182, endPoint x: 726, endPoint y: 200, distance: 101.6
click at [726, 204] on div "Google Sheets" at bounding box center [729, 217] width 112 height 27
drag, startPoint x: 974, startPoint y: 177, endPoint x: 875, endPoint y: 199, distance: 101.4
click at [875, 199] on div "Gmail" at bounding box center [871, 207] width 112 height 27
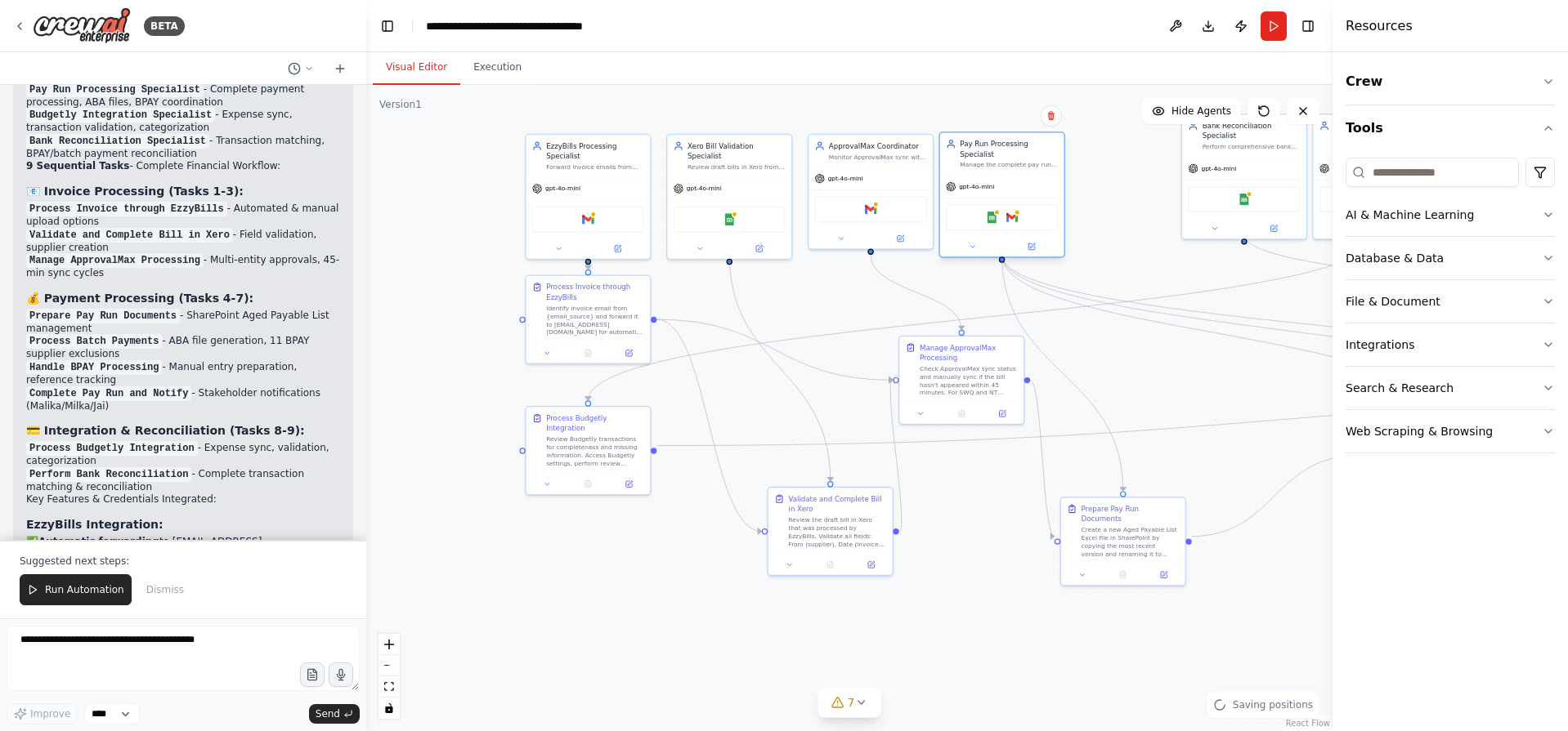
drag, startPoint x: 1079, startPoint y: 167, endPoint x: 997, endPoint y: 192, distance: 85.7
click at [997, 192] on div "gpt-4o-mini Google Sheets Gmail" at bounding box center [1002, 215] width 124 height 82
drag, startPoint x: 1221, startPoint y: 152, endPoint x: 1099, endPoint y: 180, distance: 125.2
click at [1099, 183] on span "gpt-4o-mini" at bounding box center [1108, 187] width 35 height 8
drag, startPoint x: 829, startPoint y: 530, endPoint x: 736, endPoint y: 516, distance: 94.0
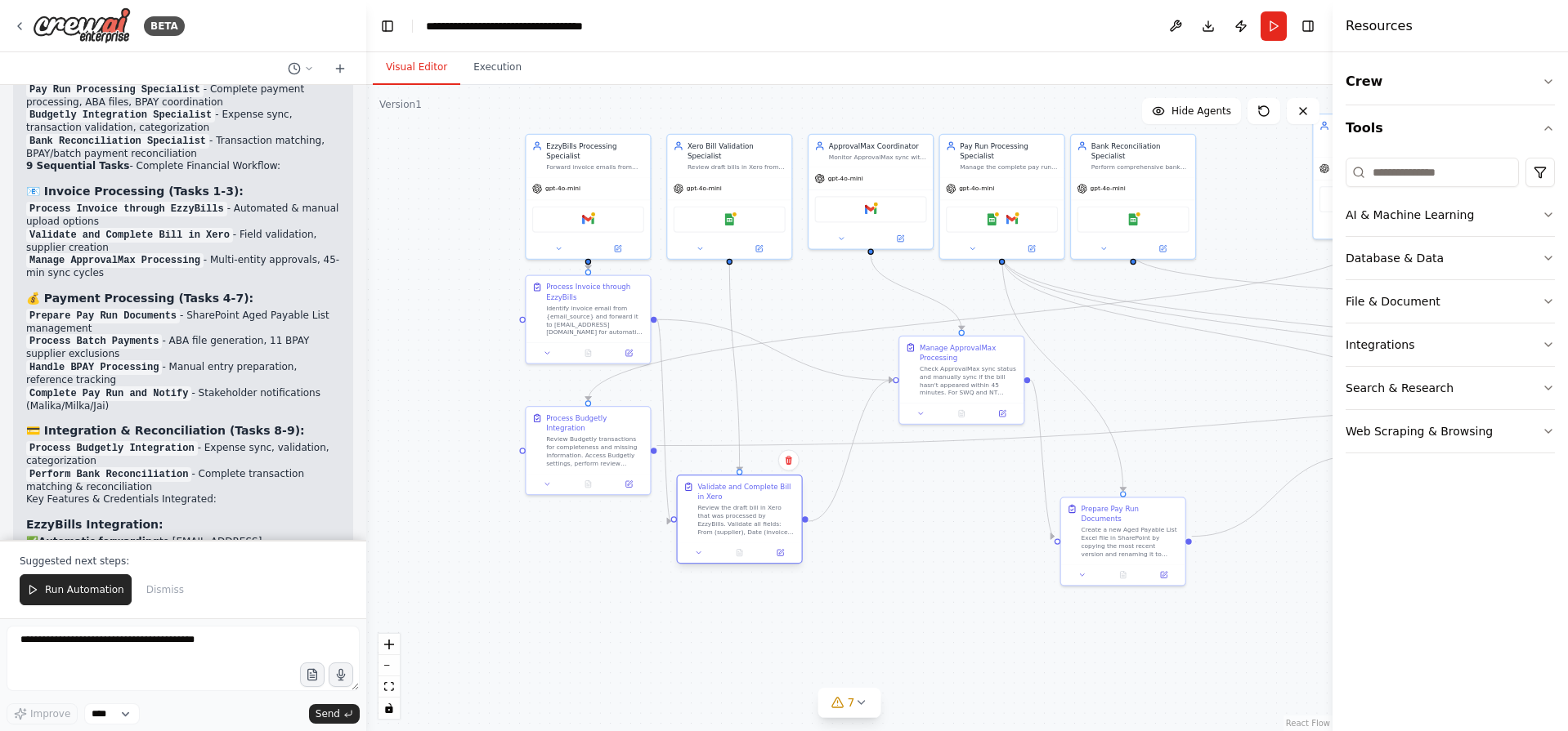
click at [736, 516] on div "Review the draft bill in Xero that was processed by EzzyBills. Validate all fie…" at bounding box center [746, 520] width 98 height 32
click at [871, 420] on div "Manage ApprovalMax Processing Check ApprovalMax sync status and manually sync i…" at bounding box center [881, 388] width 126 height 89
drag, startPoint x: 957, startPoint y: 394, endPoint x: 909, endPoint y: 482, distance: 100.2
click at [909, 483] on div at bounding box center [911, 493] width 124 height 21
click at [907, 470] on div "Check ApprovalMax sync status and manually sync if the bill hasn't appeared wit…" at bounding box center [918, 460] width 98 height 32
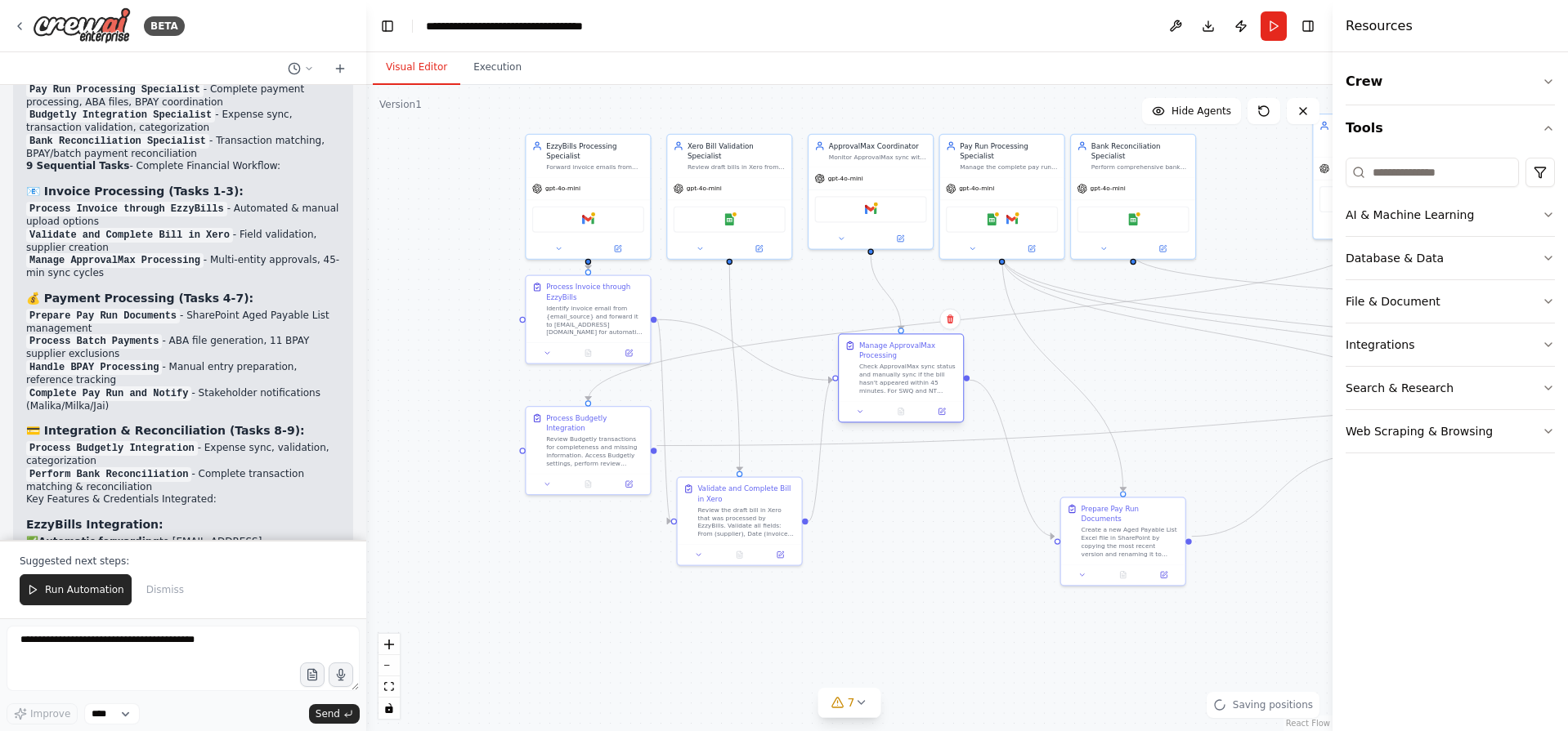
drag, startPoint x: 905, startPoint y: 445, endPoint x: 892, endPoint y: 365, distance: 81.0
click at [892, 365] on div "Check ApprovalMax sync status and manually sync if the bill hasn't appeared wit…" at bounding box center [908, 378] width 98 height 32
click at [892, 368] on div "Check ApprovalMax sync status and manually sync if the bill hasn't appeared wit…" at bounding box center [908, 378] width 98 height 32
click at [907, 512] on div ".deletable-edge-delete-btn { width: 20px; height: 20px; border: 0px solid #ffff…" at bounding box center [849, 408] width 966 height 647
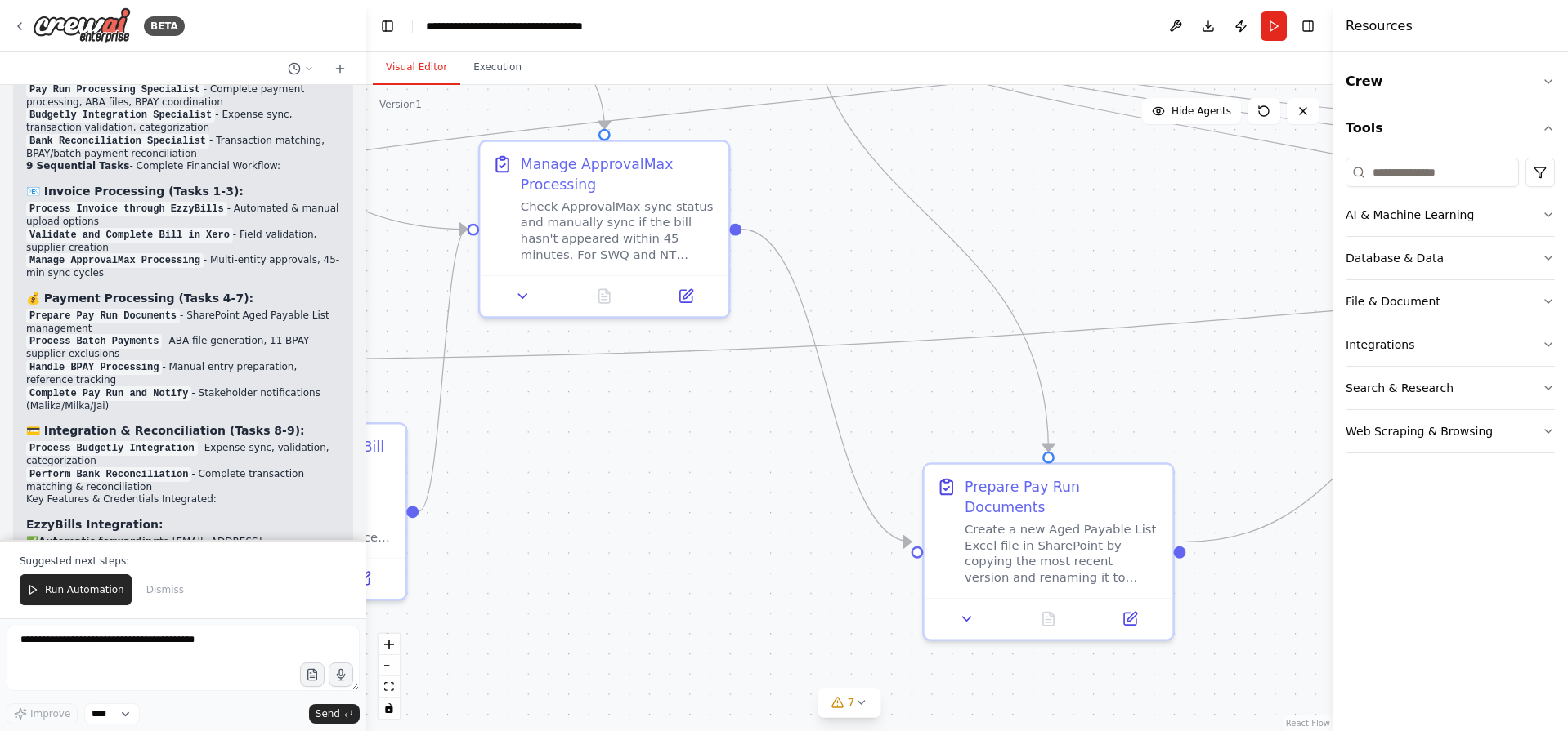
drag, startPoint x: 1046, startPoint y: 542, endPoint x: 735, endPoint y: 517, distance: 312.0
click at [735, 517] on div ".deletable-edge-delete-btn { width: 20px; height: 20px; border: 0px solid #ffff…" at bounding box center [849, 408] width 966 height 647
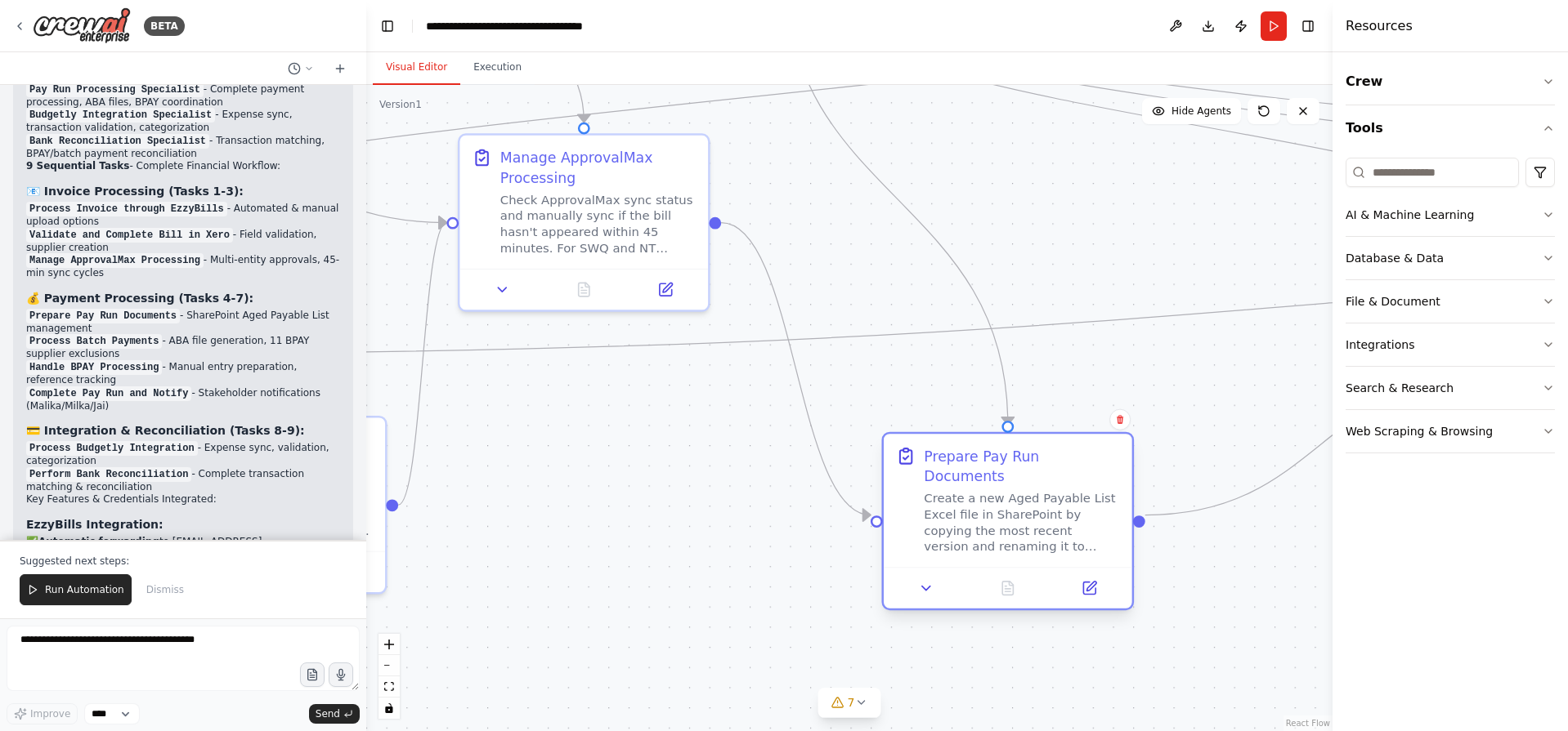
drag, startPoint x: 1036, startPoint y: 526, endPoint x: 1012, endPoint y: 509, distance: 29.4
click at [1012, 509] on div "Create a new Aged Payable List Excel file in SharePoint by copying the most rec…" at bounding box center [1022, 523] width 197 height 65
drag, startPoint x: 1150, startPoint y: 382, endPoint x: 1067, endPoint y: 372, distance: 83.6
click at [1067, 372] on div ".deletable-edge-delete-btn { width: 20px; height: 20px; border: 0px solid #ffff…" at bounding box center [849, 408] width 966 height 647
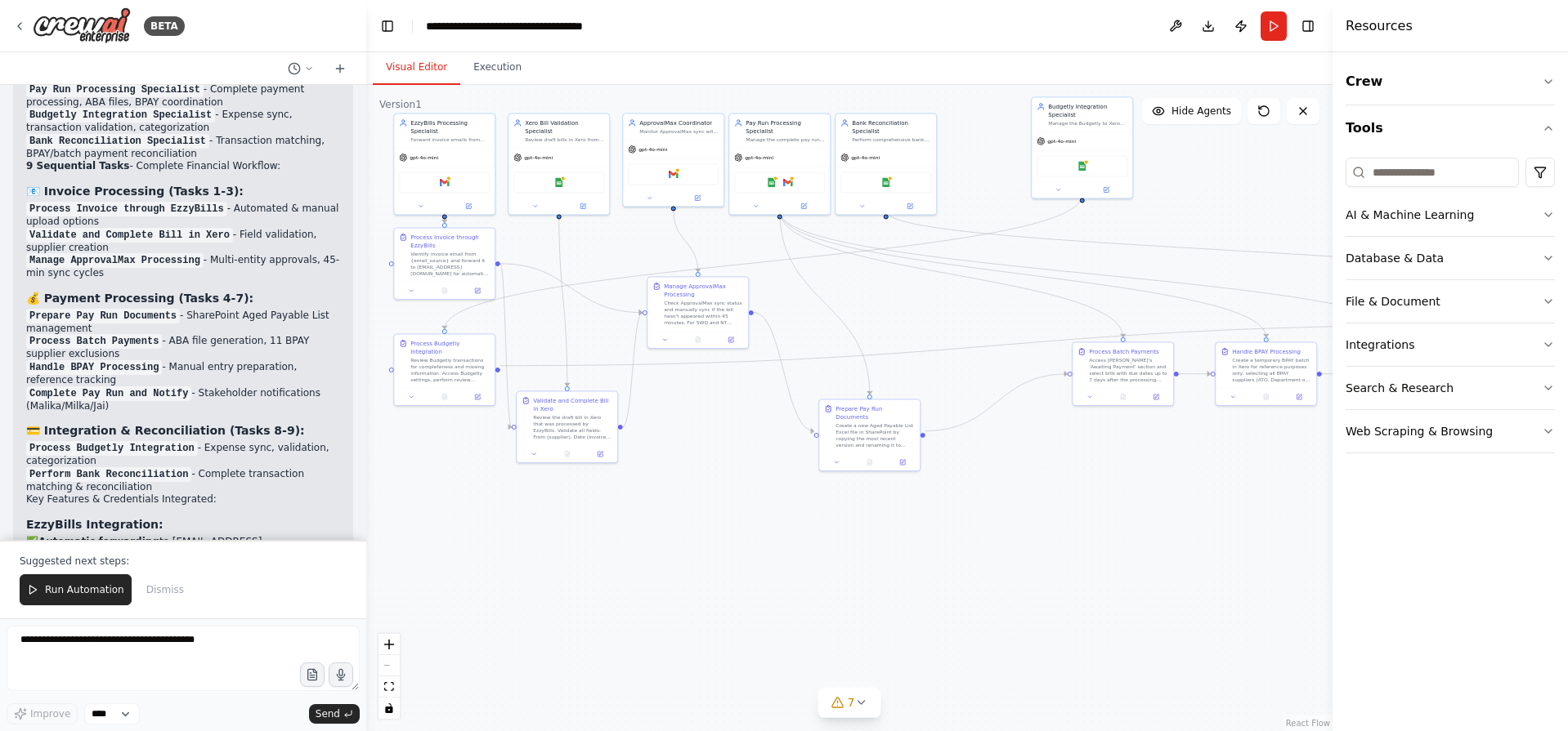
drag, startPoint x: 1073, startPoint y: 369, endPoint x: 900, endPoint y: 370, distance: 173.0
click at [900, 370] on div ".deletable-edge-delete-btn { width: 20px; height: 20px; border: 0px solid #ffff…" at bounding box center [849, 408] width 966 height 647
drag, startPoint x: 1134, startPoint y: 367, endPoint x: 1009, endPoint y: 435, distance: 142.3
click at [1009, 435] on div "Access Xero's 'Awaiting Payment' section and select bills with due dates up to …" at bounding box center [1014, 425] width 80 height 27
drag, startPoint x: 1267, startPoint y: 373, endPoint x: 1114, endPoint y: 444, distance: 168.7
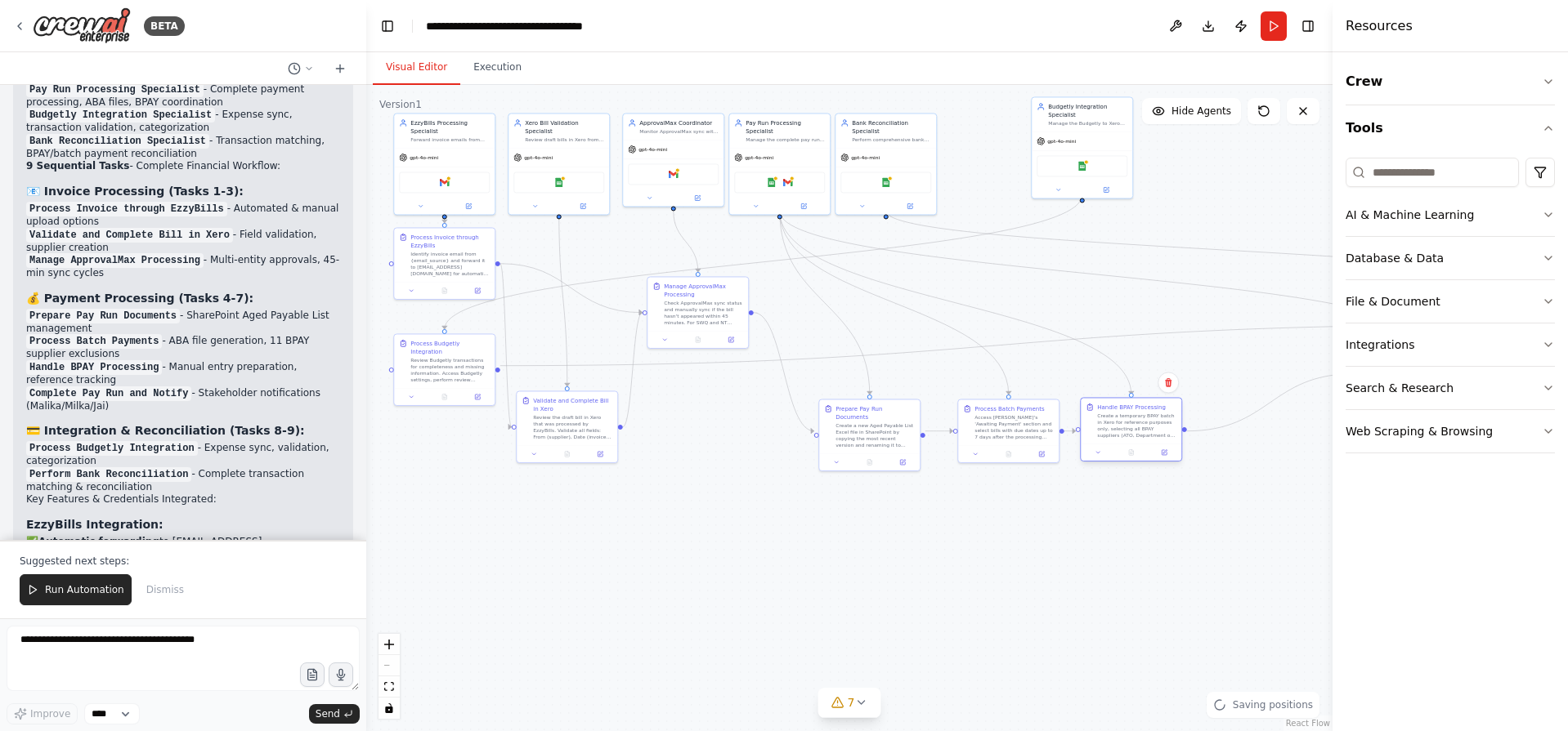
click at [1114, 444] on div "Handle BPAY Processing Create a temporary BPAY batch in Xero for reference purp…" at bounding box center [1131, 428] width 102 height 64
drag, startPoint x: 853, startPoint y: 458, endPoint x: 805, endPoint y: 429, distance: 56.1
click at [805, 429] on div "Create a new Aged Payable List Excel file in SharePoint by copying the most rec…" at bounding box center [801, 425] width 80 height 27
drag, startPoint x: 993, startPoint y: 474, endPoint x: 900, endPoint y: 527, distance: 107.0
click at [900, 527] on div "Access Xero's 'Awaiting Payment' section and select bills with due dates up to …" at bounding box center [900, 515] width 80 height 27
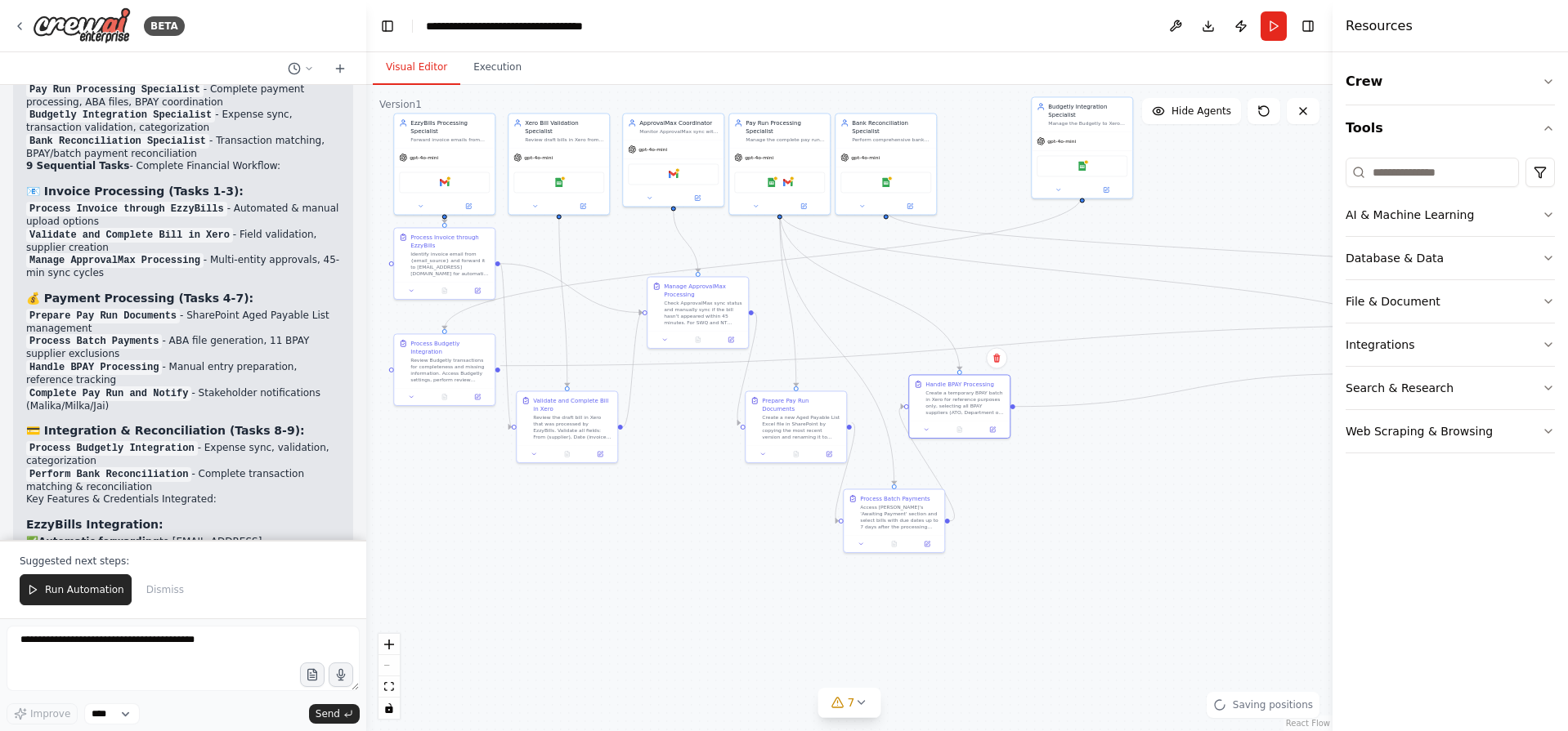
drag, startPoint x: 1133, startPoint y: 432, endPoint x: 869, endPoint y: 410, distance: 264.9
click at [869, 410] on div ".deletable-edge-delete-btn { width: 20px; height: 20px; border: 0px solid #ffff…" at bounding box center [849, 408] width 966 height 647
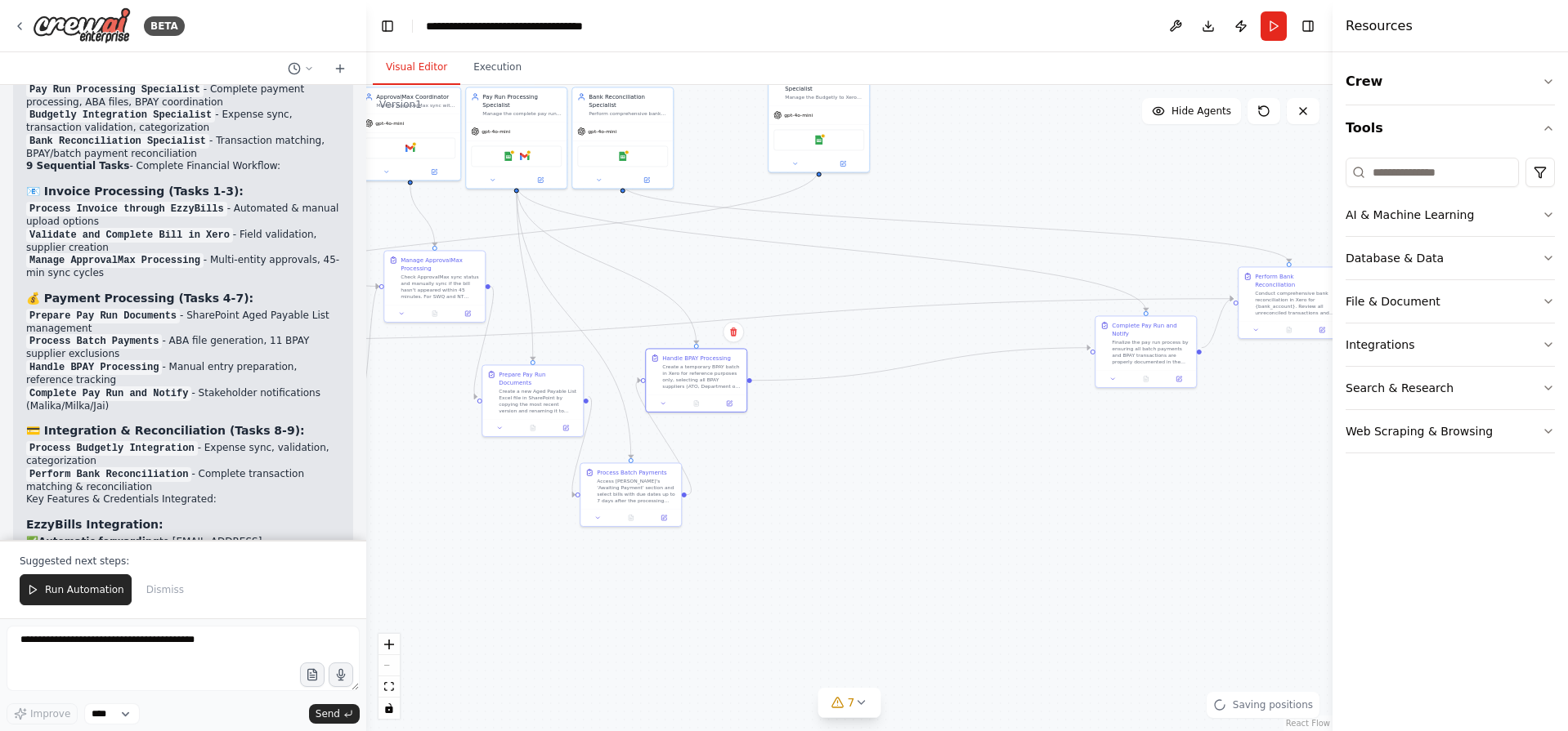
drag, startPoint x: 1152, startPoint y: 456, endPoint x: 890, endPoint y: 429, distance: 263.4
click at [890, 429] on div ".deletable-edge-delete-btn { width: 20px; height: 20px; border: 0px solid #ffff…" at bounding box center [849, 408] width 966 height 647
drag, startPoint x: 1147, startPoint y: 352, endPoint x: 818, endPoint y: 388, distance: 331.0
click at [818, 388] on div "Finalize the pay run process by ensuring all batch payments and BPAY transactio…" at bounding box center [833, 383] width 80 height 27
drag, startPoint x: 1297, startPoint y: 294, endPoint x: 851, endPoint y: 253, distance: 447.9
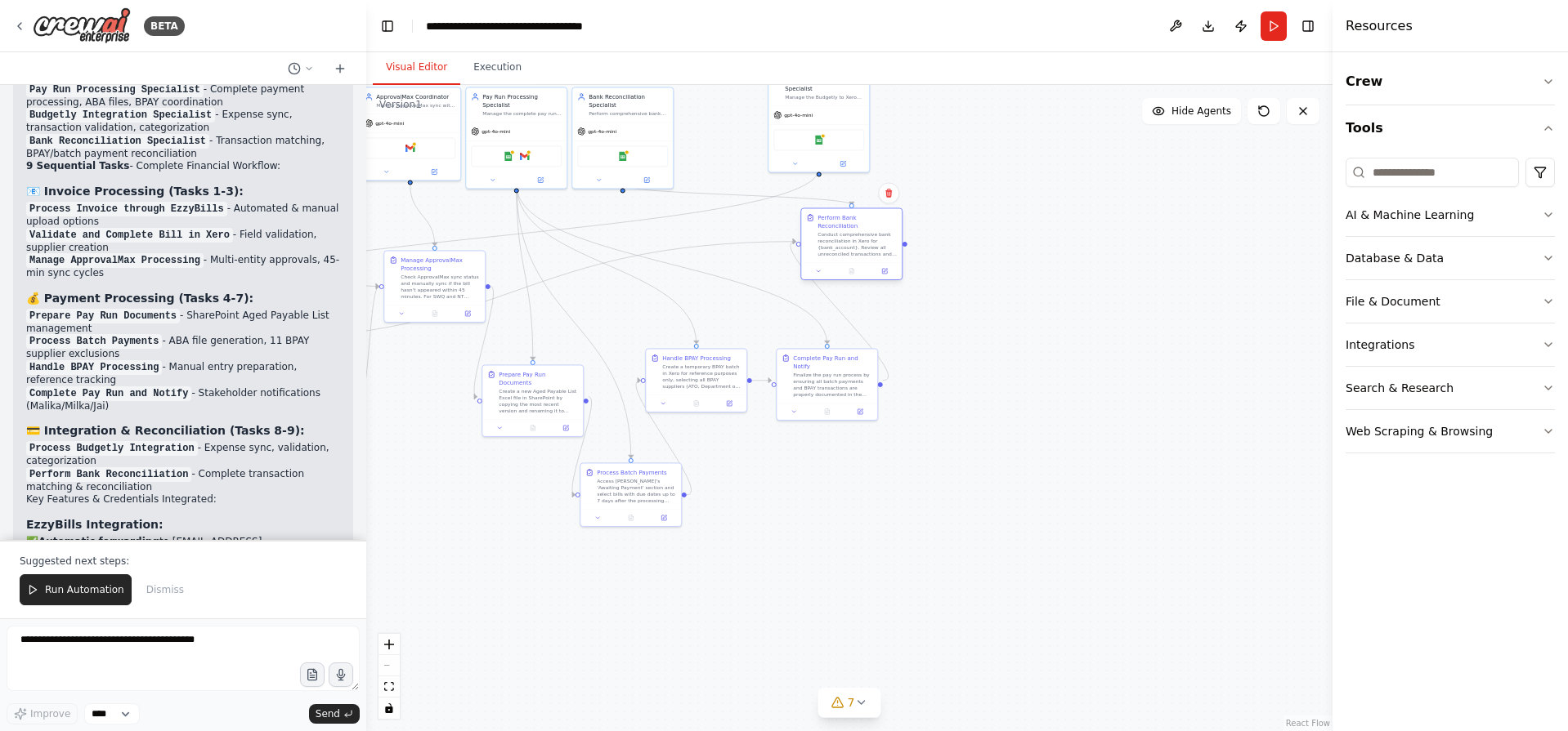
click at [843, 244] on div "Conduct comprehensive bank reconciliation in Xero for {bank_account}. Review al…" at bounding box center [857, 244] width 80 height 27
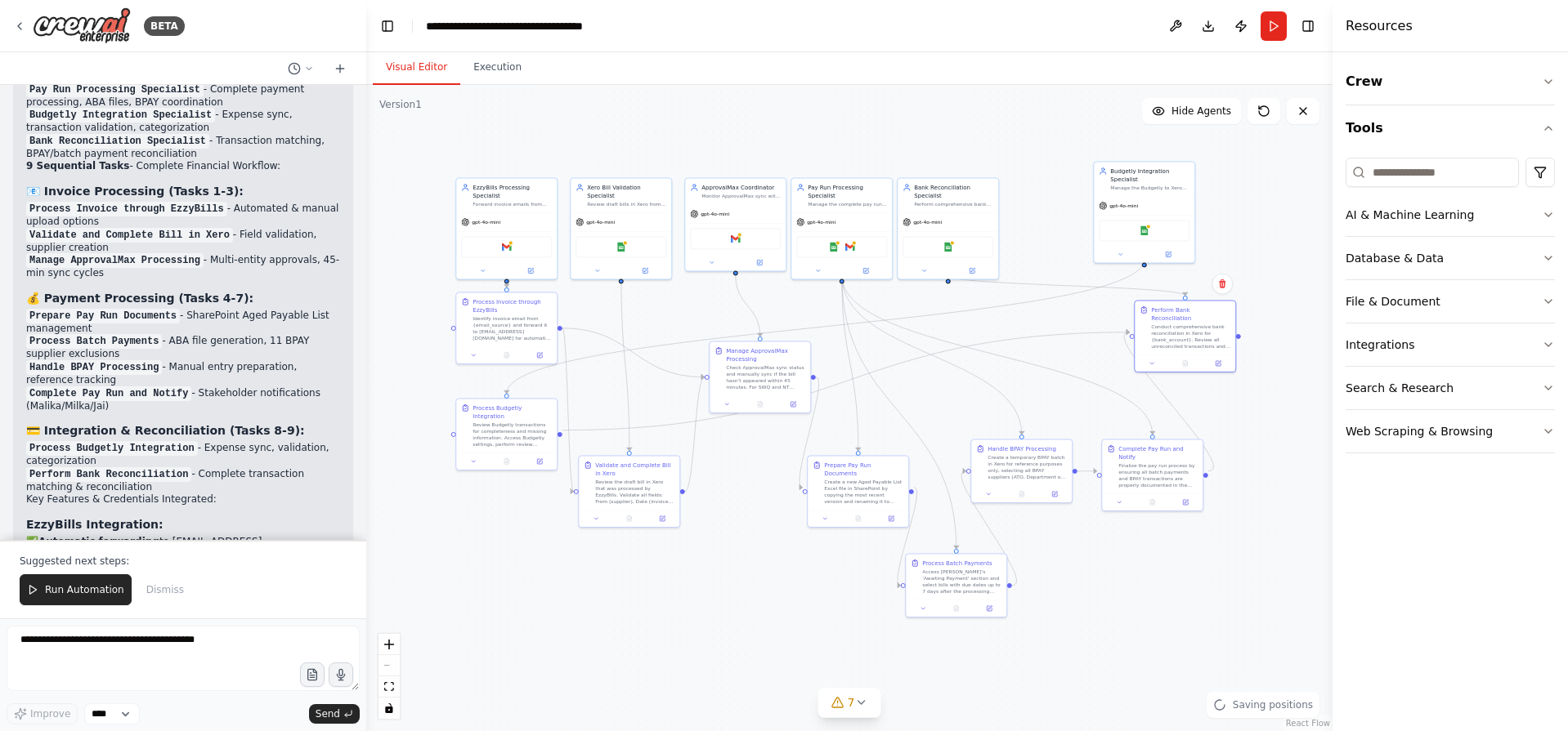
drag, startPoint x: 1020, startPoint y: 374, endPoint x: 1367, endPoint y: 467, distance: 359.2
click at [1376, 468] on div "BETA Accounts payable automation 03:14 PM ▶ Thought process I'll help you build…" at bounding box center [784, 366] width 1568 height 731
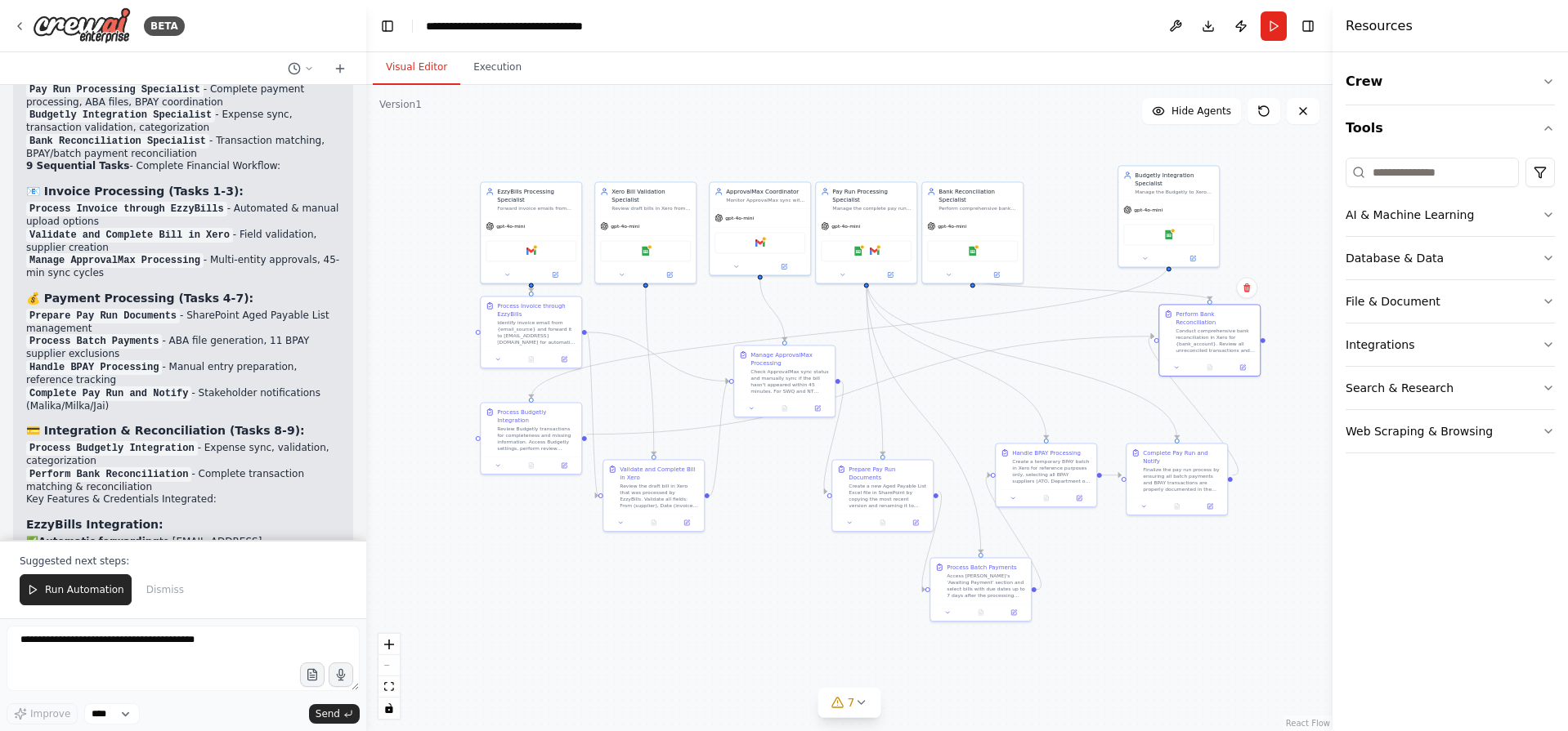
click at [1269, 536] on div ".deletable-edge-delete-btn { width: 20px; height: 20px; border: 0px solid #ffff…" at bounding box center [849, 408] width 966 height 647
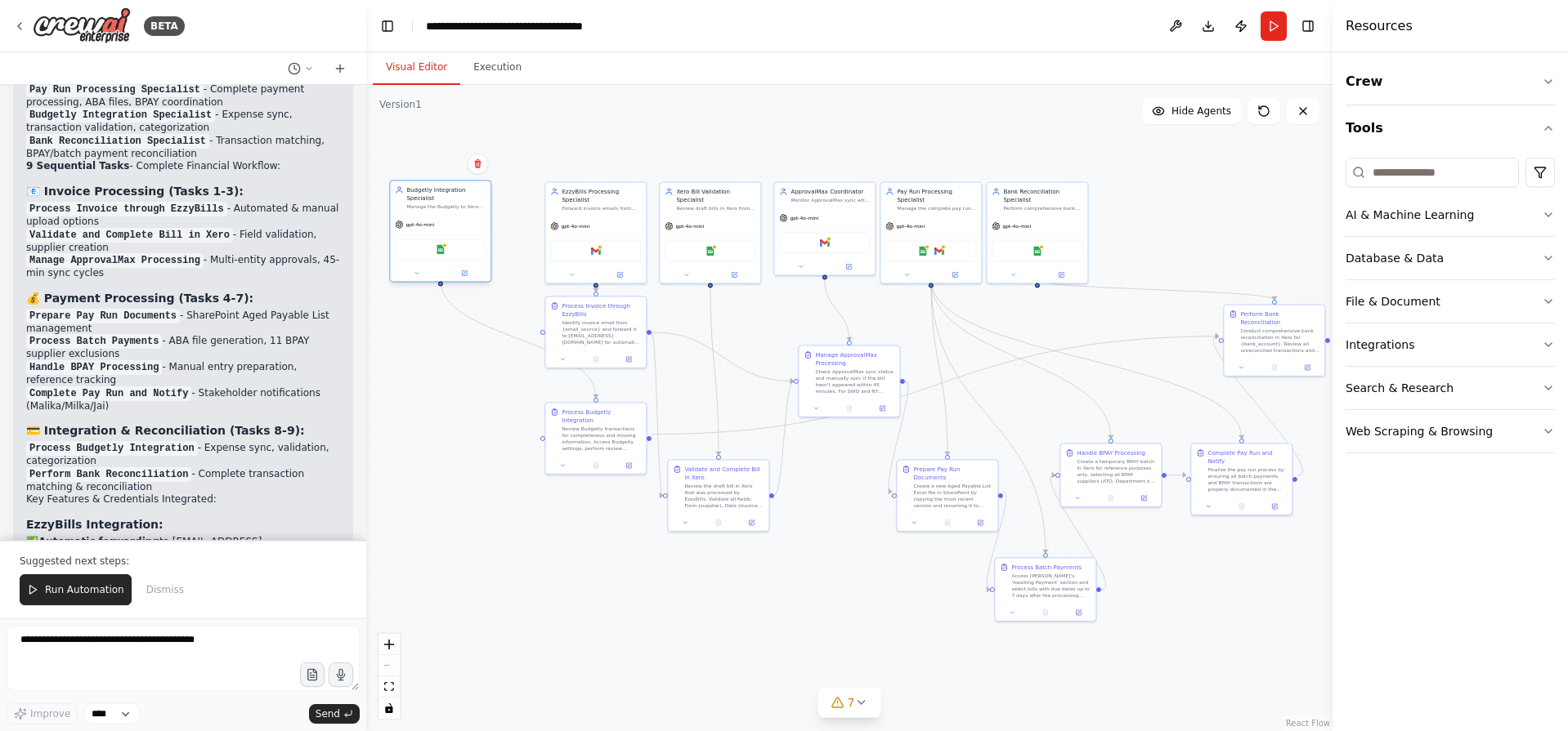
drag, startPoint x: 1180, startPoint y: 198, endPoint x: 451, endPoint y: 220, distance: 729.3
click at [451, 220] on div "gpt-4o-mini" at bounding box center [440, 225] width 100 height 18
click at [570, 543] on div ".deletable-edge-delete-btn { width: 20px; height: 20px; border: 0px solid #ffff…" at bounding box center [849, 408] width 966 height 647
drag, startPoint x: 592, startPoint y: 336, endPoint x: 459, endPoint y: 341, distance: 133.1
click at [459, 341] on div "Identify invoice email from {email_source} and forward it to PaniriAgricultural…" at bounding box center [479, 330] width 80 height 27
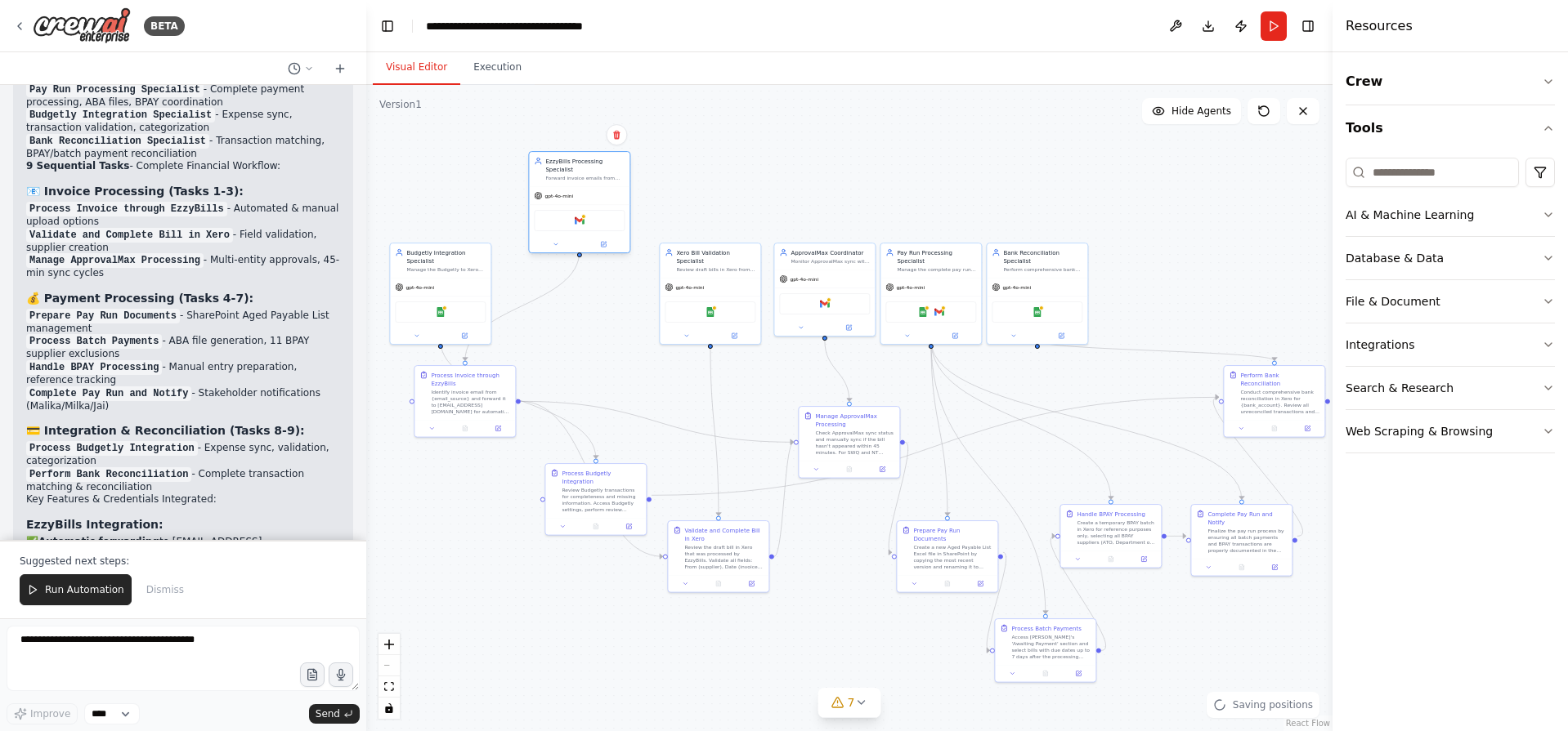
drag, startPoint x: 577, startPoint y: 225, endPoint x: 563, endPoint y: 192, distance: 35.8
click at [564, 192] on div "gpt-4o-mini Gmail" at bounding box center [579, 219] width 100 height 66
drag, startPoint x: 455, startPoint y: 402, endPoint x: 570, endPoint y: 327, distance: 137.3
click at [570, 327] on div "Identify invoice email from {email_source} and forward it to PaniriAgricultural…" at bounding box center [576, 326] width 80 height 27
click at [473, 458] on div ".deletable-edge-delete-btn { width: 20px; height: 20px; border: 0px solid #ffff…" at bounding box center [849, 408] width 966 height 647
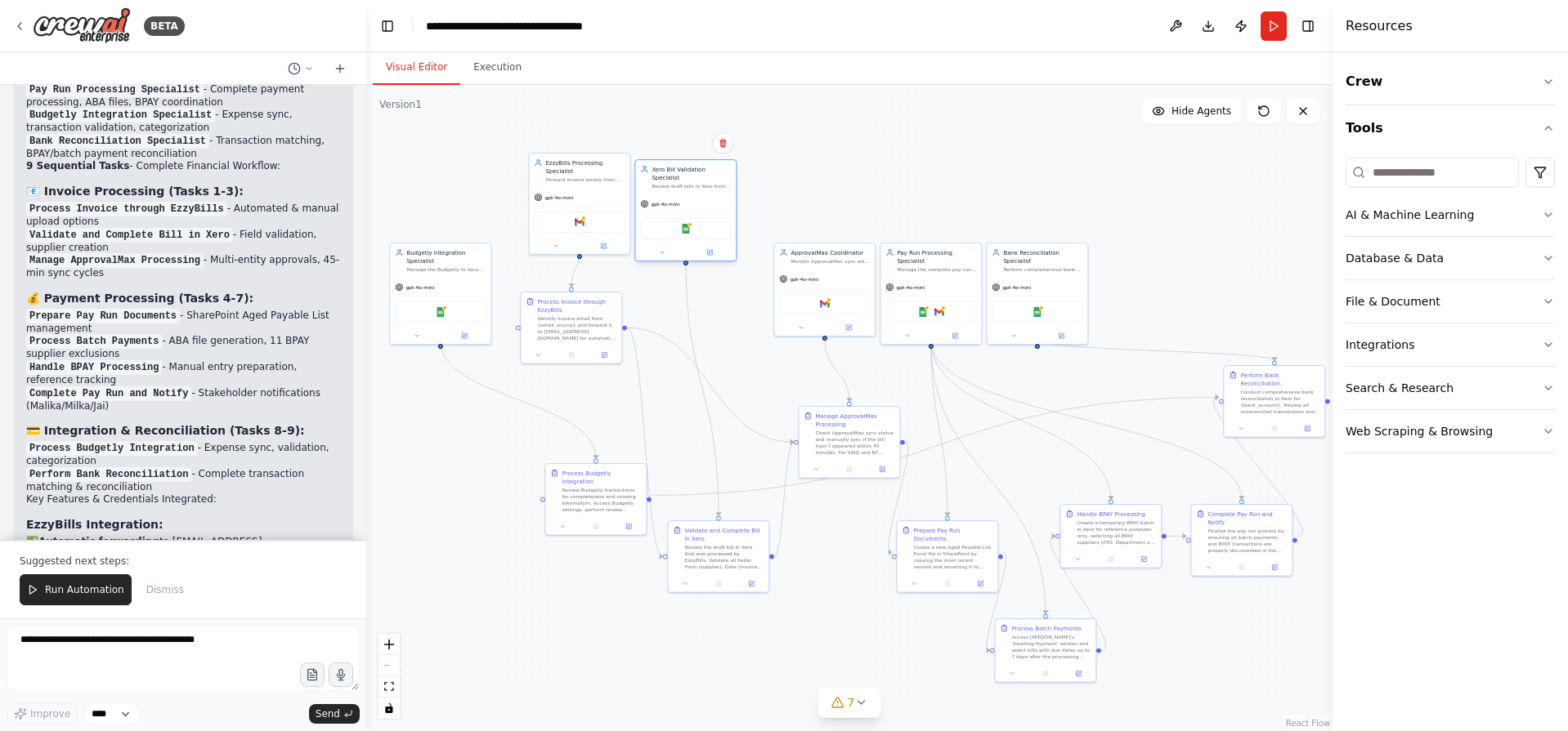
drag, startPoint x: 726, startPoint y: 279, endPoint x: 702, endPoint y: 187, distance: 95.1
click at [702, 196] on div "gpt-4o-mini" at bounding box center [685, 204] width 100 height 18
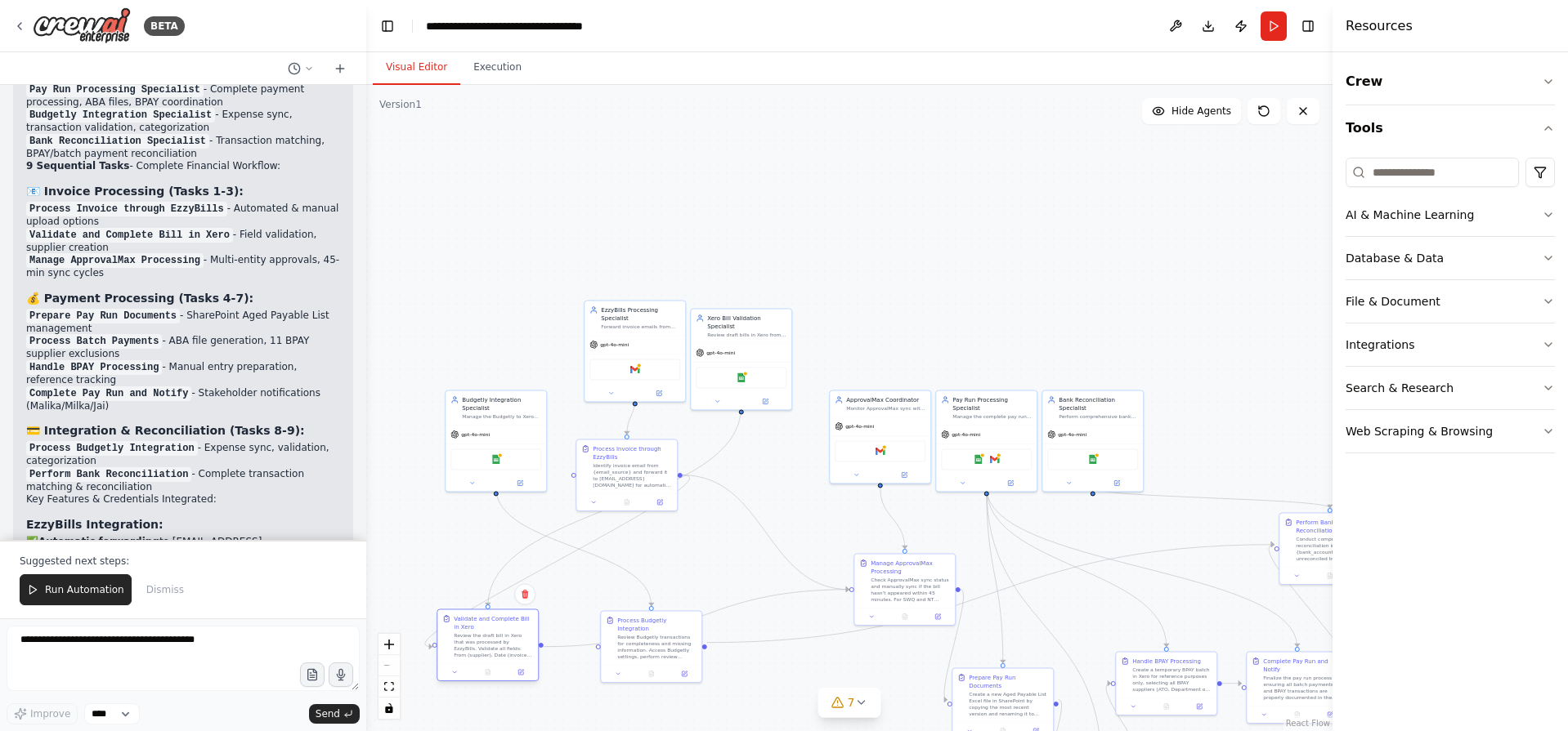
drag, startPoint x: 728, startPoint y: 509, endPoint x: 474, endPoint y: 658, distance: 294.5
click at [474, 658] on div "Validate and Complete Bill in Xero Review the draft bill in Xero that was proce…" at bounding box center [488, 636] width 100 height 54
drag, startPoint x: 898, startPoint y: 590, endPoint x: 750, endPoint y: 550, distance: 153.3
click at [749, 551] on div "Check ApprovalMax sync status and manually sync if the bill hasn't appeared wit…" at bounding box center [755, 555] width 80 height 27
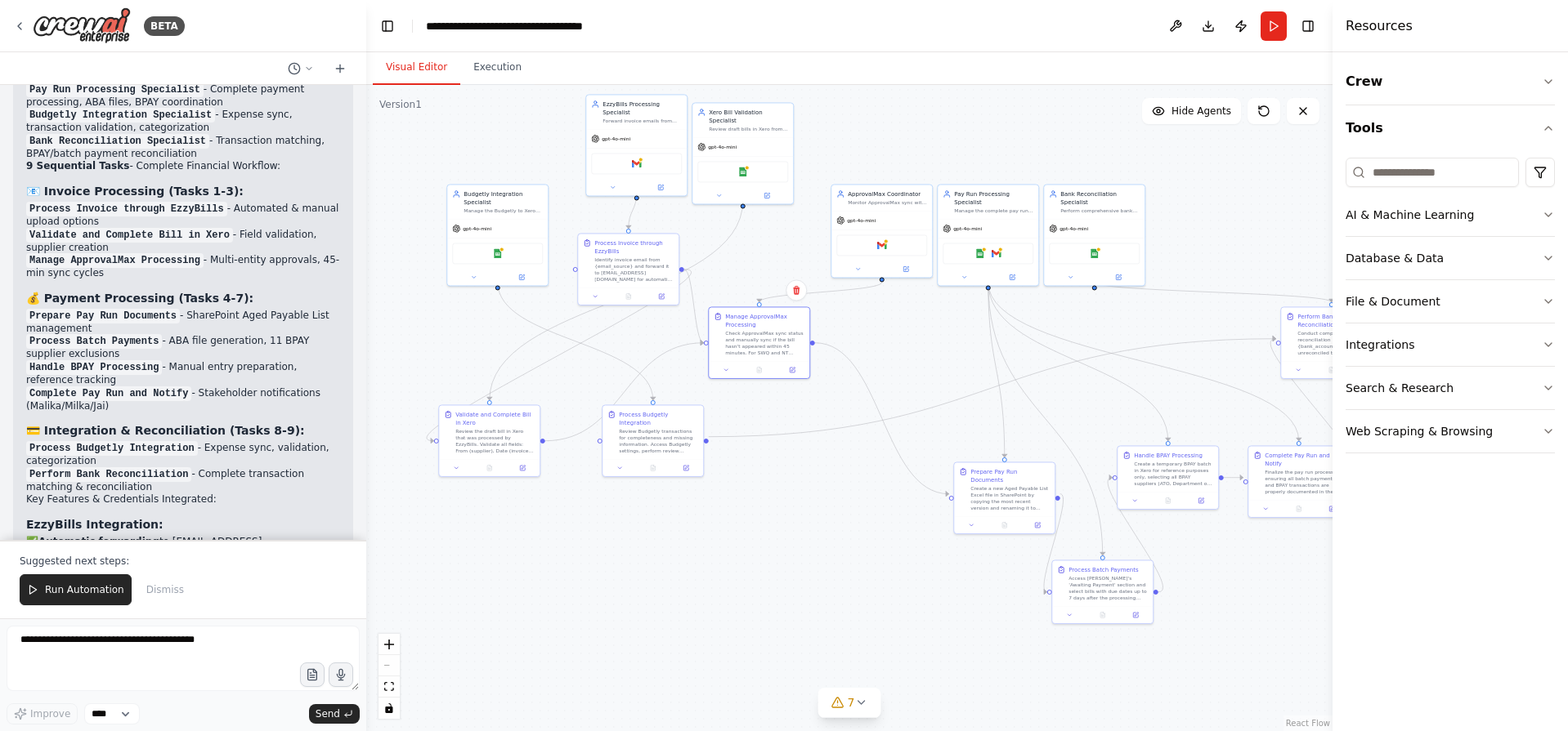
drag, startPoint x: 669, startPoint y: 221, endPoint x: 677, endPoint y: 16, distance: 205.2
click at [677, 16] on main "**********" at bounding box center [849, 366] width 966 height 731
drag, startPoint x: 1010, startPoint y: 497, endPoint x: 886, endPoint y: 353, distance: 190.0
click at [886, 353] on div "Create a new Aged Payable List Excel file in SharePoint by copying the most rec…" at bounding box center [893, 350] width 80 height 27
drag, startPoint x: 1138, startPoint y: 599, endPoint x: 1002, endPoint y: 448, distance: 203.2
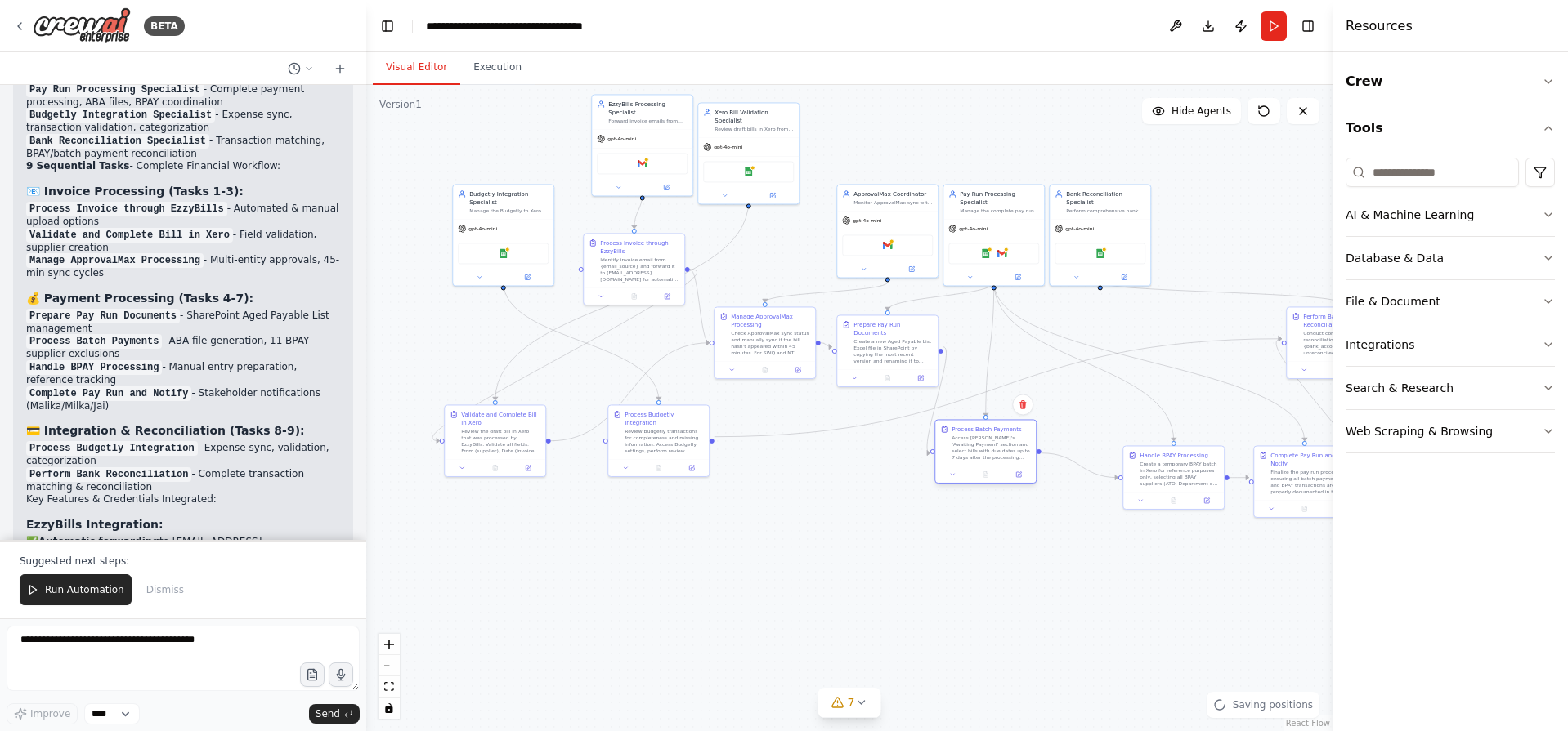
click at [1002, 448] on div "Access Xero's 'Awaiting Payment' section and select bills with due dates up to …" at bounding box center [991, 447] width 80 height 27
drag, startPoint x: 1173, startPoint y: 476, endPoint x: 1101, endPoint y: 411, distance: 97.0
click at [1101, 411] on div "Create a temporary BPAY batch in Xero for reference purposes only, selecting al…" at bounding box center [1105, 407] width 80 height 27
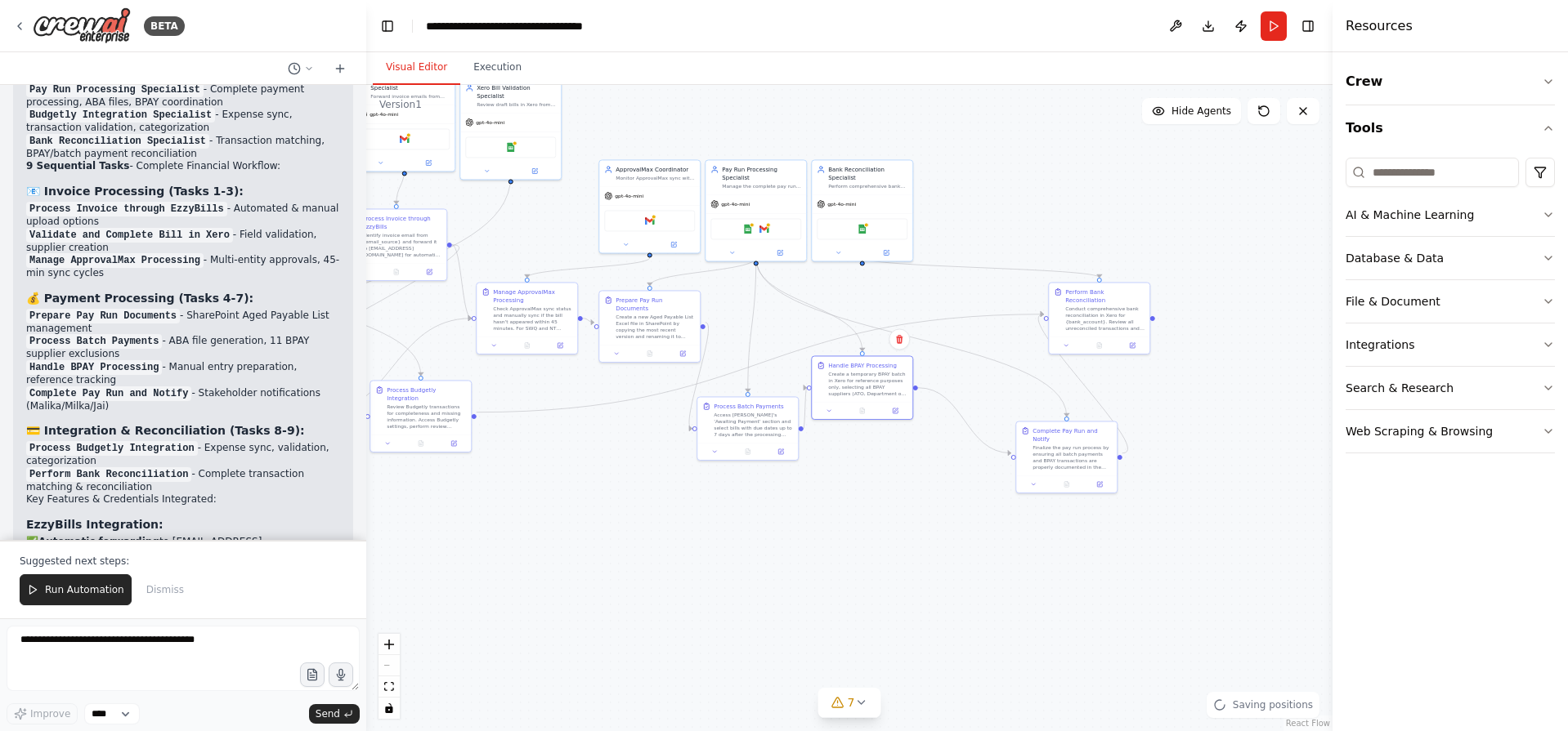
drag, startPoint x: 1135, startPoint y: 526, endPoint x: 921, endPoint y: 498, distance: 215.8
click at [921, 498] on div ".deletable-edge-delete-btn { width: 20px; height: 20px; border: 0px solid #ffff…" at bounding box center [849, 408] width 966 height 647
drag, startPoint x: 1102, startPoint y: 462, endPoint x: 1027, endPoint y: 394, distance: 101.2
click at [1027, 394] on div "Complete Pay Run and Notify Finalize the pay run process by ensuring all batch …" at bounding box center [993, 381] width 100 height 54
click at [1016, 261] on div ".deletable-edge-delete-btn { width: 20px; height: 20px; border: 0px solid #ffff…" at bounding box center [849, 408] width 966 height 647
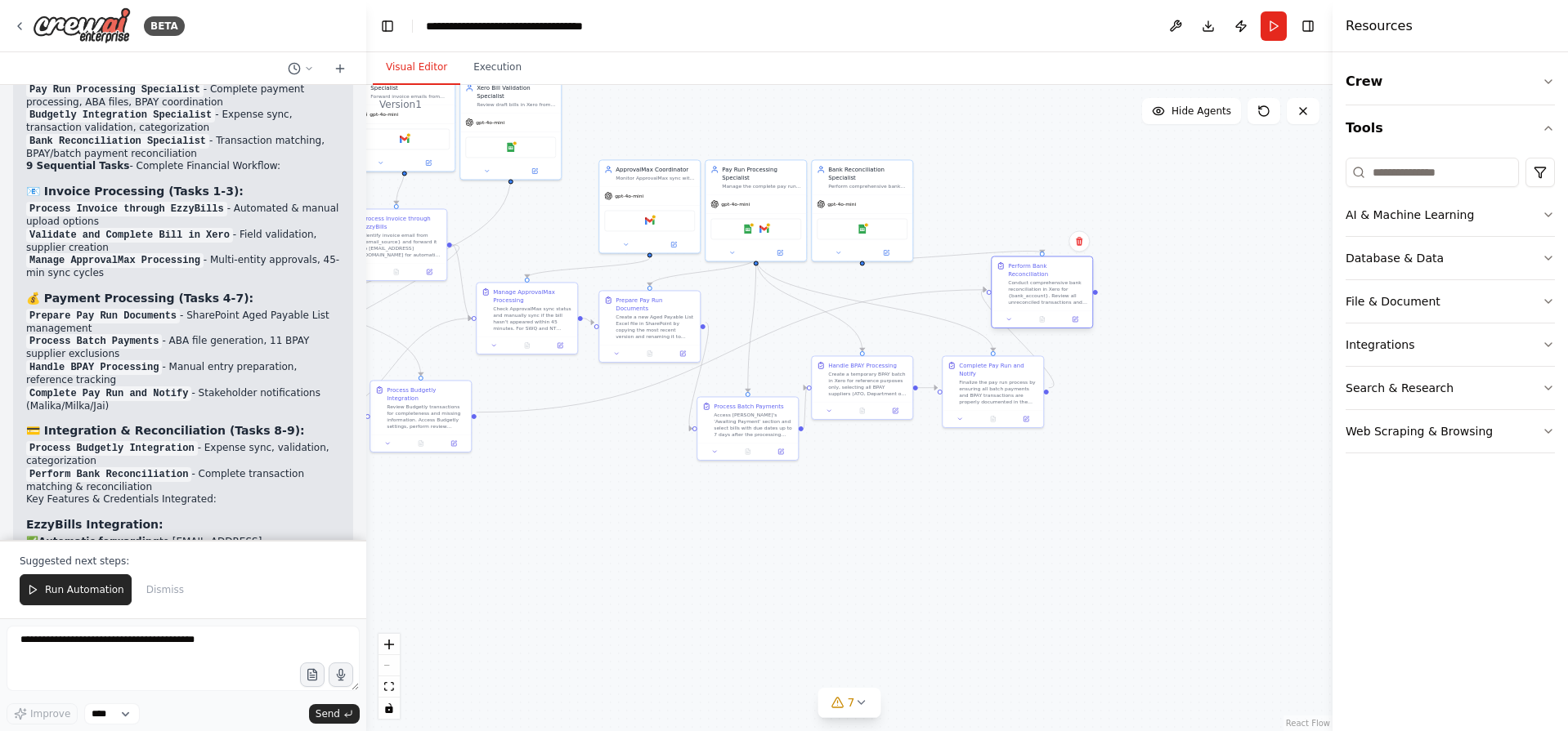
drag, startPoint x: 1084, startPoint y: 292, endPoint x: 1020, endPoint y: 264, distance: 69.9
click at [1020, 264] on div "Perform Bank Reconciliation" at bounding box center [1047, 269] width 80 height 17
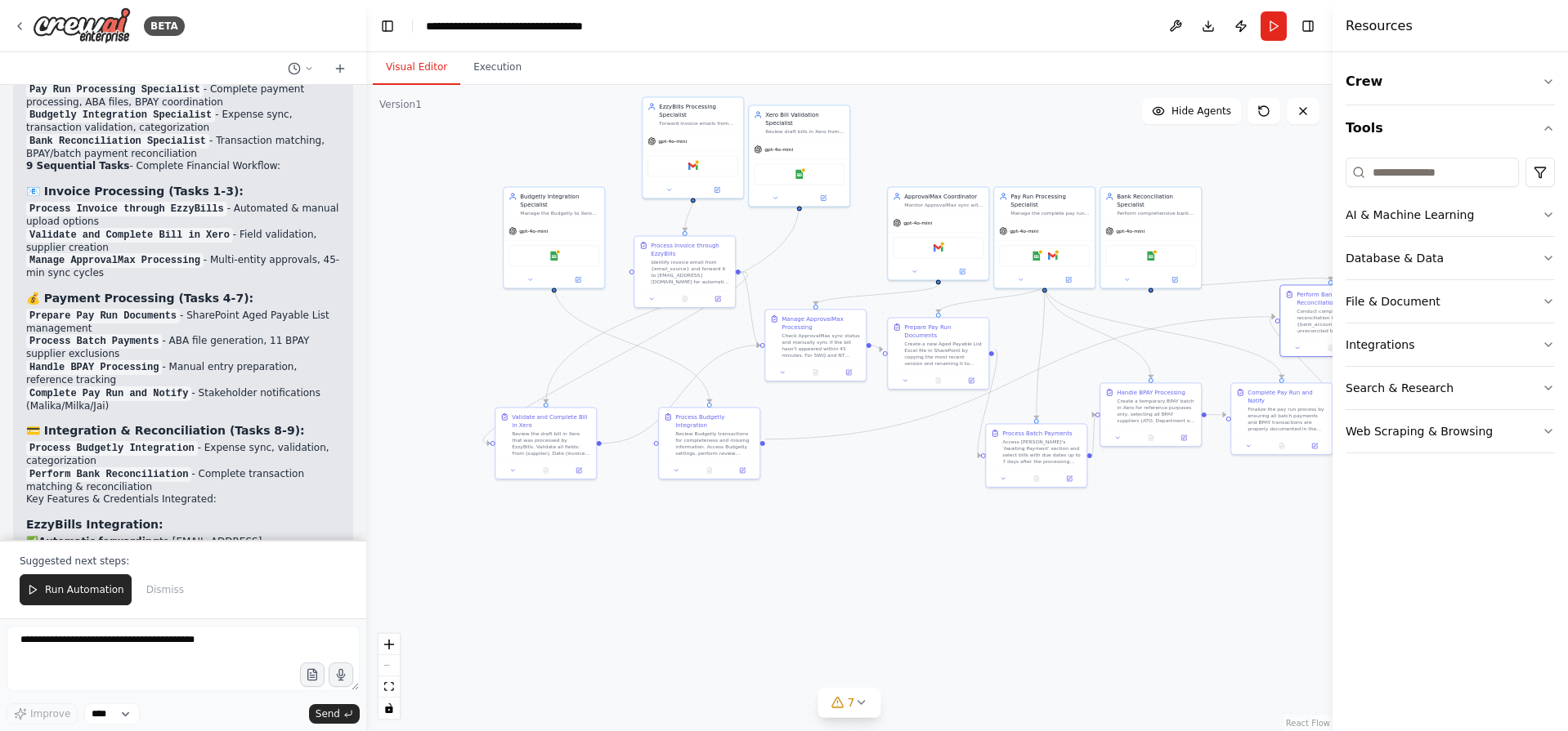
drag, startPoint x: 785, startPoint y: 550, endPoint x: 1074, endPoint y: 578, distance: 290.4
click at [1074, 578] on div ".deletable-edge-delete-btn { width: 20px; height: 20px; border: 0px solid #ffff…" at bounding box center [849, 408] width 966 height 647
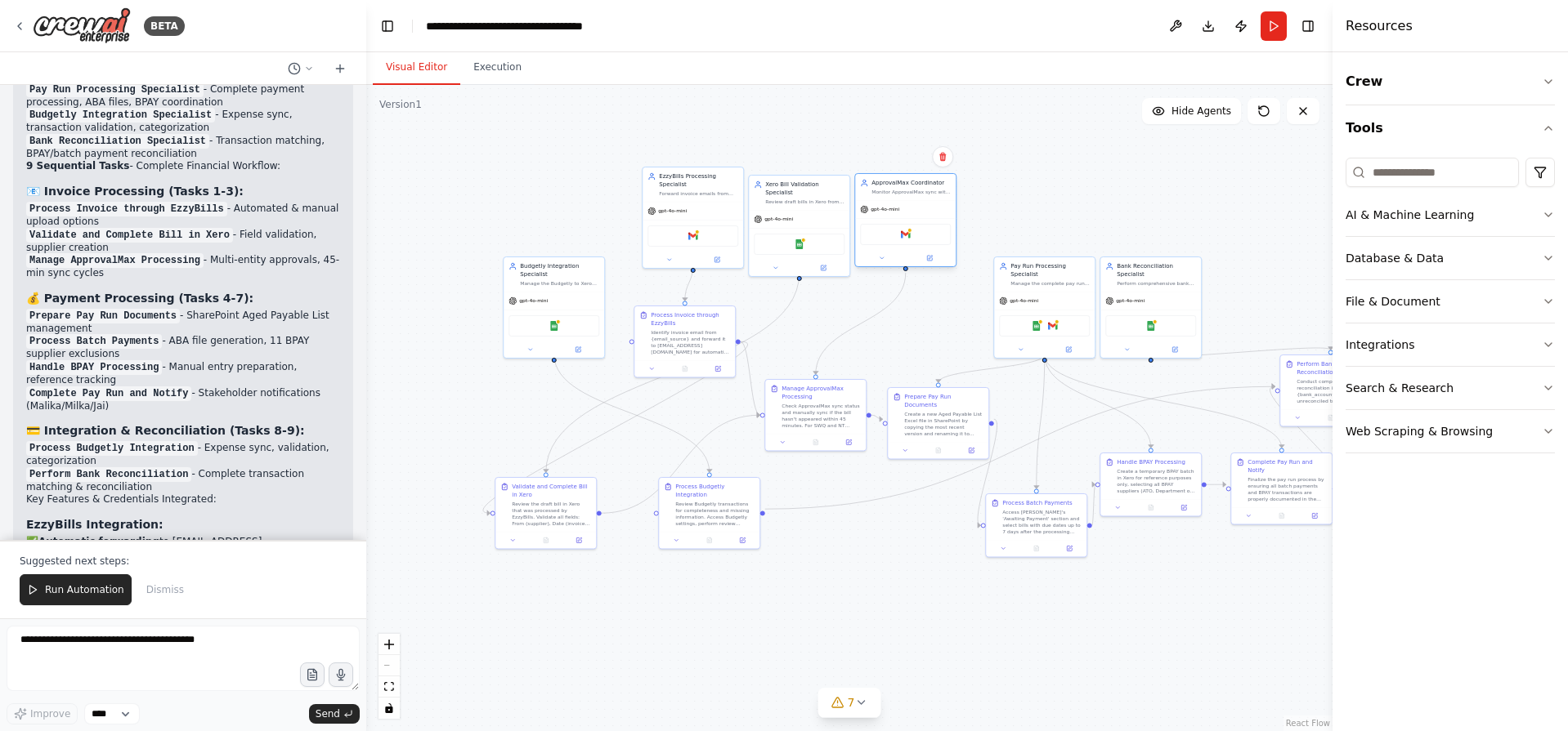
drag, startPoint x: 951, startPoint y: 215, endPoint x: 901, endPoint y: 178, distance: 62.2
click at [901, 178] on div "ApprovalMax Coordinator Monitor ApprovalMax sync with Xero, manually sync when …" at bounding box center [905, 220] width 102 height 94
drag, startPoint x: 1055, startPoint y: 274, endPoint x: 1018, endPoint y: 196, distance: 86.3
click at [1018, 196] on div "Pay Run Processing Specialist Manage the complete pay run process for approved …" at bounding box center [1012, 191] width 100 height 34
click at [1155, 270] on div "Bank Reconciliation Specialist Perform comprehensive bank reconciliation in Xer…" at bounding box center [1156, 272] width 80 height 25
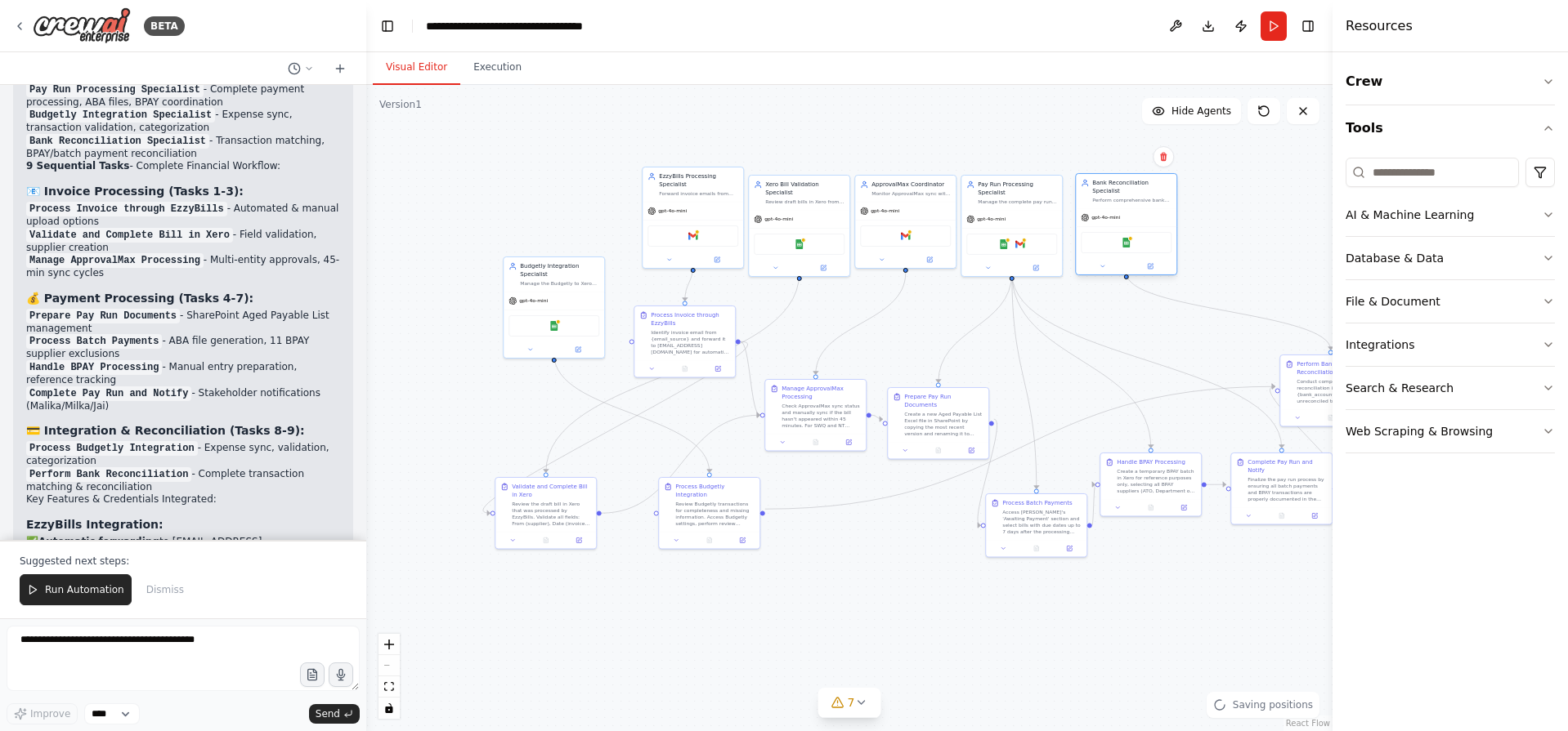
drag, startPoint x: 1156, startPoint y: 272, endPoint x: 1129, endPoint y: 192, distance: 84.4
click at [1129, 197] on div "Perform comprehensive bank reconciliation in Xero by matching unreconciled bank…" at bounding box center [1132, 199] width 80 height 7
click at [1137, 633] on div ".deletable-edge-delete-btn { width: 20px; height: 20px; border: 0px solid #ffff…" at bounding box center [849, 408] width 966 height 647
drag, startPoint x: 560, startPoint y: 316, endPoint x: 598, endPoint y: 209, distance: 113.5
click at [598, 209] on div "gpt-4o-mini Google Sheets" at bounding box center [586, 233] width 100 height 66
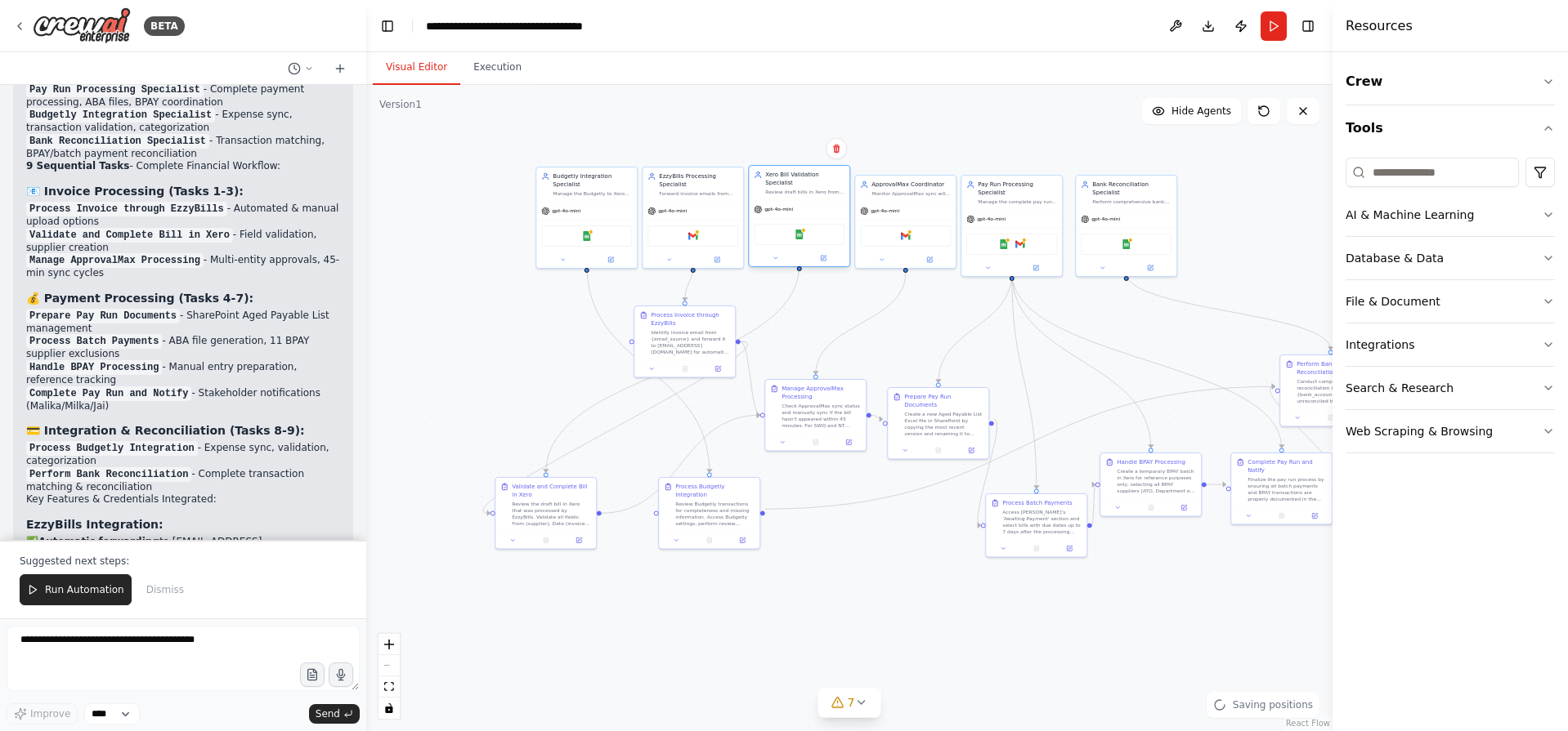
drag, startPoint x: 828, startPoint y: 197, endPoint x: 828, endPoint y: 182, distance: 15.0
click at [828, 182] on div "Xero Bill Validation Specialist Review draft bills in Xero from EzzyBills, vali…" at bounding box center [799, 183] width 100 height 34
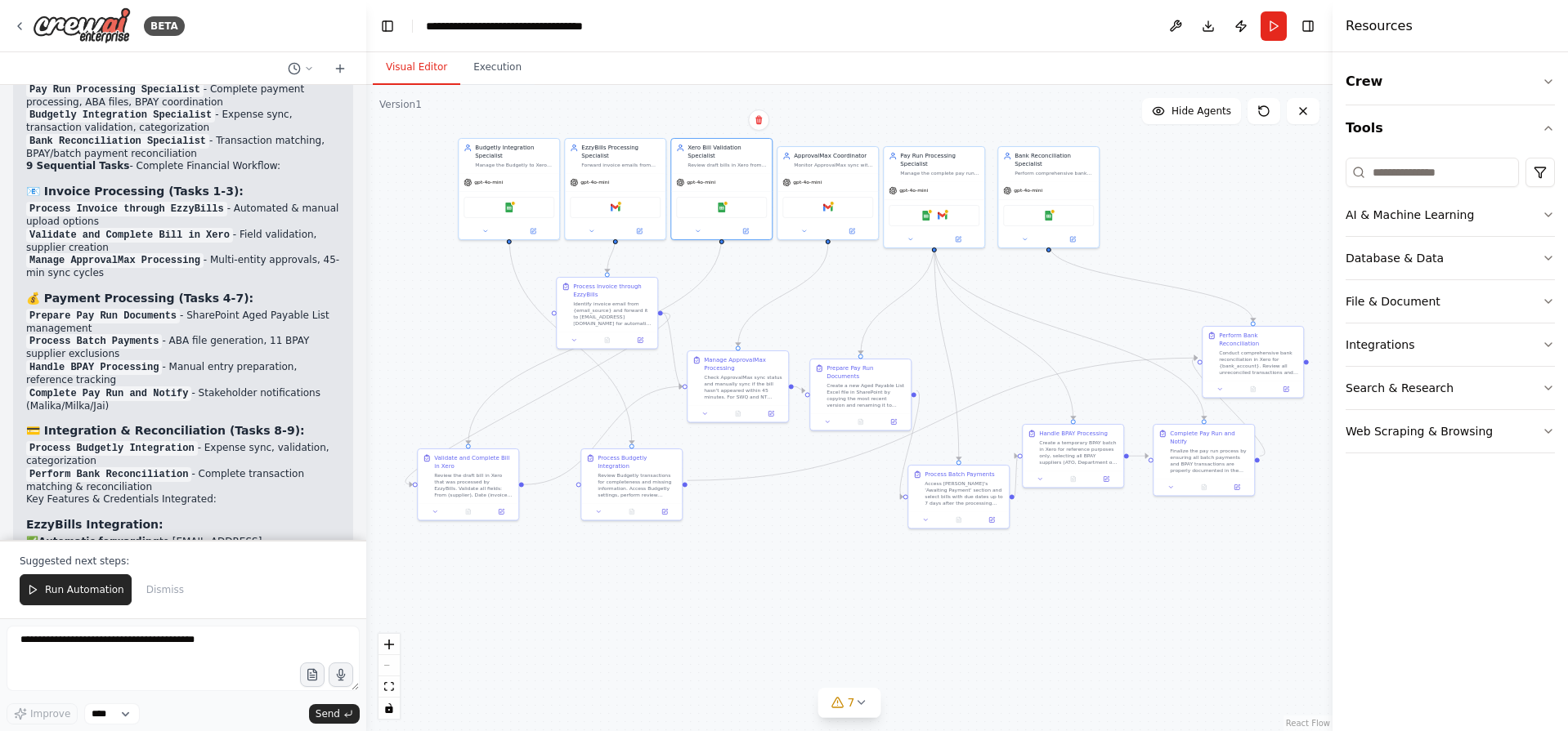
drag, startPoint x: 1168, startPoint y: 655, endPoint x: 1101, endPoint y: 627, distance: 72.6
click at [1101, 627] on div ".deletable-edge-delete-btn { width: 20px; height: 20px; border: 0px solid #ffff…" at bounding box center [849, 408] width 966 height 647
drag, startPoint x: 818, startPoint y: 502, endPoint x: 812, endPoint y: 552, distance: 50.4
click at [812, 552] on div ".deletable-edge-delete-btn { width: 20px; height: 20px; border: 0px solid #ffff…" at bounding box center [849, 408] width 966 height 647
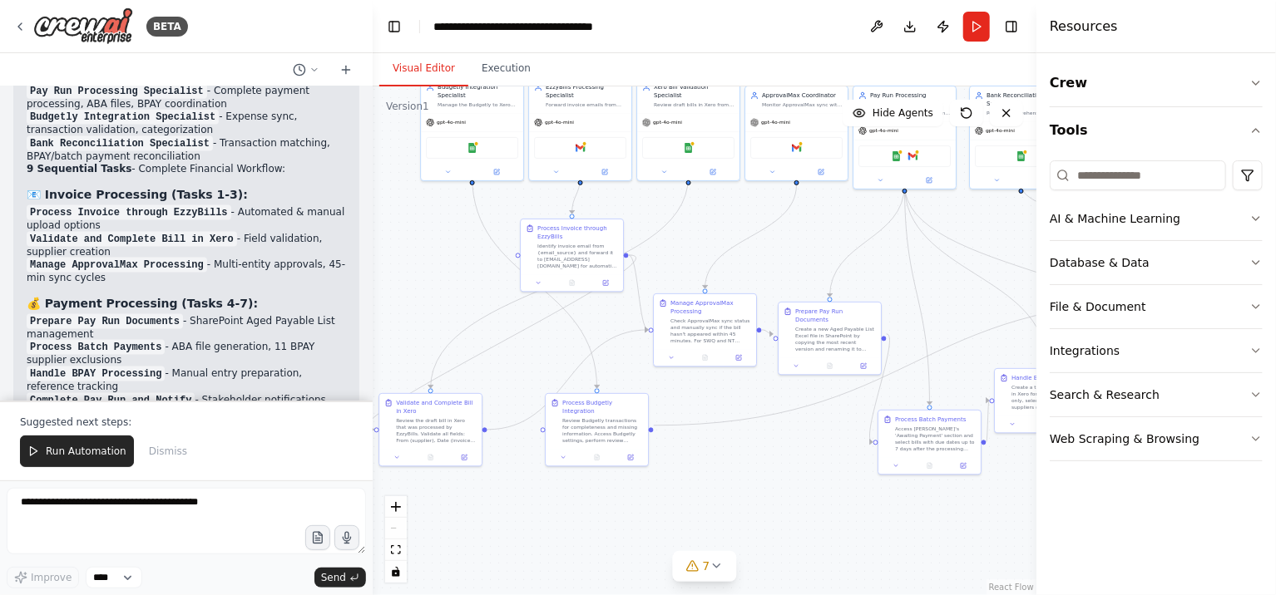
drag, startPoint x: 871, startPoint y: 545, endPoint x: 815, endPoint y: 482, distance: 84.8
click at [815, 482] on div ".deletable-edge-delete-btn { width: 20px; height: 20px; border: 0px solid #ffff…" at bounding box center [705, 340] width 664 height 509
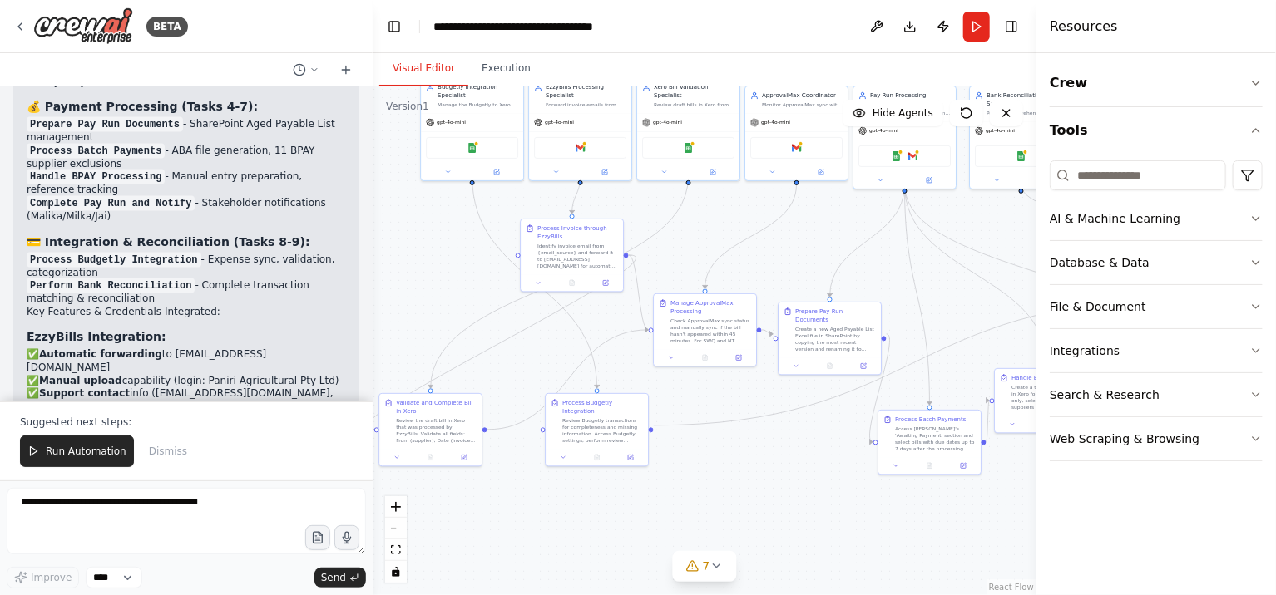
scroll to position [7811, 0]
